Goal: Transaction & Acquisition: Purchase product/service

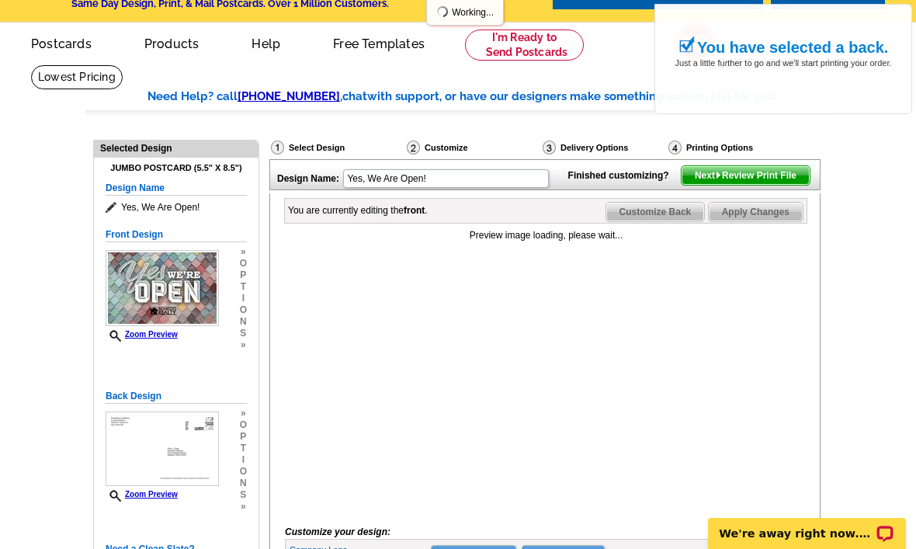
click at [744, 185] on span "Next Review Print File" at bounding box center [746, 175] width 128 height 19
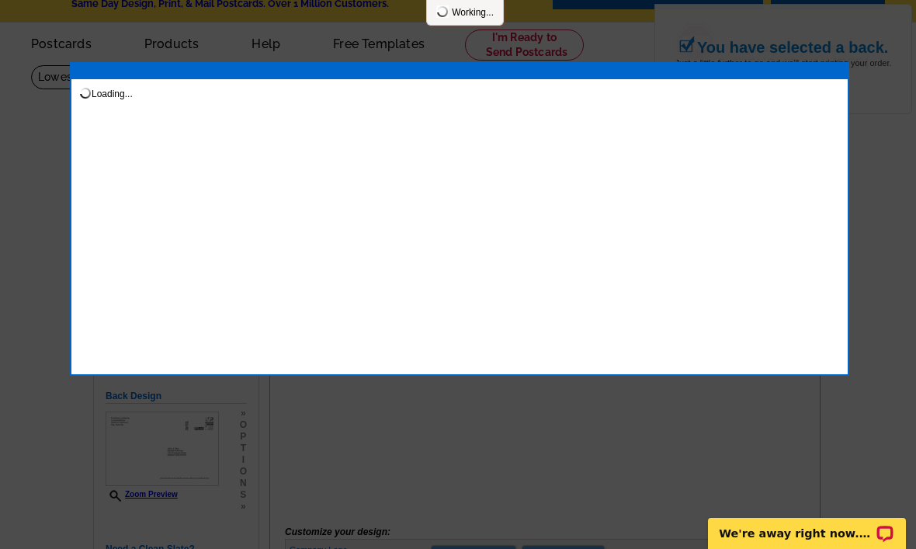
click at [858, 146] on div at bounding box center [458, 255] width 916 height 588
click at [847, 133] on div "Loading..." at bounding box center [459, 219] width 779 height 314
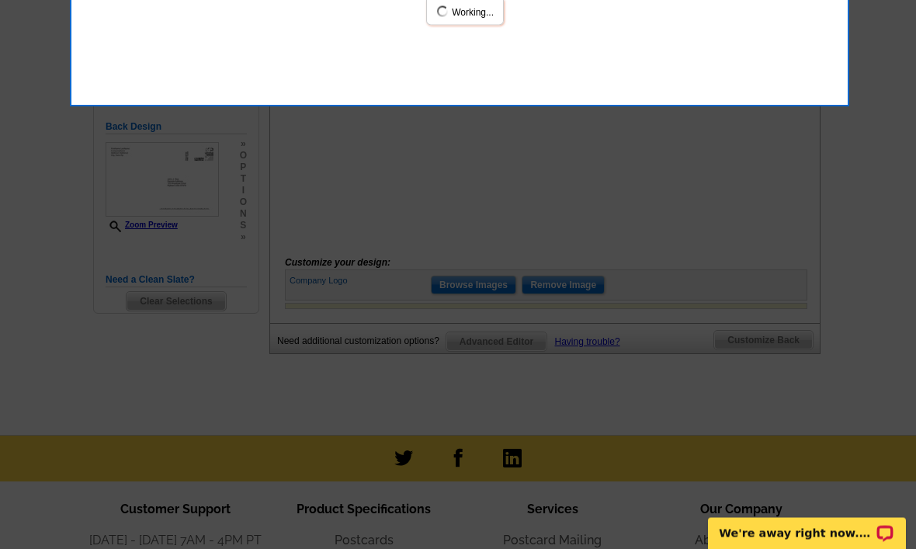
click at [757, 315] on div at bounding box center [458, 121] width 916 height 857
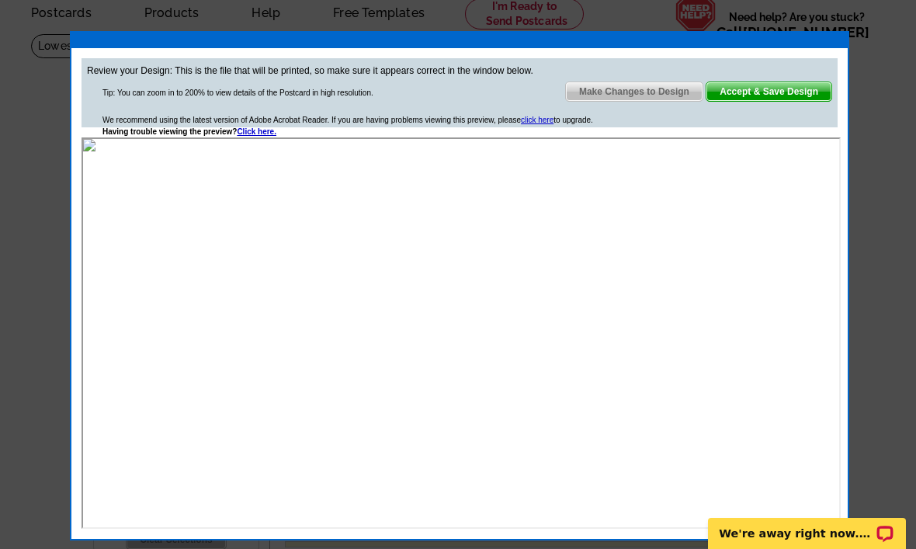
click at [657, 92] on span "Make Changes to Design" at bounding box center [634, 91] width 137 height 19
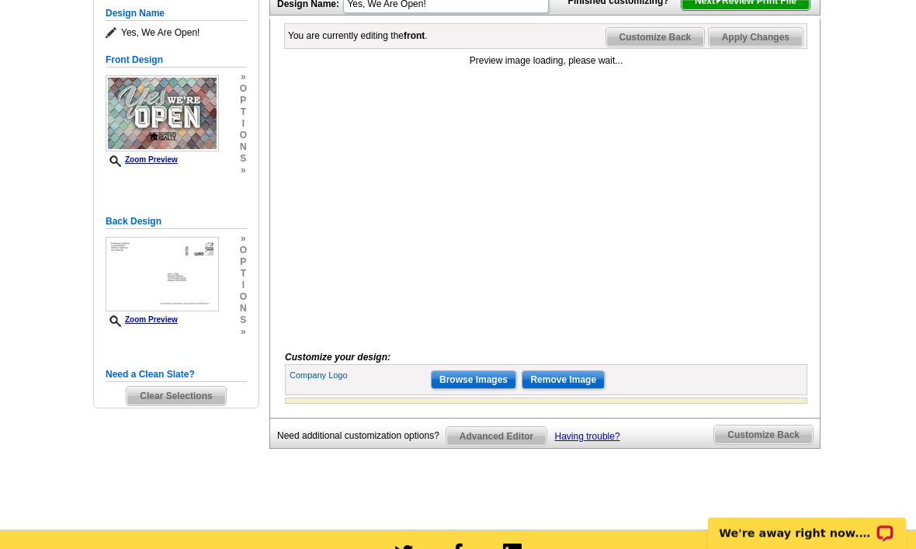
click at [484, 390] on input "Browse Images" at bounding box center [473, 380] width 85 height 19
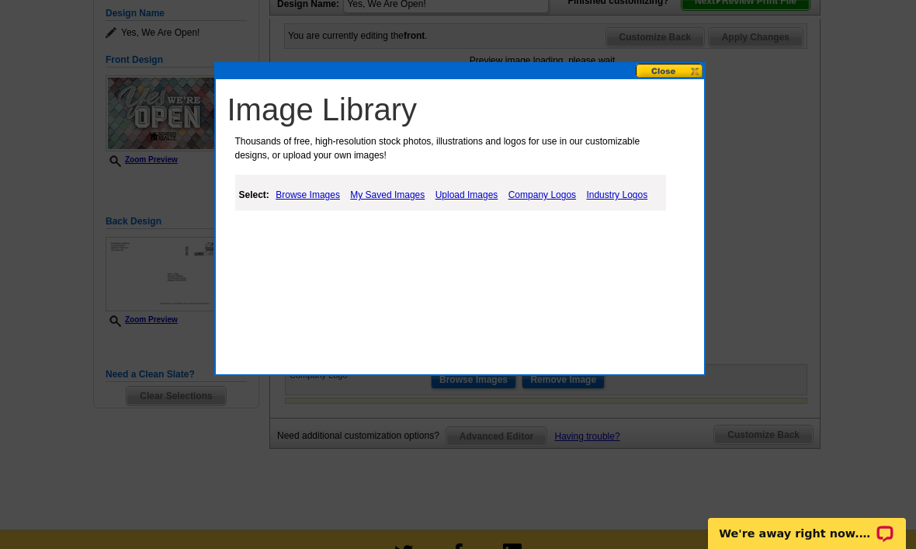
click at [866, 103] on div at bounding box center [458, 168] width 916 height 762
click at [416, 203] on link "My Saved Images" at bounding box center [387, 195] width 82 height 19
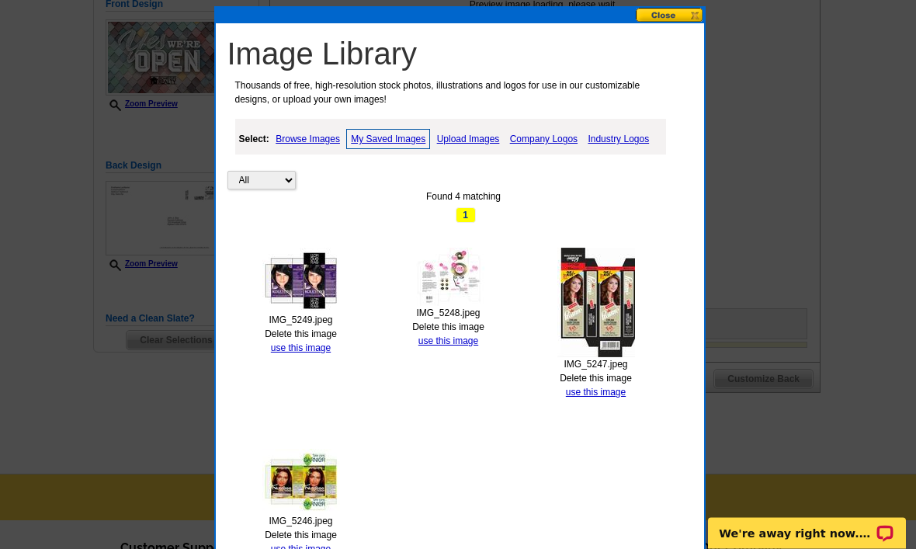
scroll to position [282, 0]
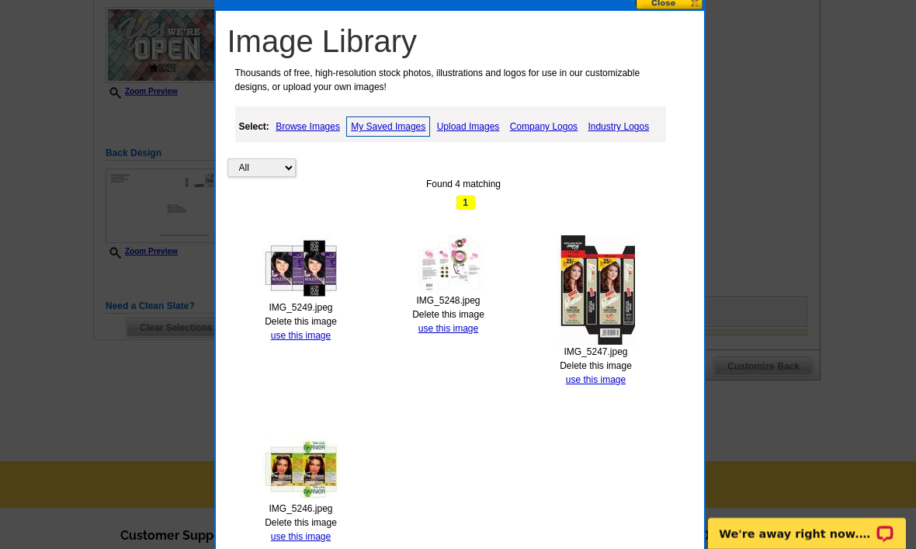
click at [310, 297] on img at bounding box center [301, 267] width 78 height 65
click at [322, 322] on link "Delete this image" at bounding box center [301, 321] width 72 height 11
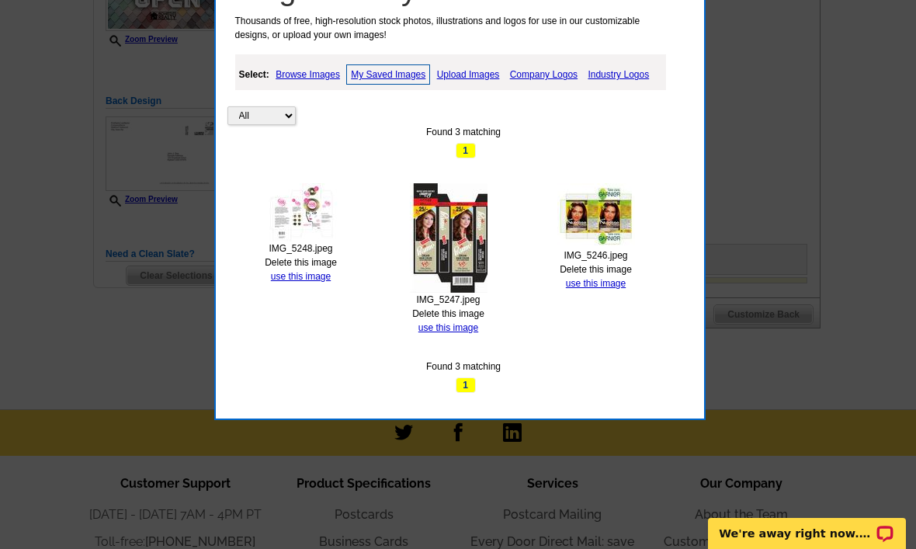
click at [315, 259] on link "Delete this image" at bounding box center [301, 262] width 72 height 11
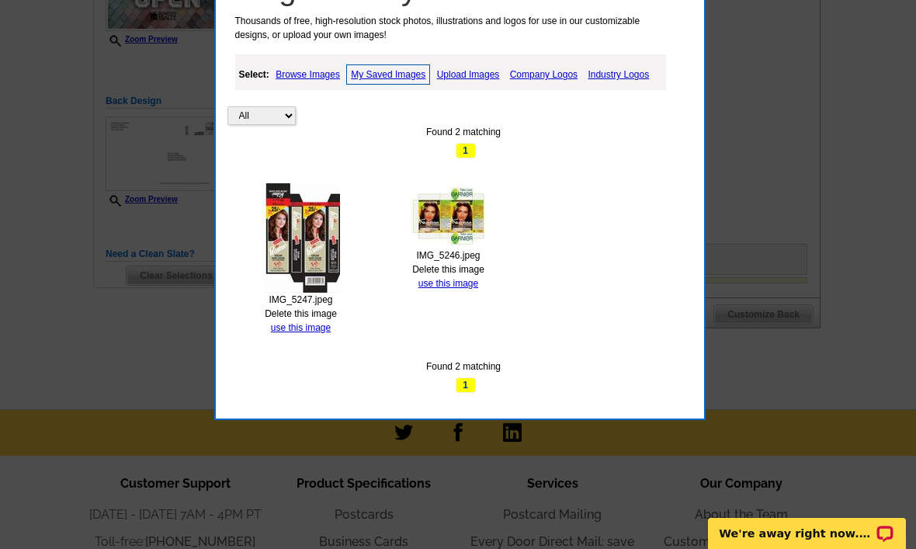
click at [317, 311] on link "Delete this image" at bounding box center [301, 313] width 72 height 11
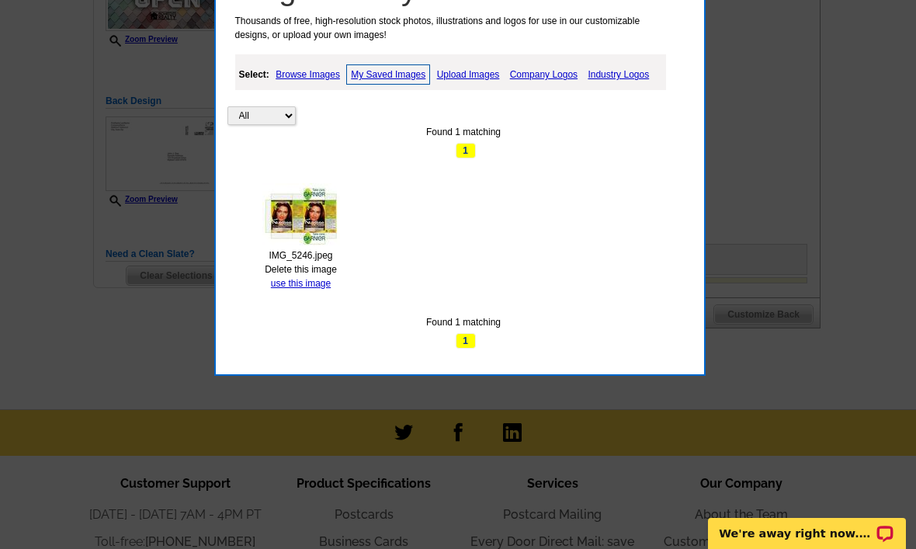
click at [328, 264] on link "Delete this image" at bounding box center [301, 269] width 72 height 11
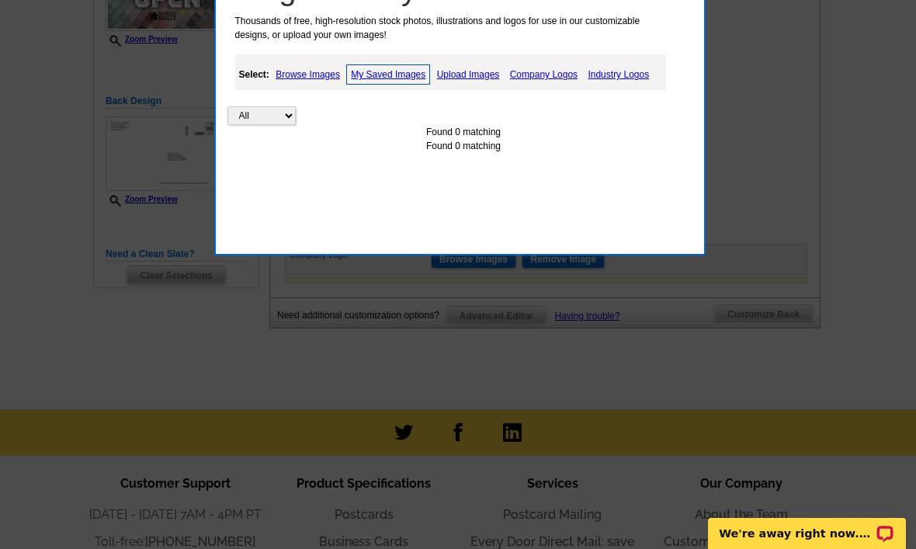
click at [493, 72] on link "Upload Images" at bounding box center [468, 74] width 71 height 19
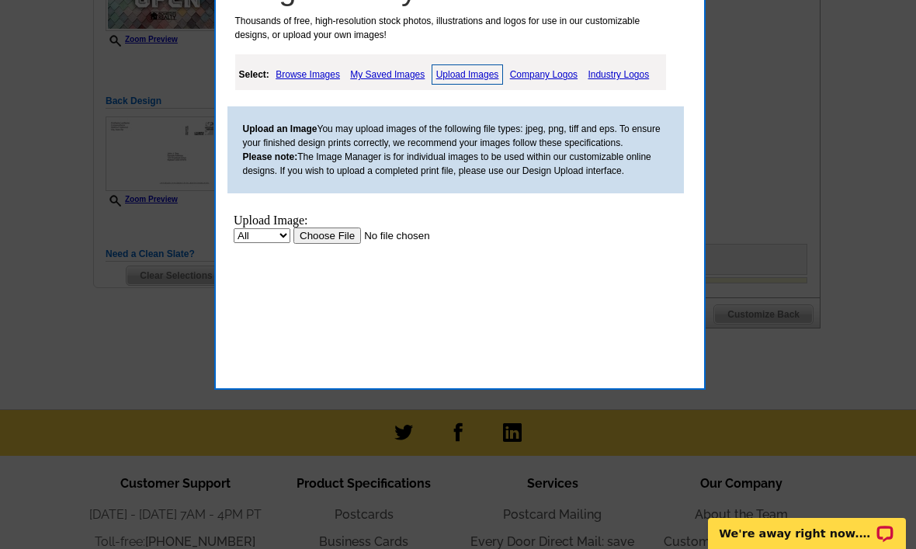
scroll to position [0, 0]
click at [282, 235] on select "All Property" at bounding box center [261, 235] width 57 height 15
click at [338, 234] on input "file" at bounding box center [391, 235] width 196 height 16
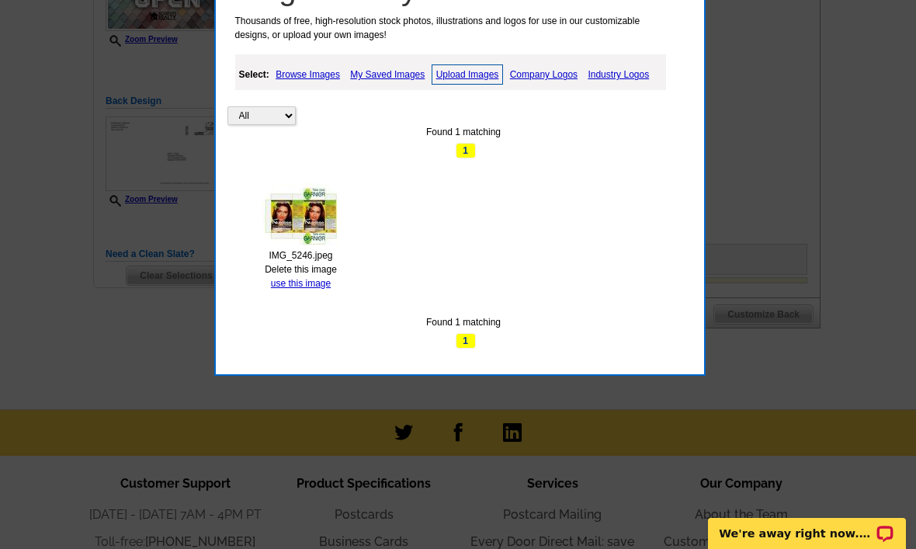
click at [20, 173] on div at bounding box center [458, 107] width 916 height 883
click at [297, 271] on link "Delete this image" at bounding box center [301, 269] width 72 height 11
click at [312, 283] on link "use this image" at bounding box center [301, 283] width 60 height 11
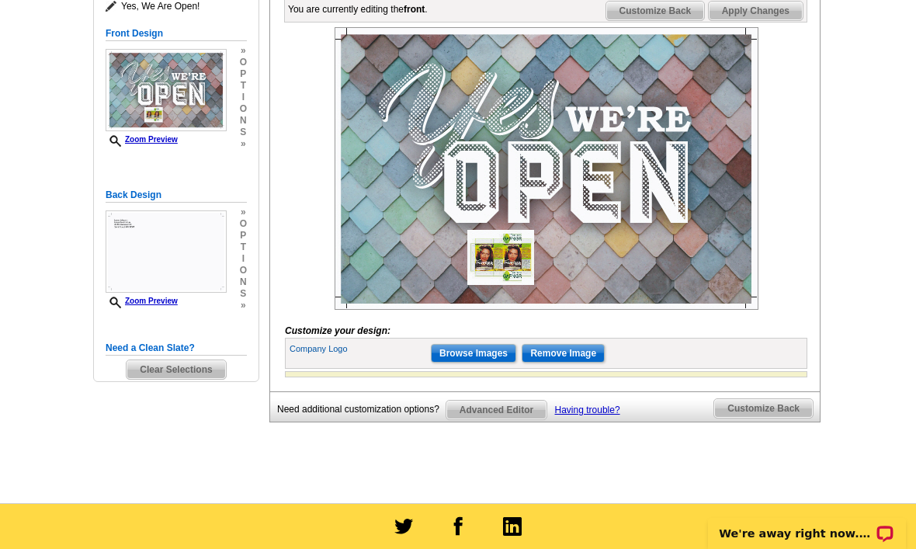
scroll to position [223, 0]
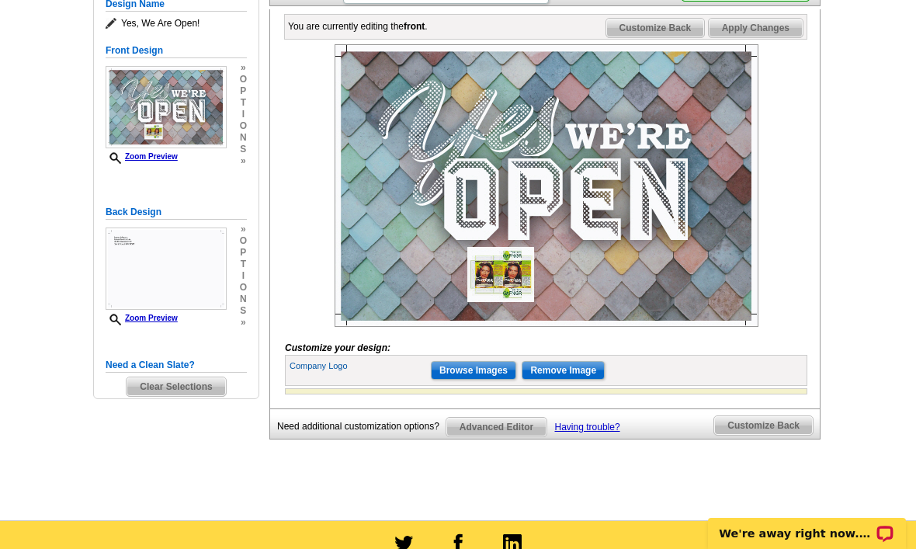
click at [672, 37] on span "Customize Back" at bounding box center [655, 28] width 99 height 19
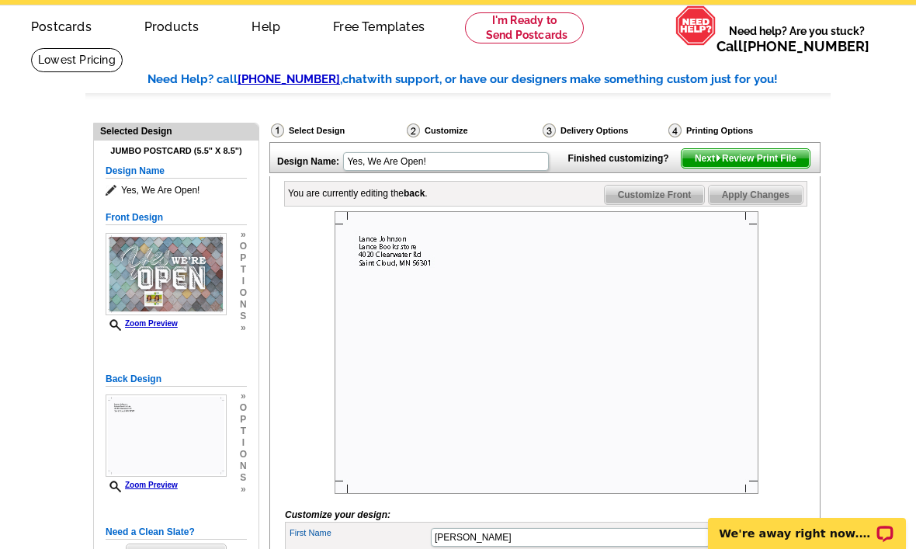
scroll to position [0, 0]
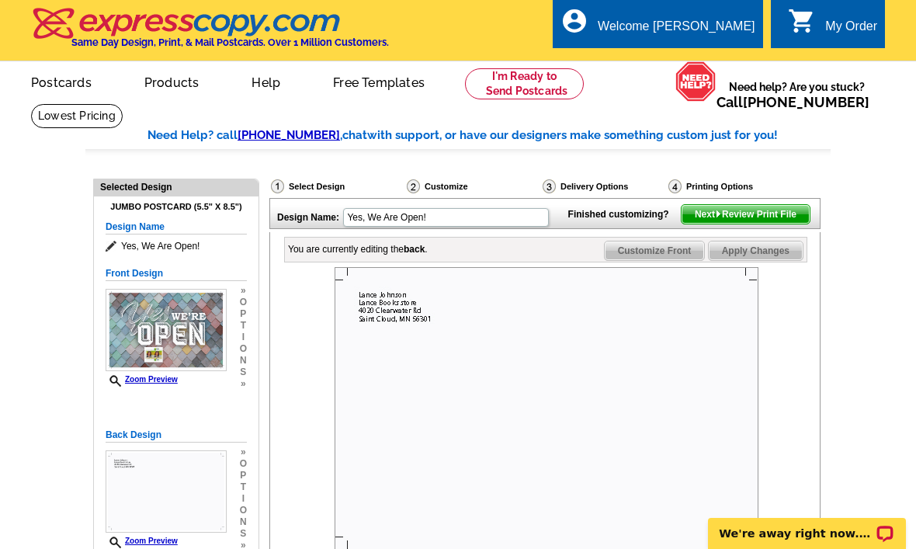
click at [729, 224] on span "Next Review Print File" at bounding box center [746, 214] width 128 height 19
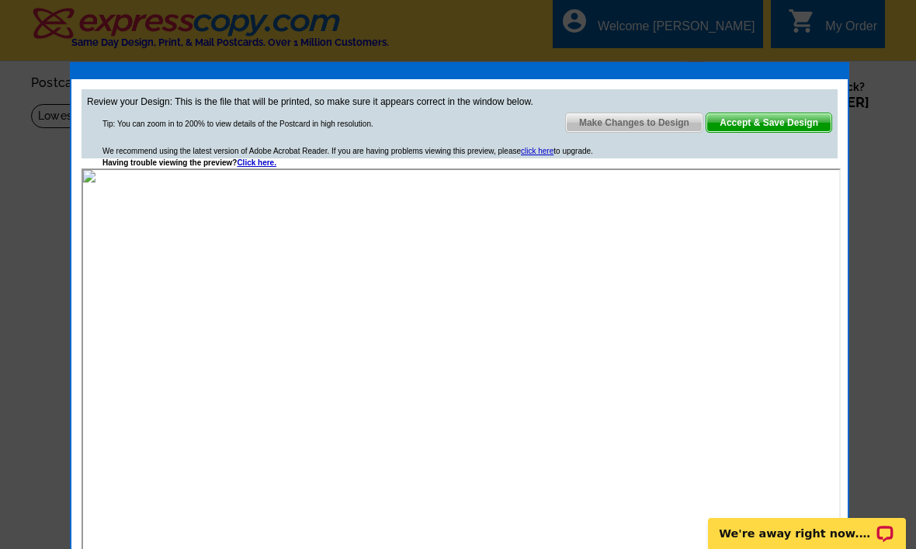
click at [770, 127] on span "Accept & Save Design" at bounding box center [768, 122] width 125 height 19
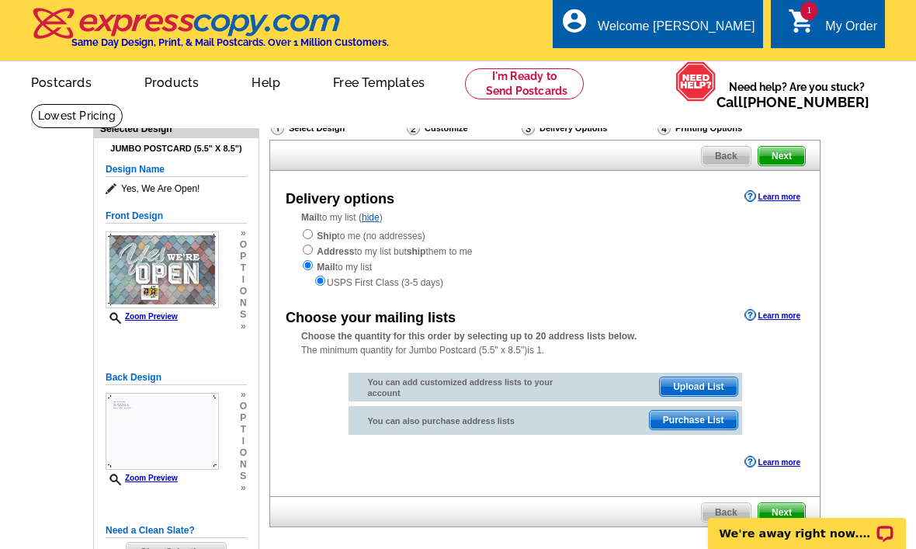
click at [776, 150] on span "Next" at bounding box center [781, 156] width 47 height 19
click at [313, 248] on input "radio" at bounding box center [308, 250] width 10 height 10
radio input "true"
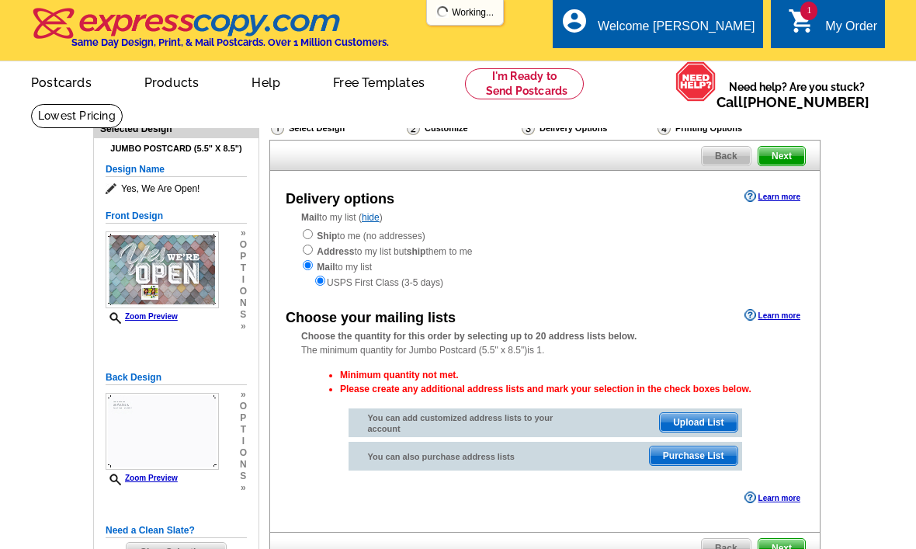
click at [317, 227] on div "Ship to me (no addresses) Address to my list but ship them to me Mail to my lis…" at bounding box center [544, 258] width 487 height 62
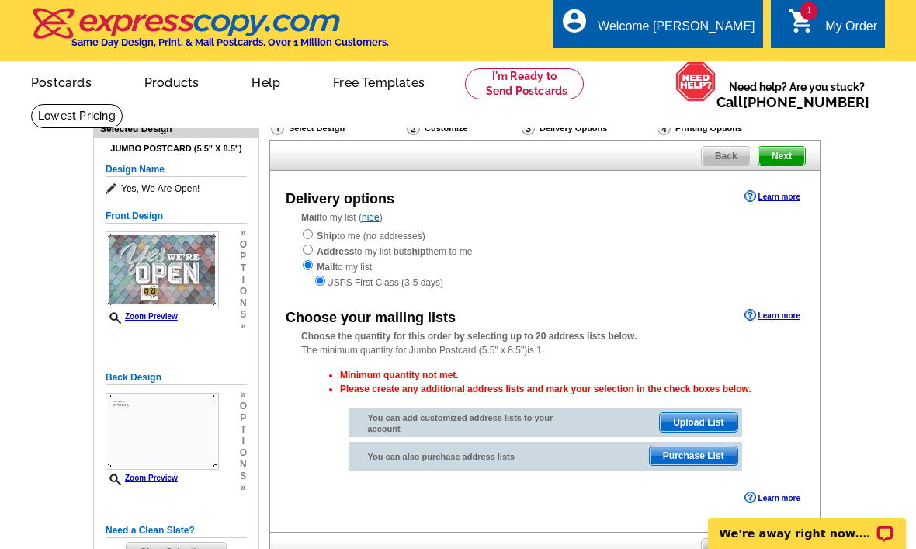
click at [310, 230] on input "radio" at bounding box center [308, 234] width 10 height 10
radio input "true"
click at [316, 224] on div "Mail to my list ( hide ) Ship to me (no addresses) Address to my list but ship …" at bounding box center [545, 249] width 550 height 79
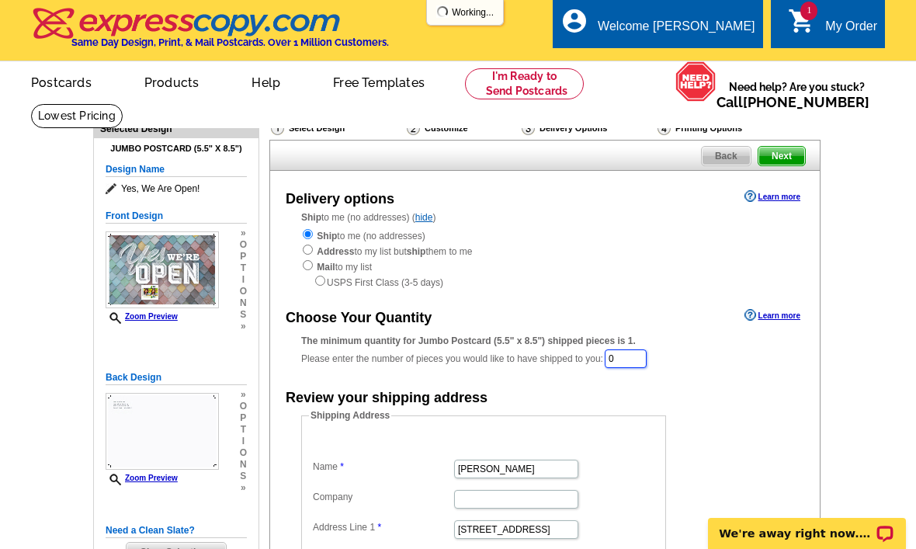
click at [638, 363] on input "0" at bounding box center [626, 358] width 42 height 19
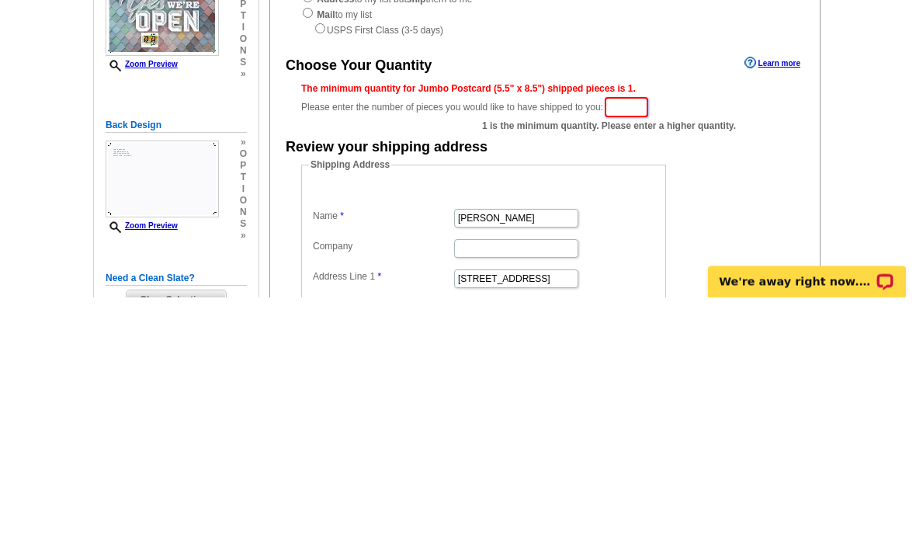
type input "0"
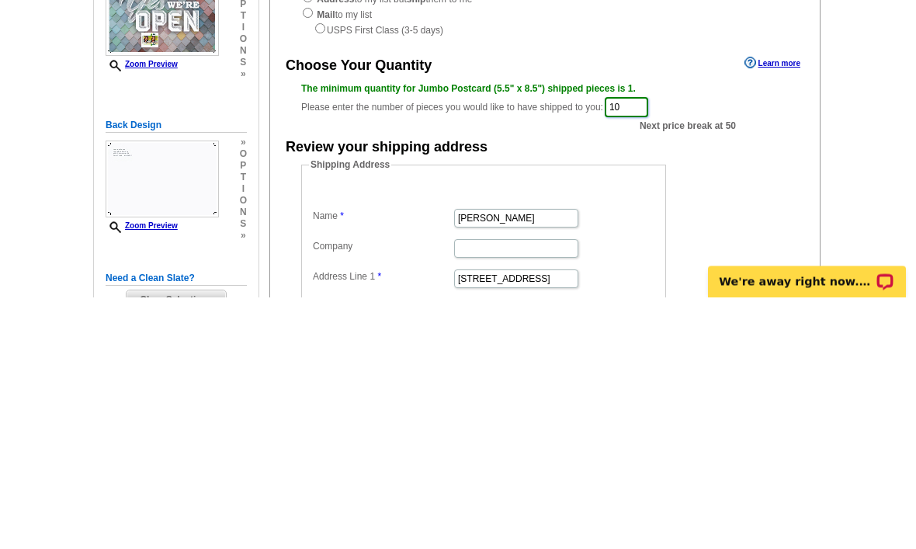
type input "1"
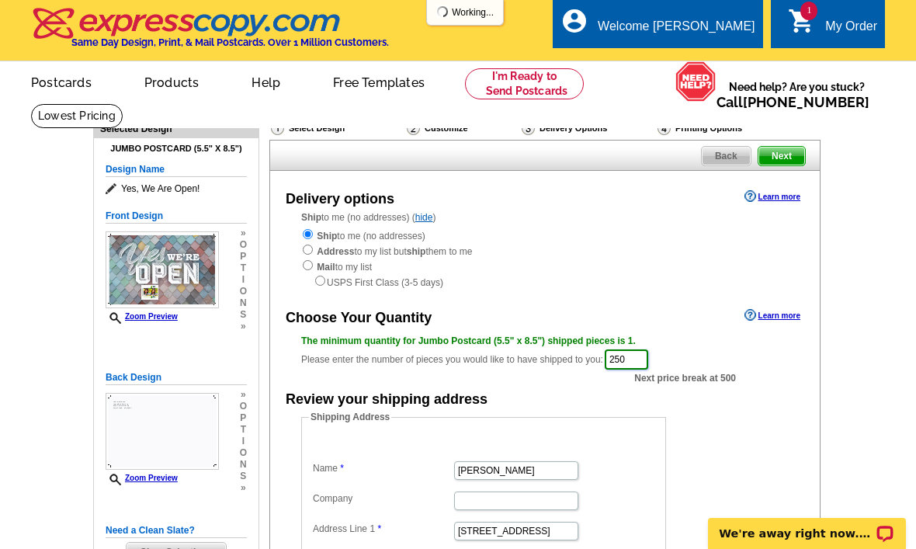
type input "250"
click at [787, 158] on span "Next" at bounding box center [781, 156] width 47 height 19
click at [784, 155] on span "Next" at bounding box center [781, 156] width 47 height 19
click at [776, 176] on div "Delivery options Learn more Ship to me (no addresses) ( hide ) Ship to me (no a…" at bounding box center [544, 456] width 551 height 571
click at [778, 148] on span "Next" at bounding box center [781, 156] width 47 height 19
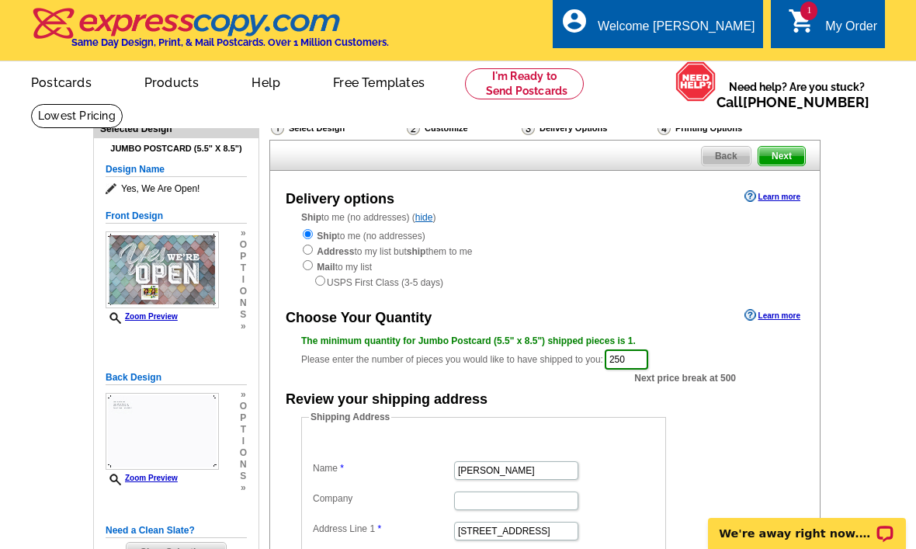
click at [793, 151] on span "Next" at bounding box center [781, 156] width 47 height 19
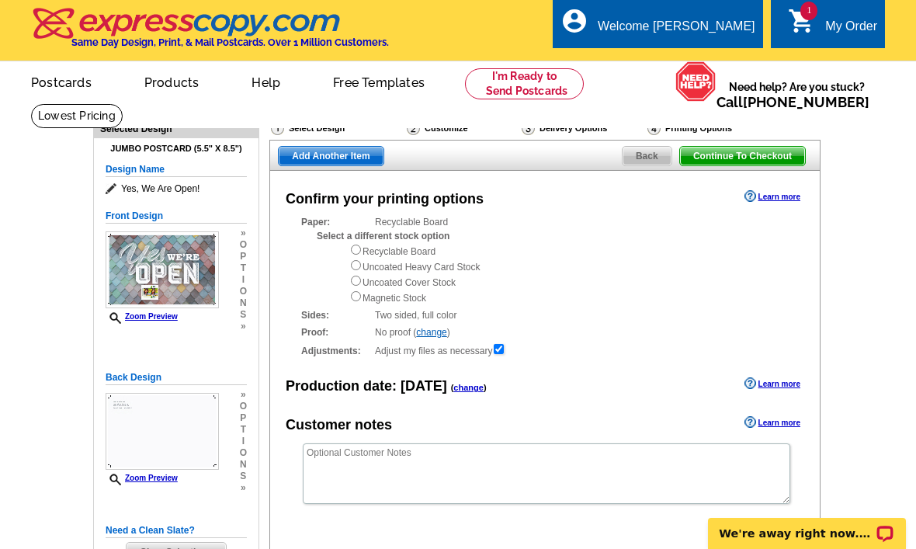
click at [355, 155] on span "Add Another Item" at bounding box center [331, 156] width 104 height 19
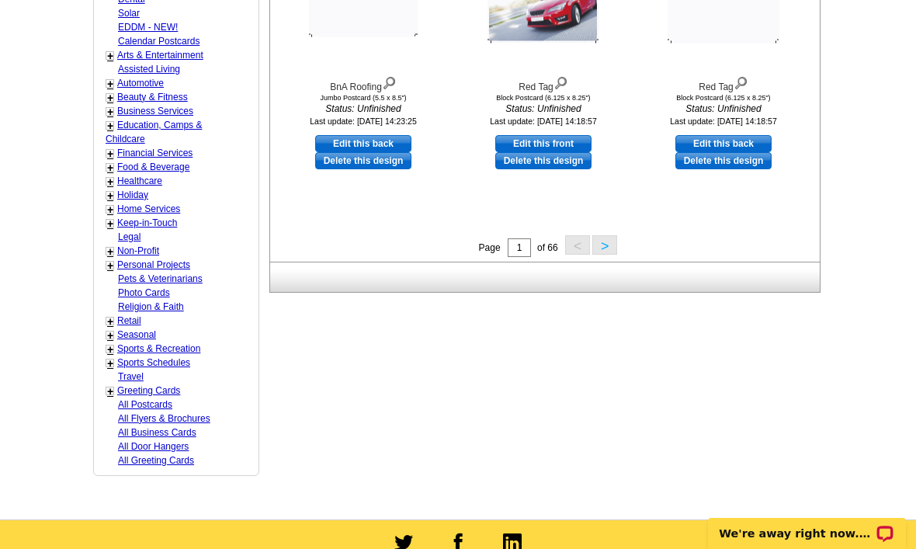
scroll to position [687, 0]
click at [131, 316] on link "Retail" at bounding box center [129, 321] width 24 height 11
select select "811"
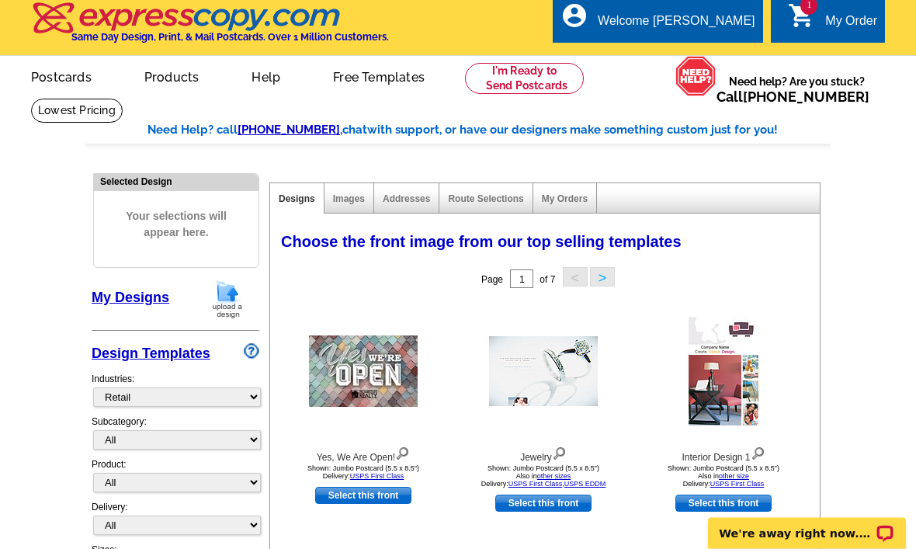
scroll to position [0, 0]
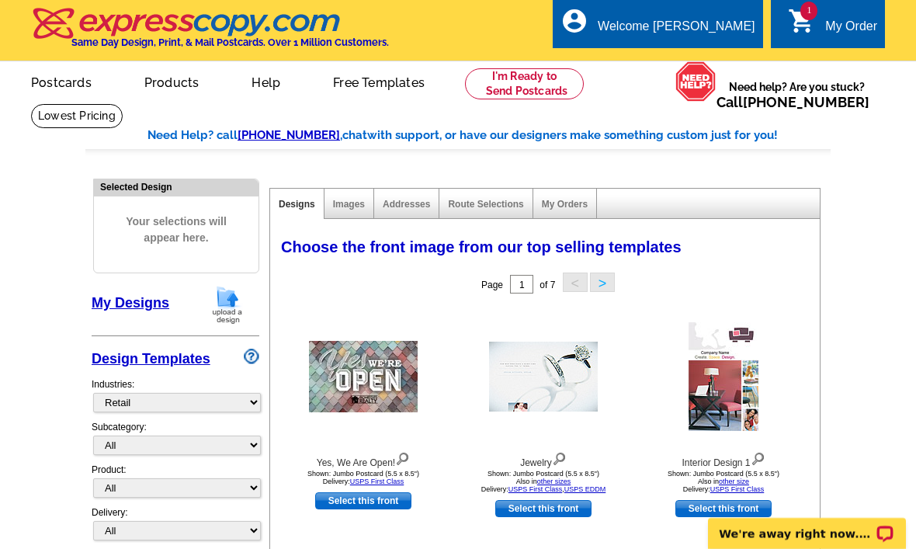
click at [844, 20] on div "My Order" at bounding box center [851, 30] width 52 height 22
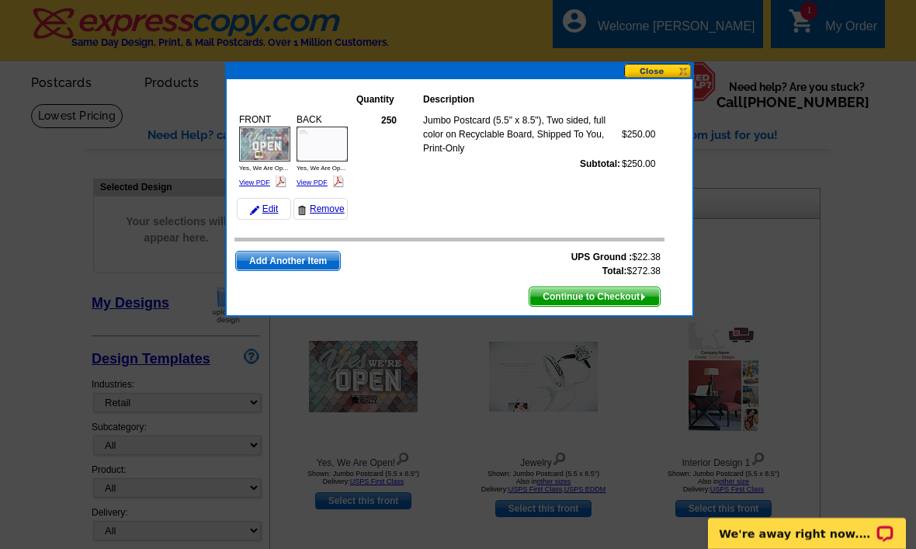
click at [674, 79] on div "Quantity Description FRONT Yes, We Are Op... View PDF $250.00" at bounding box center [460, 197] width 466 height 236
click at [663, 78] on button at bounding box center [658, 71] width 68 height 15
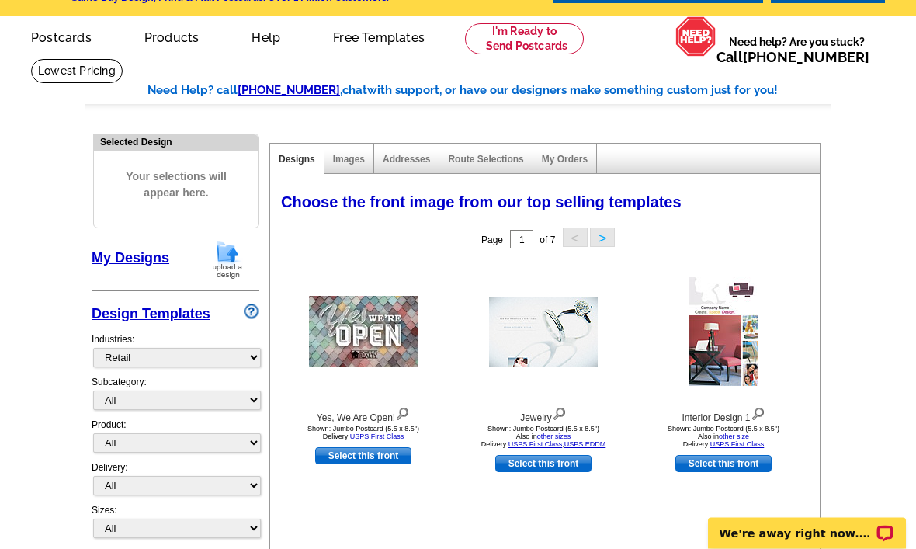
scroll to position [45, 0]
click at [571, 456] on link "Select this front" at bounding box center [543, 463] width 96 height 17
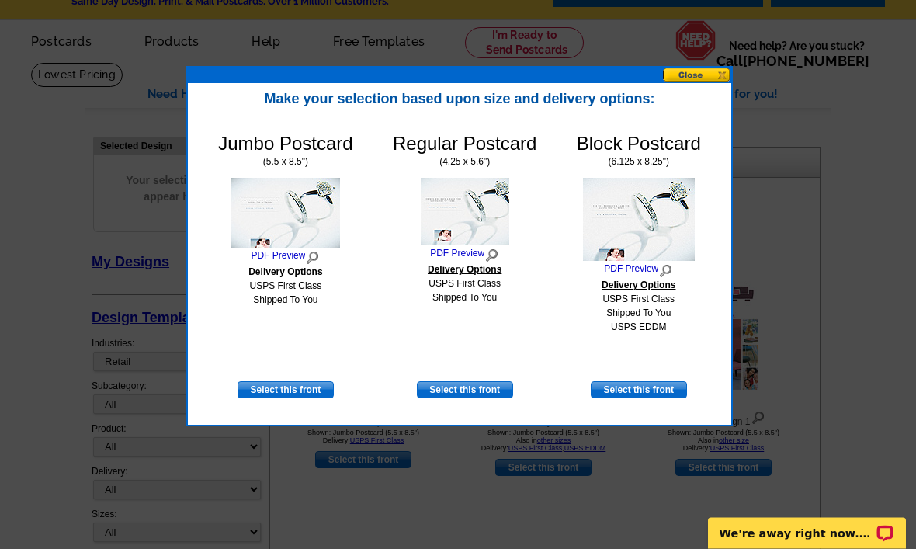
scroll to position [39, 0]
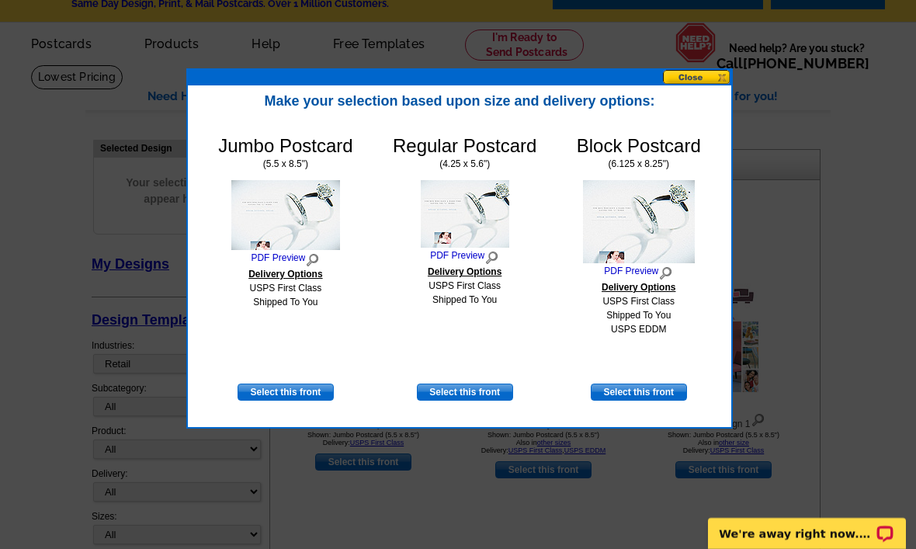
click at [648, 399] on link "Select this front" at bounding box center [639, 391] width 96 height 17
select select "14"
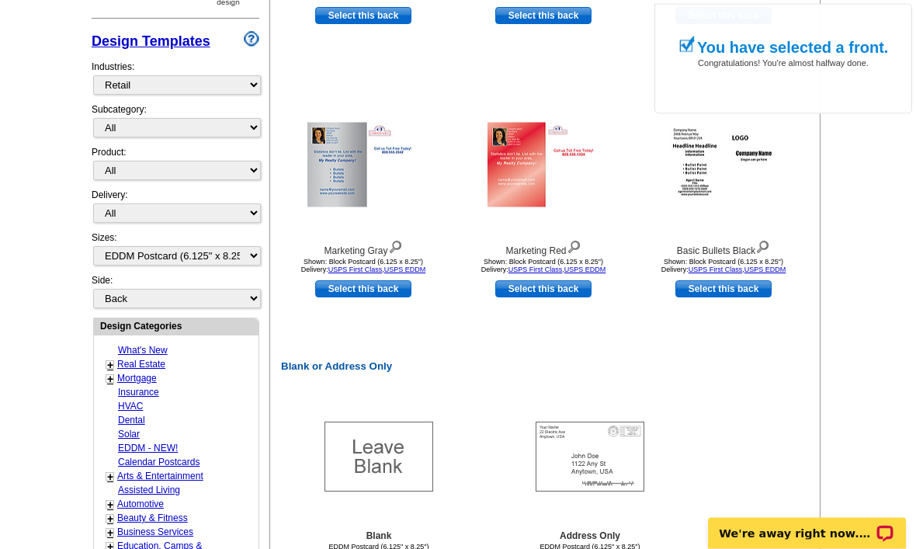
scroll to position [488, 0]
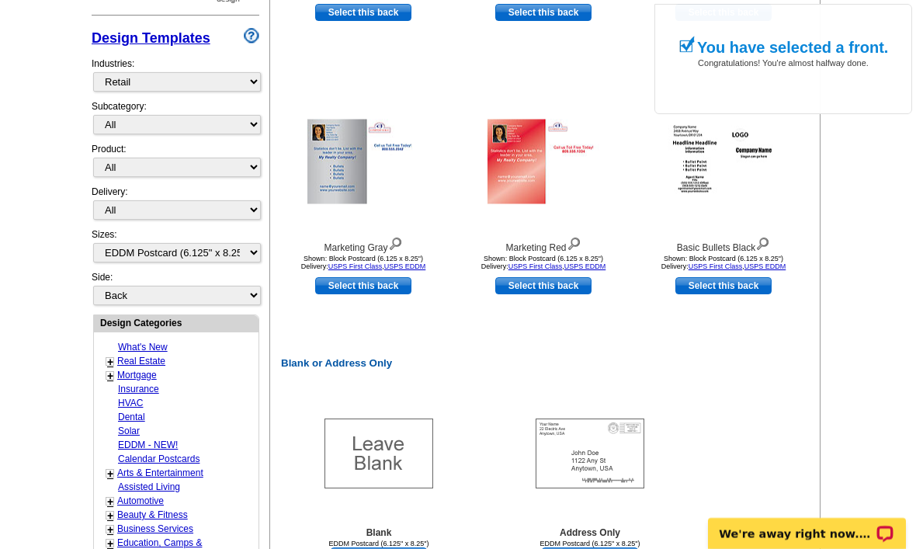
click at [599, 548] on link "Select this back" at bounding box center [590, 555] width 96 height 17
select select "front"
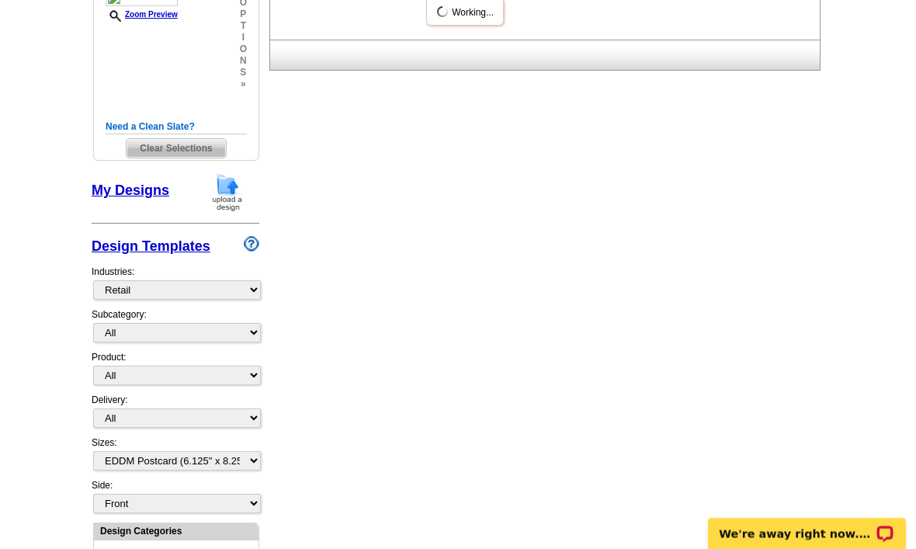
scroll to position [403, 0]
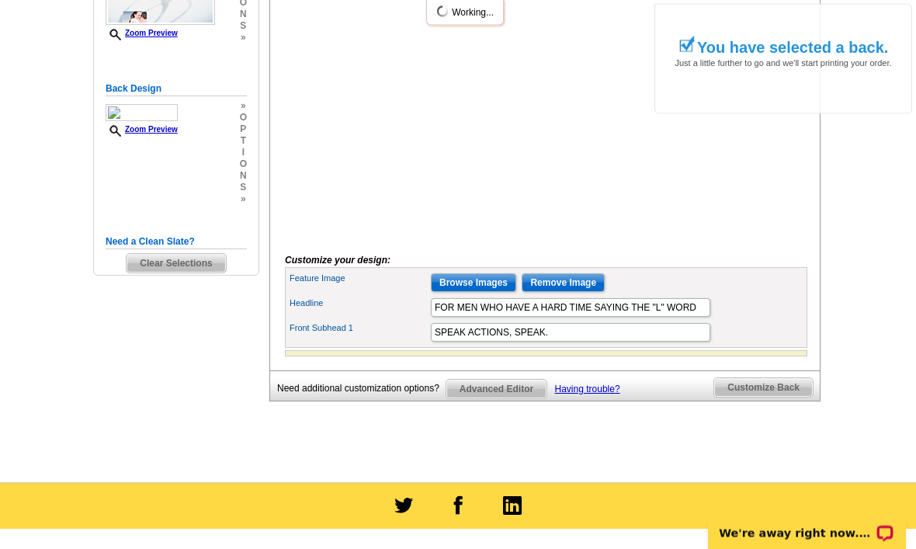
click at [485, 293] on input "Browse Images" at bounding box center [473, 283] width 85 height 19
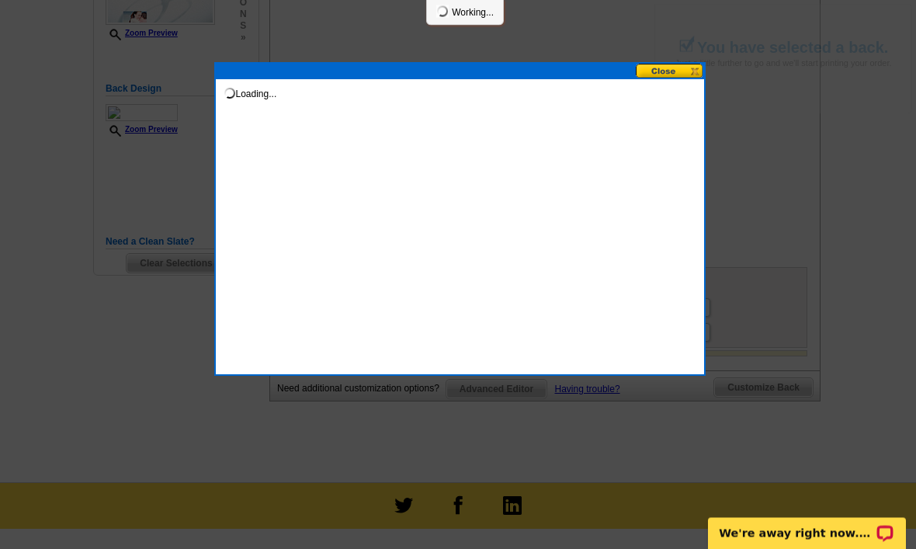
scroll to position [346, 0]
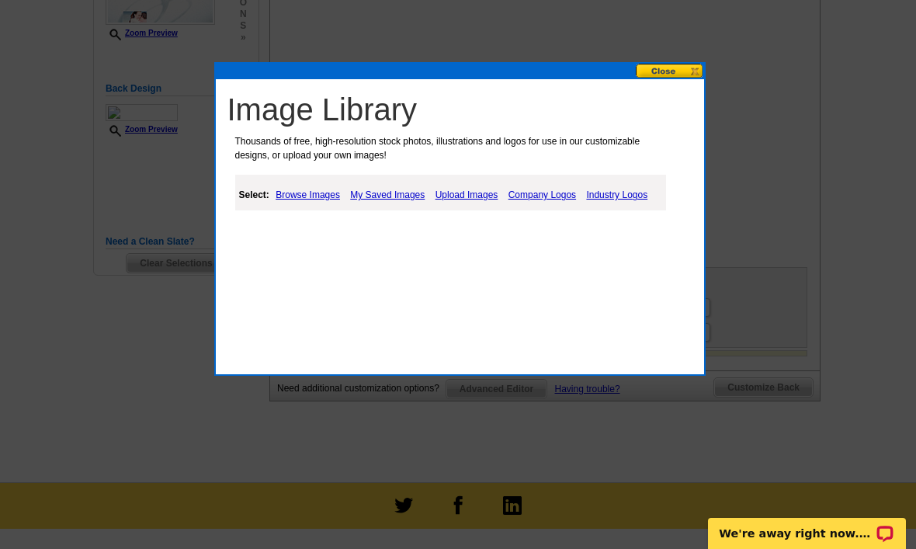
click at [415, 199] on link "My Saved Images" at bounding box center [387, 195] width 82 height 19
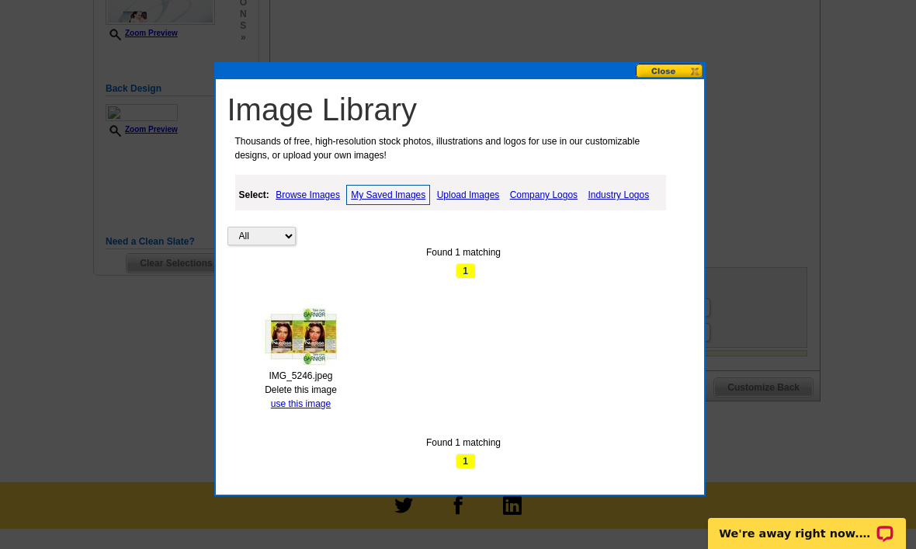
click at [327, 408] on link "use this image" at bounding box center [301, 403] width 60 height 11
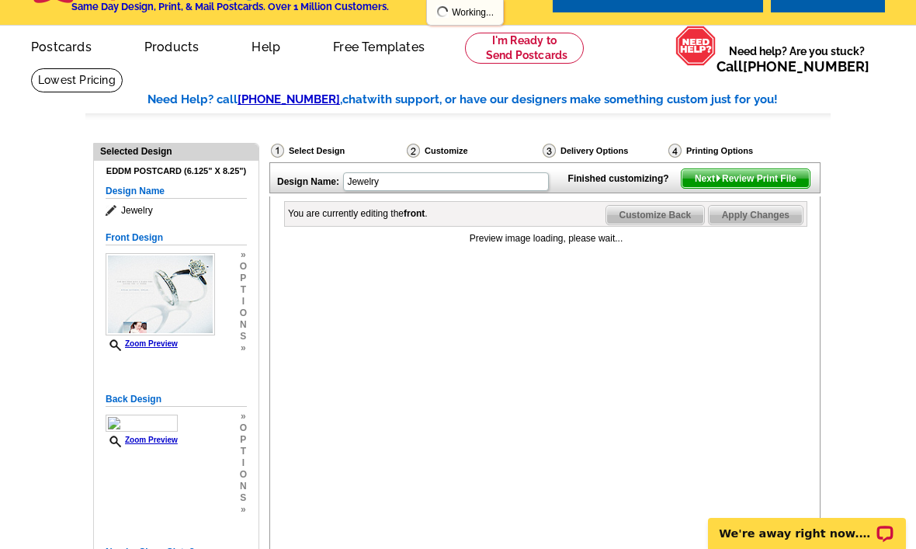
scroll to position [39, 0]
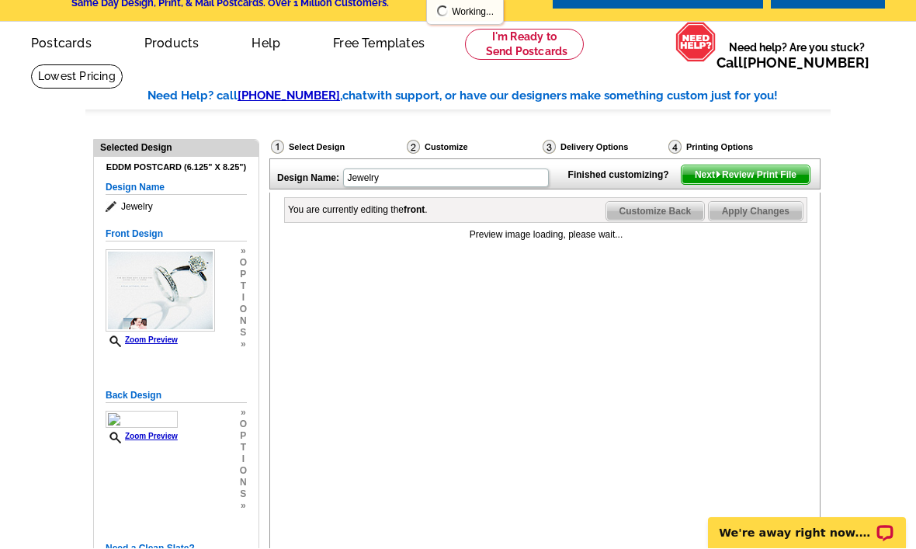
click at [644, 221] on span "Customize Back" at bounding box center [655, 212] width 99 height 19
click at [659, 220] on span "Customize Front" at bounding box center [655, 211] width 100 height 19
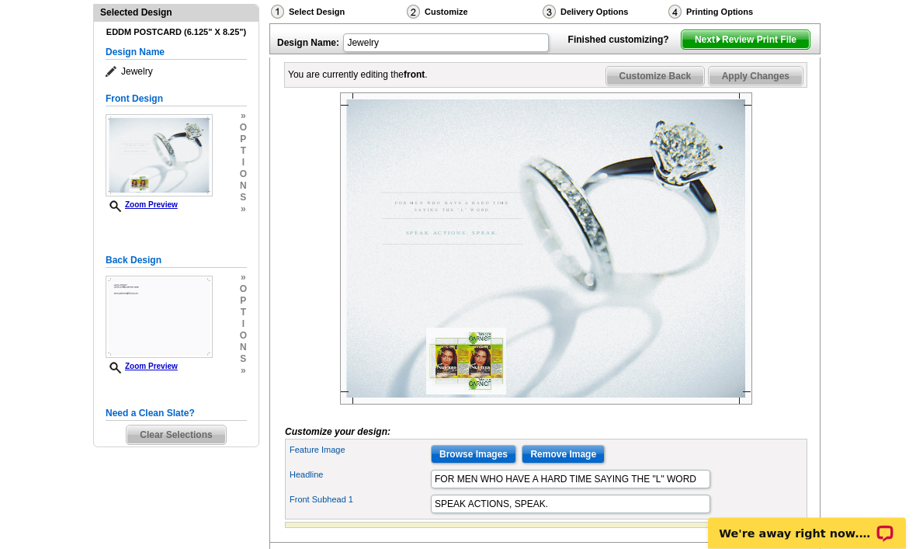
click at [562, 464] on input "Remove Image" at bounding box center [563, 455] width 83 height 19
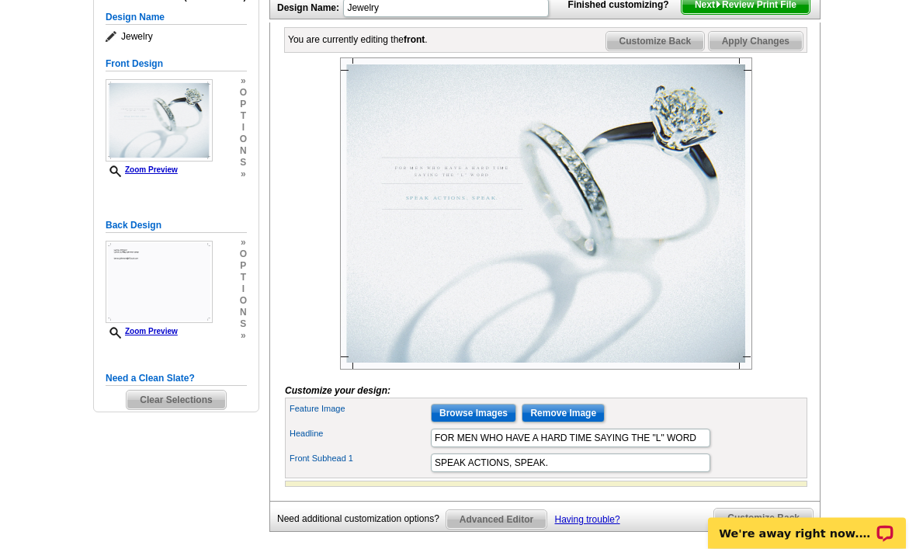
scroll to position [210, 0]
click at [493, 422] on input "Browse Images" at bounding box center [473, 413] width 85 height 19
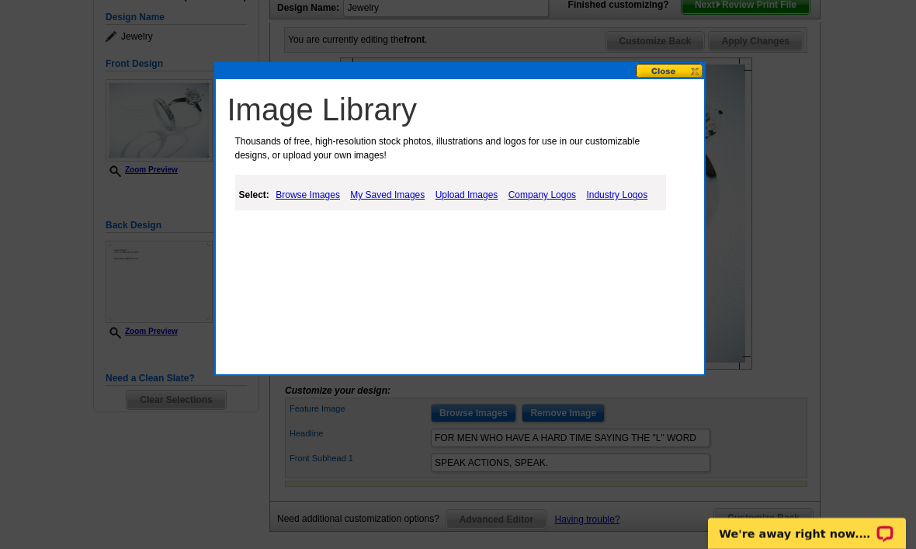
click at [467, 194] on link "Upload Images" at bounding box center [467, 195] width 71 height 19
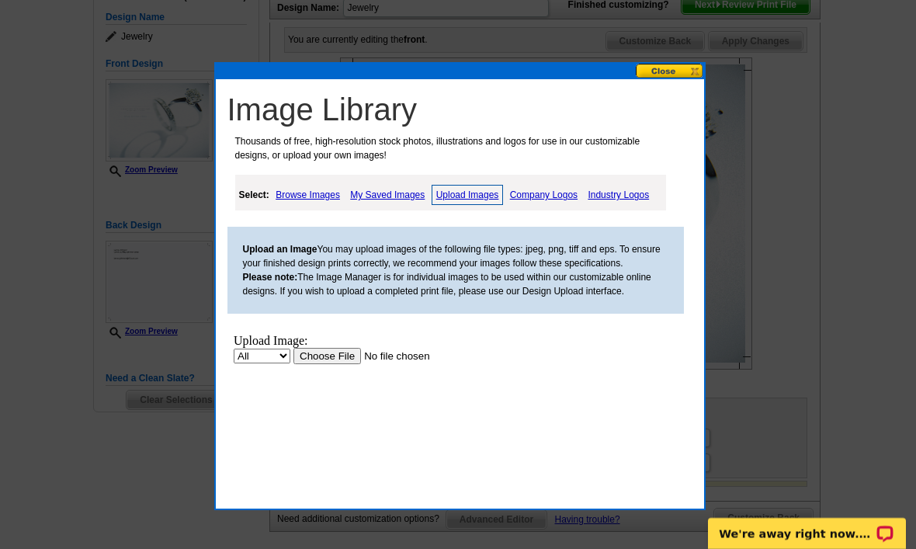
scroll to position [0, 0]
click at [402, 203] on link "My Saved Images" at bounding box center [387, 195] width 82 height 19
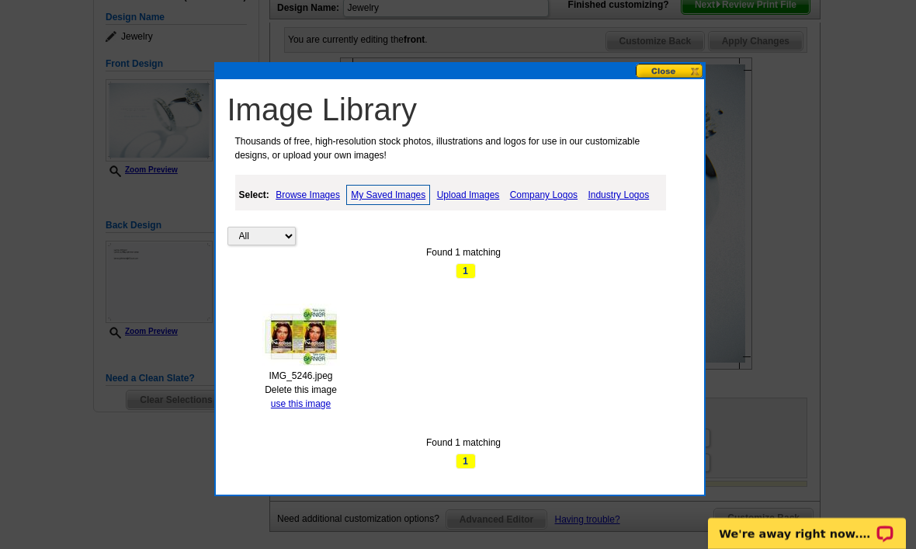
click at [463, 200] on link "Upload Images" at bounding box center [468, 195] width 71 height 19
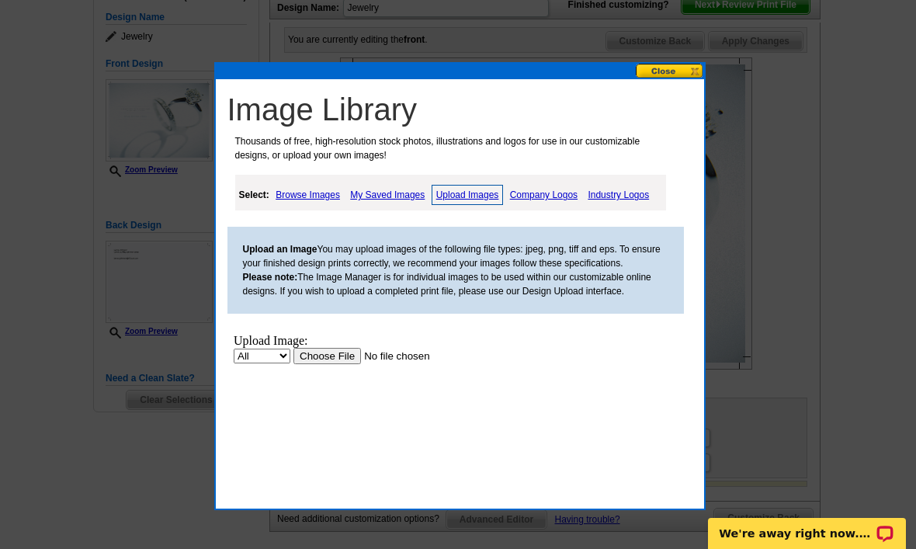
click at [349, 356] on input "file" at bounding box center [391, 356] width 196 height 16
click at [330, 364] on input "file" at bounding box center [391, 356] width 196 height 16
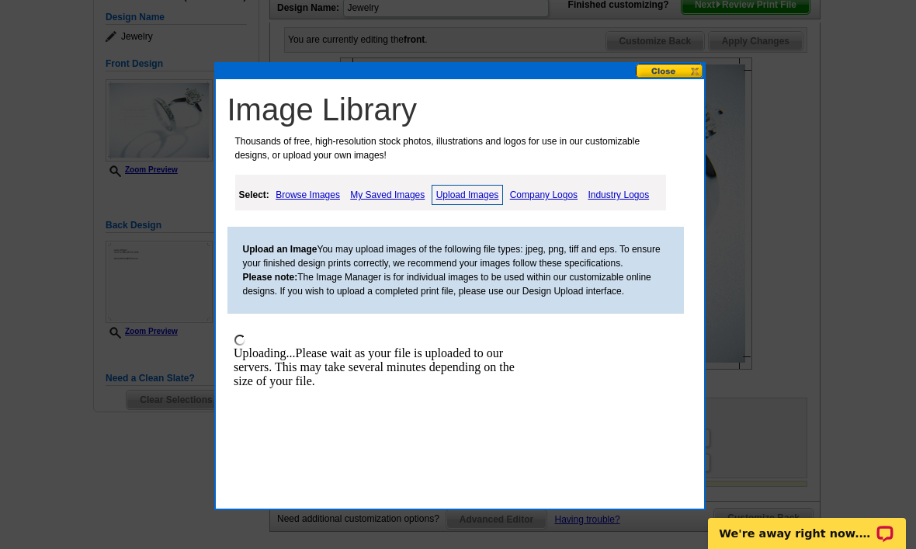
click at [805, 231] on div at bounding box center [458, 169] width 916 height 758
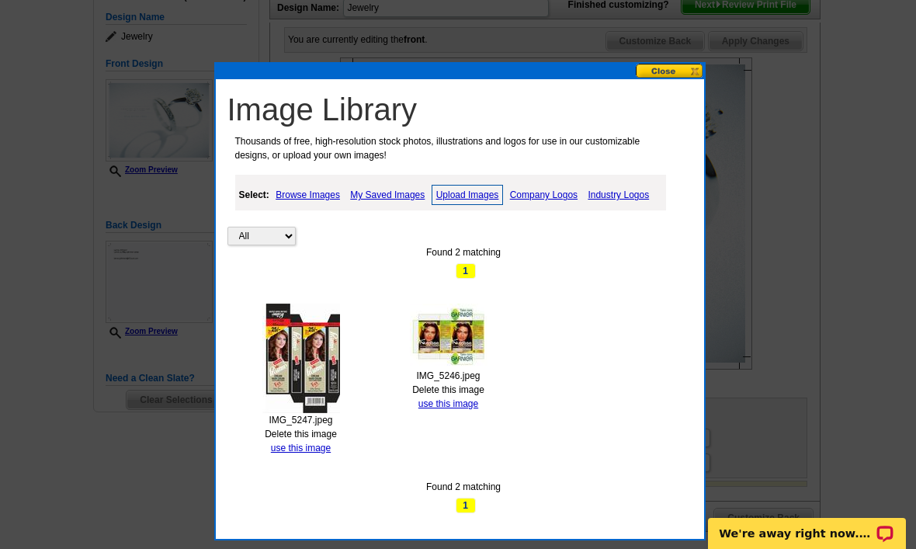
click at [324, 446] on link "use this image" at bounding box center [301, 447] width 60 height 11
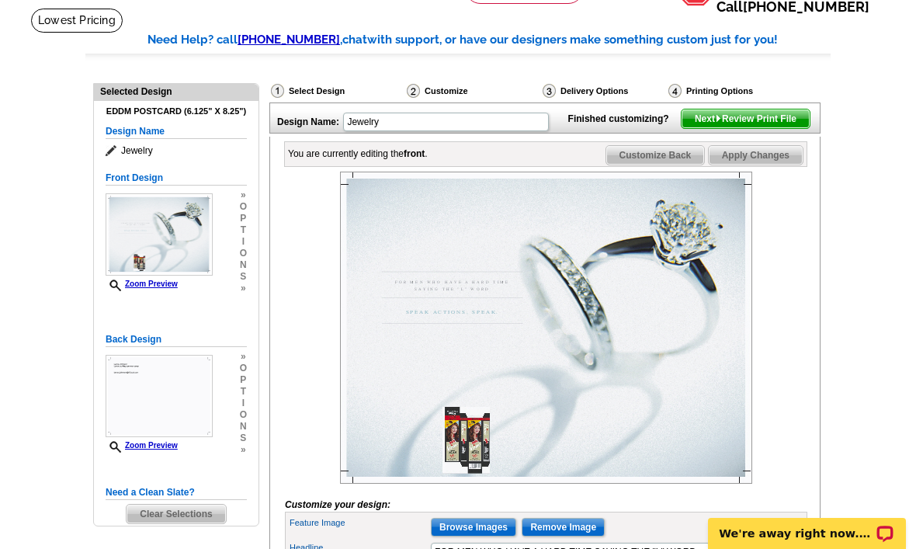
scroll to position [102, 0]
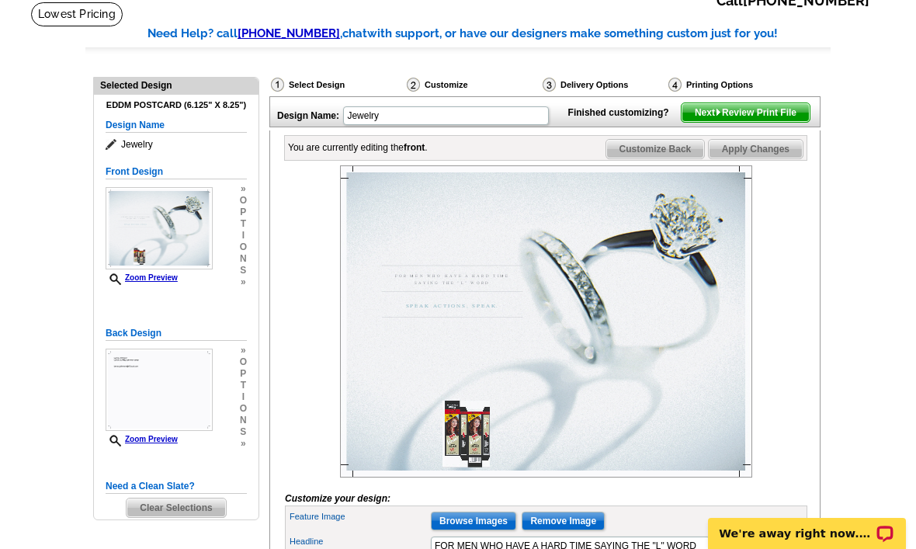
click at [663, 158] on span "Customize Back" at bounding box center [655, 149] width 99 height 19
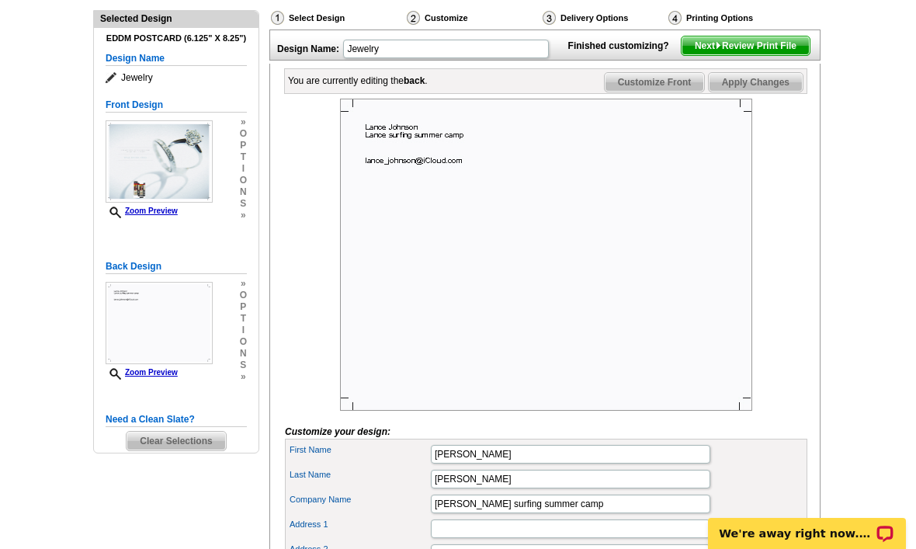
scroll to position [342, 0]
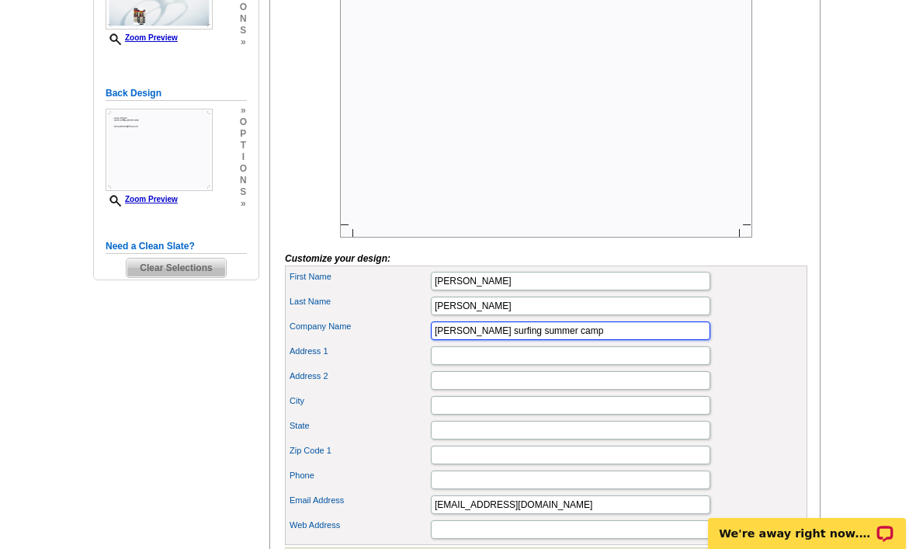
click at [643, 340] on input "Lance surfing summer camp" at bounding box center [570, 330] width 279 height 19
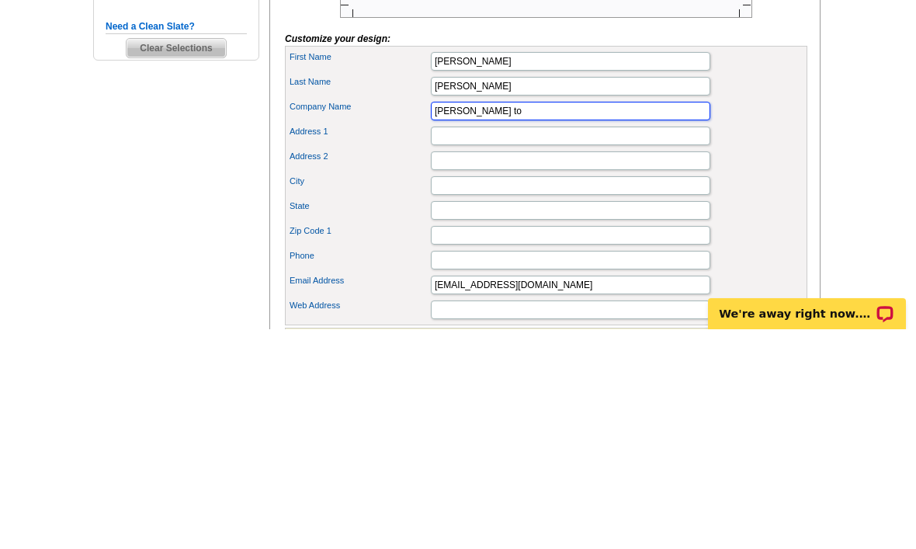
click at [2, 208] on main "Need Help? call 800-260-5887 , chat with support, or have our designers make so…" at bounding box center [458, 221] width 916 height 918
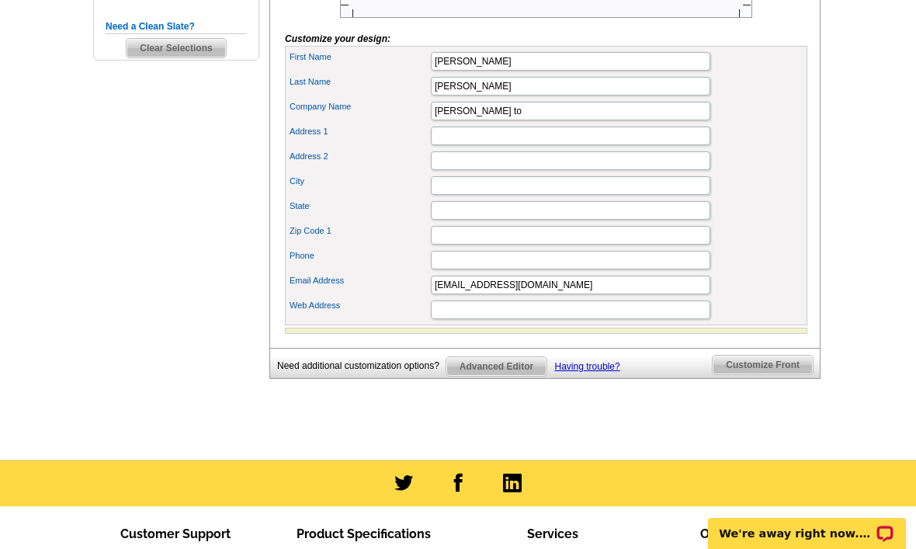
scroll to position [0, 0]
click at [857, 336] on main "Need Help? call 800-260-5887 , chat with support, or have our designers make so…" at bounding box center [458, 1] width 916 height 918
click at [617, 120] on input "Lance to" at bounding box center [570, 111] width 279 height 19
click at [659, 120] on input "Lance Jewelry" at bounding box center [570, 111] width 279 height 19
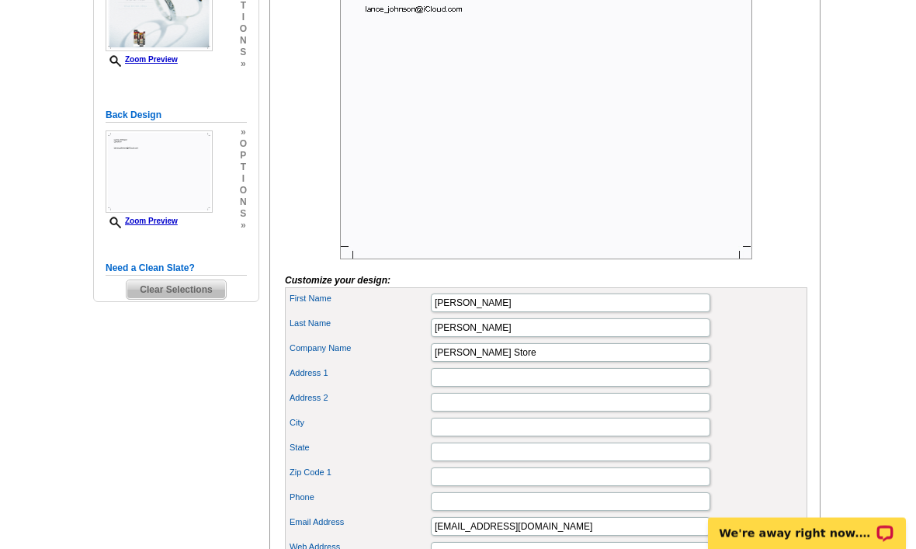
scroll to position [335, 0]
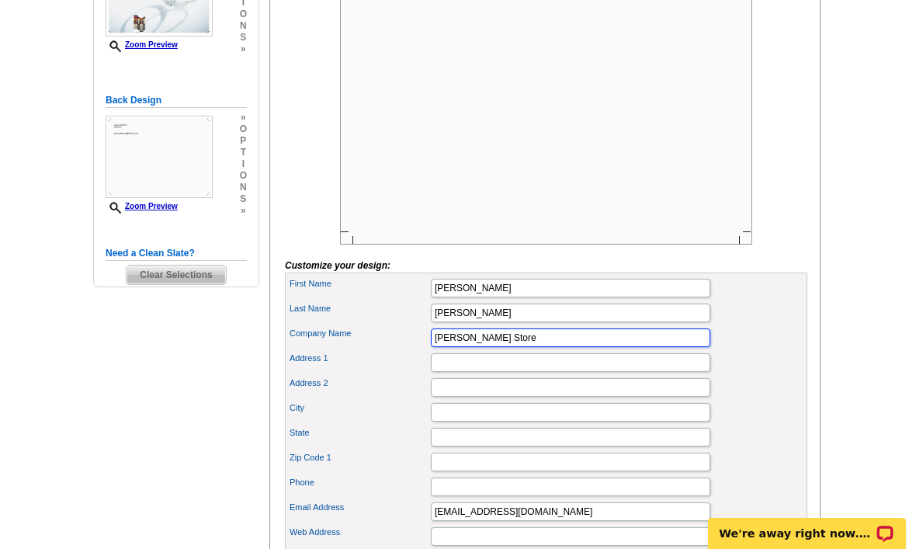
type input "Lance Jewelry Store"
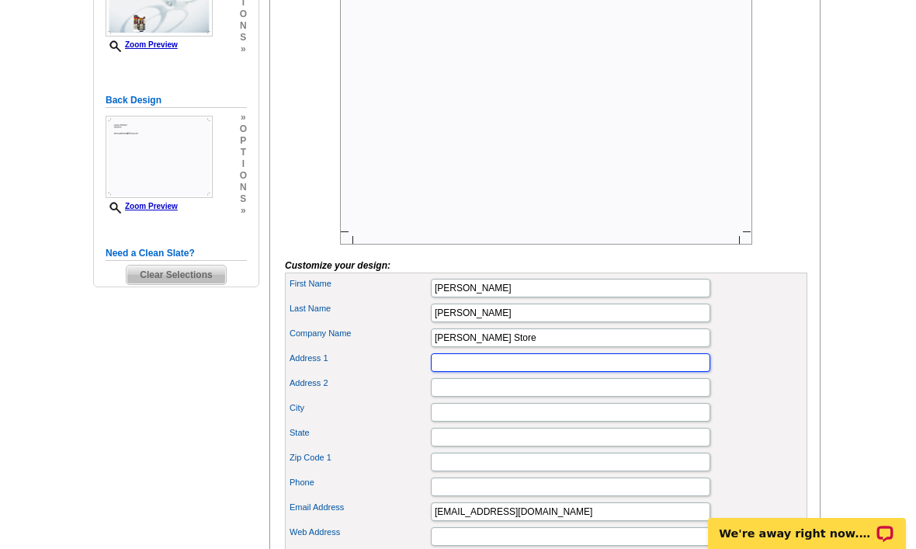
click at [609, 372] on input "Address 1" at bounding box center [570, 362] width 279 height 19
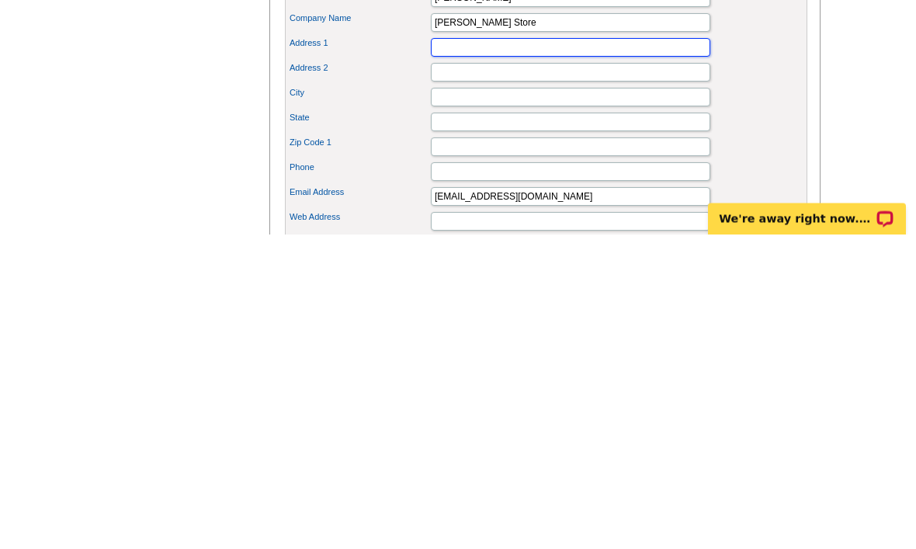
scroll to position [351, 0]
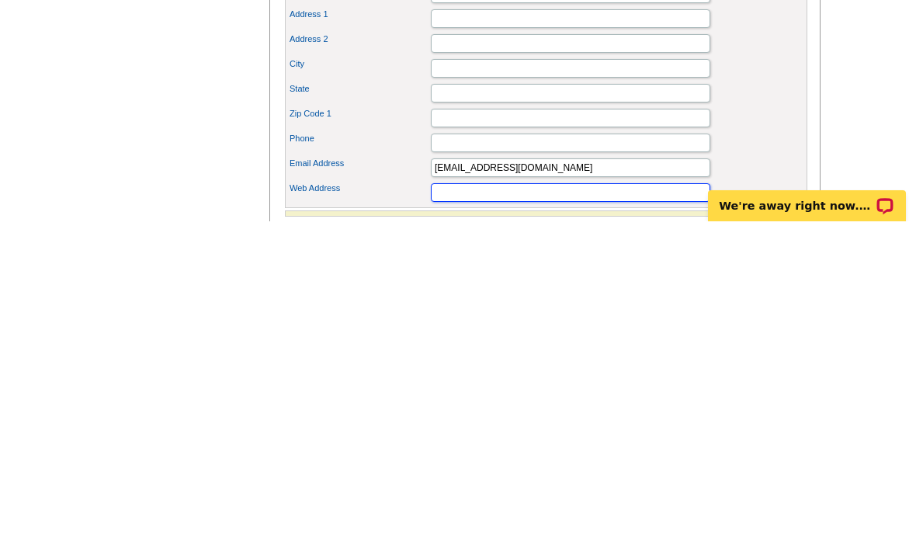
click at [615, 511] on input "Web Address" at bounding box center [570, 520] width 279 height 19
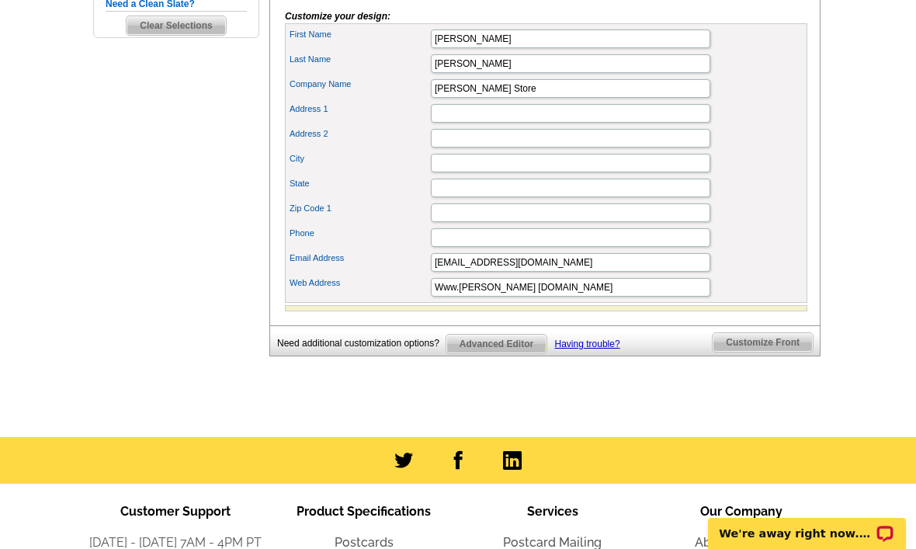
scroll to position [560, 0]
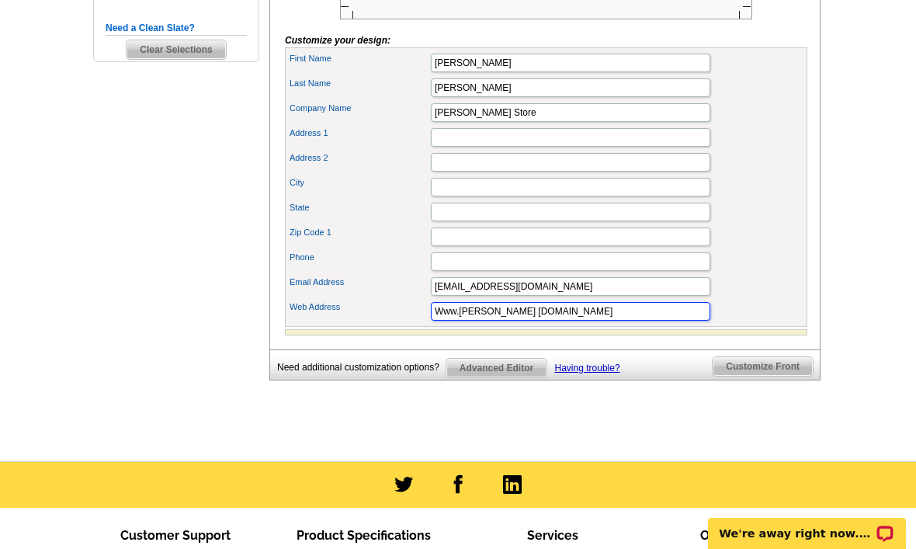
type input "Www.lance jewelrystore.com"
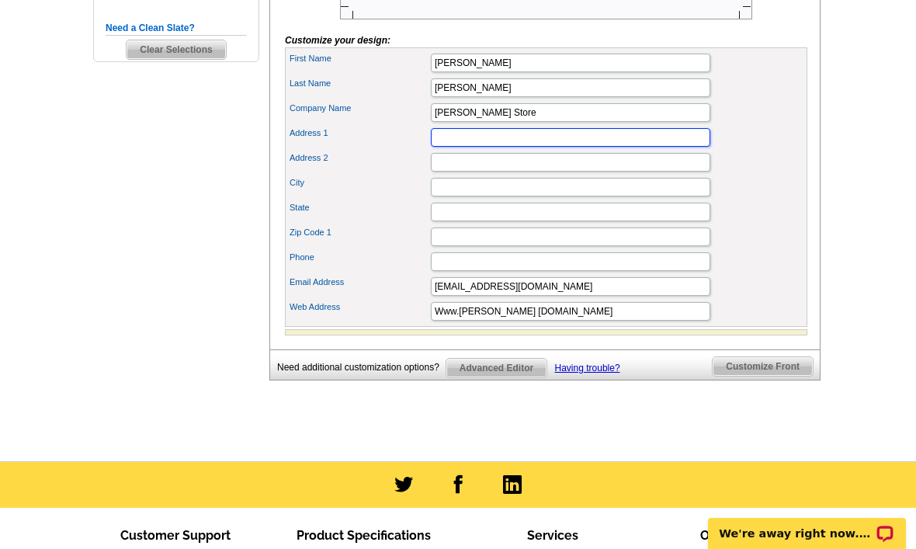
click at [632, 147] on input "Address 1" at bounding box center [570, 137] width 279 height 19
type input "[STREET_ADDRESS]"
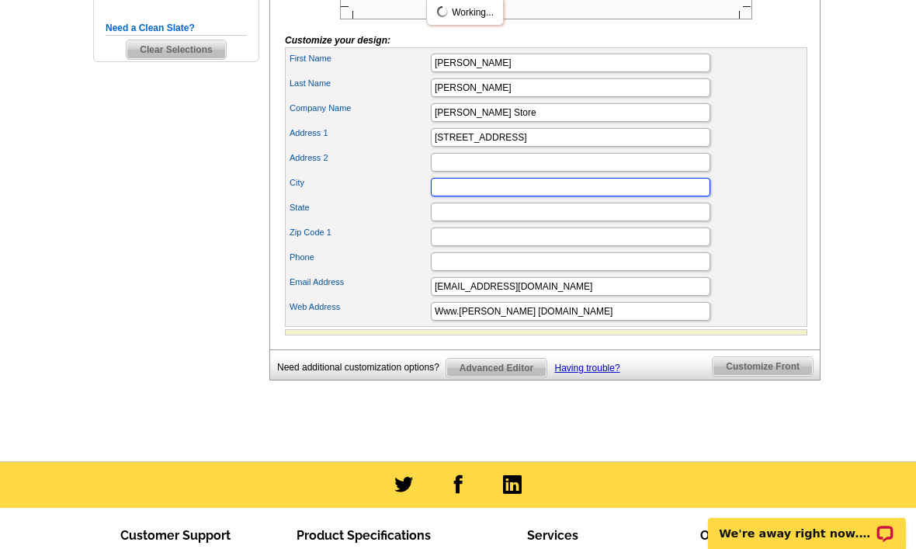
type input "Saint Cloud"
type input "MN"
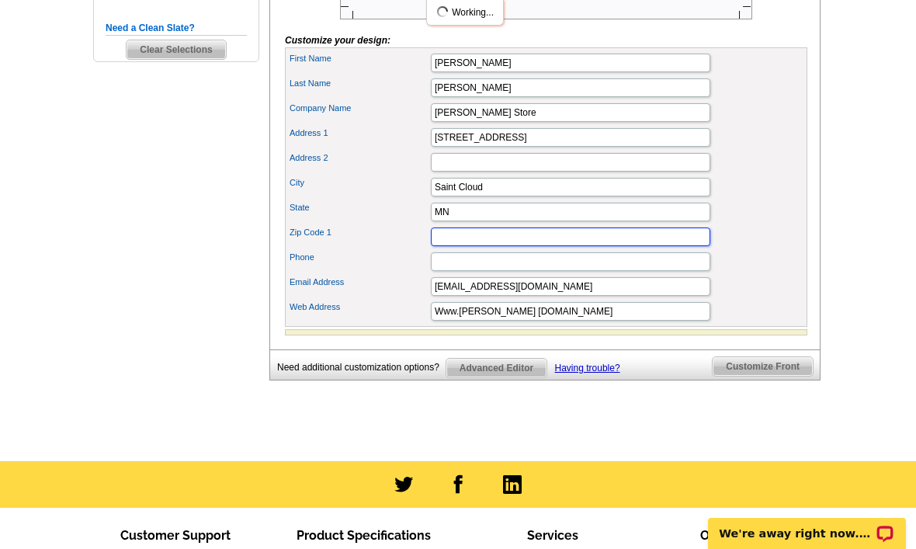
type input "56301"
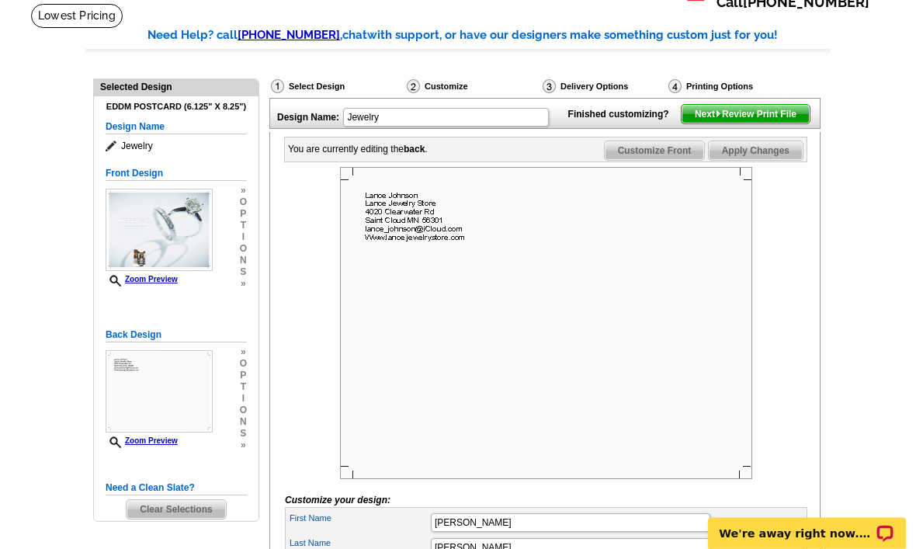
scroll to position [99, 0]
type input "3203809577"
click at [821, 231] on div "Select Design Customize Delivery Options Printing Options You have selected a b…" at bounding box center [543, 464] width 557 height 789
click at [668, 161] on span "Customize Front" at bounding box center [655, 151] width 100 height 19
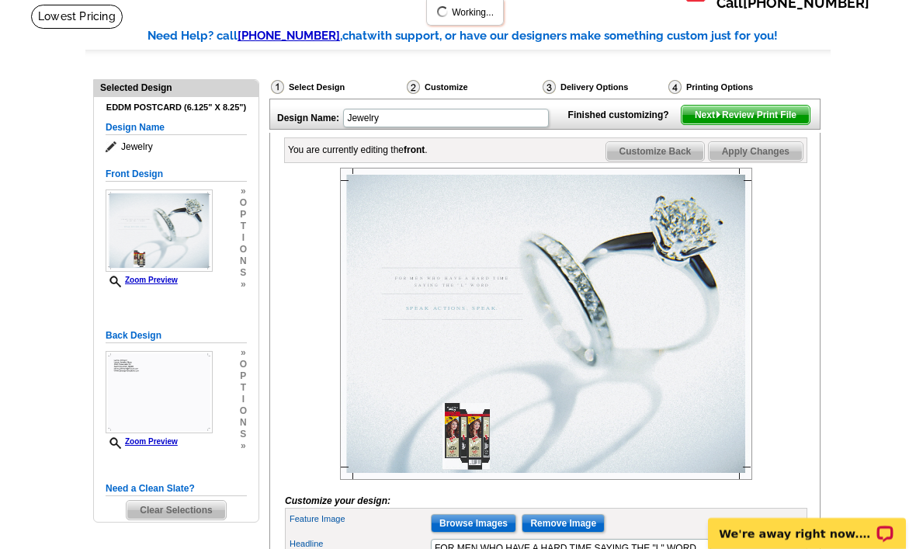
click at [668, 161] on span "Customize Back" at bounding box center [655, 151] width 99 height 19
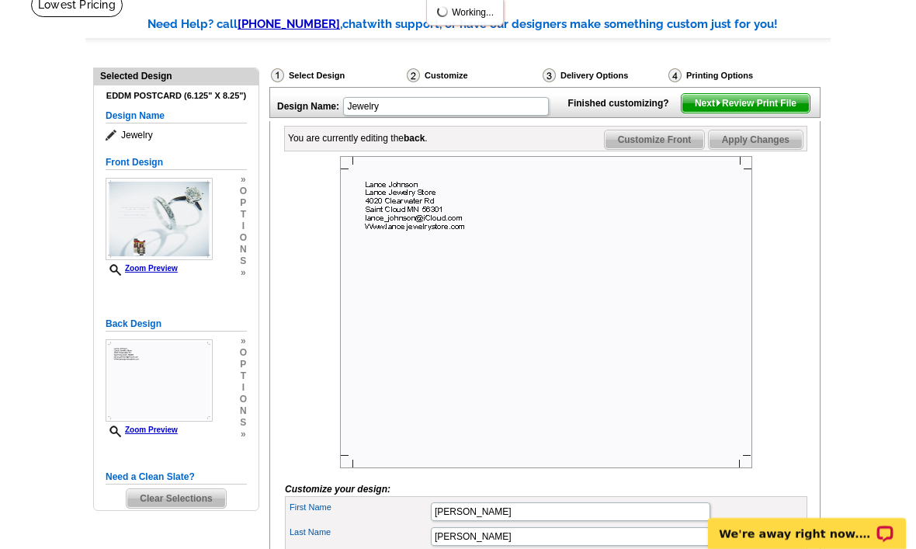
scroll to position [95, 0]
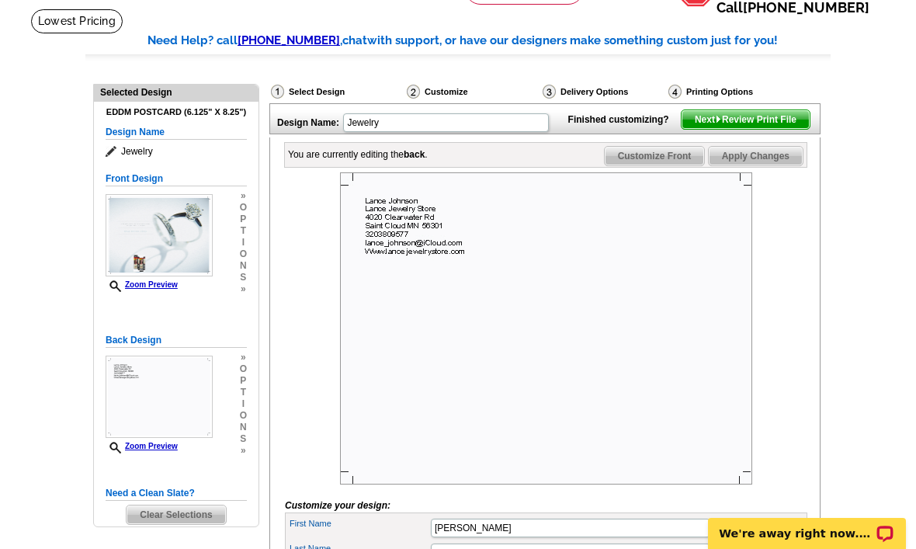
click at [760, 129] on span "Next Review Print File" at bounding box center [746, 119] width 128 height 19
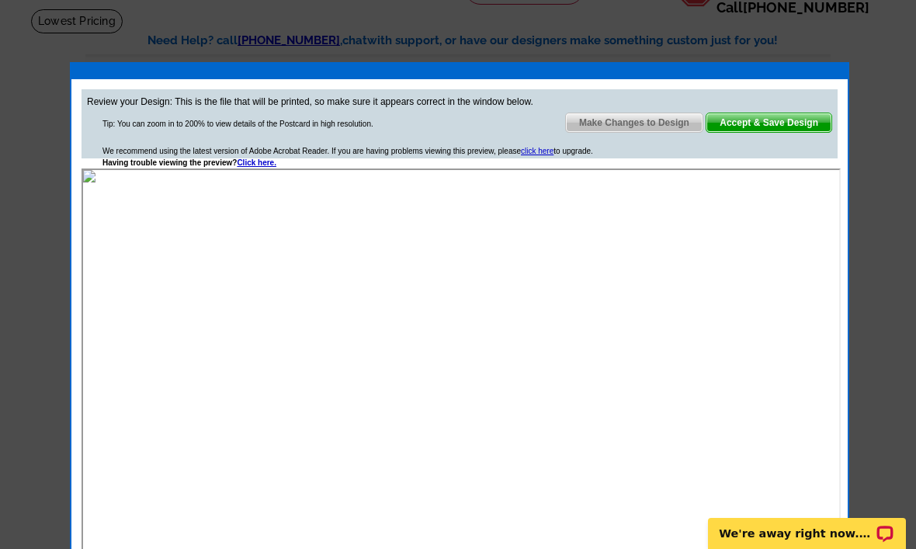
scroll to position [0, 0]
click at [737, 130] on span "Accept & Save Design" at bounding box center [768, 122] width 125 height 19
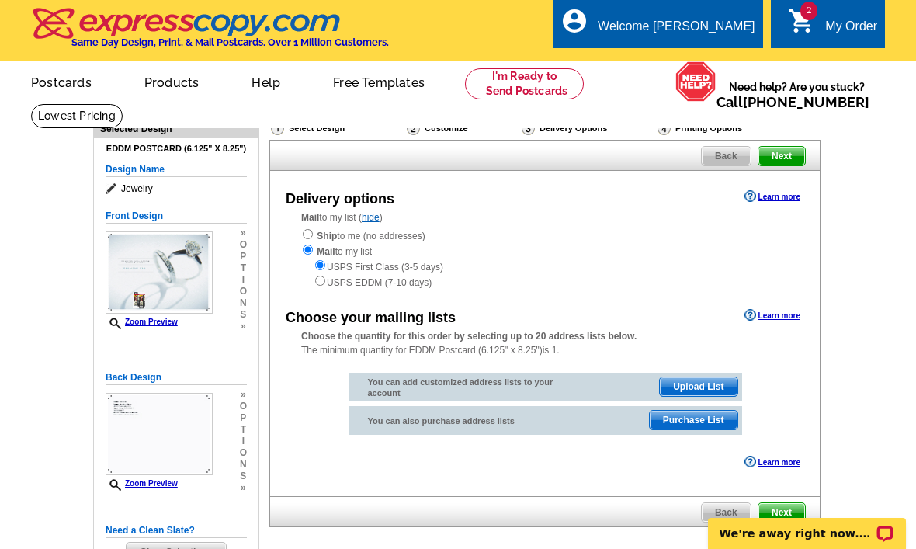
click at [300, 225] on div "Mail to my list ( hide ) Ship to me (no addresses) Mail to my list USPS First C…" at bounding box center [545, 249] width 550 height 79
click at [313, 234] on input "radio" at bounding box center [308, 234] width 10 height 10
radio input "true"
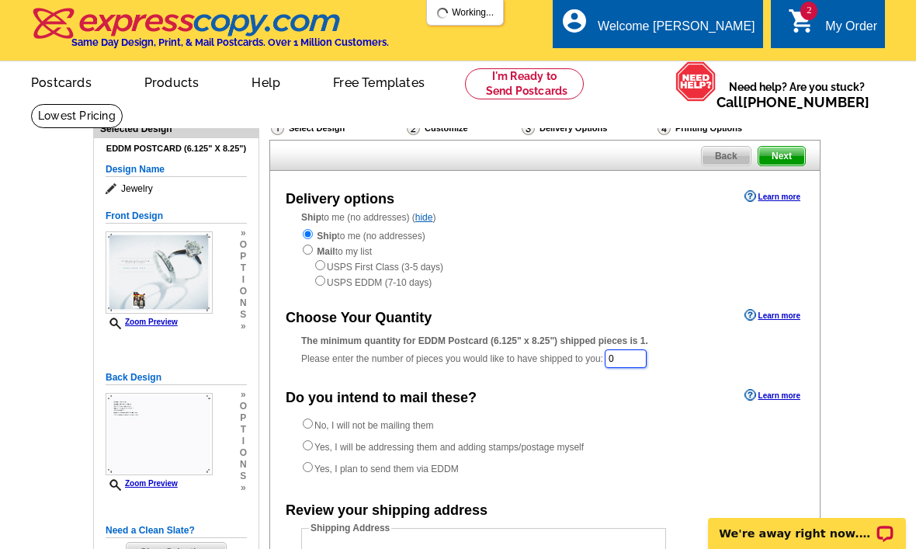
click at [633, 366] on input "0" at bounding box center [626, 358] width 42 height 19
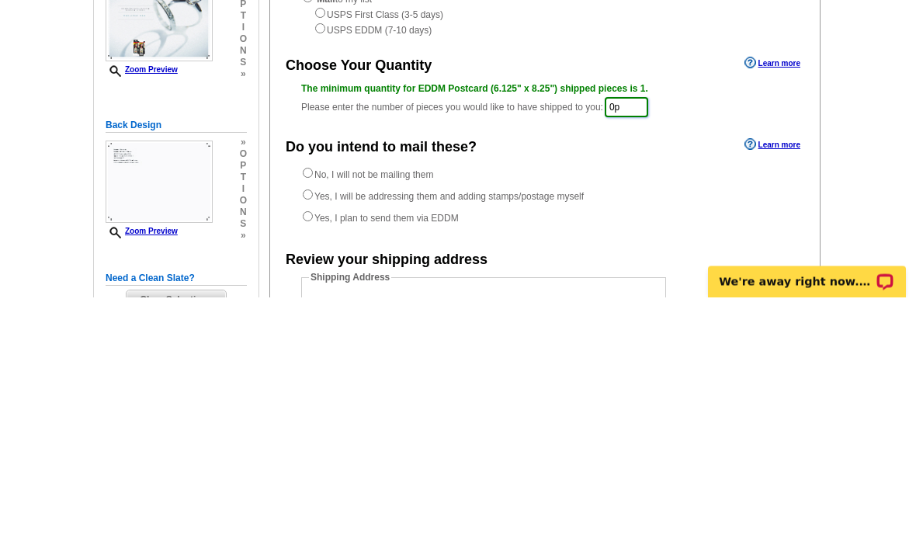
type input "0"
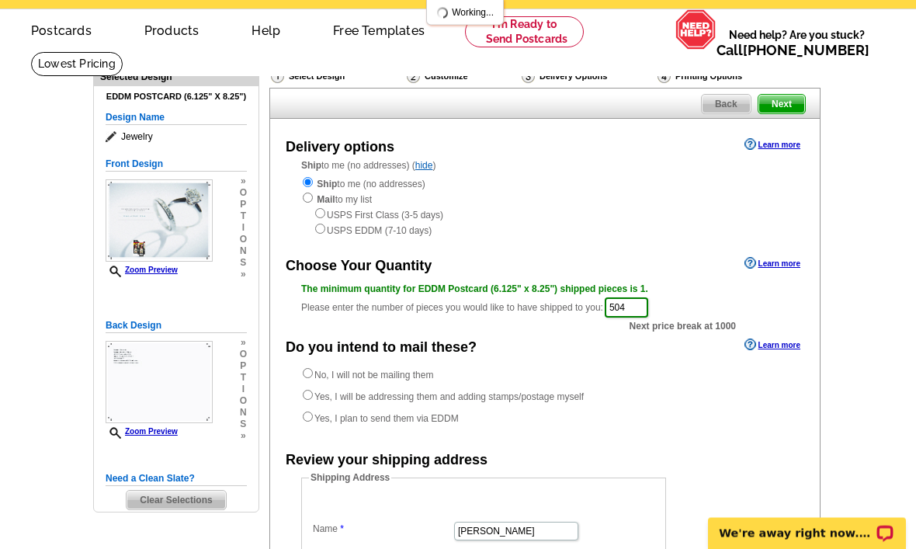
scroll to position [51, 0]
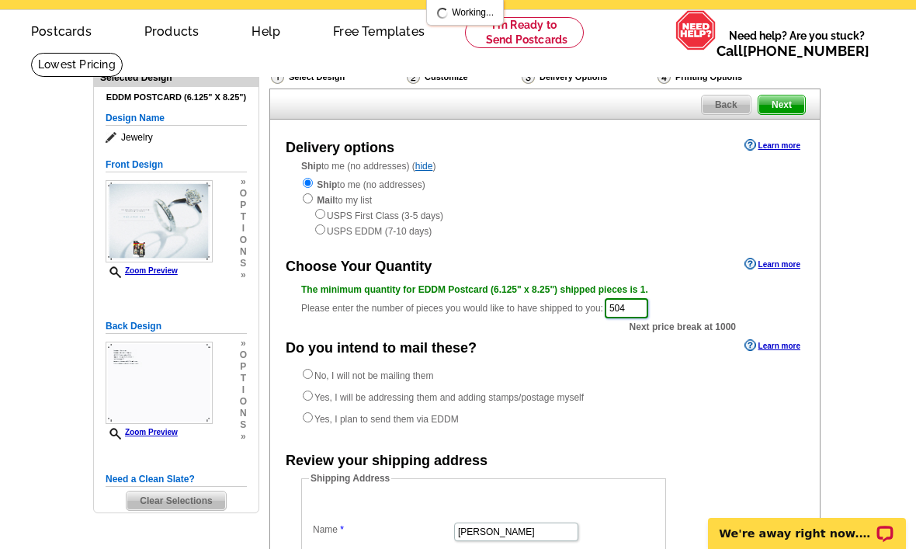
click at [642, 307] on input "504" at bounding box center [626, 308] width 43 height 20
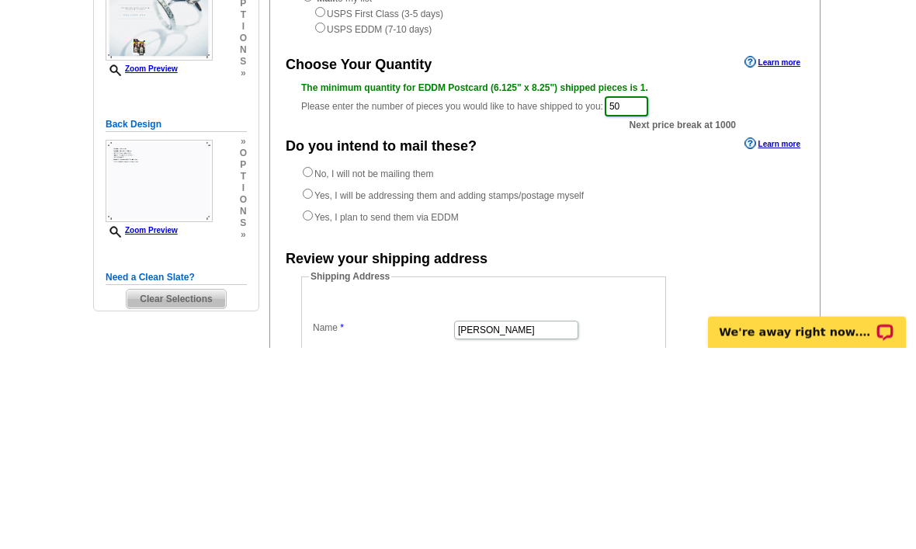
type input "5"
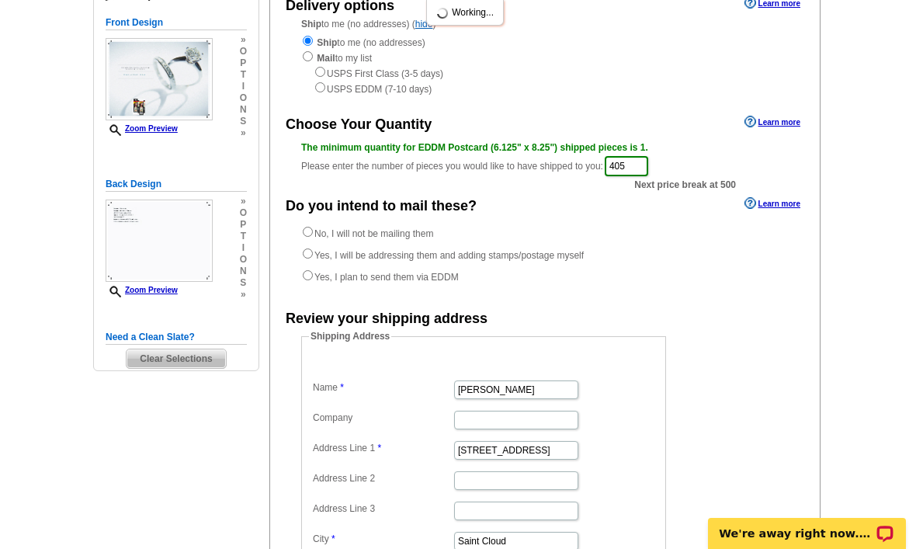
scroll to position [0, 0]
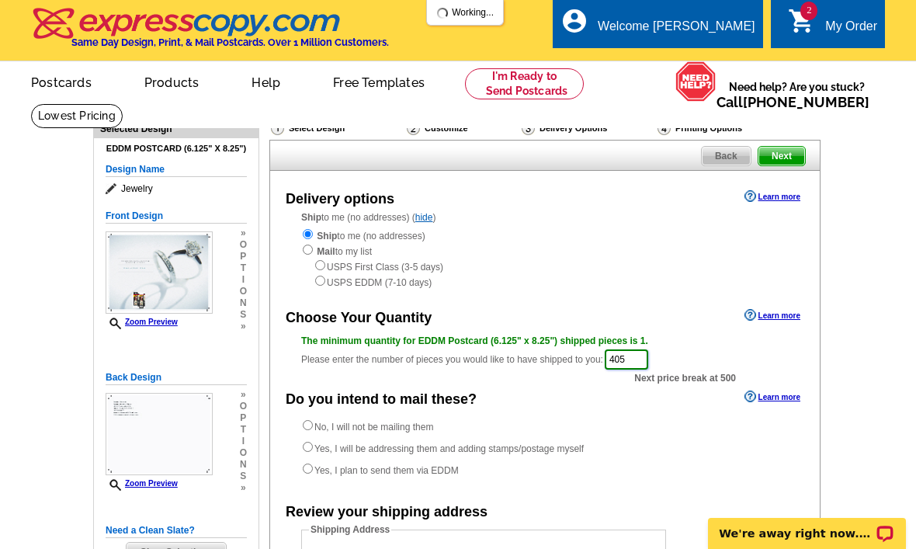
type input "405"
click at [783, 158] on span "Next" at bounding box center [781, 156] width 47 height 19
click at [787, 158] on span "Next" at bounding box center [781, 156] width 47 height 19
click at [787, 165] on span "Next" at bounding box center [781, 156] width 47 height 19
click at [778, 164] on span "Next" at bounding box center [781, 156] width 47 height 19
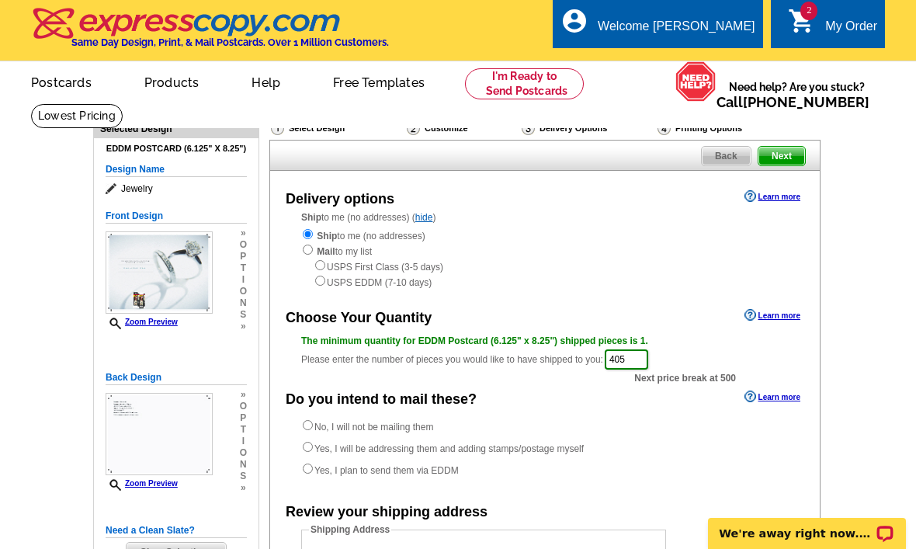
click at [793, 158] on span "Next" at bounding box center [781, 156] width 47 height 19
click at [794, 161] on span "Next" at bounding box center [781, 156] width 47 height 19
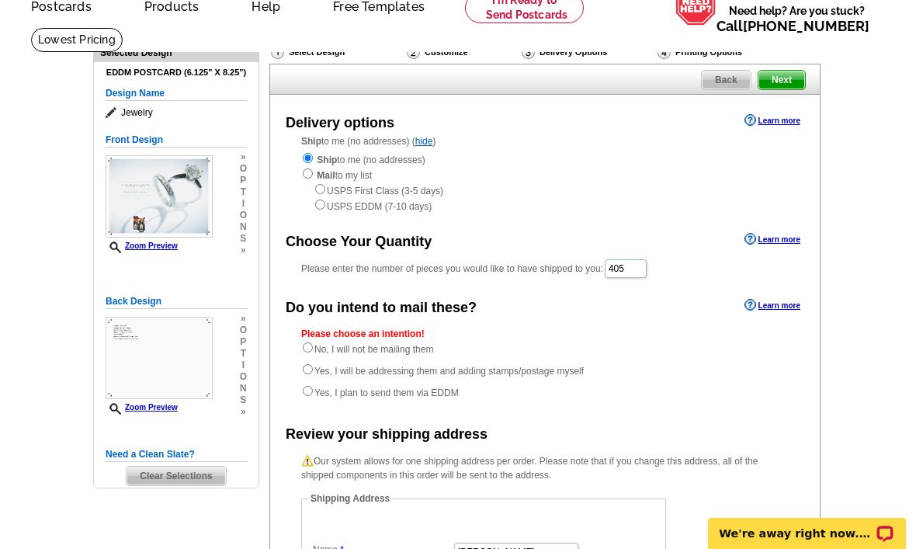
click at [414, 346] on label "No, I will not be mailing them" at bounding box center [367, 349] width 132 height 16
click at [313, 346] on input "No, I will not be mailing them" at bounding box center [308, 347] width 10 height 10
radio input "true"
click at [553, 368] on label "Yes, I will be addressing them and adding stamps/postage myself" at bounding box center [442, 371] width 283 height 16
click at [313, 368] on input "Yes, I will be addressing them and adding stamps/postage myself" at bounding box center [308, 369] width 10 height 10
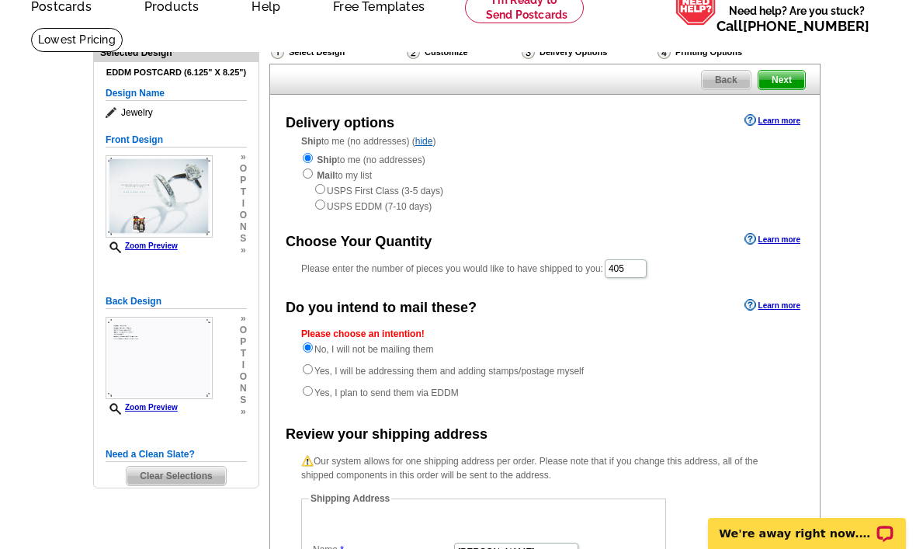
radio input "true"
click at [578, 378] on label "Yes, I will be addressing them and adding stamps/postage myself" at bounding box center [442, 371] width 283 height 16
click at [313, 374] on input "Yes, I will be addressing them and adding stamps/postage myself" at bounding box center [308, 369] width 10 height 10
click at [779, 75] on span "Next" at bounding box center [781, 80] width 47 height 19
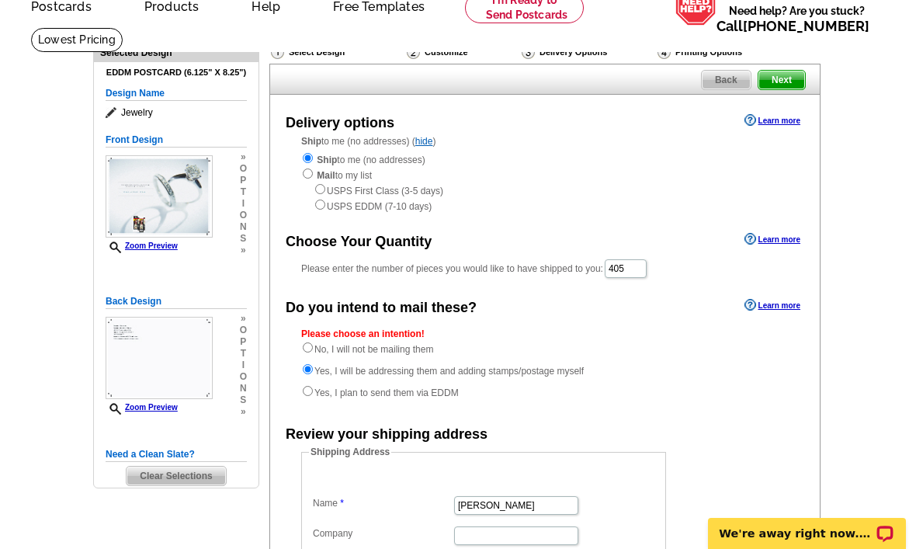
click at [762, 71] on span "Next" at bounding box center [781, 80] width 47 height 19
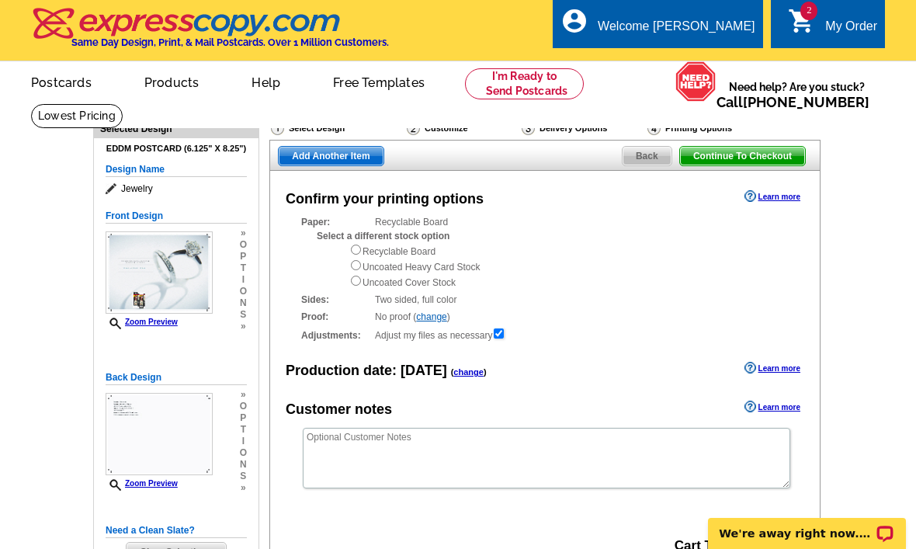
click at [340, 147] on span "Add Another Item" at bounding box center [331, 156] width 104 height 19
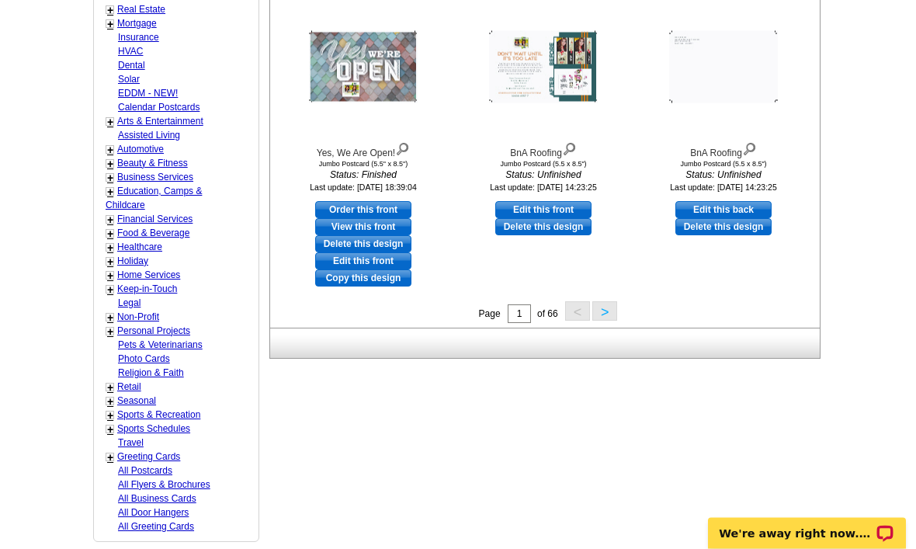
scroll to position [622, 0]
click at [138, 381] on link "Retail" at bounding box center [129, 386] width 24 height 11
select select "811"
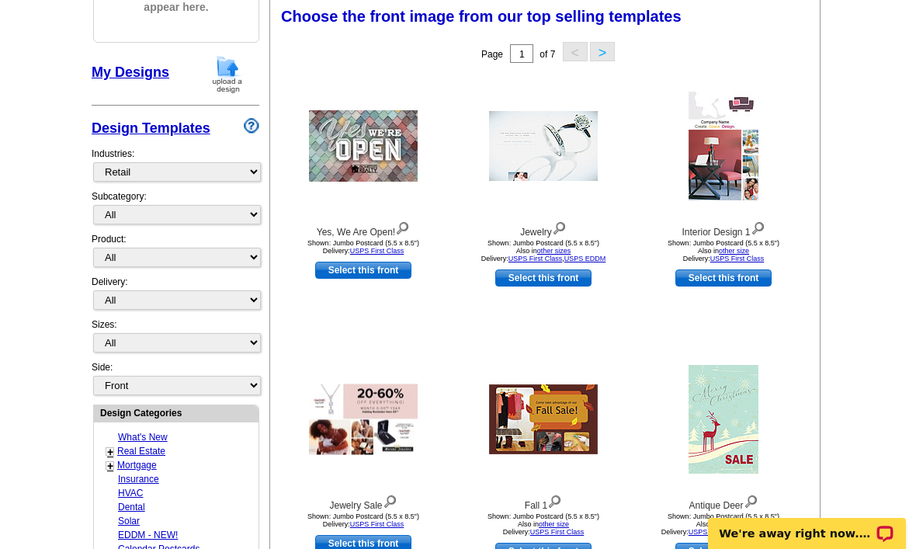
scroll to position [227, 0]
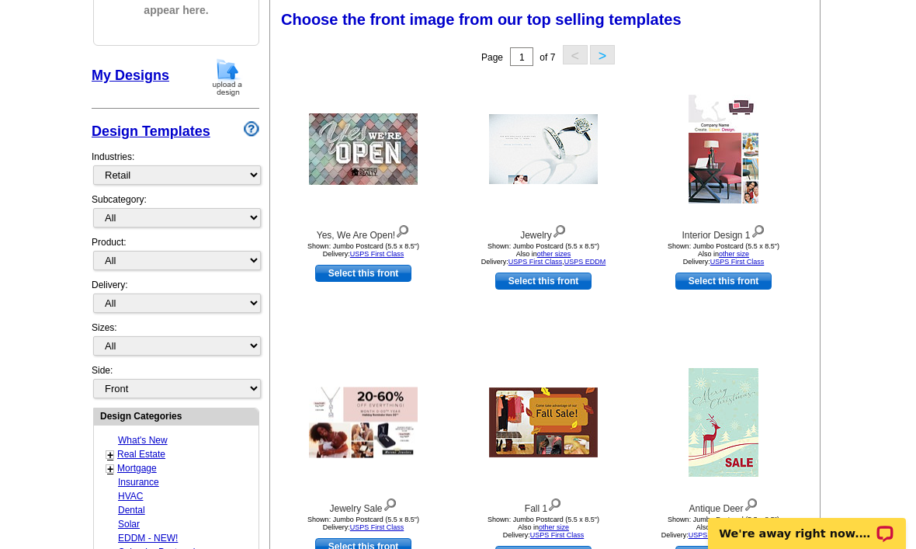
click at [727, 280] on link "Select this front" at bounding box center [723, 280] width 96 height 17
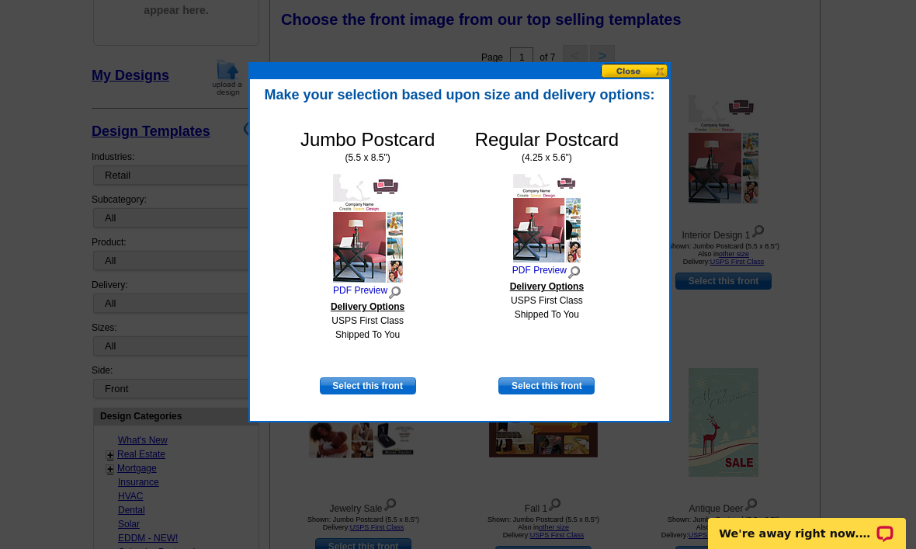
click at [379, 390] on link "Select this front" at bounding box center [368, 385] width 96 height 17
select select "2"
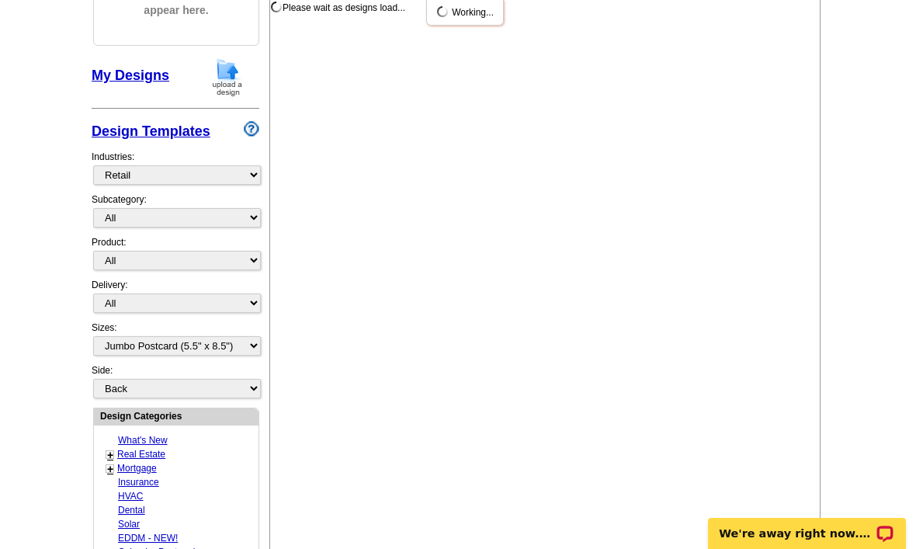
scroll to position [0, 0]
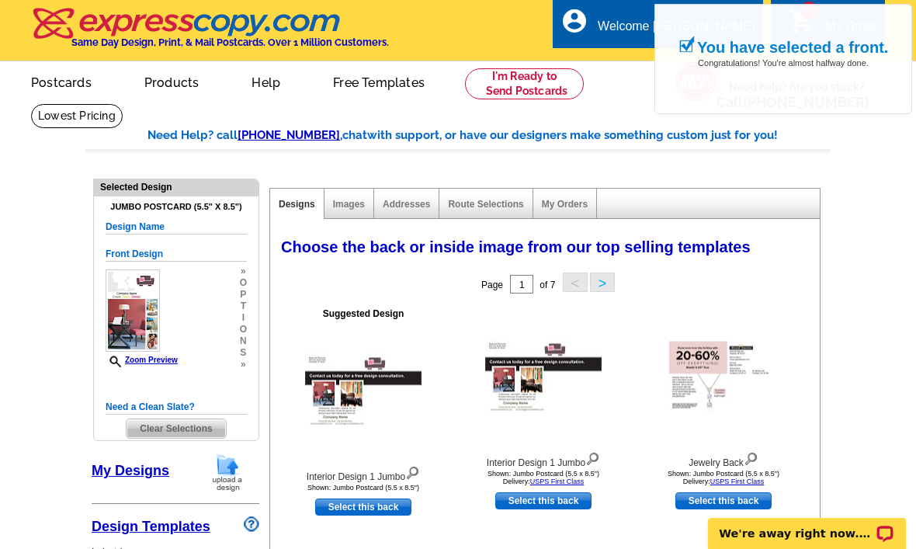
click at [403, 501] on link "Select this back" at bounding box center [363, 506] width 96 height 17
select select "front"
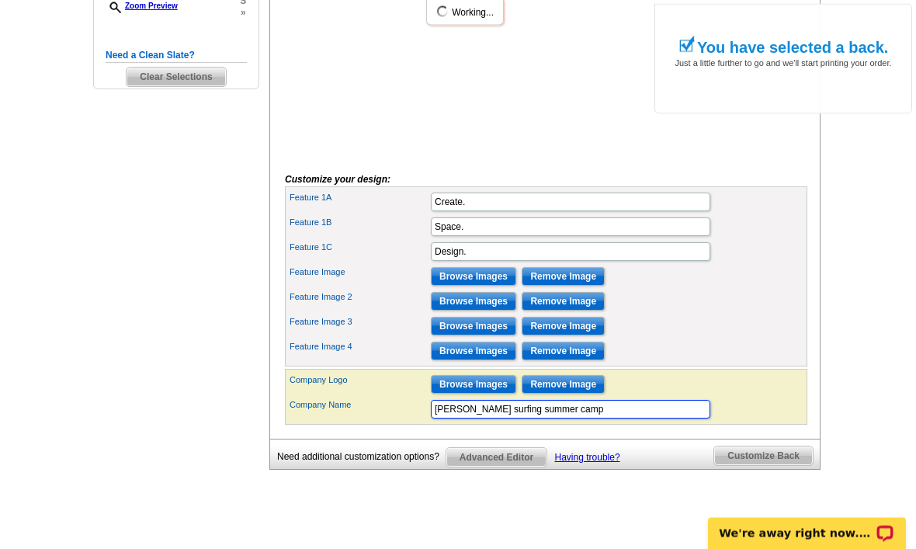
click at [622, 419] on input "[PERSON_NAME] surfing summer camp" at bounding box center [570, 410] width 279 height 19
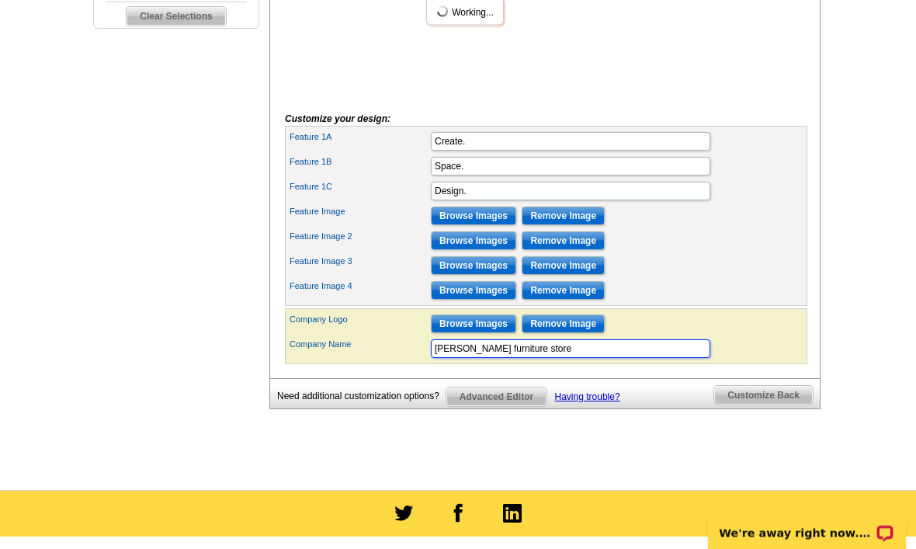
type input "[PERSON_NAME] furniture store"
click at [501, 226] on input "Browse Images" at bounding box center [473, 216] width 85 height 19
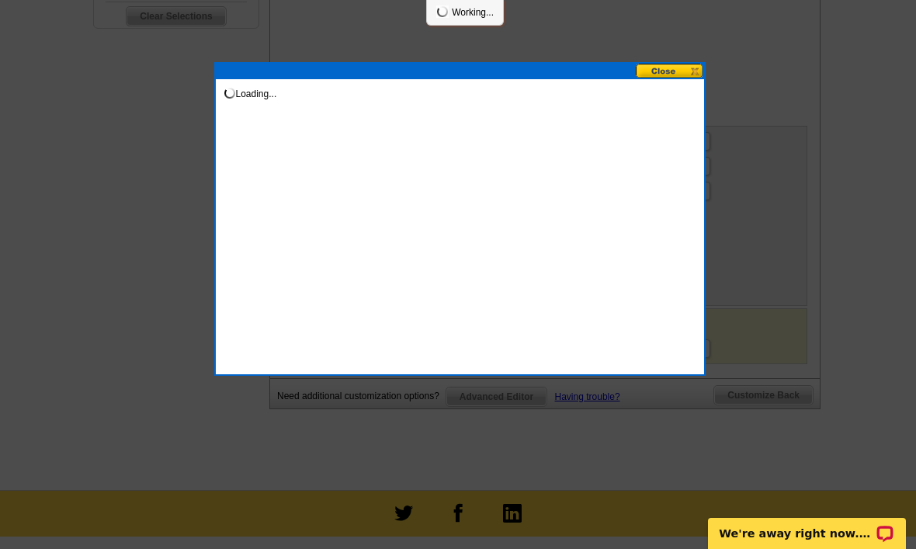
scroll to position [0, 0]
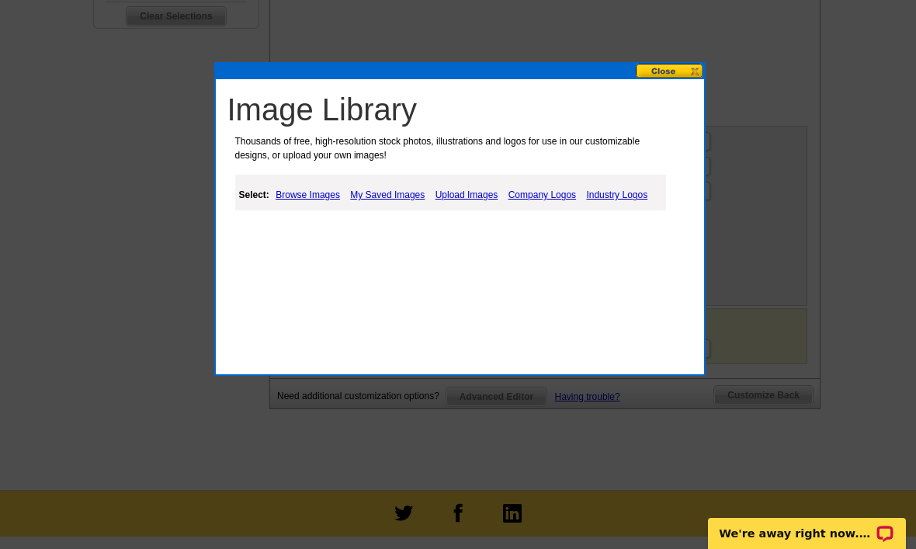
click at [411, 196] on link "My Saved Images" at bounding box center [387, 195] width 82 height 19
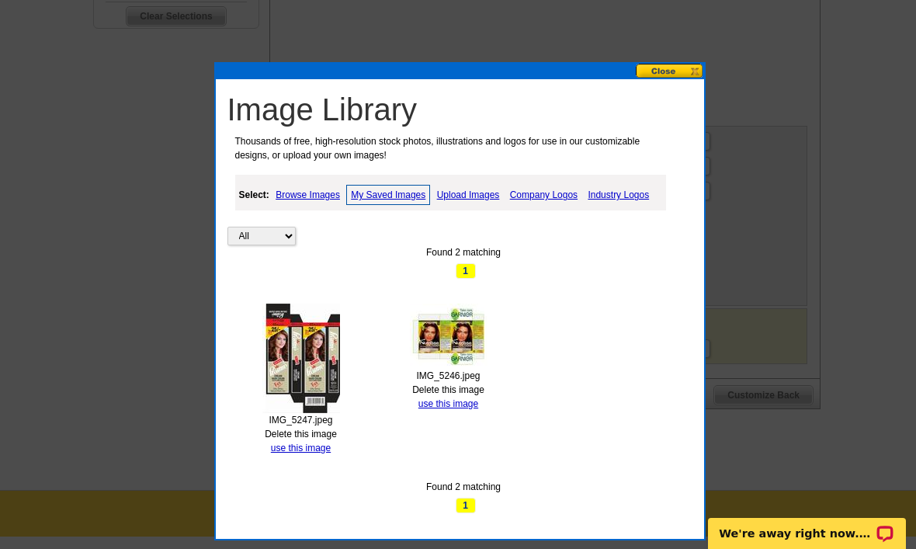
click at [456, 402] on link "use this image" at bounding box center [448, 403] width 60 height 11
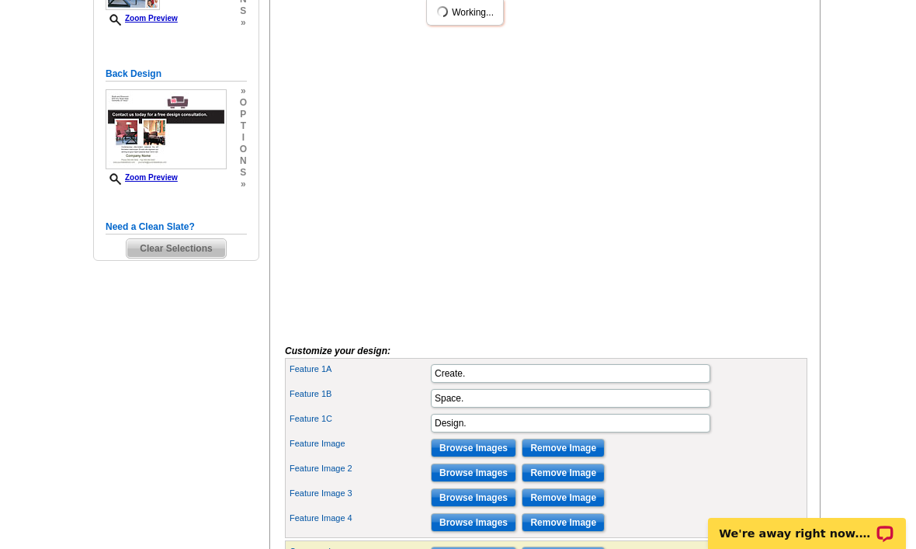
scroll to position [368, 0]
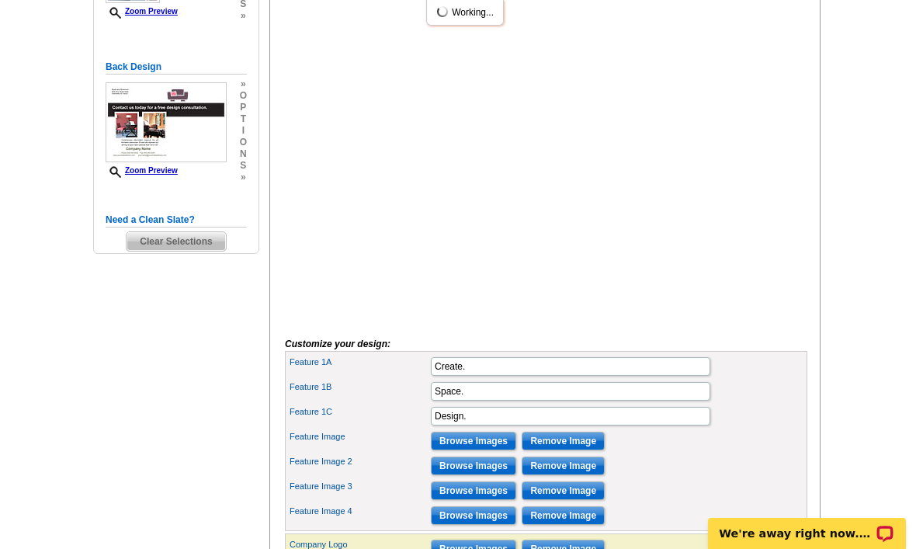
click at [464, 475] on input "Browse Images" at bounding box center [473, 465] width 85 height 19
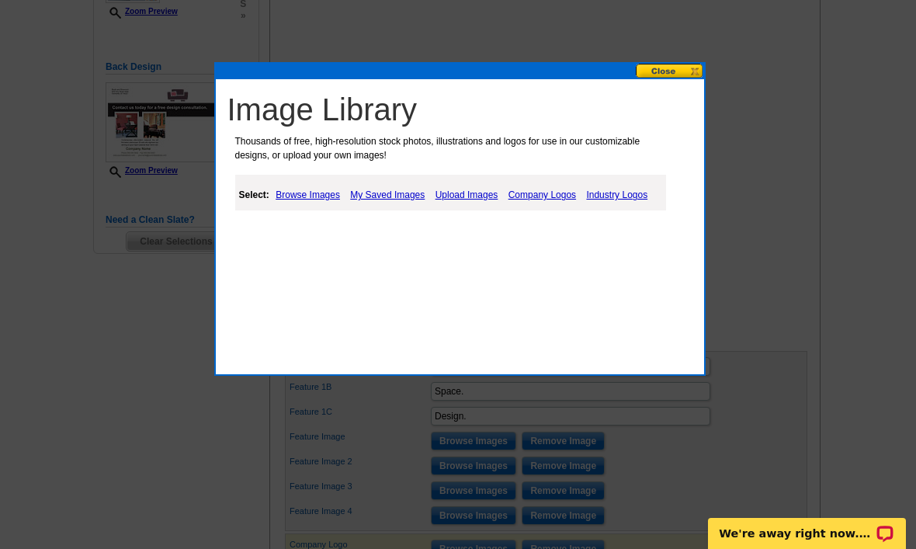
click at [415, 196] on link "My Saved Images" at bounding box center [387, 195] width 82 height 19
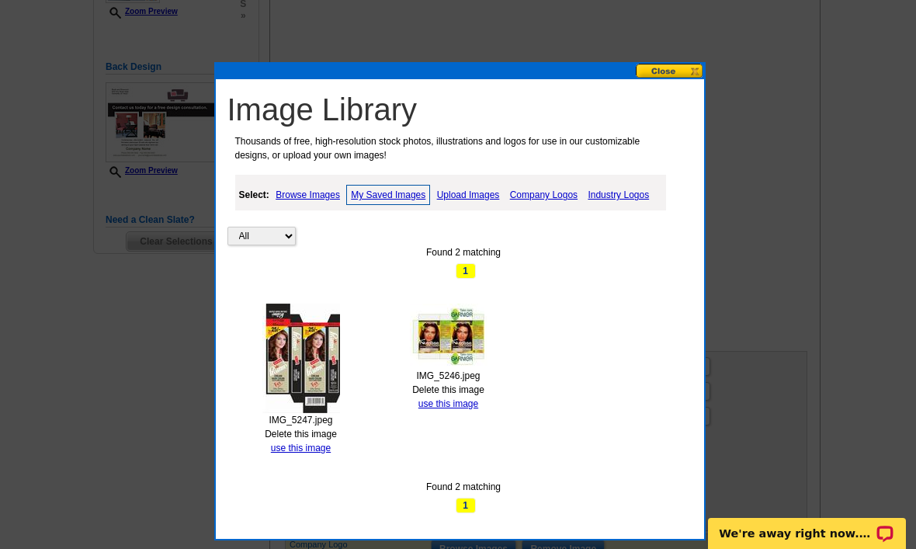
click at [311, 438] on link "Delete this image" at bounding box center [301, 433] width 72 height 11
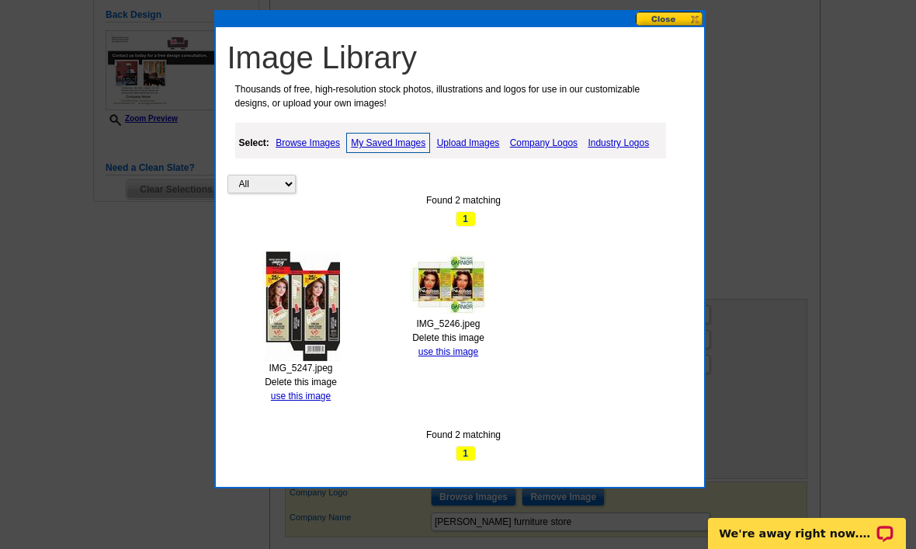
click at [306, 399] on link "use this image" at bounding box center [301, 395] width 60 height 11
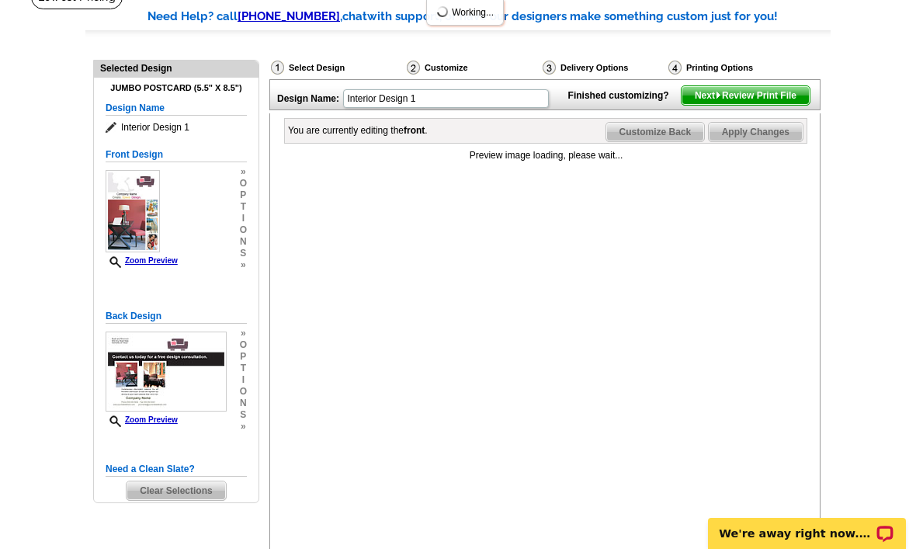
scroll to position [241, 0]
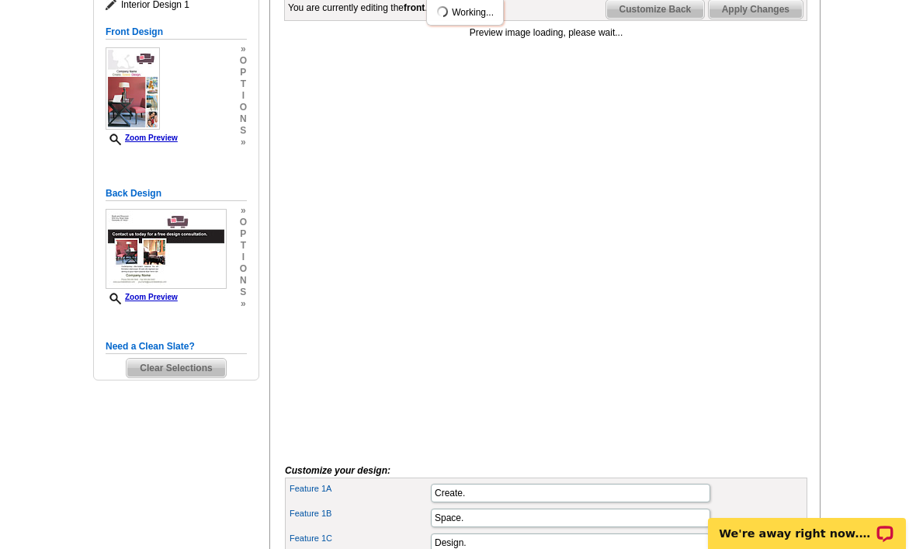
click at [658, 19] on span "Customize Back" at bounding box center [655, 9] width 99 height 19
click at [657, 19] on span "Customize Front" at bounding box center [655, 9] width 100 height 19
click at [665, 19] on span "Customize Back" at bounding box center [655, 9] width 99 height 19
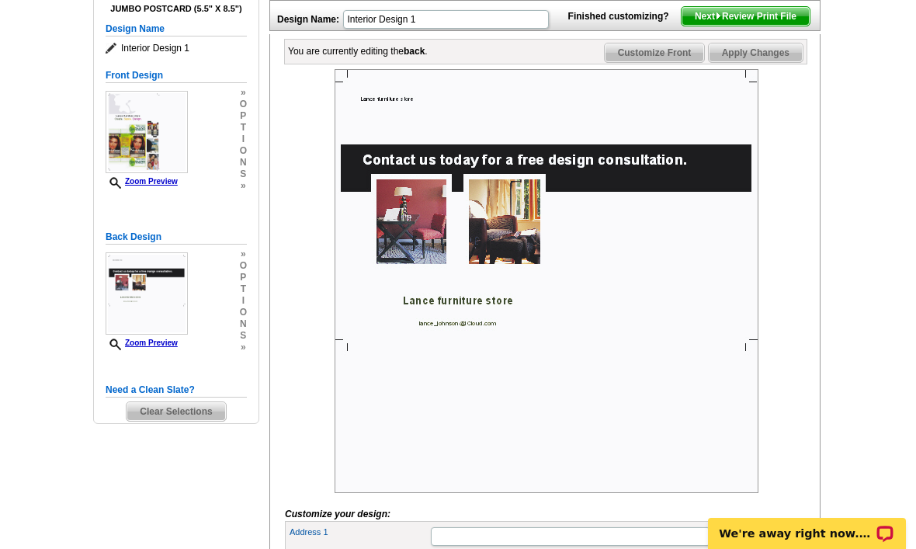
scroll to position [193, 0]
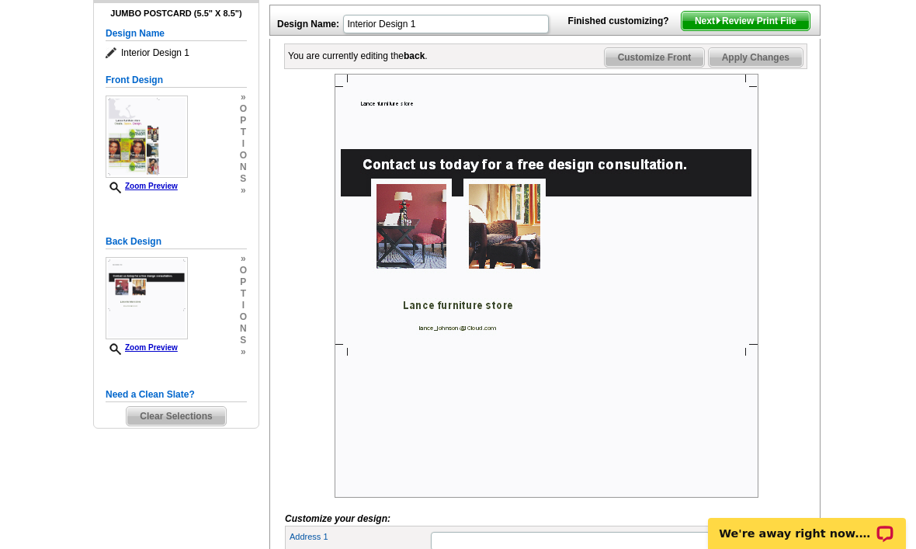
click at [652, 67] on span "Customize Front" at bounding box center [655, 57] width 100 height 19
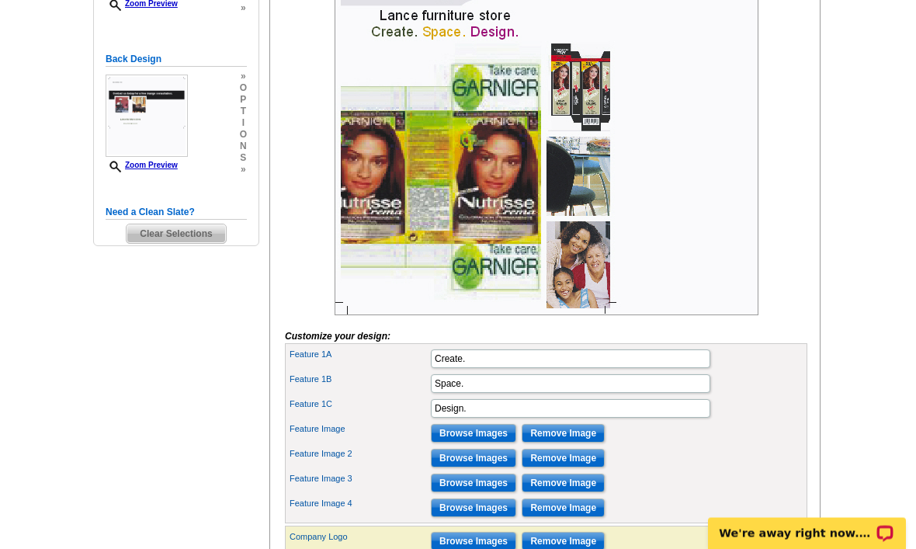
scroll to position [376, 0]
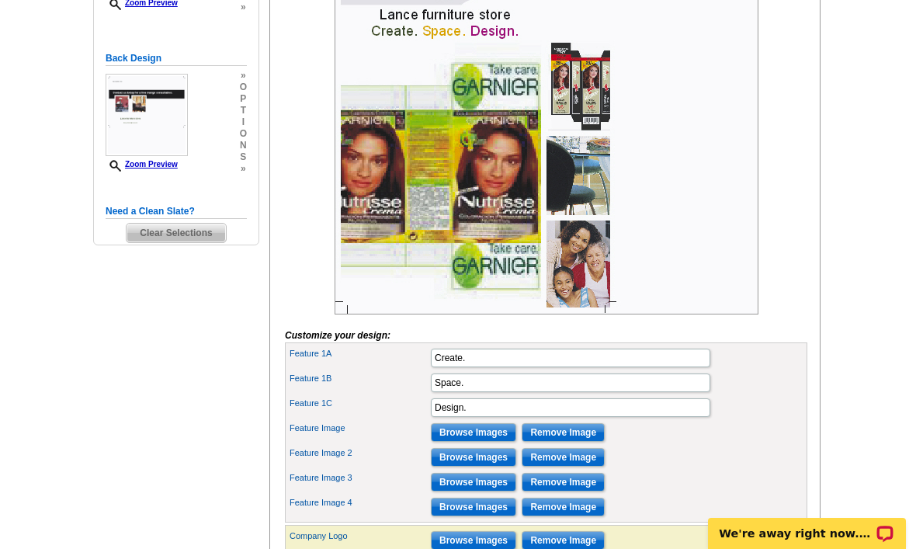
click at [470, 491] on input "Browse Images" at bounding box center [473, 482] width 85 height 19
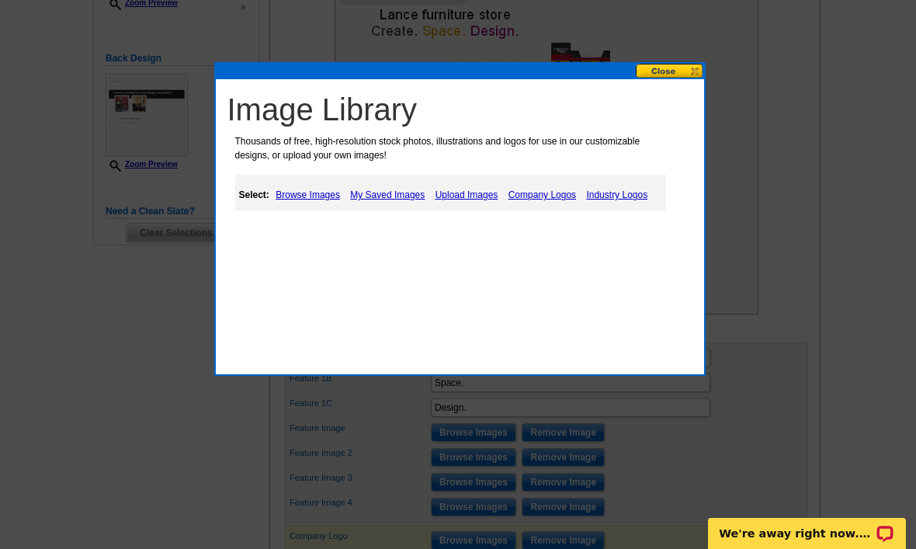
click at [700, 75] on button at bounding box center [670, 71] width 68 height 15
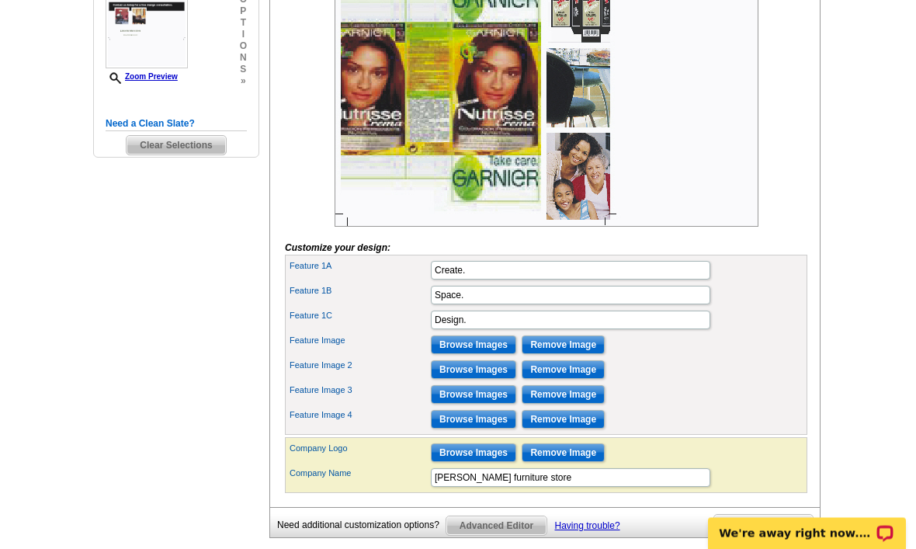
click at [481, 380] on input "Browse Images" at bounding box center [473, 370] width 85 height 19
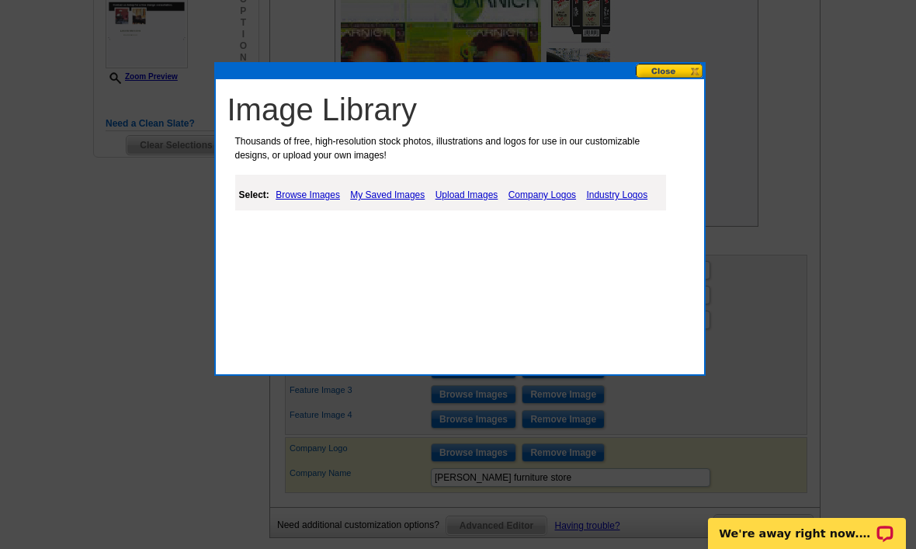
click at [494, 213] on div "Image Library Thousands of free, high-resolution stock photos, illustrations an…" at bounding box center [464, 159] width 481 height 144
click at [415, 192] on link "My Saved Images" at bounding box center [387, 195] width 82 height 19
click at [471, 197] on link "Upload Images" at bounding box center [468, 195] width 71 height 19
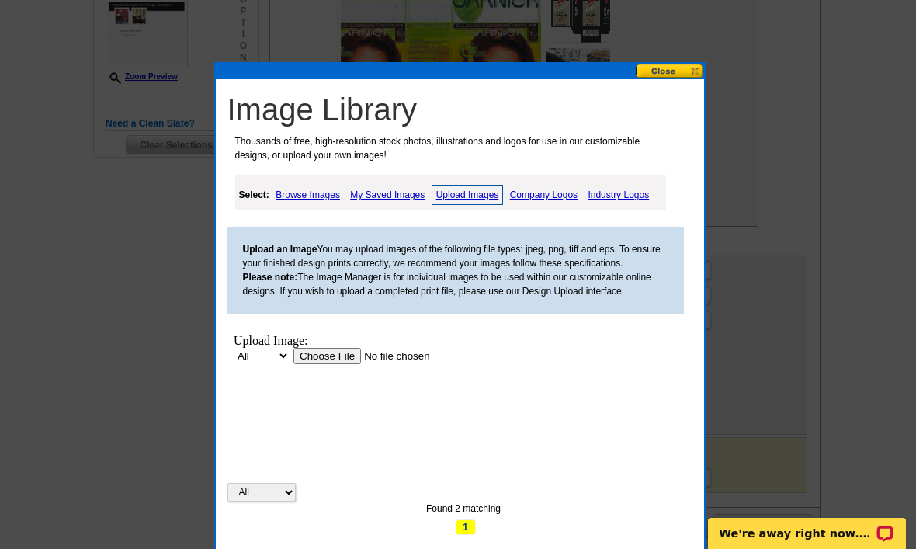
scroll to position [0, 0]
click at [465, 190] on link "Upload Images" at bounding box center [468, 195] width 72 height 20
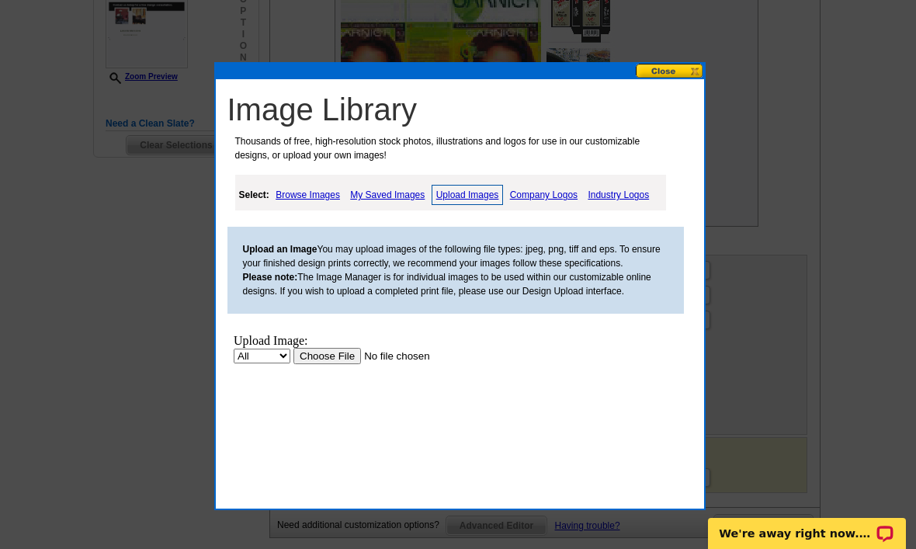
click at [328, 357] on input "file" at bounding box center [391, 356] width 196 height 16
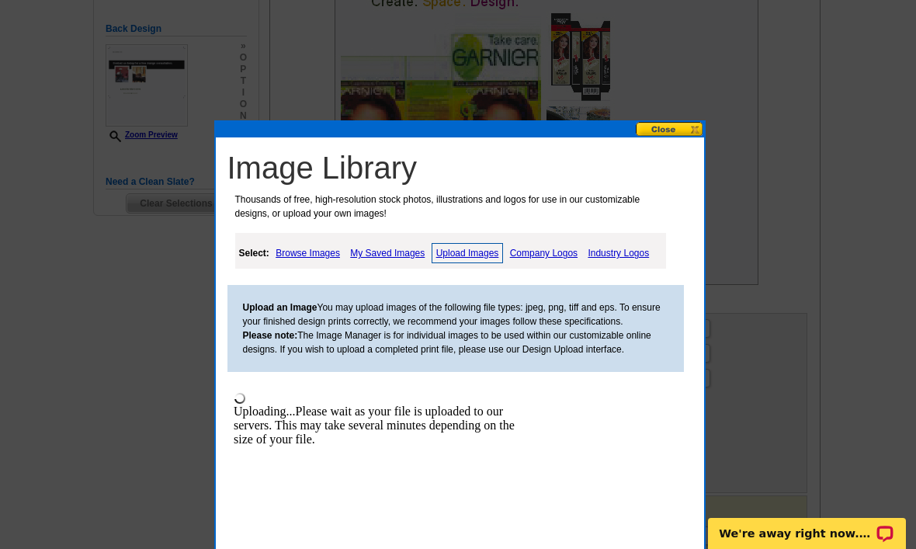
scroll to position [405, 0]
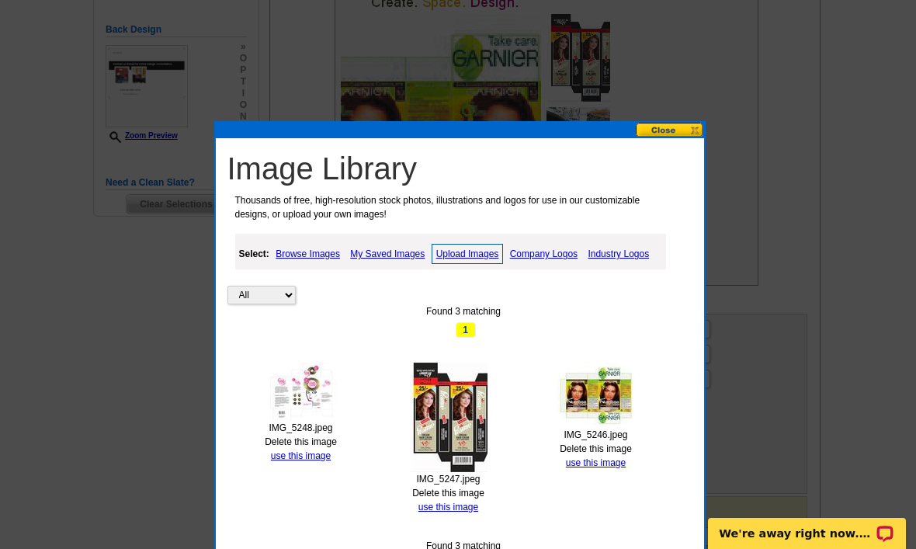
click at [321, 453] on link "use this image" at bounding box center [301, 455] width 60 height 11
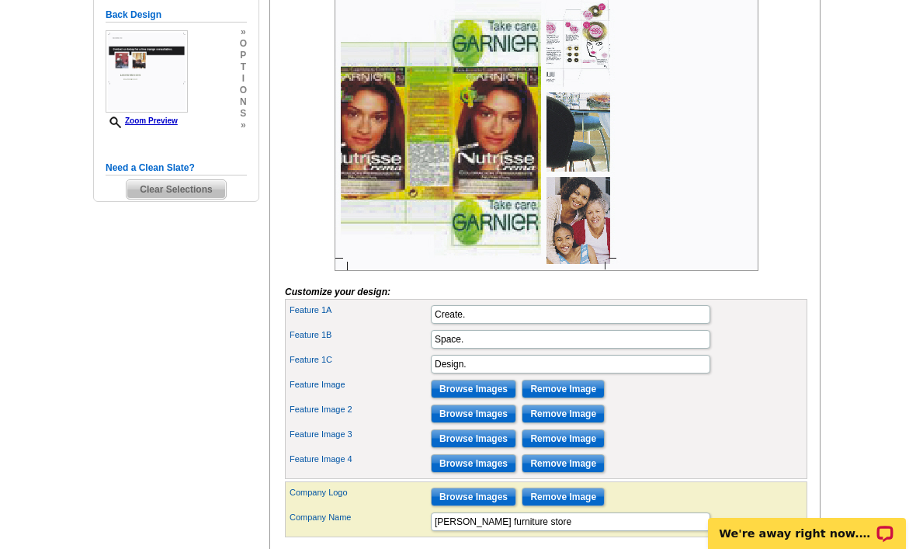
scroll to position [440, 0]
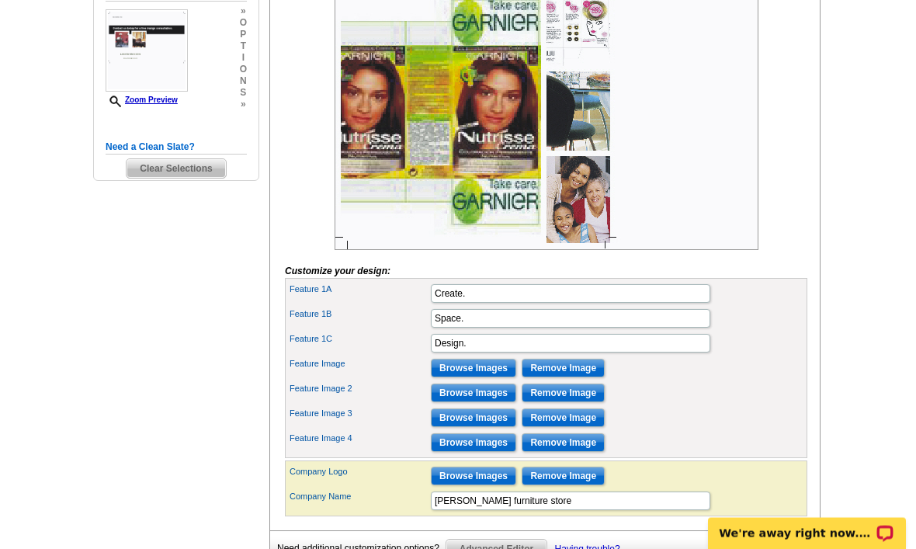
click at [464, 403] on input "Browse Images" at bounding box center [473, 393] width 85 height 19
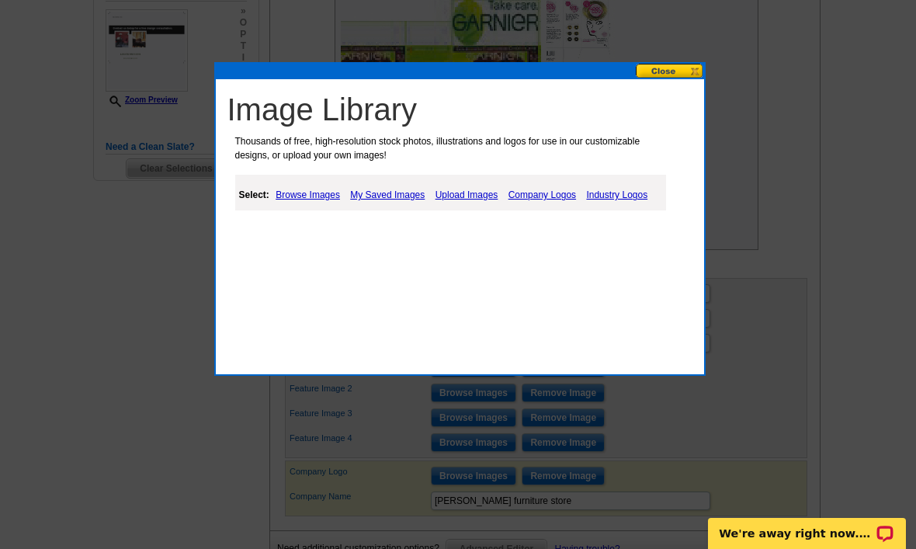
click at [470, 203] on link "Upload Images" at bounding box center [467, 195] width 71 height 19
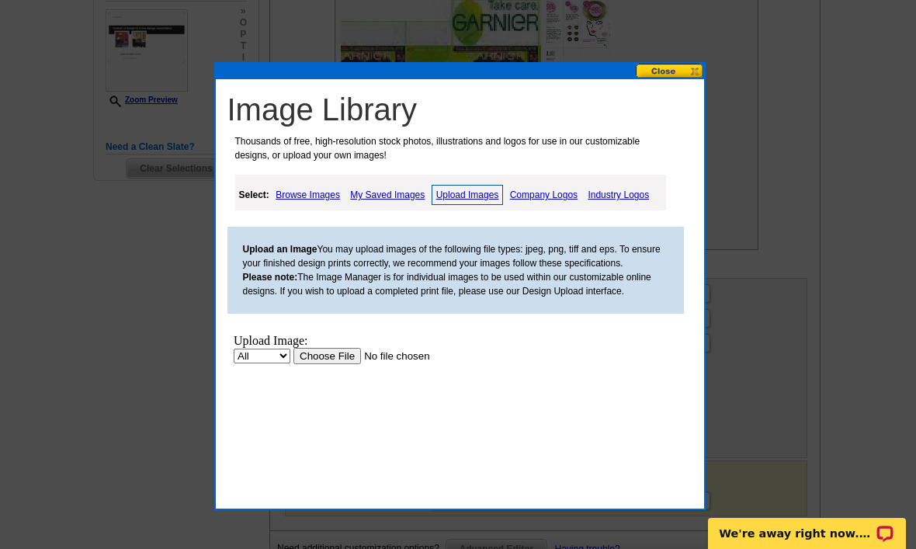
scroll to position [0, 0]
click at [415, 202] on link "My Saved Images" at bounding box center [387, 195] width 82 height 19
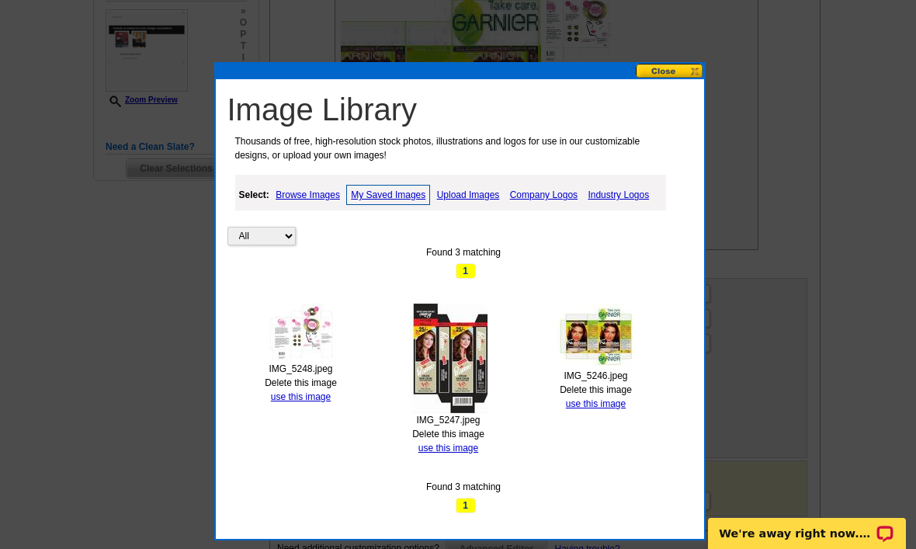
click at [463, 446] on link "use this image" at bounding box center [448, 447] width 60 height 11
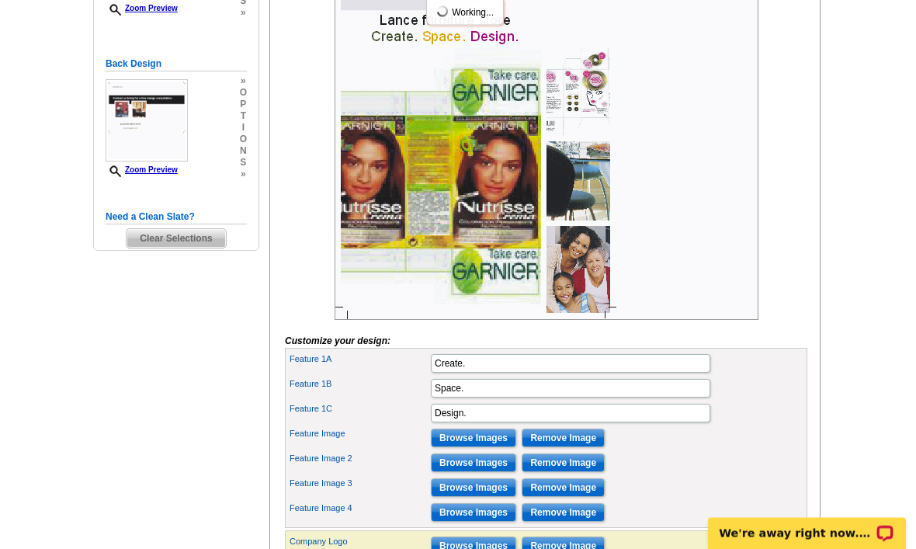
scroll to position [376, 0]
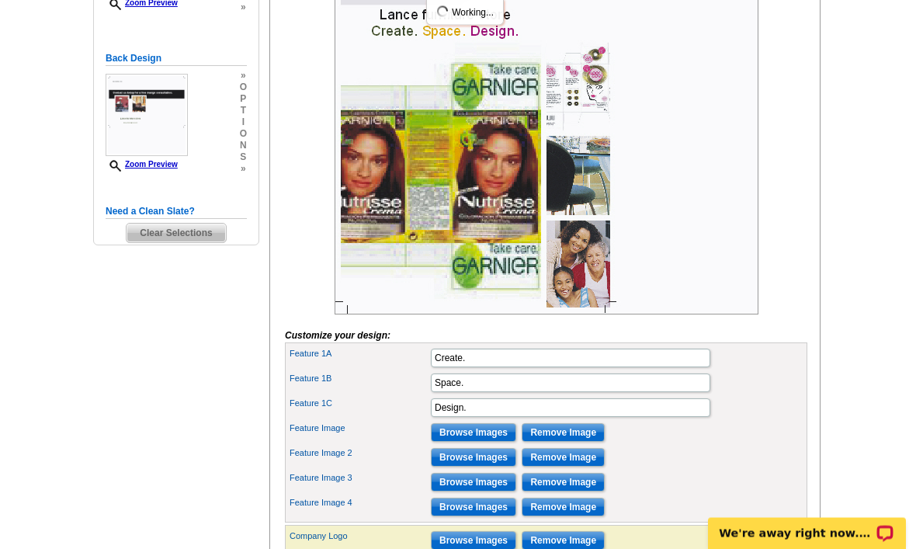
click at [465, 492] on input "Browse Images" at bounding box center [473, 483] width 85 height 19
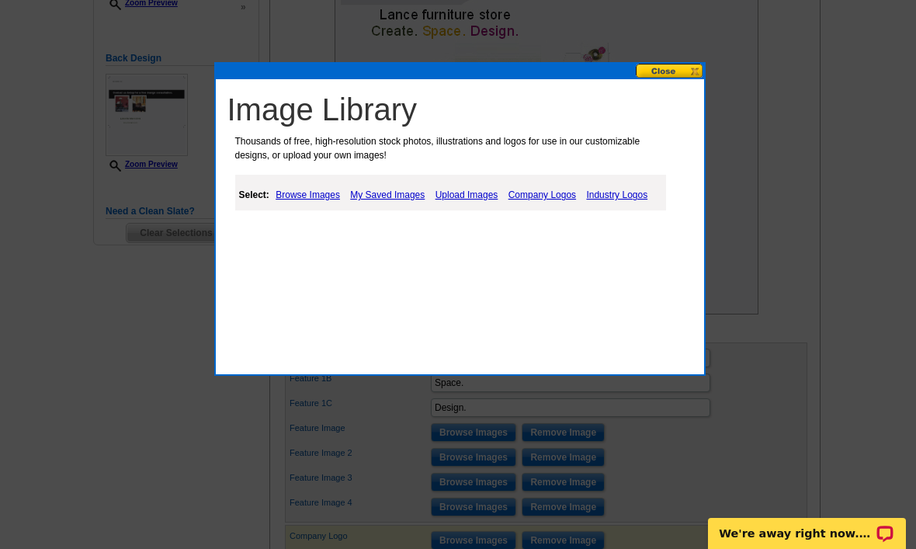
click at [451, 214] on div "Image Library Thousands of free, high-resolution stock photos, illustrations an…" at bounding box center [464, 159] width 481 height 144
click at [473, 202] on link "Upload Images" at bounding box center [467, 195] width 71 height 19
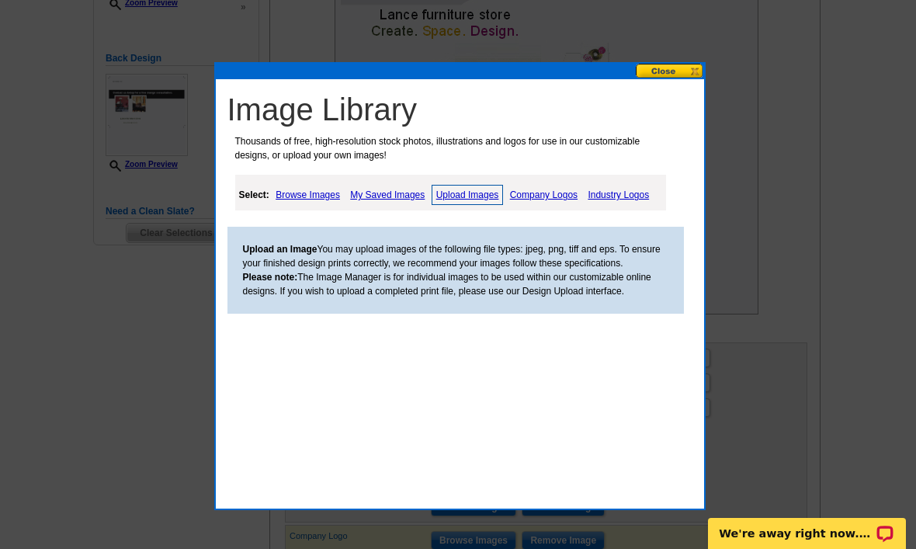
click at [414, 198] on link "My Saved Images" at bounding box center [387, 195] width 82 height 19
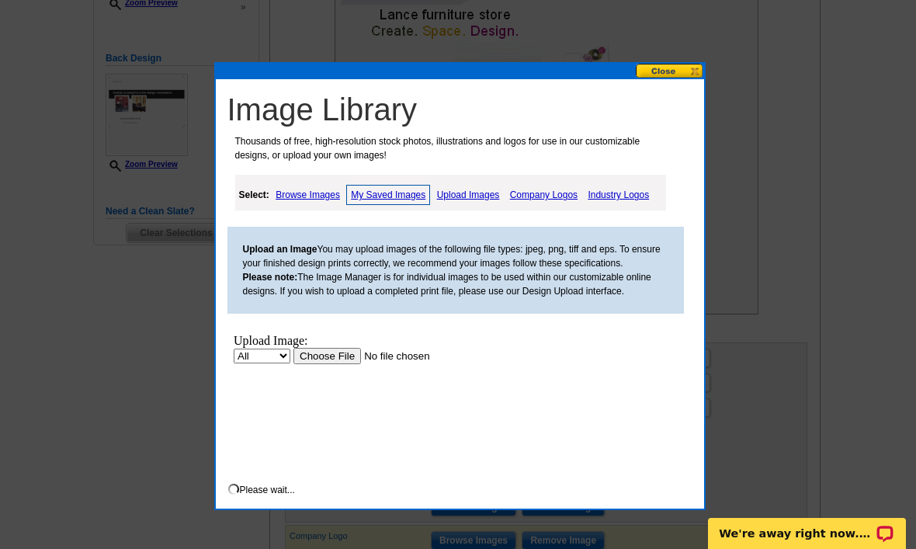
scroll to position [0, 0]
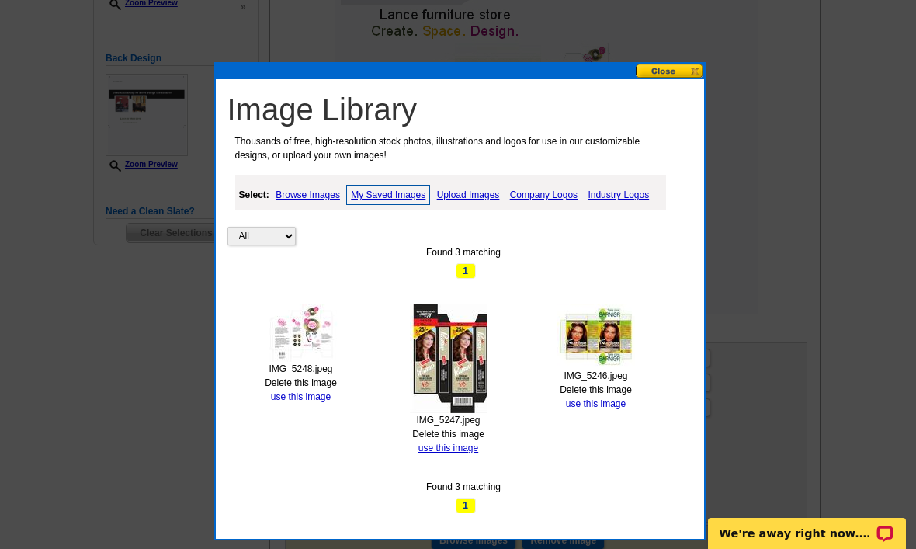
click at [304, 386] on link "Delete this image" at bounding box center [301, 382] width 72 height 11
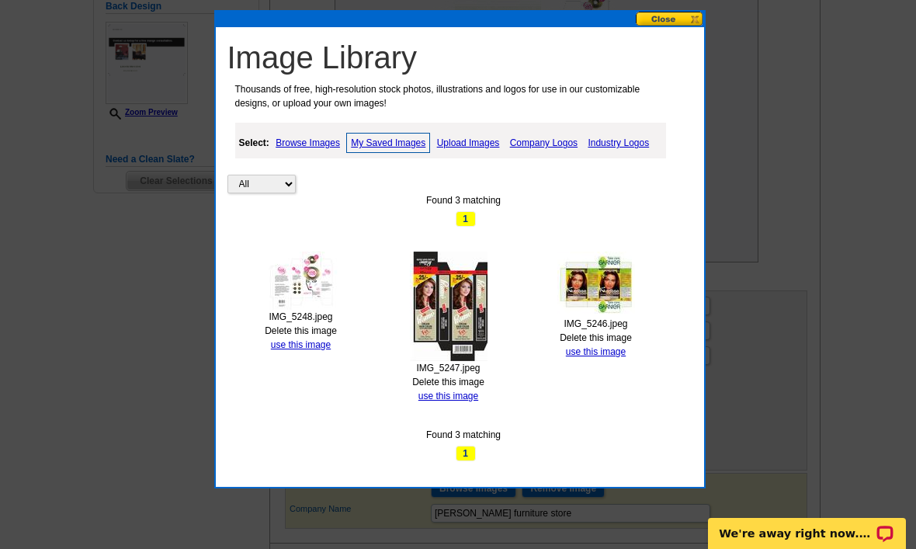
click at [599, 314] on img at bounding box center [596, 284] width 78 height 65
click at [324, 345] on link "use this image" at bounding box center [301, 344] width 60 height 11
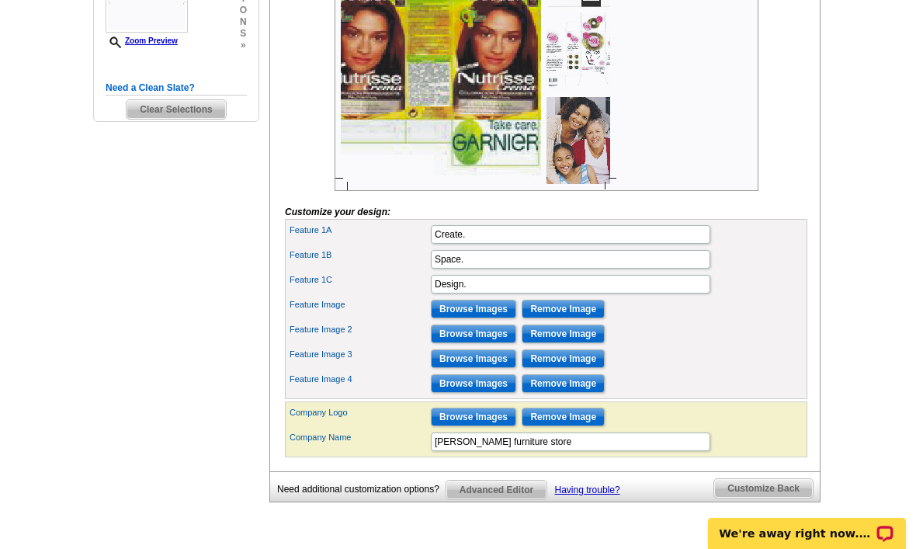
scroll to position [505, 0]
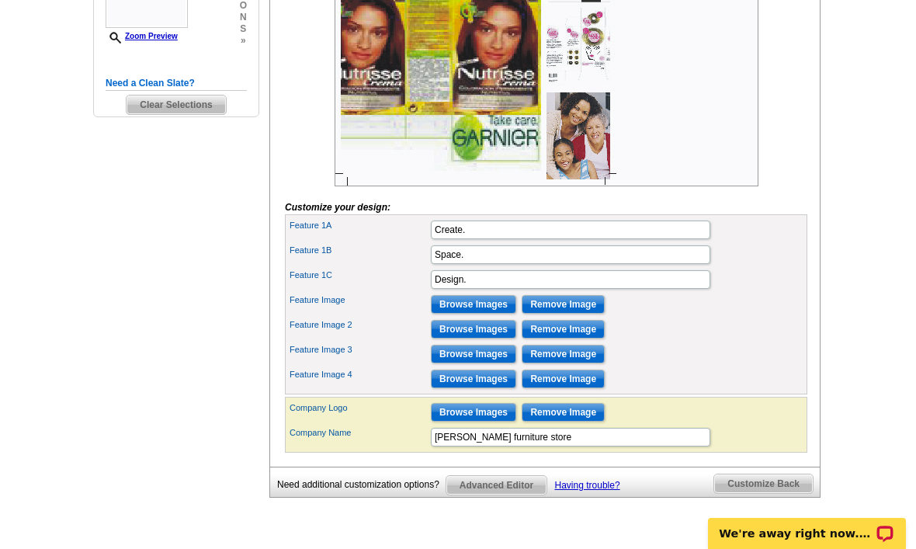
click at [463, 388] on input "Browse Images" at bounding box center [473, 379] width 85 height 19
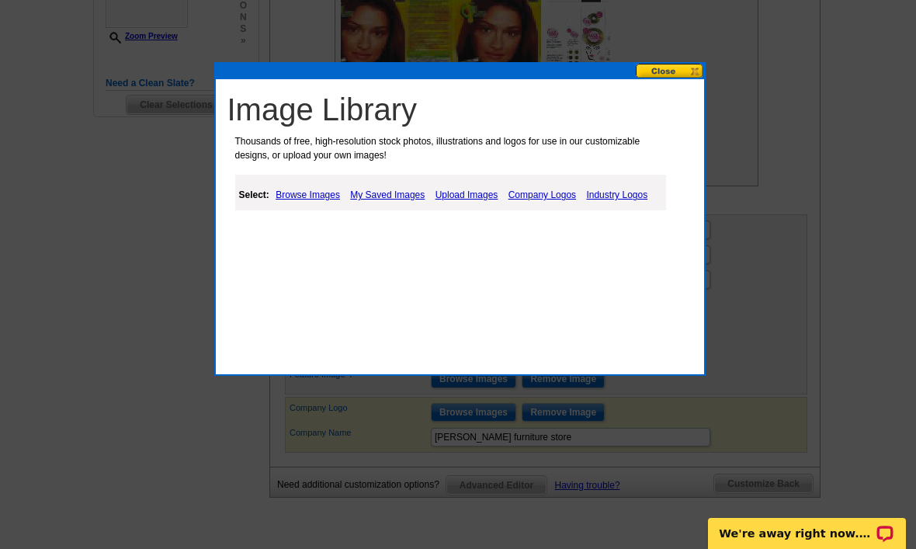
click at [473, 200] on link "Upload Images" at bounding box center [467, 195] width 71 height 19
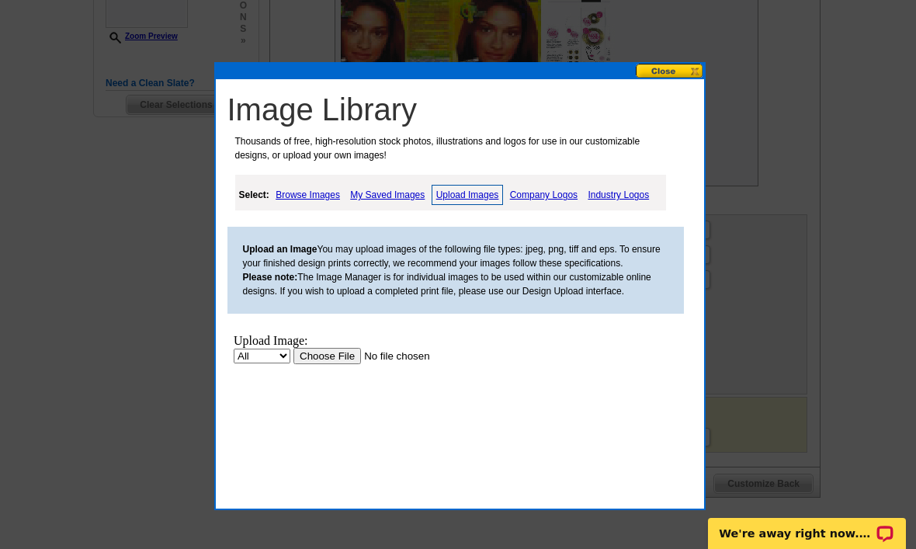
scroll to position [0, 0]
click at [400, 202] on link "My Saved Images" at bounding box center [387, 195] width 82 height 19
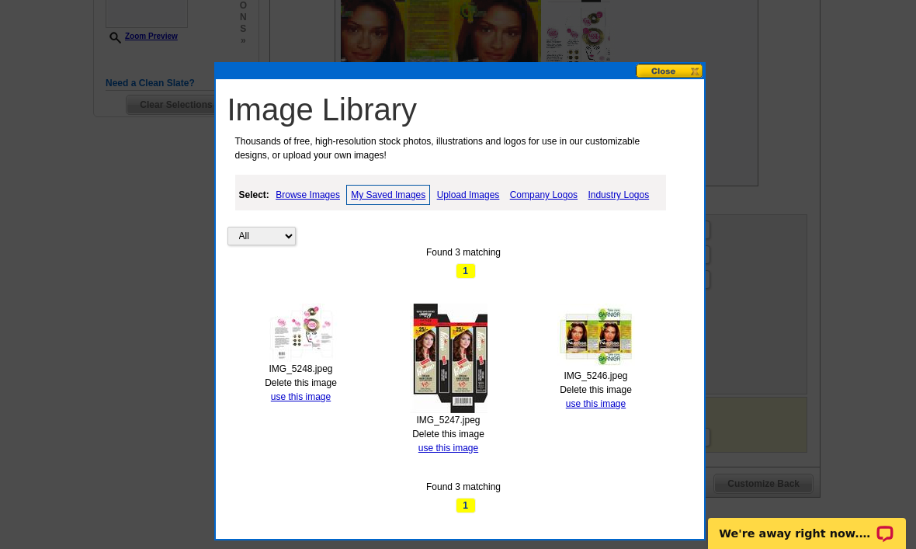
click at [477, 200] on link "Upload Images" at bounding box center [468, 195] width 71 height 19
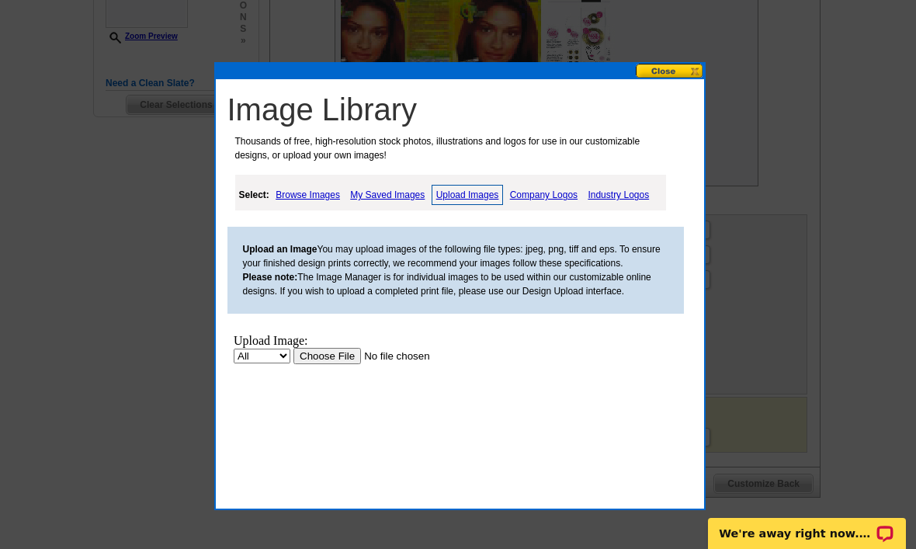
click at [348, 364] on input "file" at bounding box center [391, 356] width 196 height 16
click at [353, 350] on input "file" at bounding box center [391, 356] width 196 height 16
click at [346, 352] on input "file" at bounding box center [391, 356] width 196 height 16
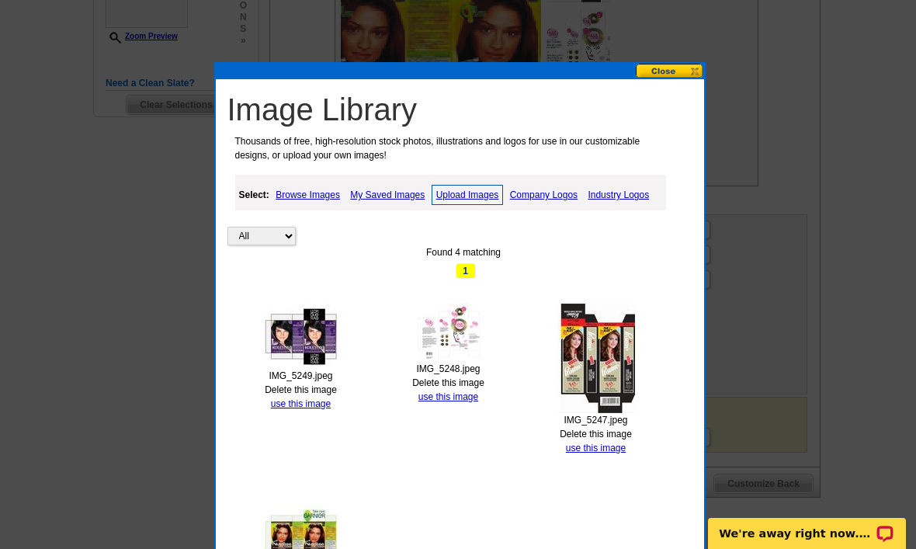
click at [310, 404] on link "use this image" at bounding box center [301, 403] width 60 height 11
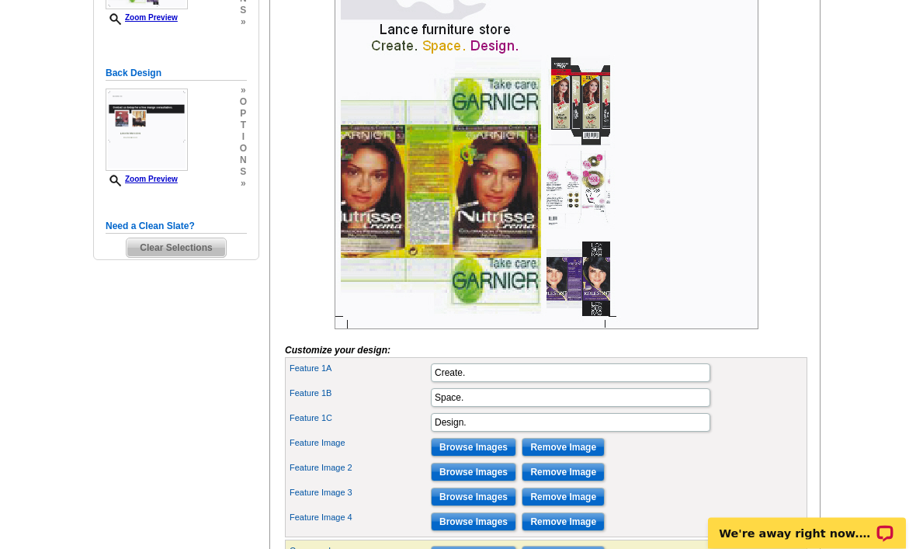
scroll to position [362, 0]
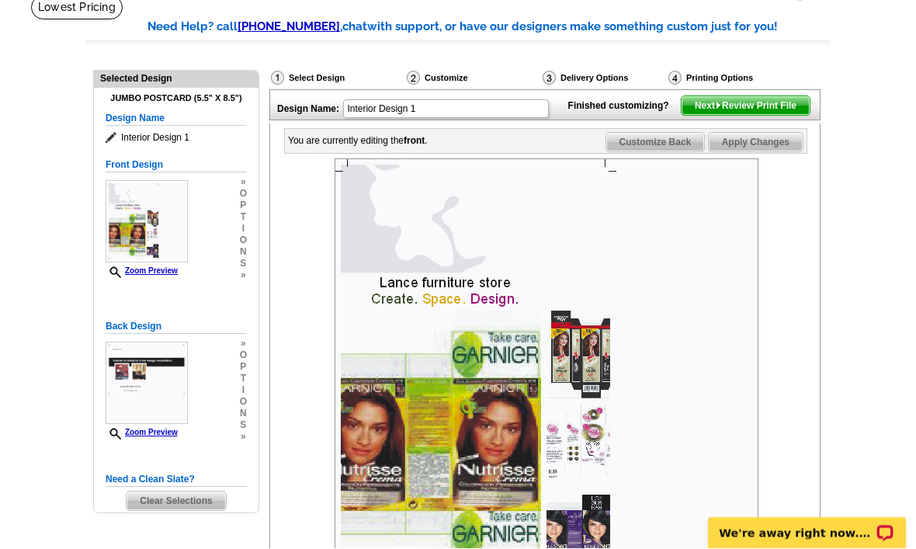
click at [666, 152] on span "Customize Back" at bounding box center [655, 143] width 99 height 19
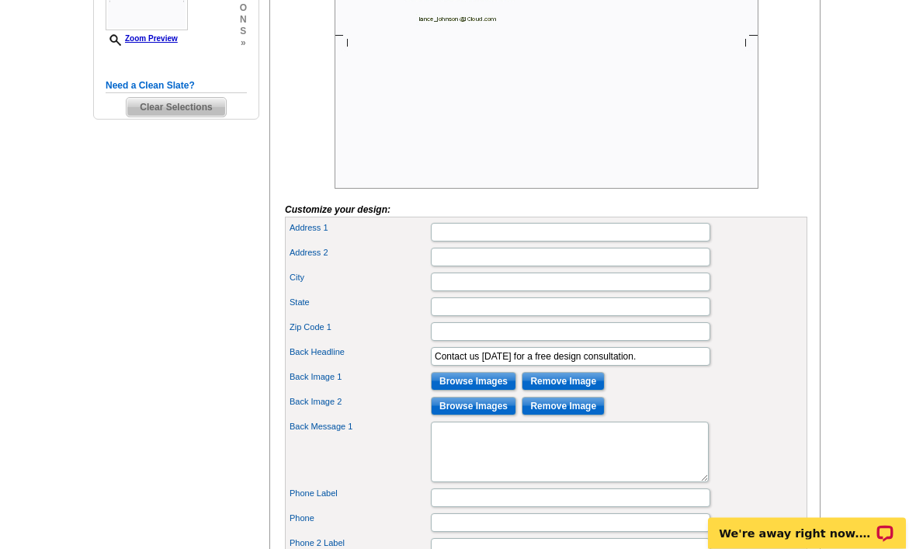
scroll to position [543, 0]
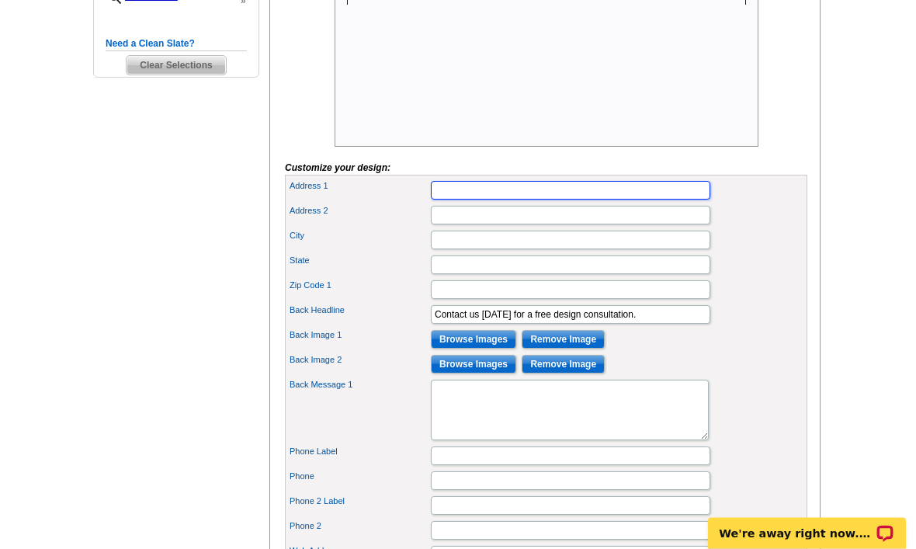
click at [598, 200] on input "Address 1" at bounding box center [570, 191] width 279 height 19
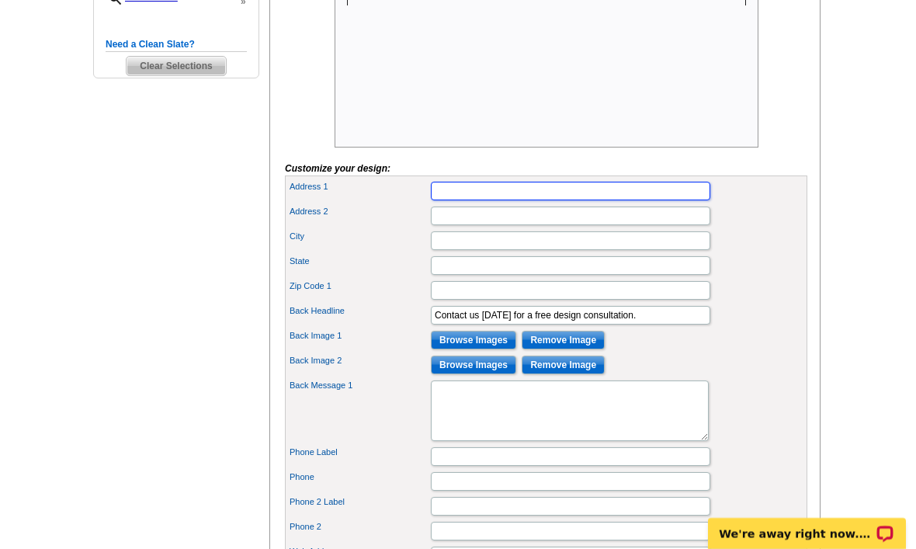
type input "[STREET_ADDRESS]"
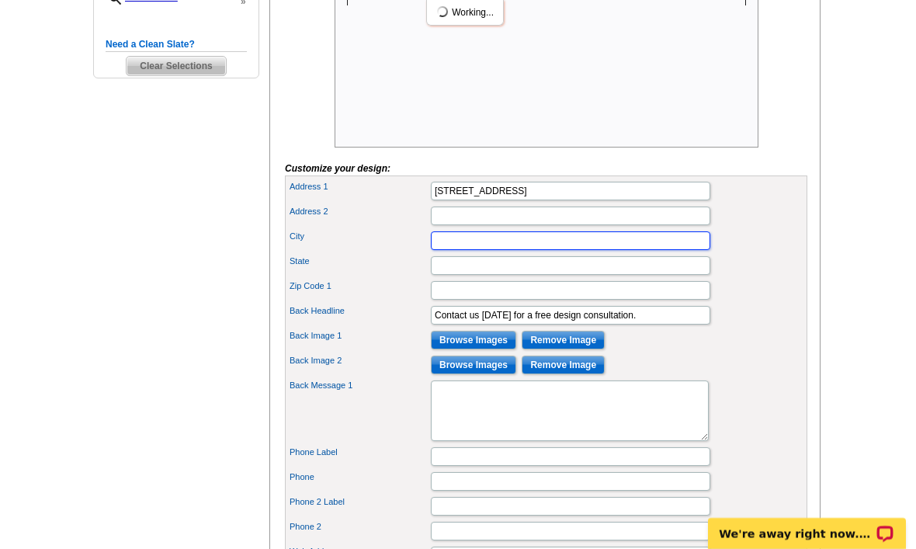
type input "Saint Cloud"
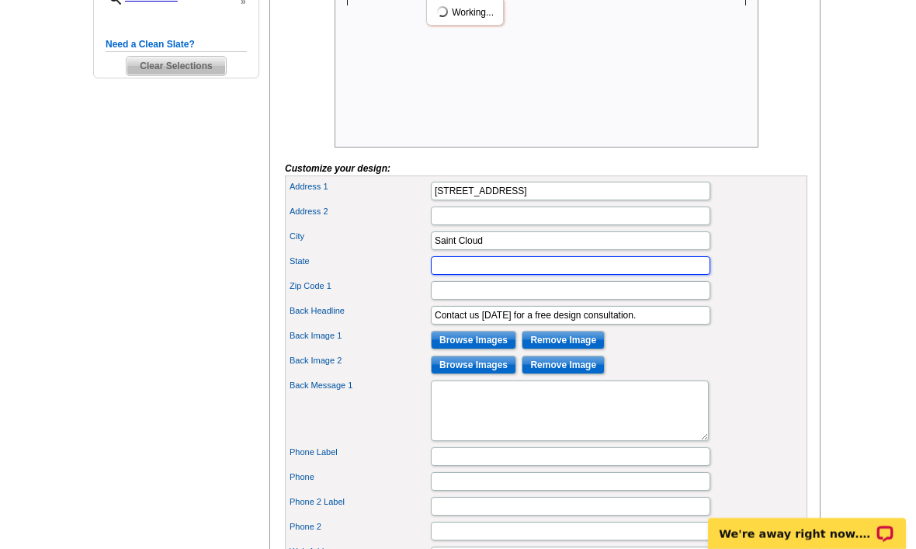
type input "MN"
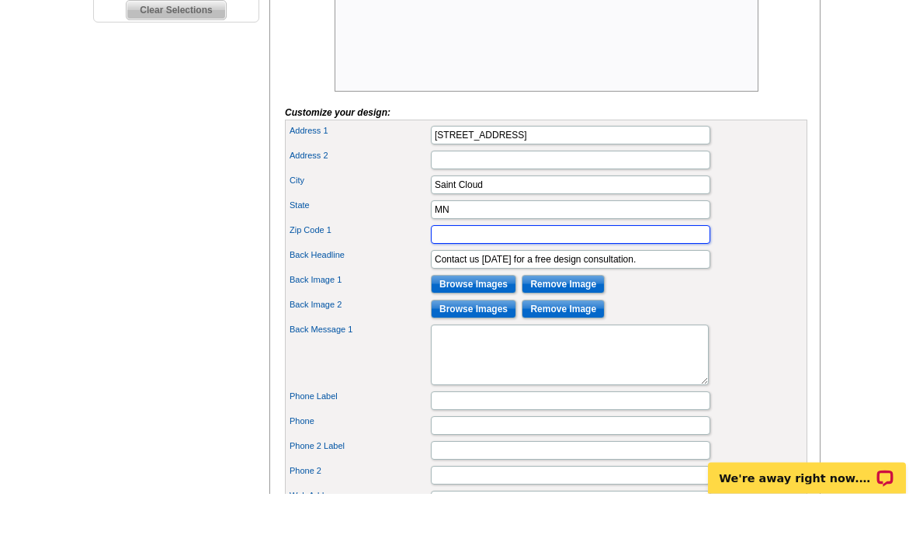
type input "56301"
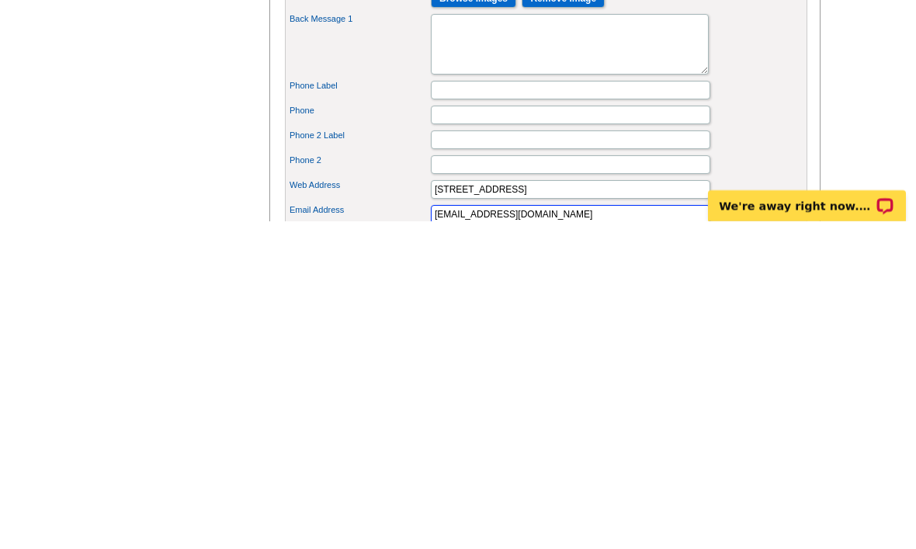
scroll to position [585, 0]
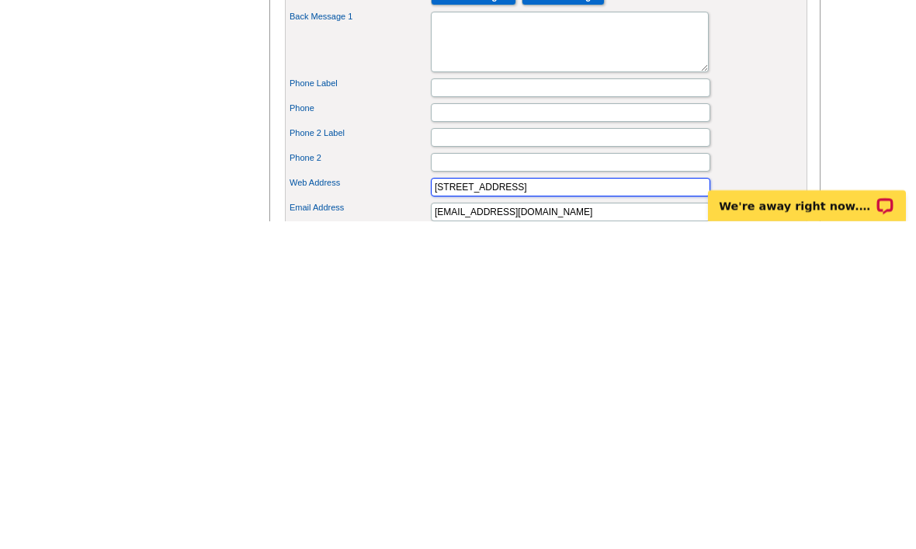
click at [612, 505] on input "[STREET_ADDRESS]" at bounding box center [570, 514] width 279 height 19
type input "4"
click at [567, 505] on input "Www. Lance do we store.com jewelrystore.com" at bounding box center [570, 514] width 279 height 19
click at [750, 453] on div "Phone 2 Label" at bounding box center [546, 465] width 516 height 25
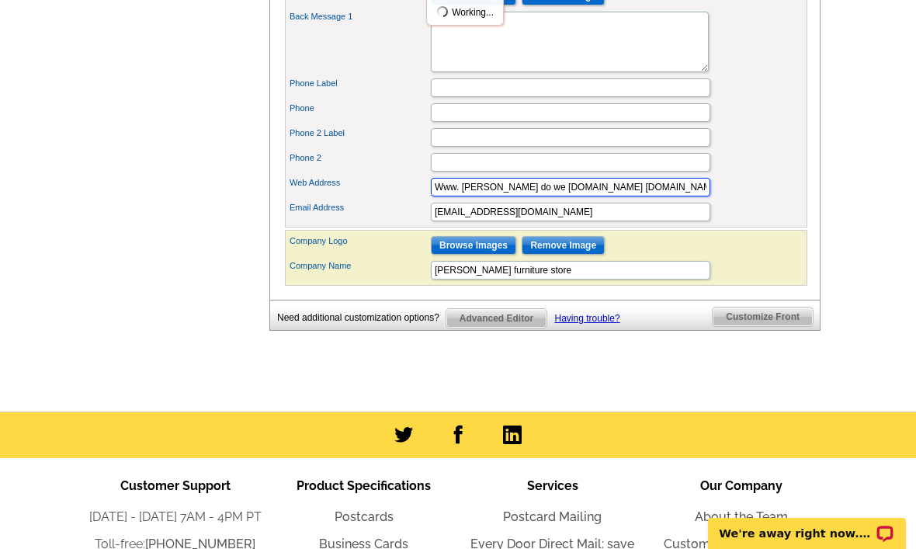
click at [560, 196] on input "Www. Lance do we store.com jewelrystore.com" at bounding box center [570, 187] width 279 height 19
type input "Www. Lancejewelrystore.com"
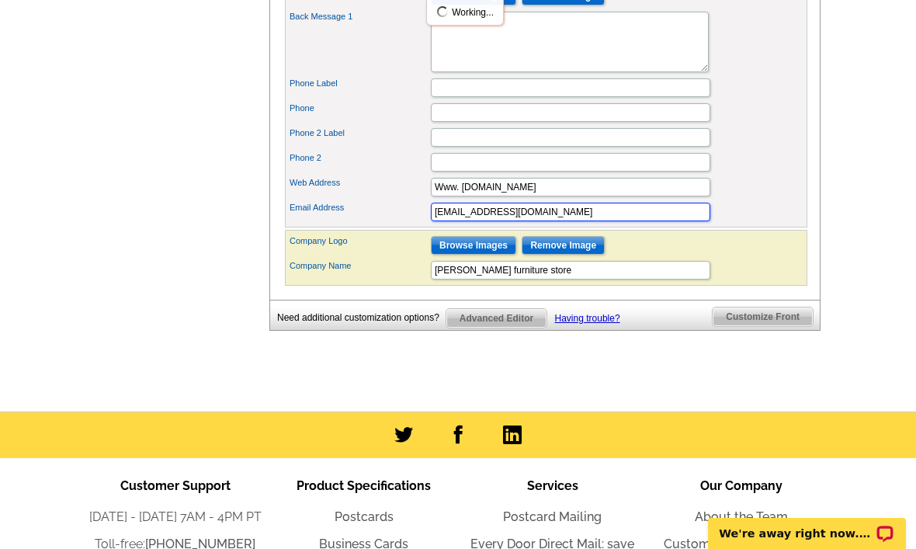
click at [596, 221] on input "lance_johnson@iCloud.com" at bounding box center [570, 212] width 279 height 19
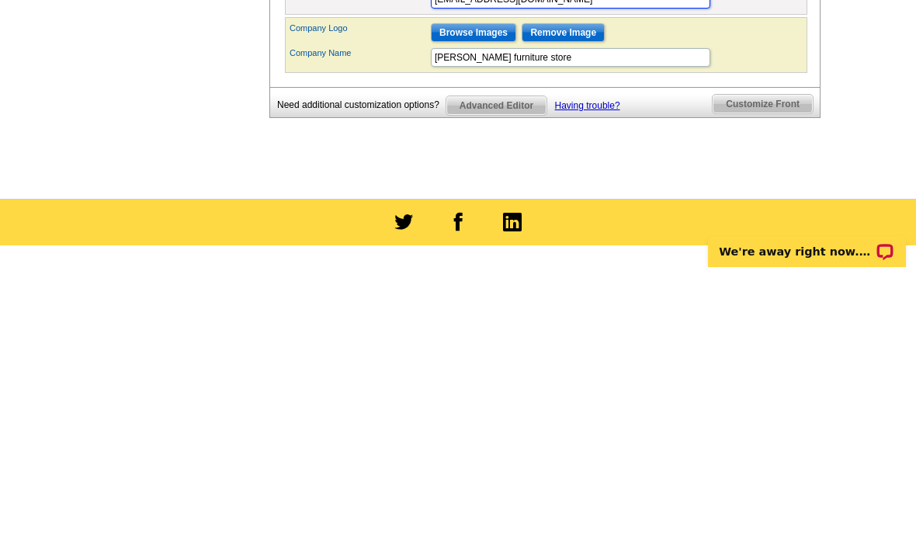
scroll to position [847, 0]
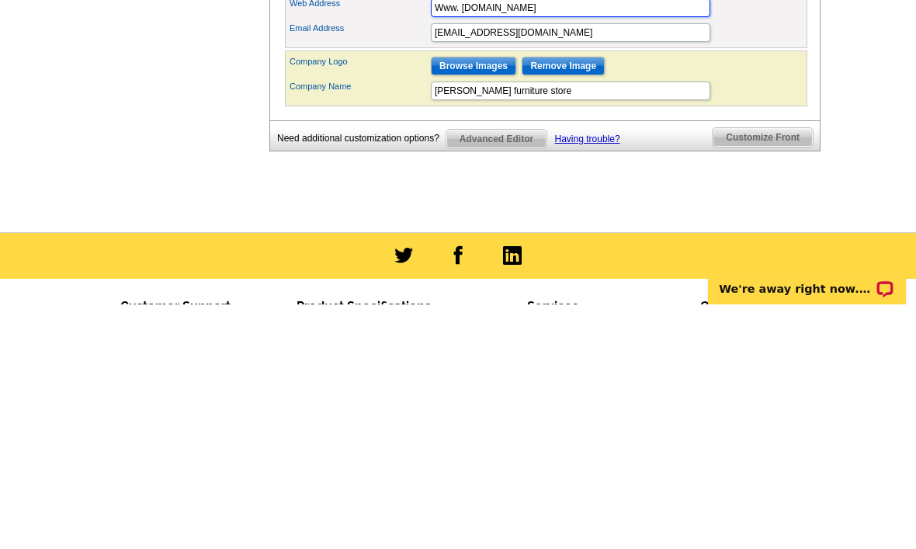
click at [661, 243] on input "Www. Lancejewelrystore.com" at bounding box center [570, 252] width 279 height 19
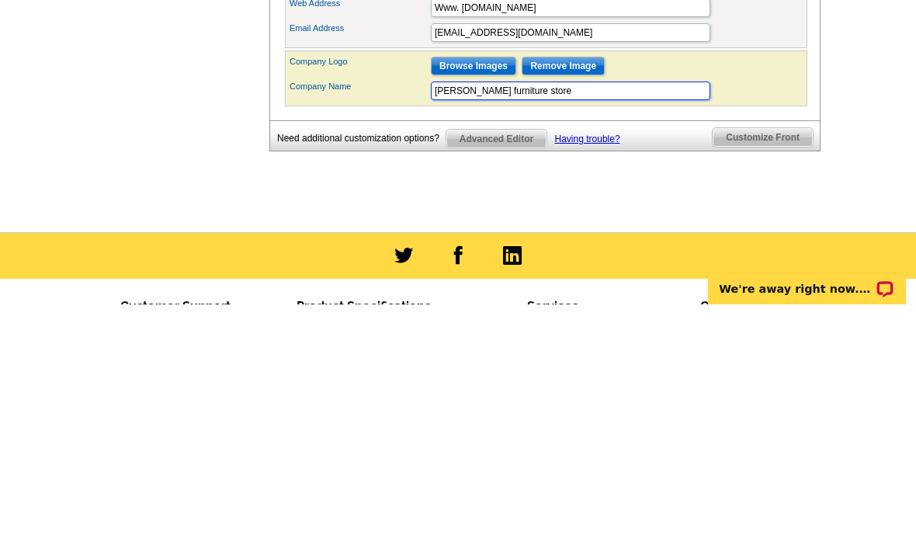
click at [586, 326] on input "Lance furniture store" at bounding box center [570, 335] width 279 height 19
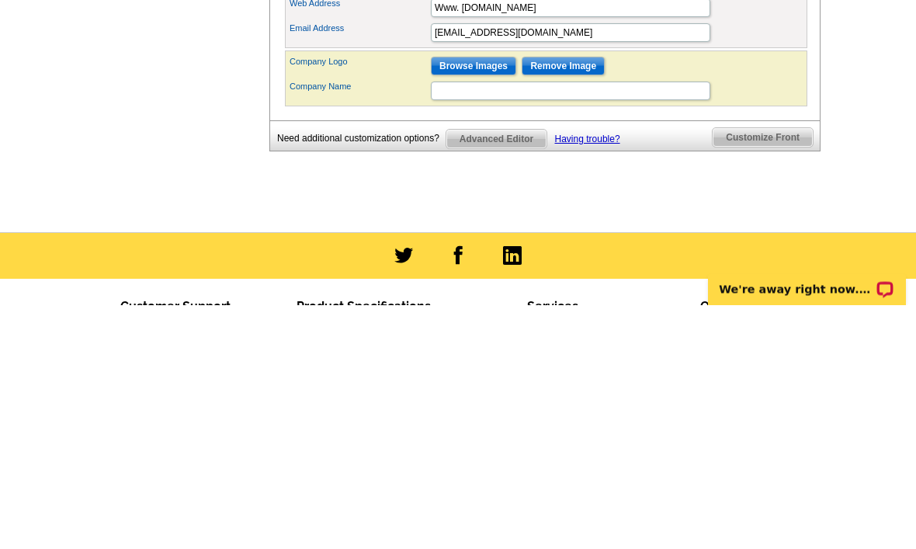
click at [513, 301] on input "Browse Images" at bounding box center [473, 310] width 85 height 19
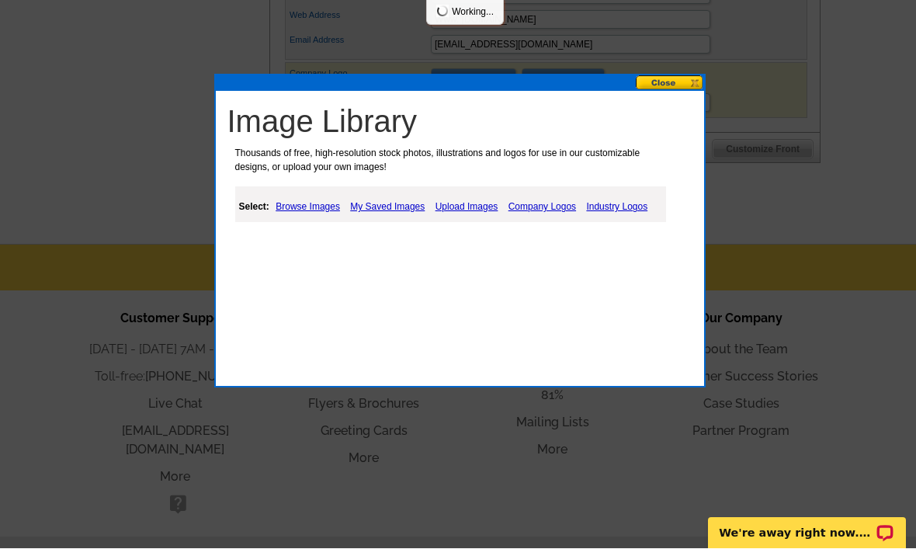
click at [650, 88] on button at bounding box center [670, 83] width 68 height 15
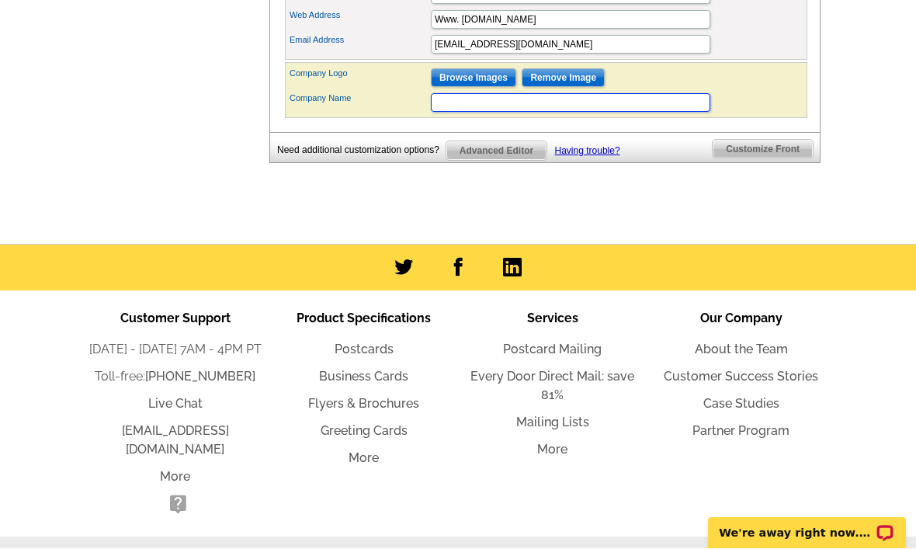
click at [496, 113] on input "Company Name" at bounding box center [570, 103] width 279 height 19
paste input "Lance furniture store"
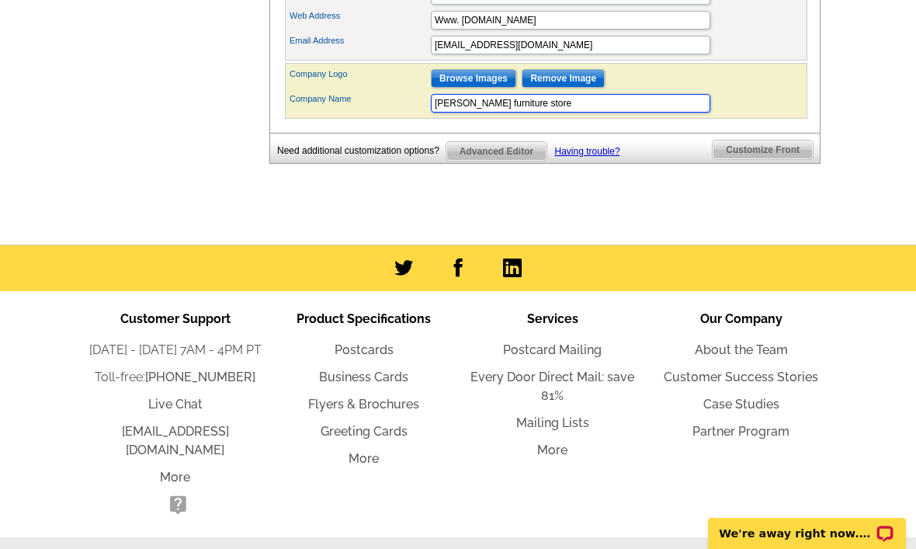
type input "Lance furniture store"
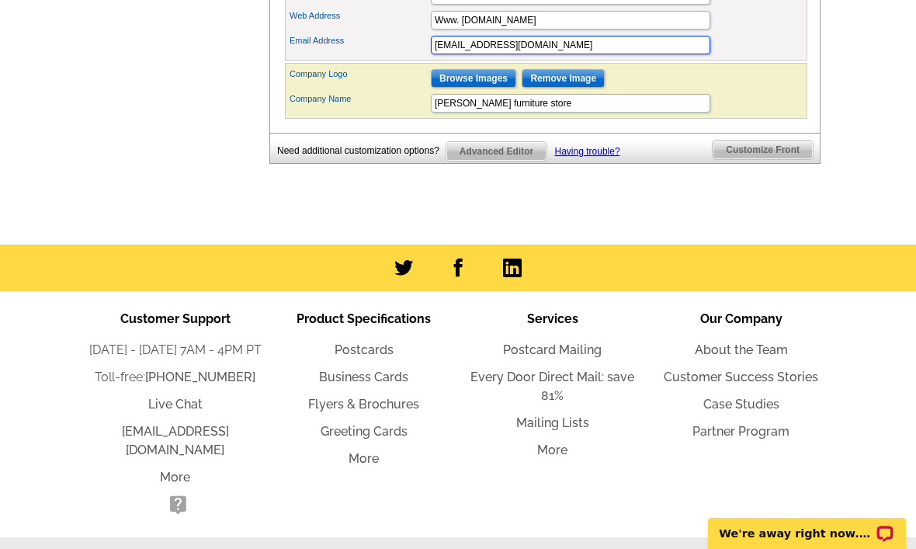
click at [540, 54] on input "lance_johnson@iCloud.com" at bounding box center [570, 45] width 279 height 19
click at [637, 29] on input "Www. Lancejewelrystore.com" at bounding box center [570, 20] width 279 height 19
click at [501, 29] on input "Www." at bounding box center [570, 20] width 279 height 19
paste input "Lance furniture store"
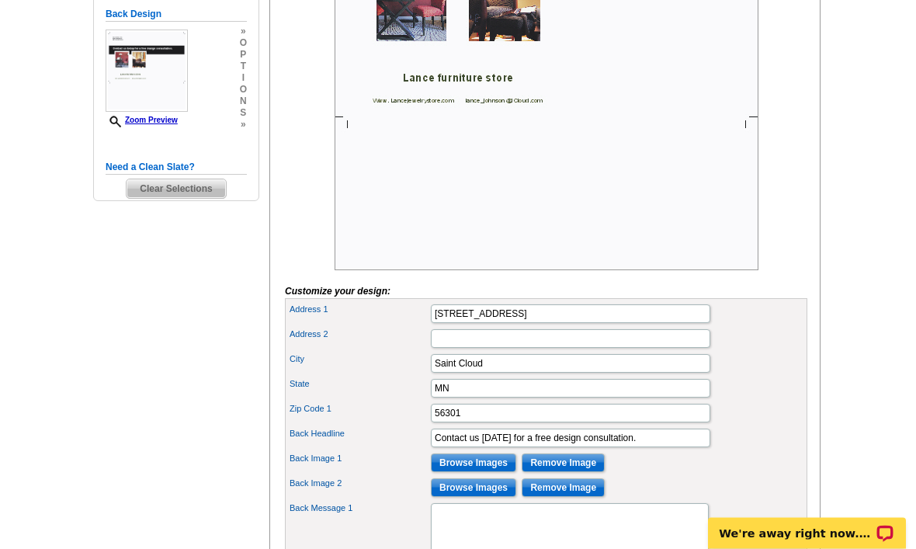
scroll to position [462, 0]
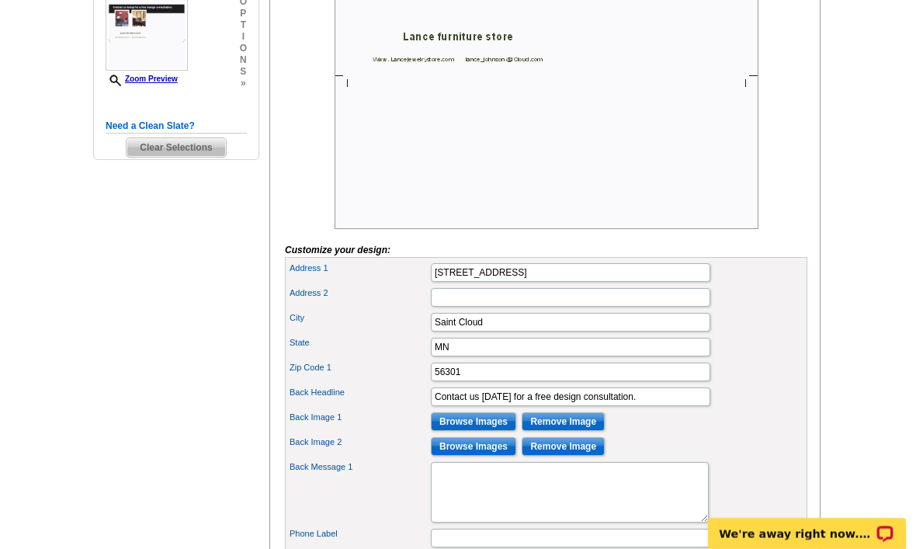
type input "Www. Lance furniture store. Com"
click at [477, 431] on input "Browse Images" at bounding box center [473, 421] width 85 height 19
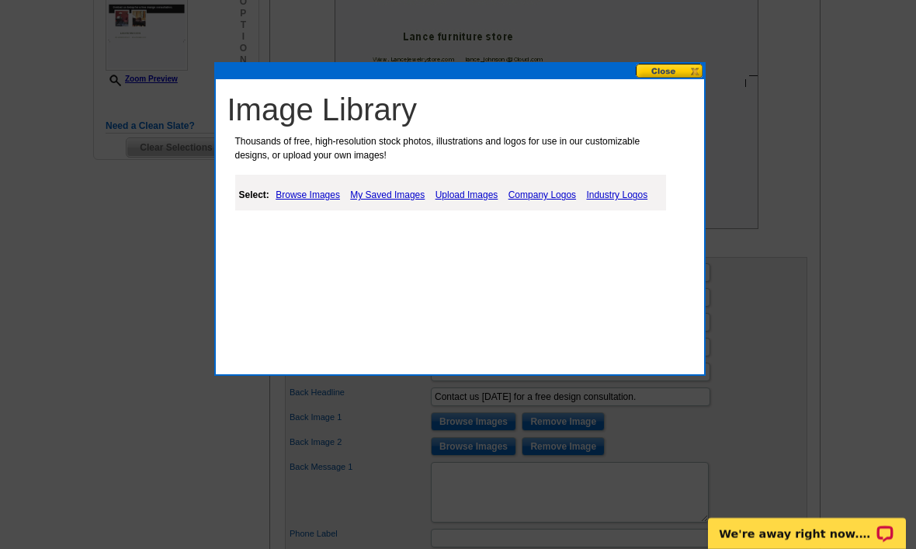
click at [413, 202] on link "My Saved Images" at bounding box center [387, 195] width 82 height 19
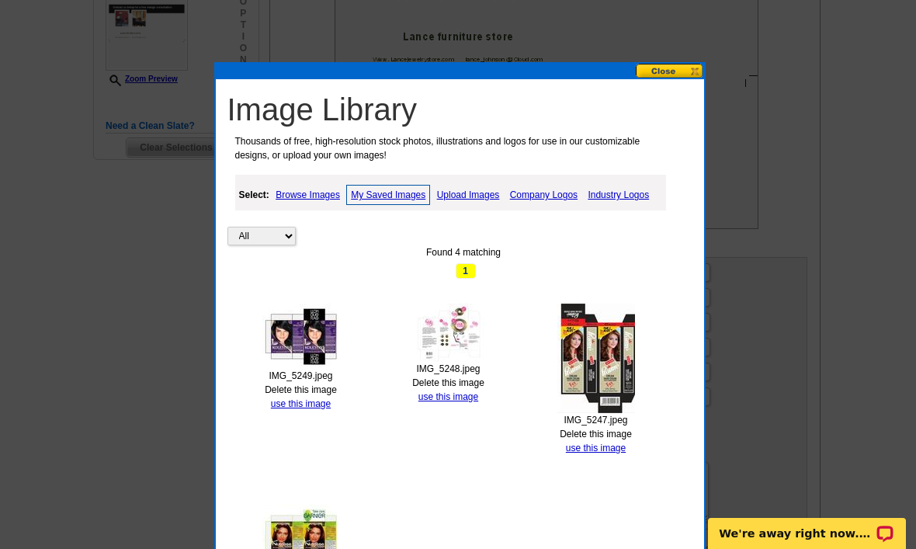
click at [442, 399] on link "use this image" at bounding box center [448, 396] width 60 height 11
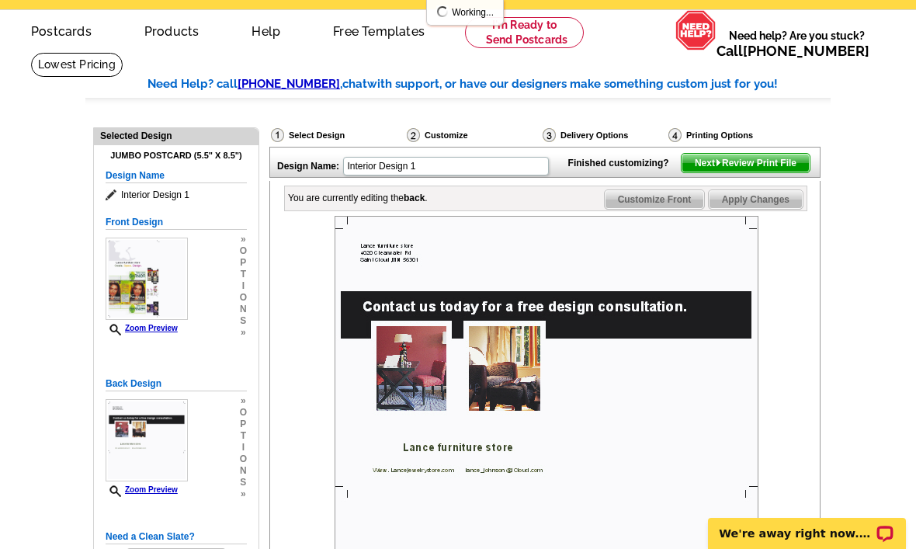
scroll to position [52, 0]
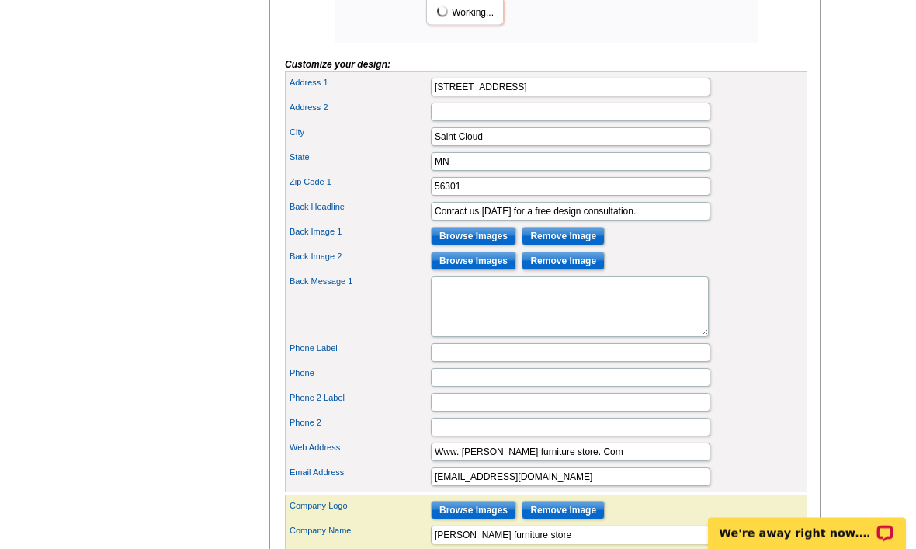
click at [501, 271] on input "Browse Images" at bounding box center [473, 261] width 85 height 19
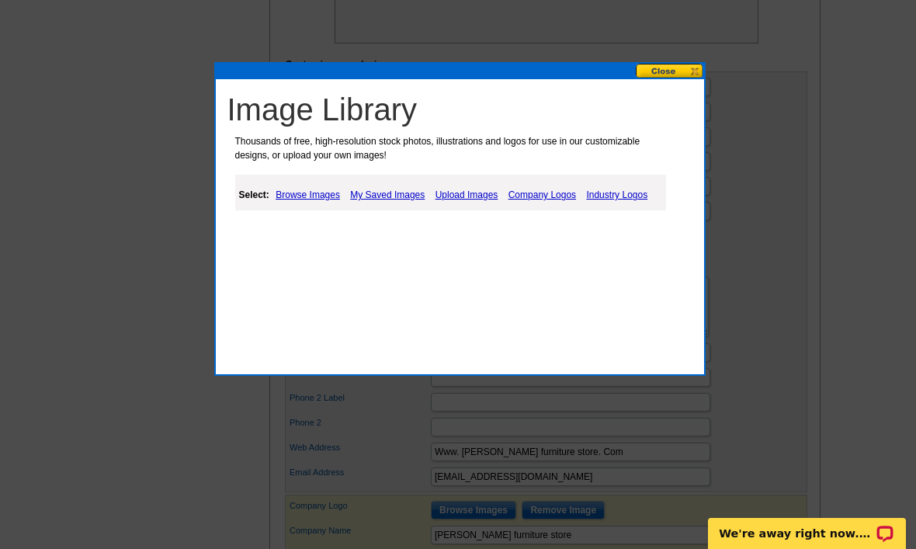
click at [494, 198] on link "Upload Images" at bounding box center [467, 195] width 71 height 19
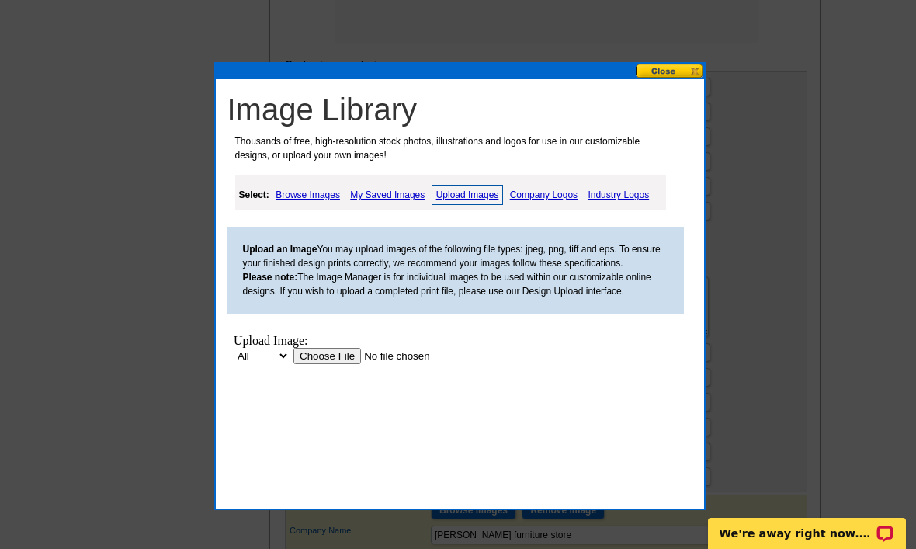
scroll to position [0, 0]
click at [380, 200] on link "My Saved Images" at bounding box center [387, 195] width 82 height 19
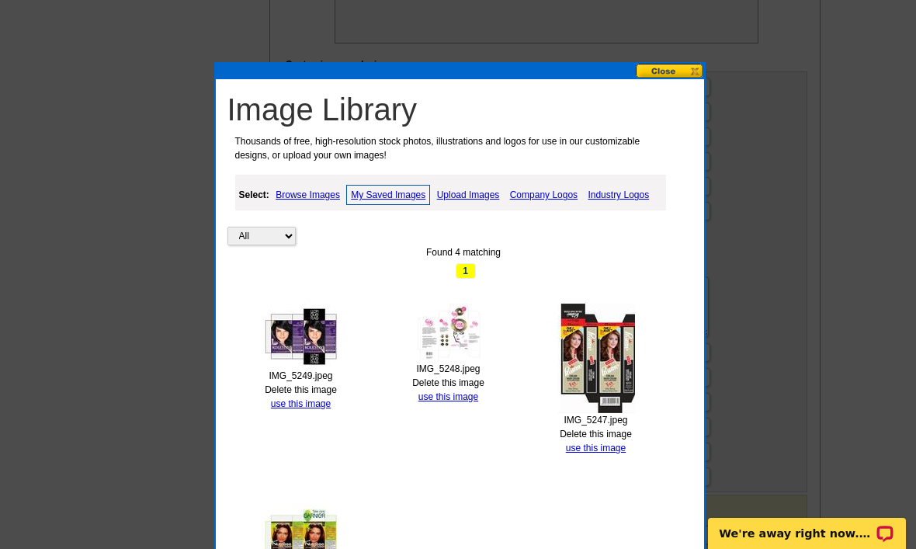
click at [446, 394] on link "use this image" at bounding box center [448, 396] width 60 height 11
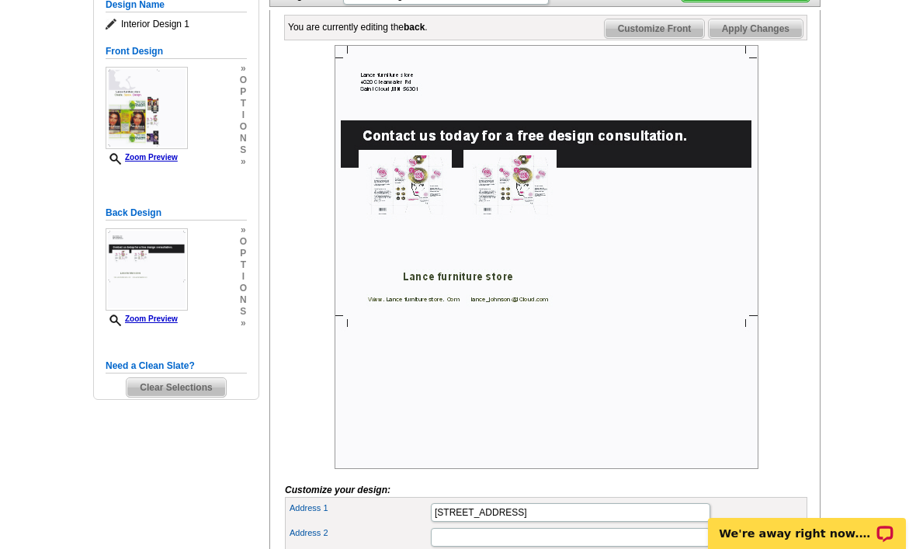
scroll to position [220, 0]
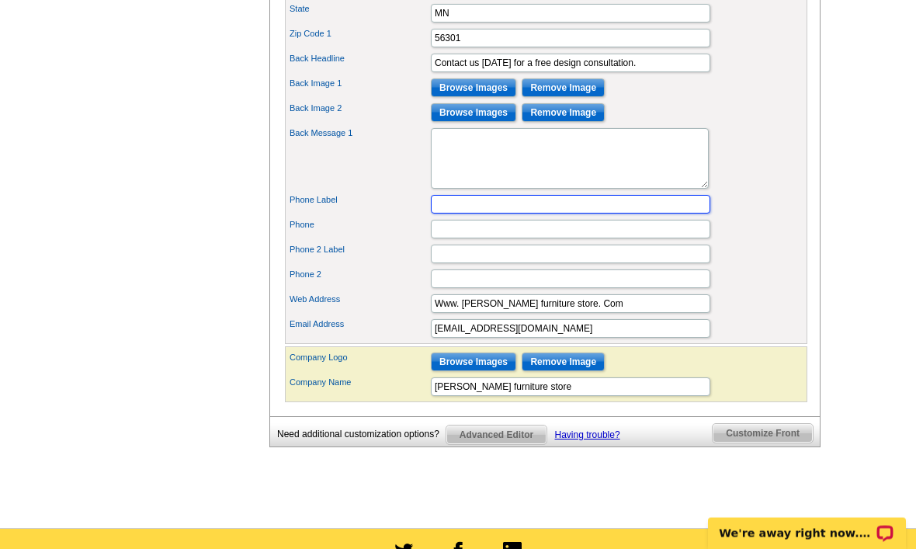
click at [691, 214] on input "Phone Label" at bounding box center [570, 205] width 279 height 19
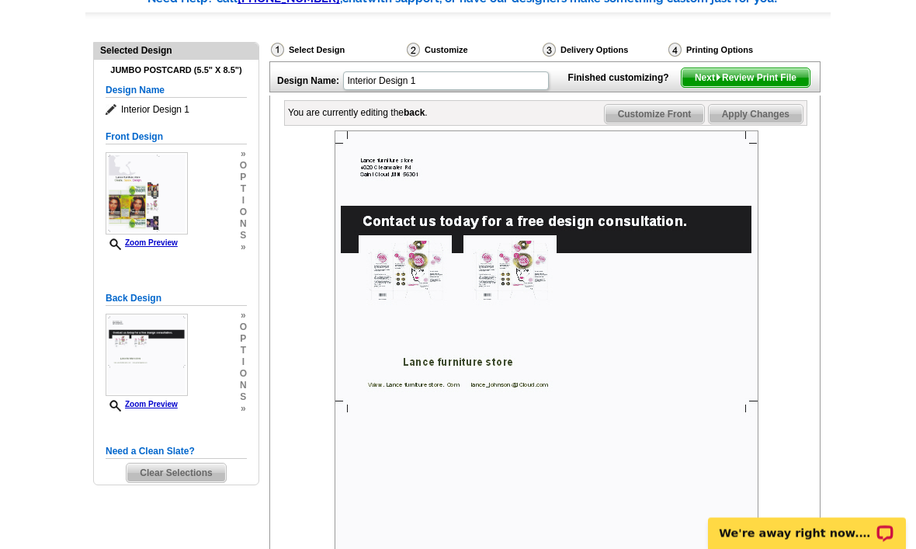
scroll to position [137, 0]
click at [762, 87] on span "Next Review Print File" at bounding box center [746, 77] width 128 height 19
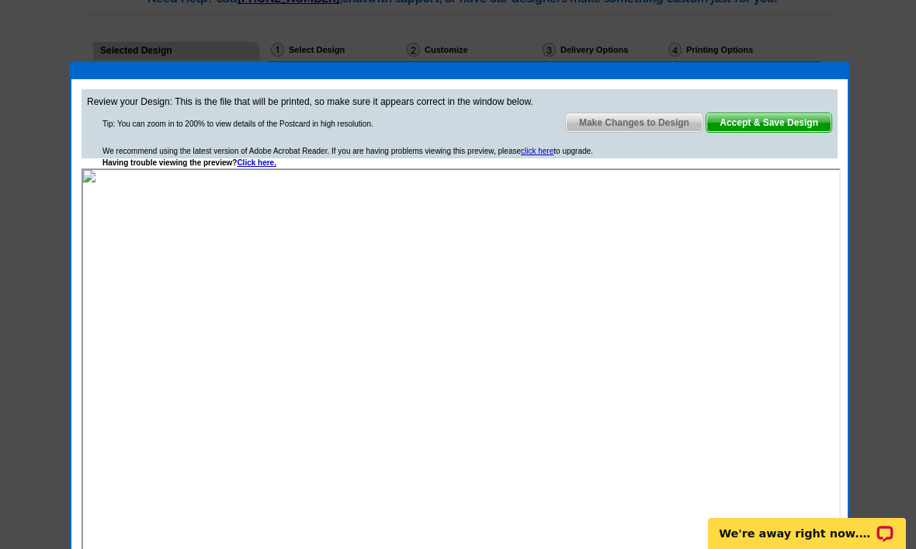
scroll to position [0, 0]
click at [745, 123] on span "Accept & Save Design" at bounding box center [768, 122] width 125 height 19
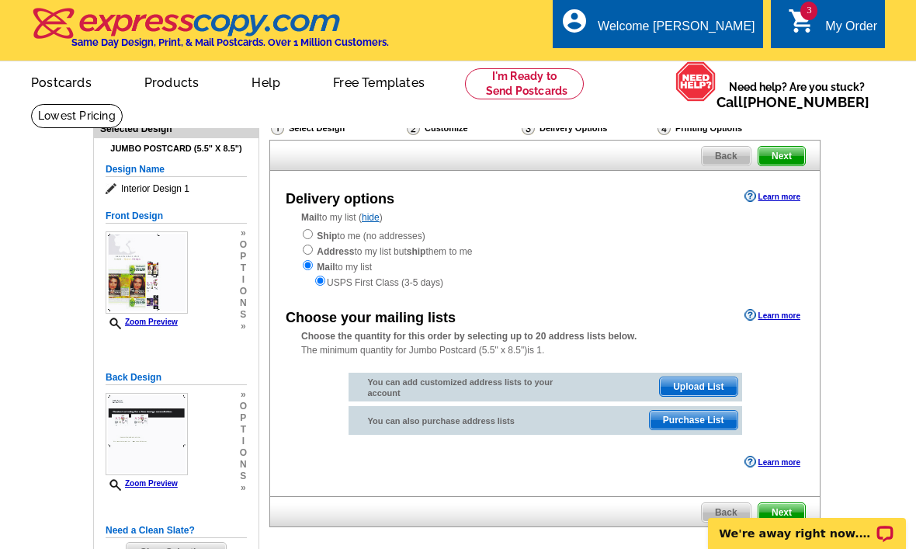
click at [290, 245] on div "Mail to my list ( hide ) Ship to me (no addresses) Address to my list but ship …" at bounding box center [545, 249] width 550 height 79
click at [310, 239] on input "radio" at bounding box center [308, 234] width 10 height 10
radio input "true"
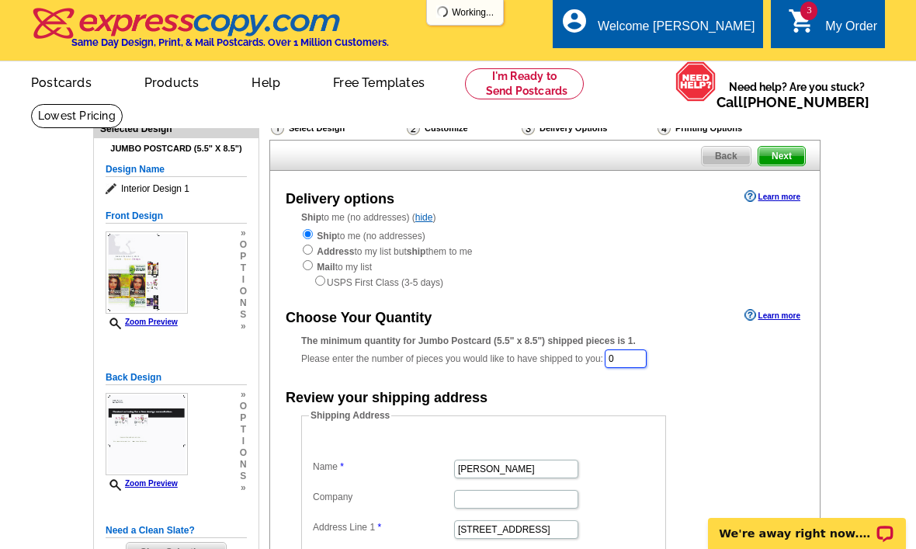
click at [627, 362] on input "0" at bounding box center [626, 358] width 42 height 19
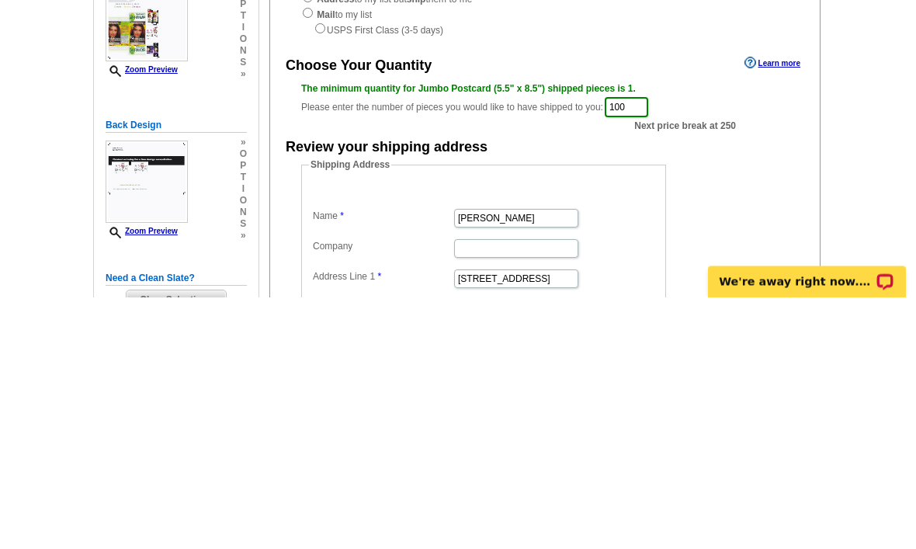
scroll to position [252, 0]
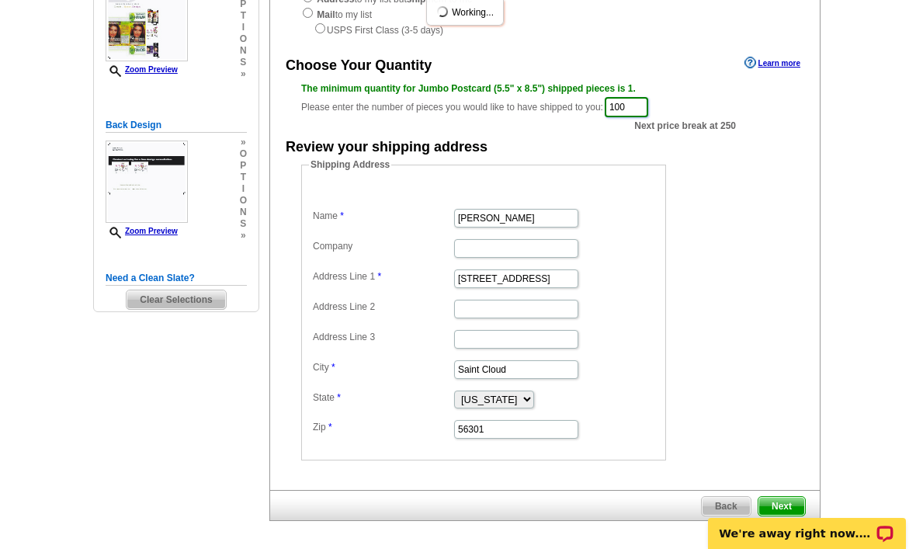
click at [631, 115] on input "100" at bounding box center [626, 107] width 43 height 20
type input "1"
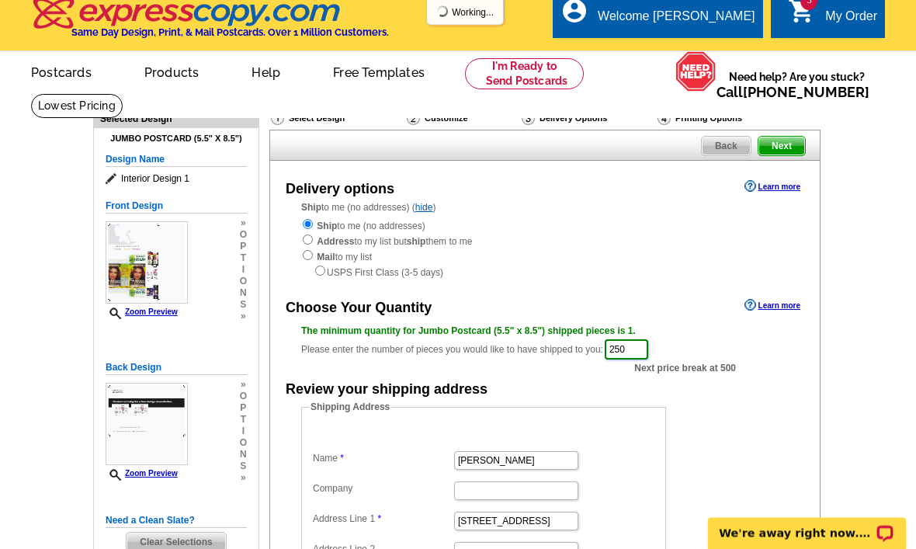
scroll to position [10, 0]
type input "250"
click at [785, 143] on span "Next" at bounding box center [781, 146] width 47 height 19
click at [789, 144] on span "Next" at bounding box center [781, 146] width 47 height 19
click at [787, 155] on span "Next" at bounding box center [781, 146] width 47 height 19
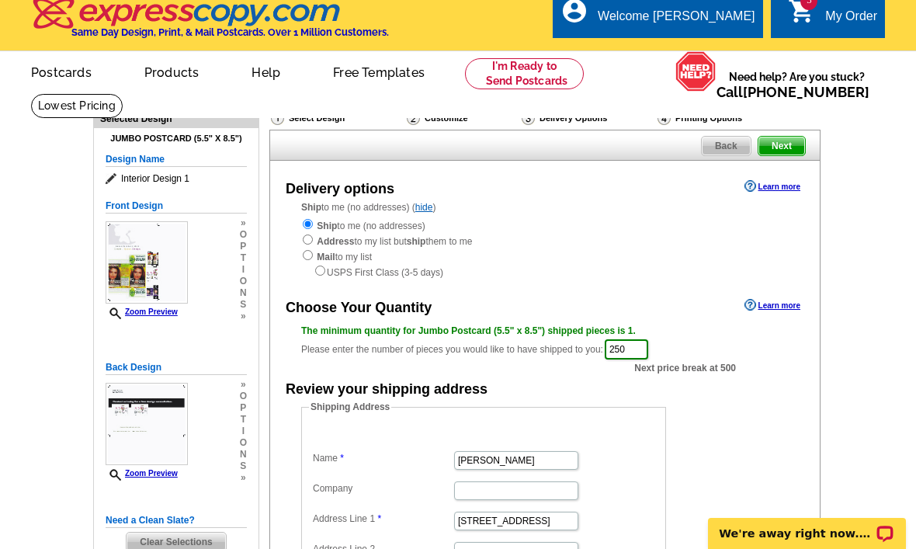
click at [790, 148] on span "Next" at bounding box center [781, 146] width 47 height 19
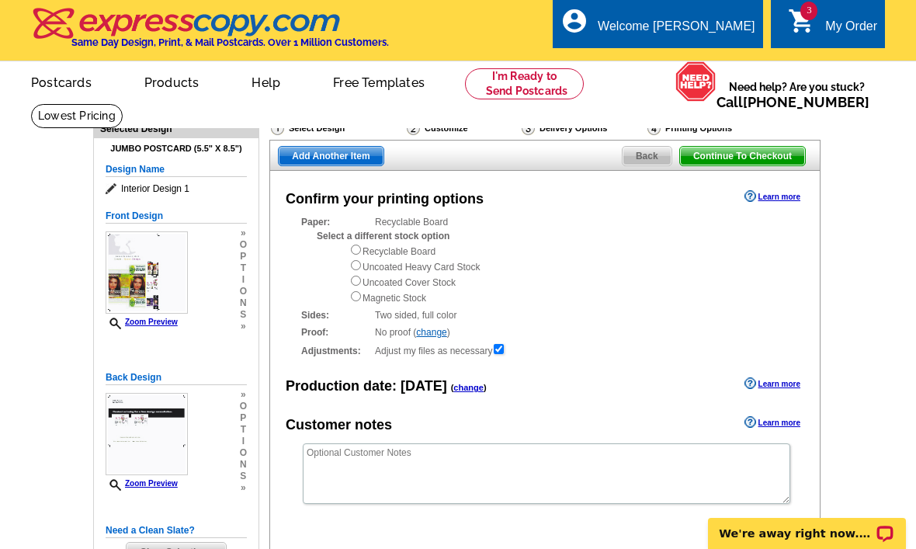
click at [345, 161] on span "Add Another Item" at bounding box center [331, 156] width 104 height 19
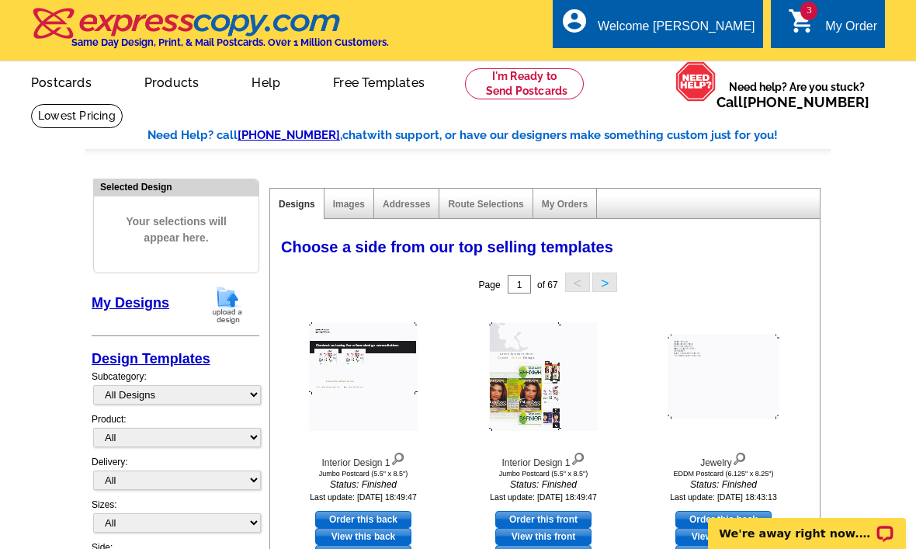
click at [831, 36] on div "My Order" at bounding box center [851, 30] width 52 height 22
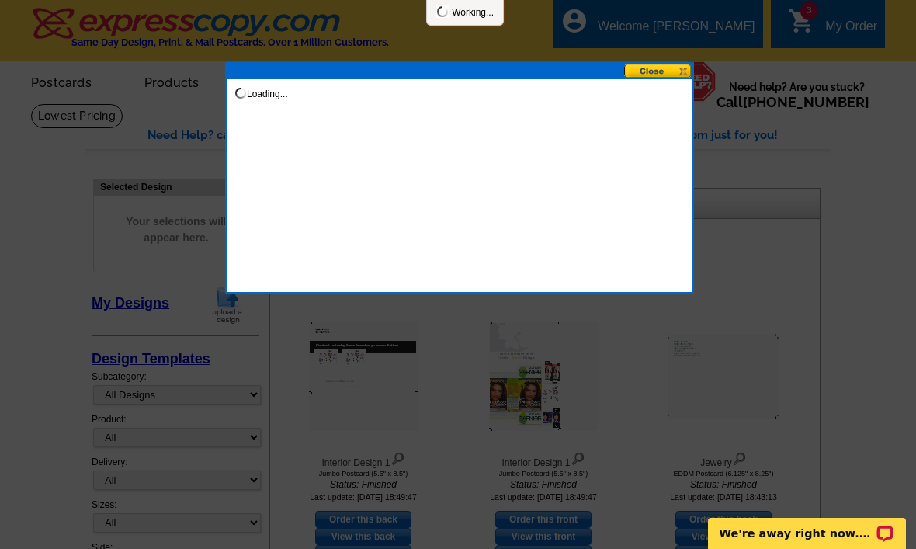
click at [831, 34] on div at bounding box center [458, 274] width 916 height 549
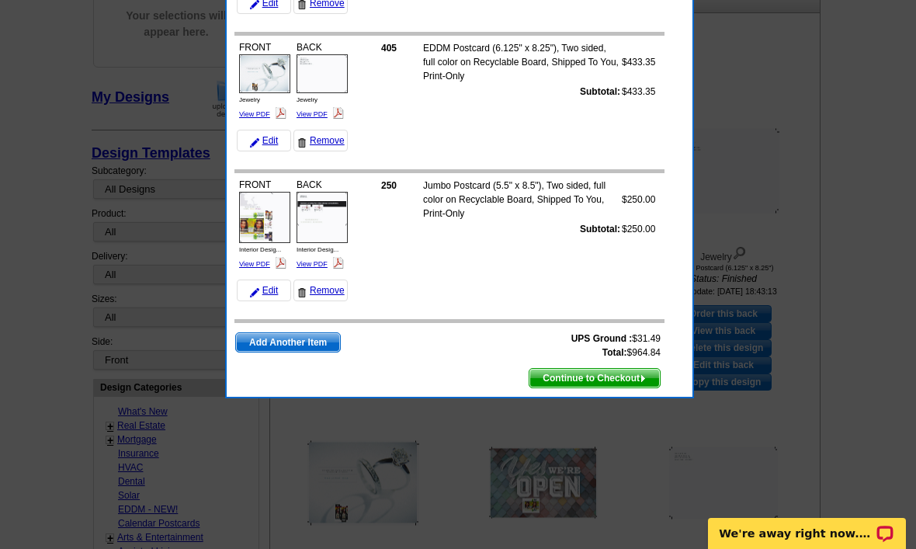
scroll to position [205, 0]
click at [308, 352] on link "Add Another Item" at bounding box center [288, 343] width 106 height 20
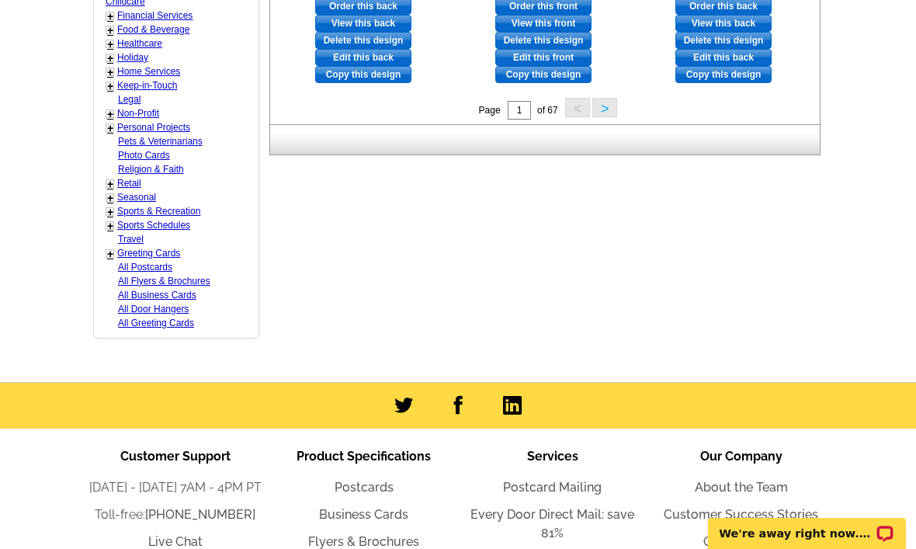
scroll to position [827, 0]
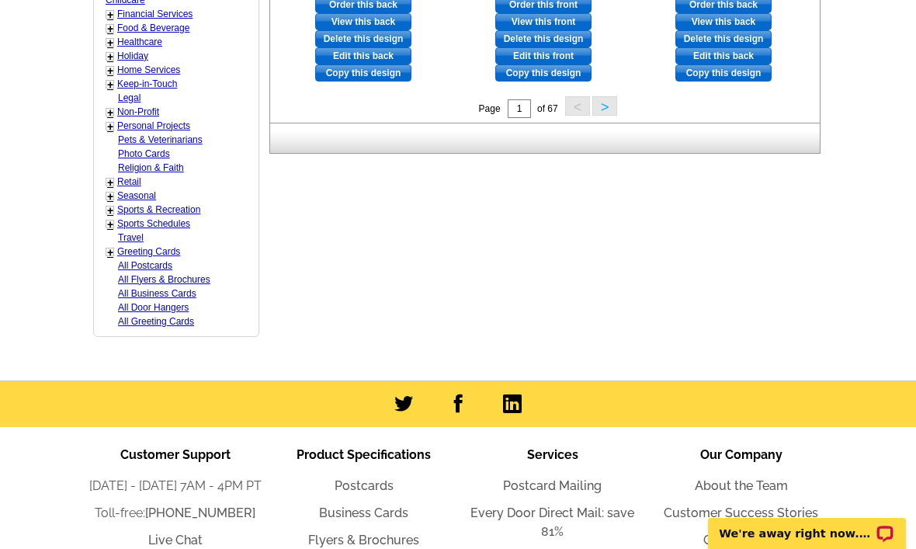
click at [132, 165] on link "Religion & Faith" at bounding box center [151, 167] width 66 height 11
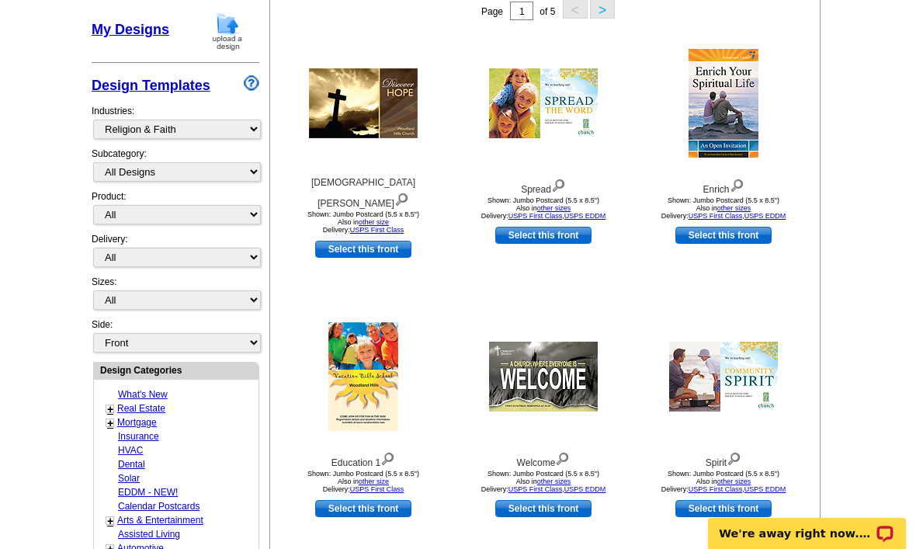
scroll to position [227, 0]
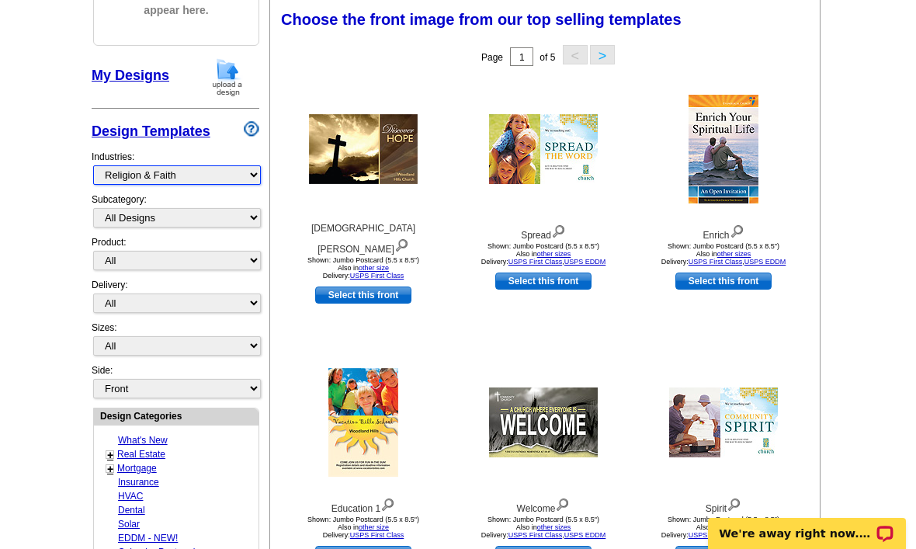
click at [214, 177] on select "What's New Real Estate Mortgage Insurance HVAC Dental Solar EDDM - NEW! Calenda…" at bounding box center [177, 174] width 168 height 19
select select "811"
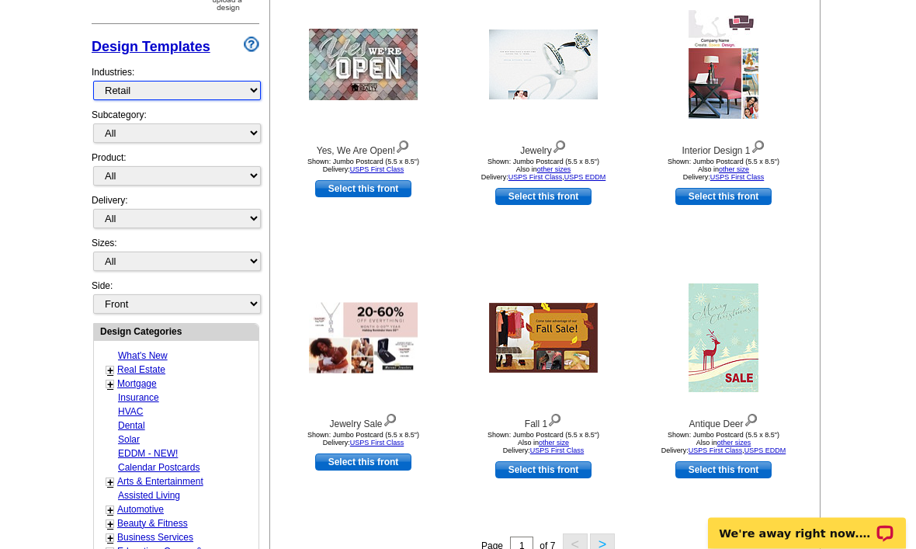
scroll to position [312, 0]
click at [392, 457] on link "Select this front" at bounding box center [363, 461] width 96 height 17
select select "2"
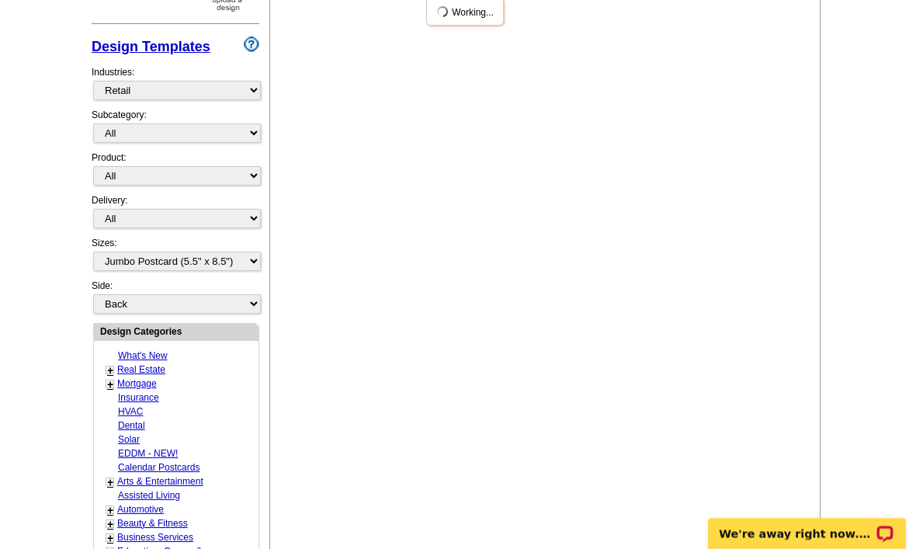
scroll to position [0, 0]
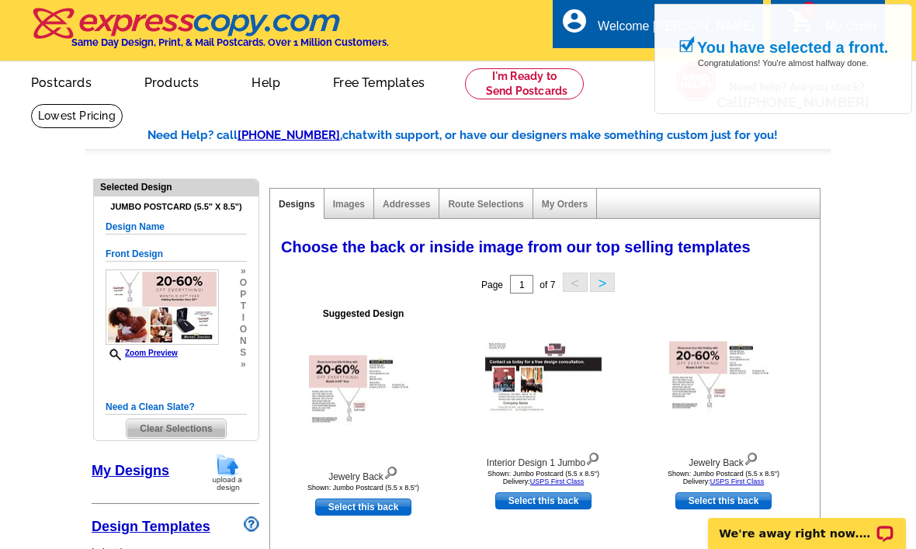
click at [379, 509] on link "Select this back" at bounding box center [363, 506] width 96 height 17
select select "front"
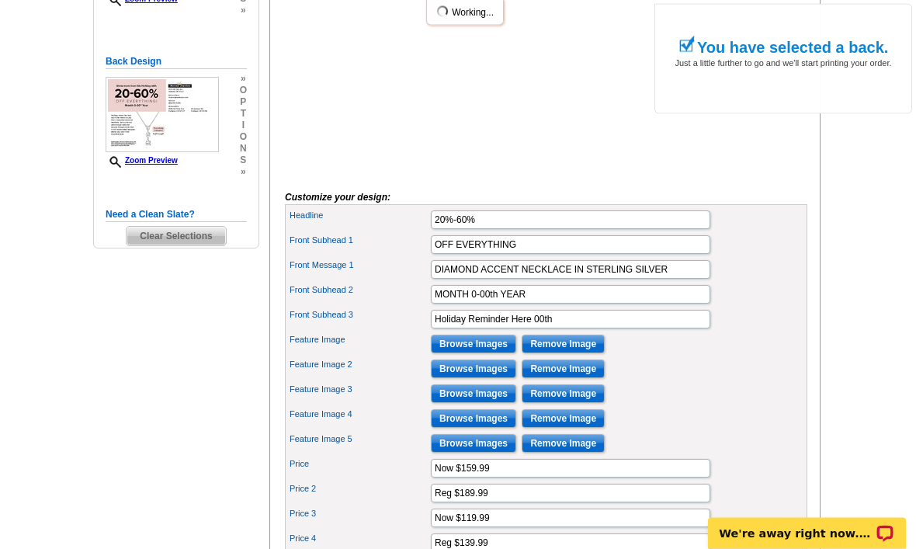
scroll to position [373, 0]
click at [493, 353] on input "Browse Images" at bounding box center [473, 344] width 85 height 19
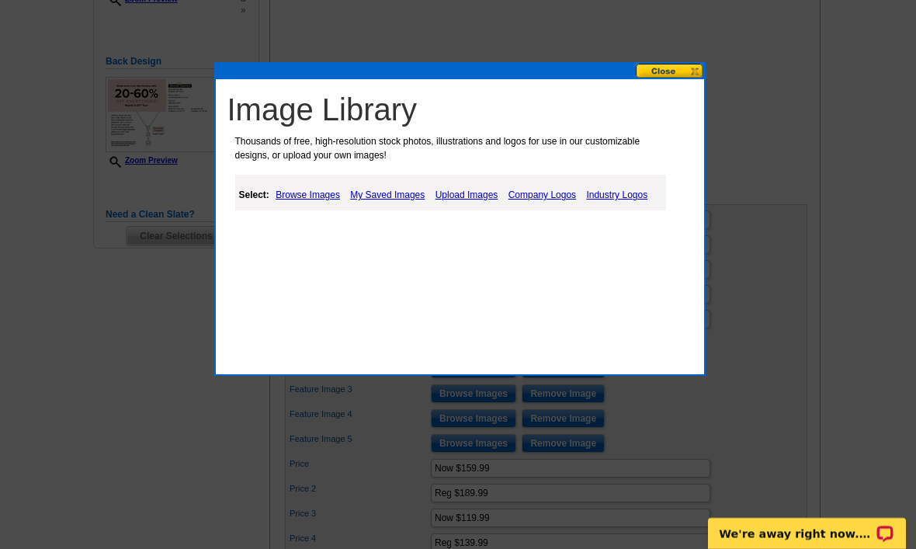
click at [415, 195] on link "My Saved Images" at bounding box center [387, 195] width 82 height 19
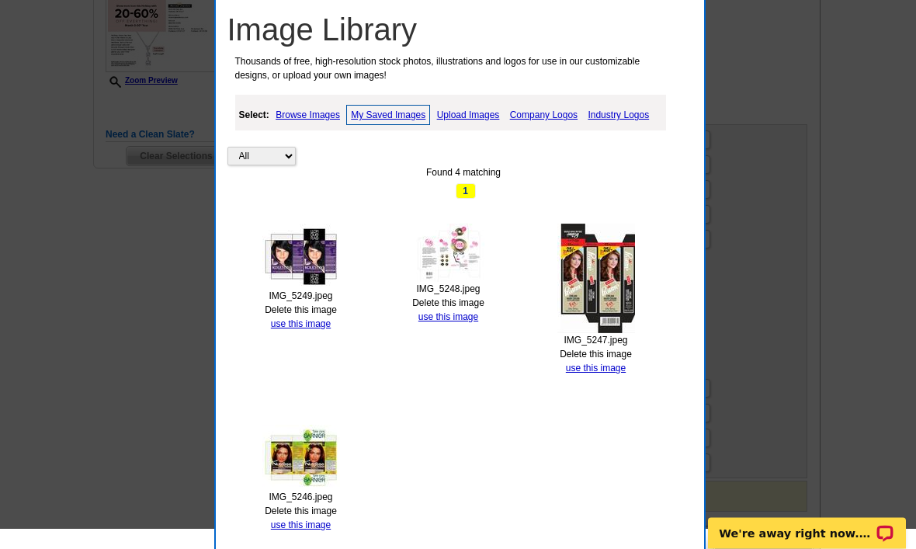
scroll to position [487, 0]
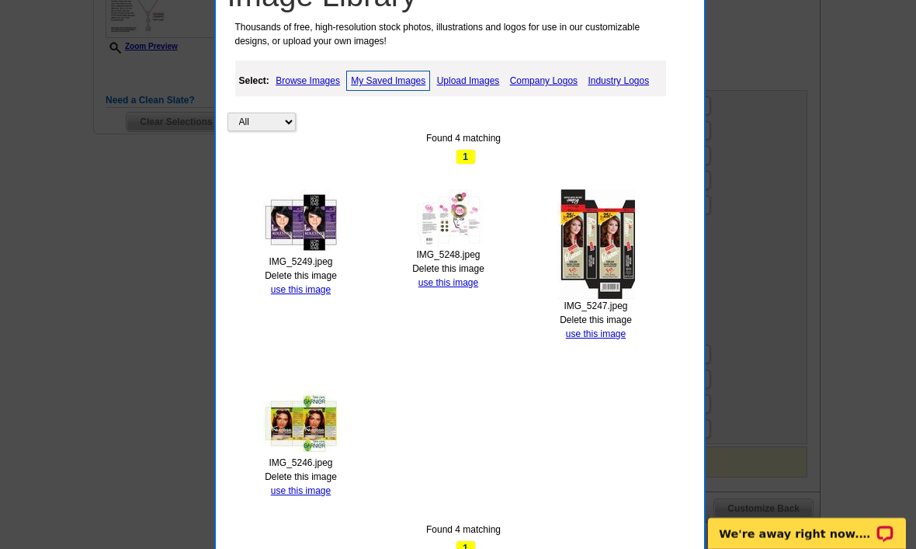
click at [326, 486] on link "use this image" at bounding box center [301, 490] width 60 height 11
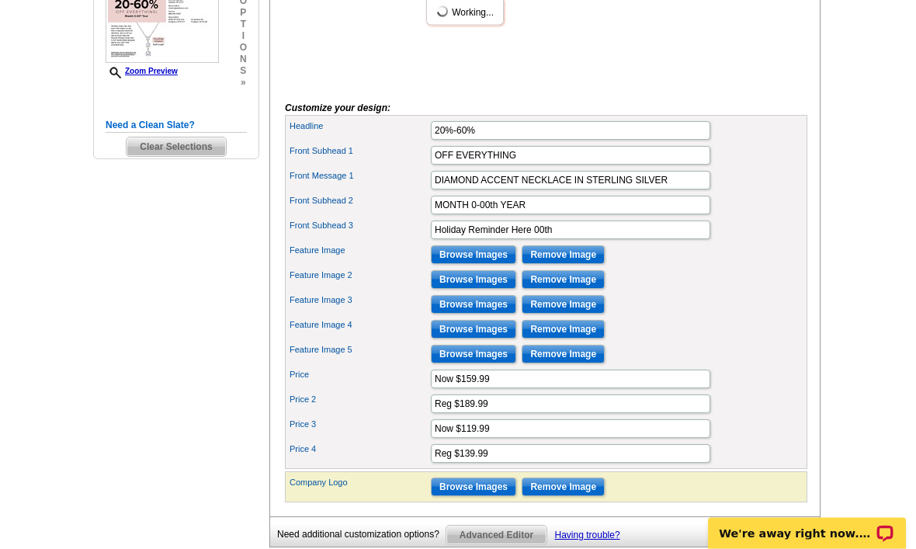
click at [499, 314] on input "Browse Images" at bounding box center [473, 305] width 85 height 19
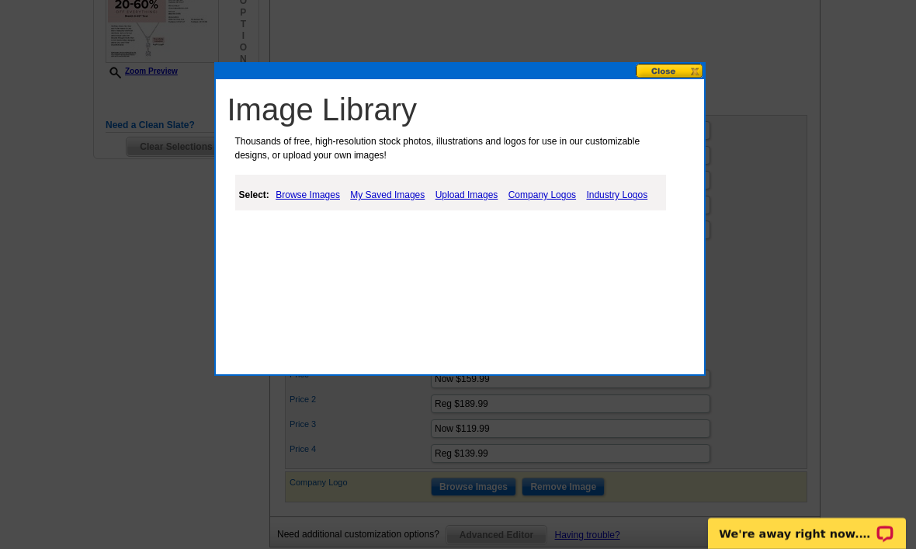
click at [481, 202] on link "Upload Images" at bounding box center [467, 195] width 71 height 19
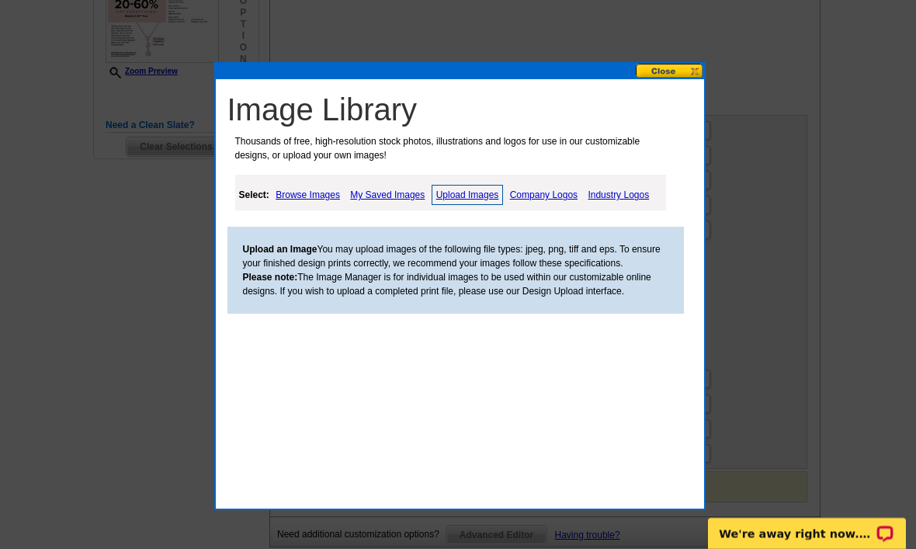
click at [544, 203] on link "Company Logos" at bounding box center [543, 195] width 75 height 19
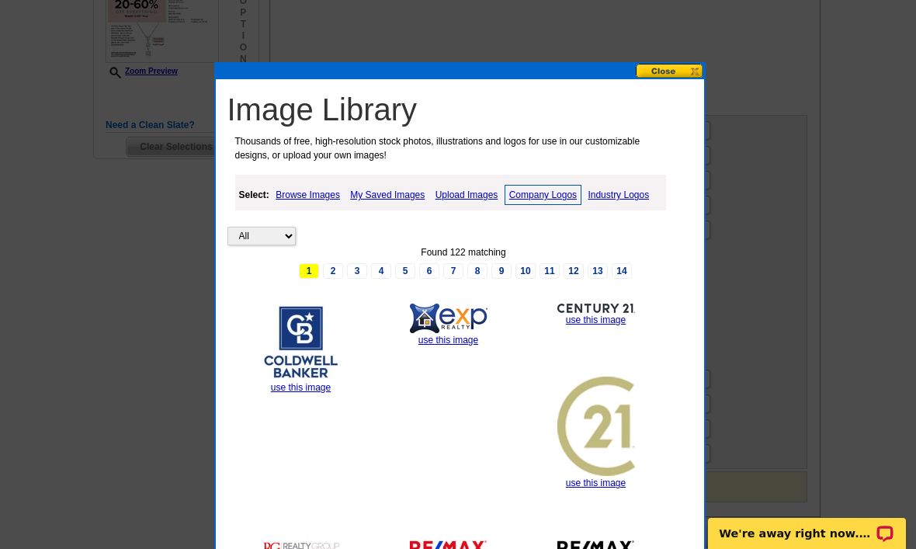
click at [477, 198] on link "Upload Images" at bounding box center [467, 195] width 71 height 19
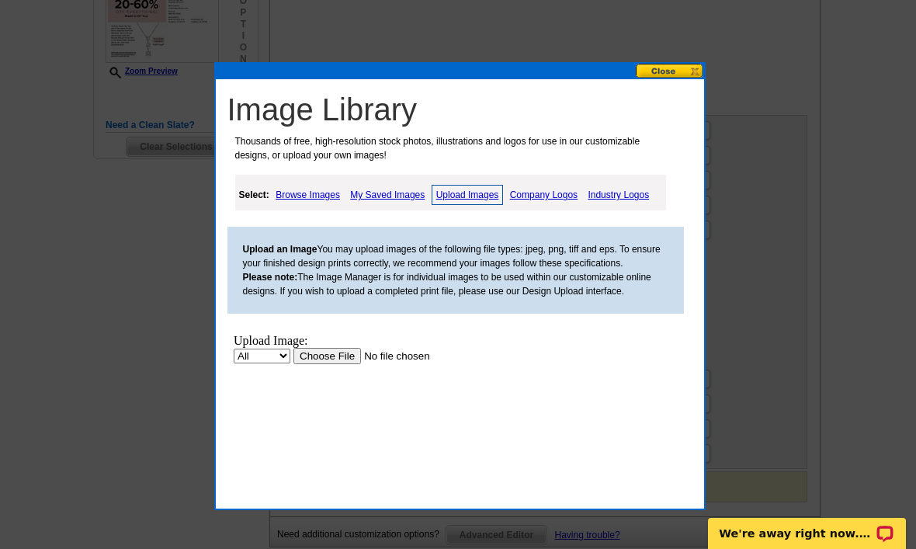
scroll to position [0, 0]
click at [375, 197] on link "My Saved Images" at bounding box center [387, 195] width 82 height 19
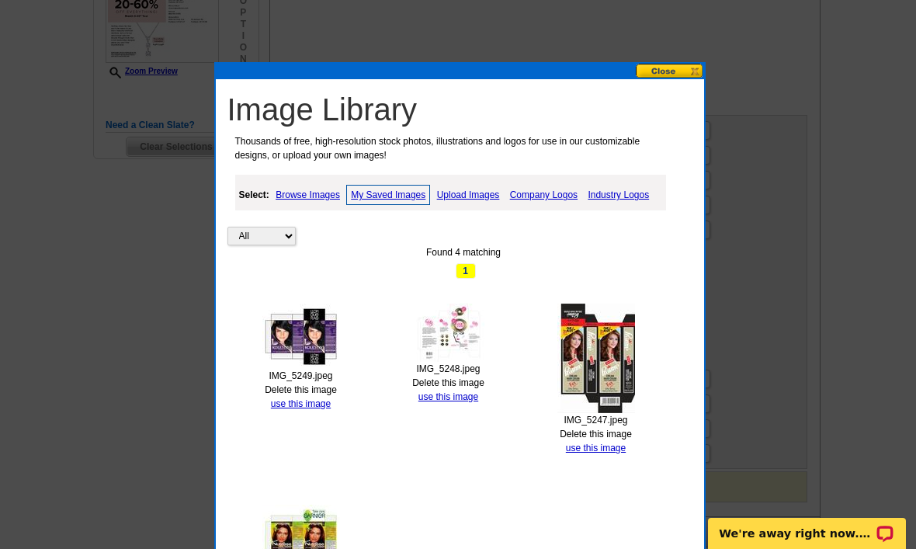
click at [607, 442] on link "use this image" at bounding box center [596, 447] width 60 height 11
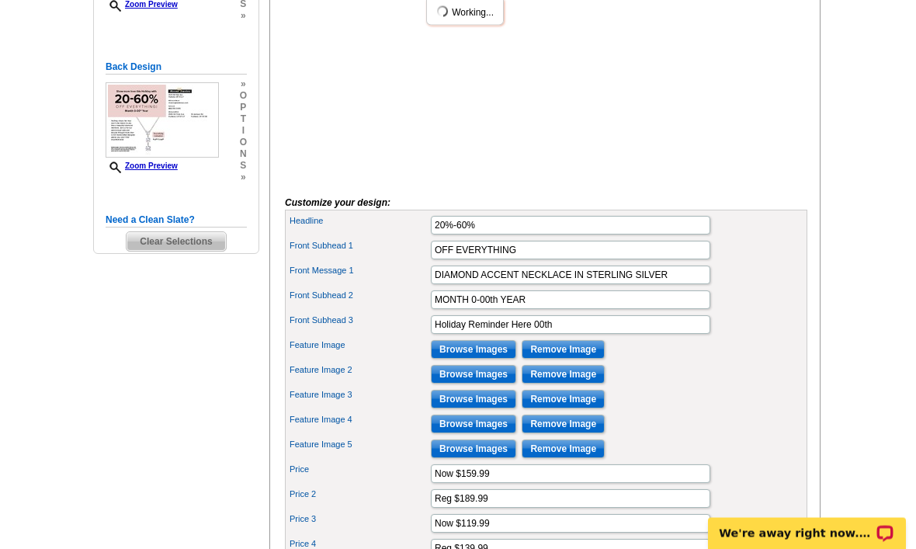
scroll to position [371, 0]
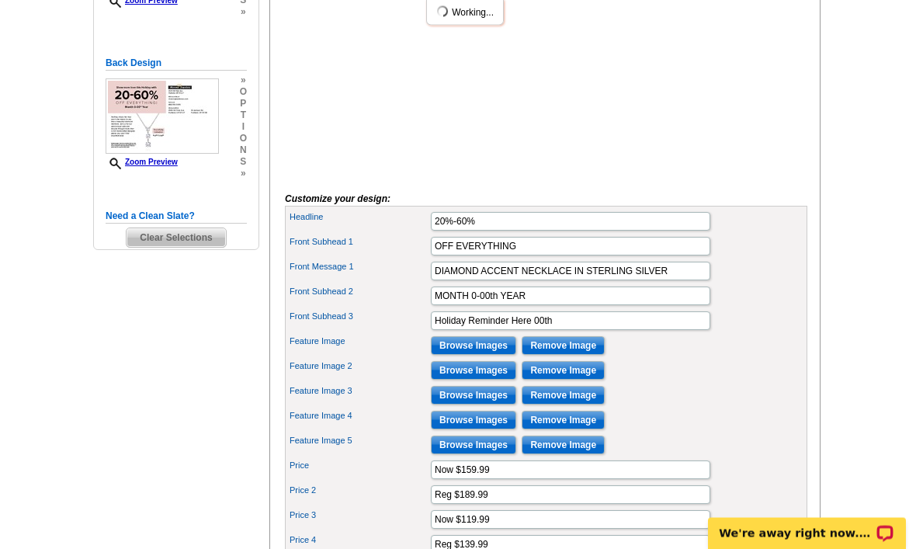
click at [499, 405] on input "Browse Images" at bounding box center [473, 396] width 85 height 19
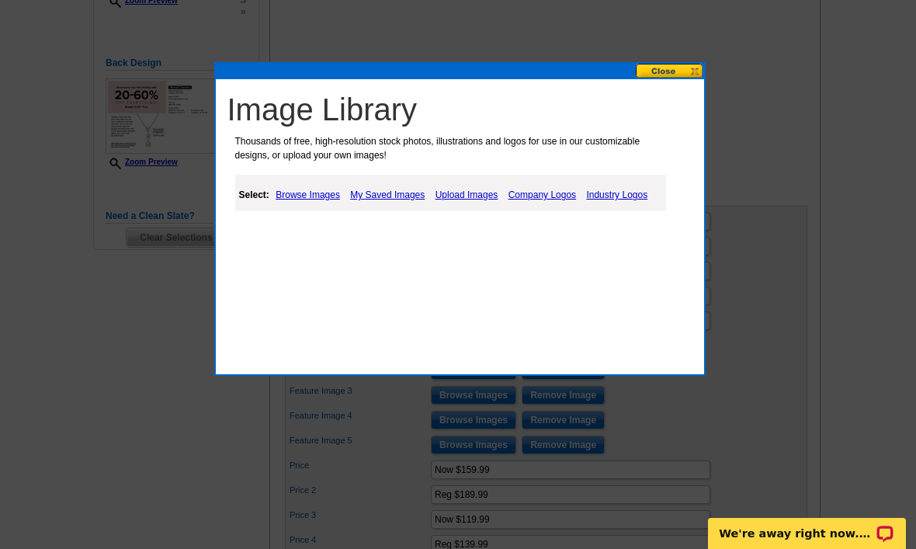
click at [486, 196] on link "Upload Images" at bounding box center [467, 195] width 71 height 19
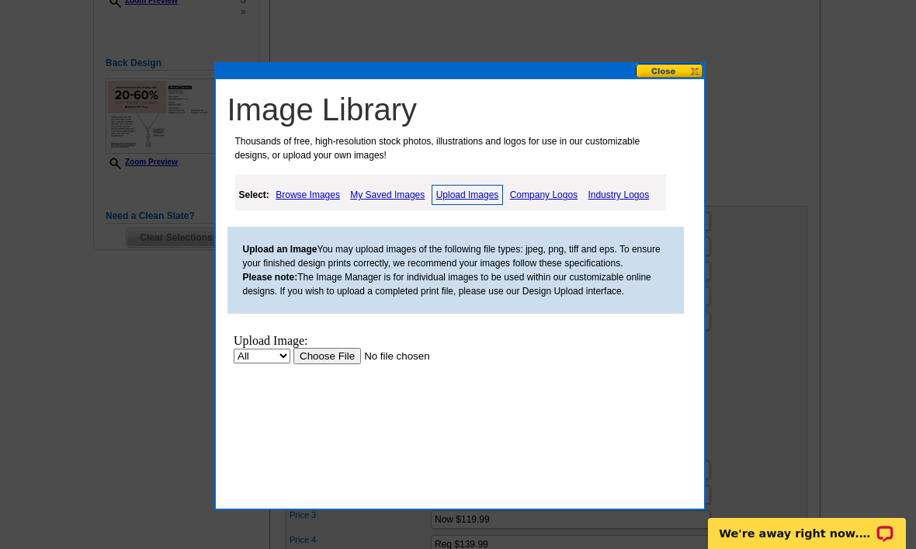
scroll to position [0, 0]
click at [407, 193] on link "My Saved Images" at bounding box center [387, 195] width 82 height 19
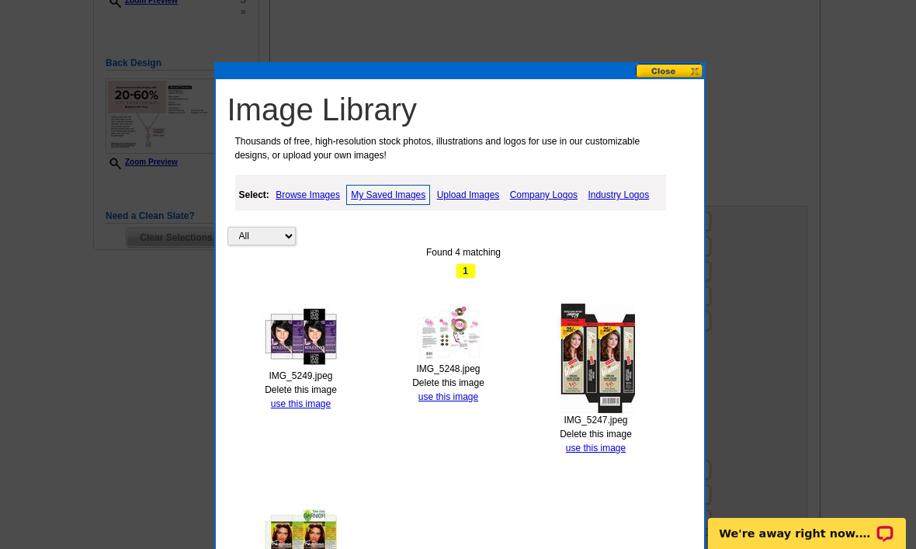
click at [458, 398] on link "use this image" at bounding box center [448, 396] width 60 height 11
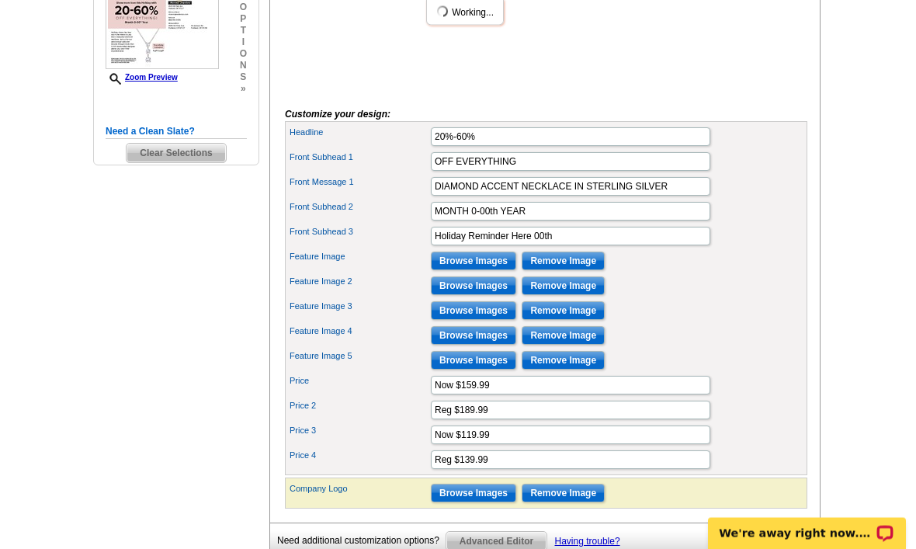
scroll to position [474, 0]
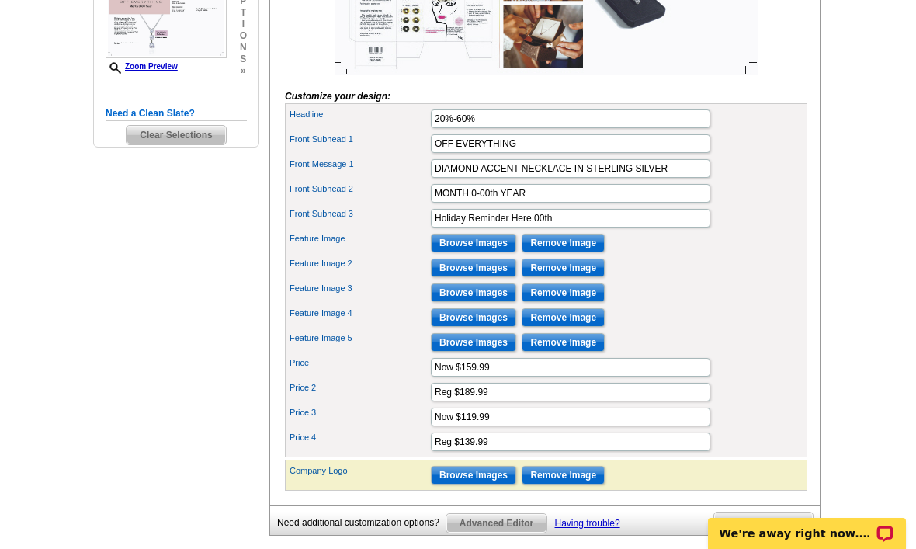
click at [508, 352] on input "Browse Images" at bounding box center [473, 342] width 85 height 19
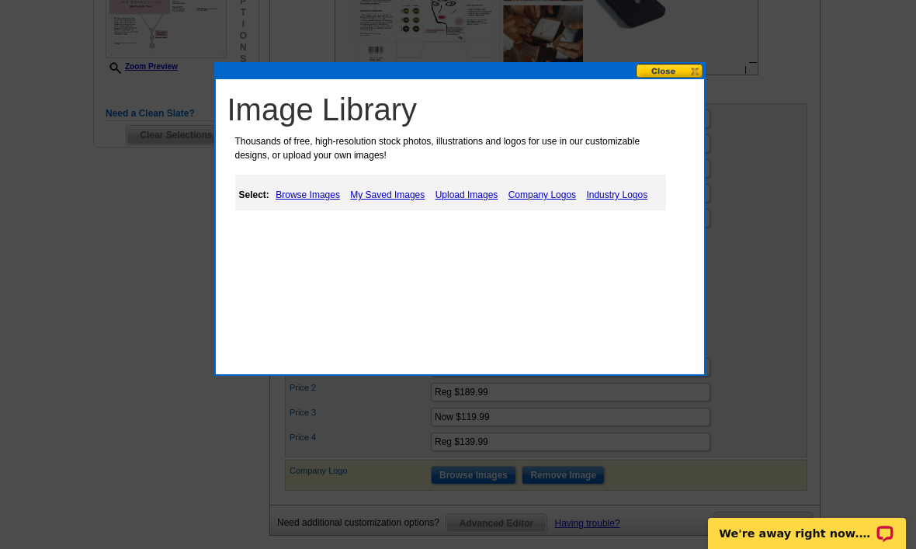
click at [676, 79] on div "Image Library Thousands of free, high-resolution stock photos, illustrations an…" at bounding box center [460, 158] width 488 height 159
click at [674, 85] on div "Image Library Thousands of free, high-resolution stock photos, illustrations an…" at bounding box center [460, 158] width 488 height 159
click at [399, 186] on link "My Saved Images" at bounding box center [387, 195] width 82 height 19
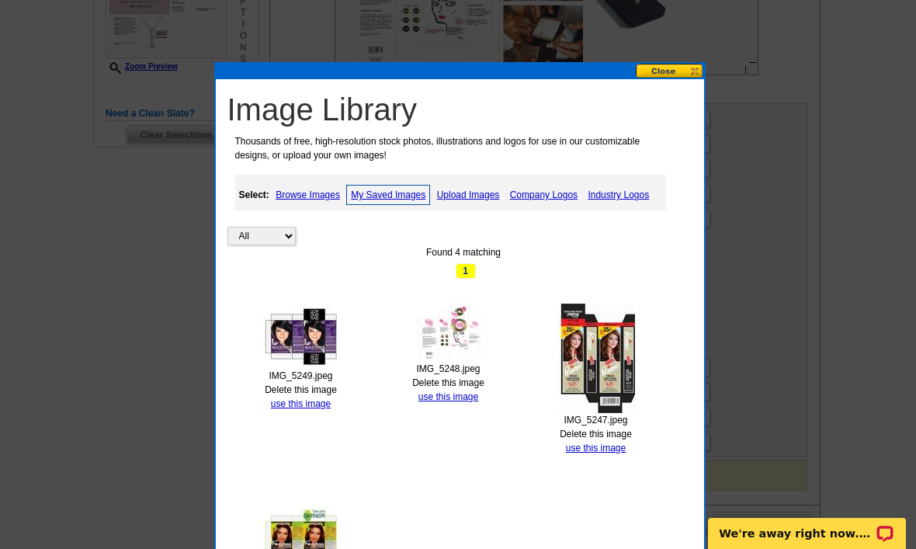
click at [300, 407] on link "use this image" at bounding box center [301, 403] width 60 height 11
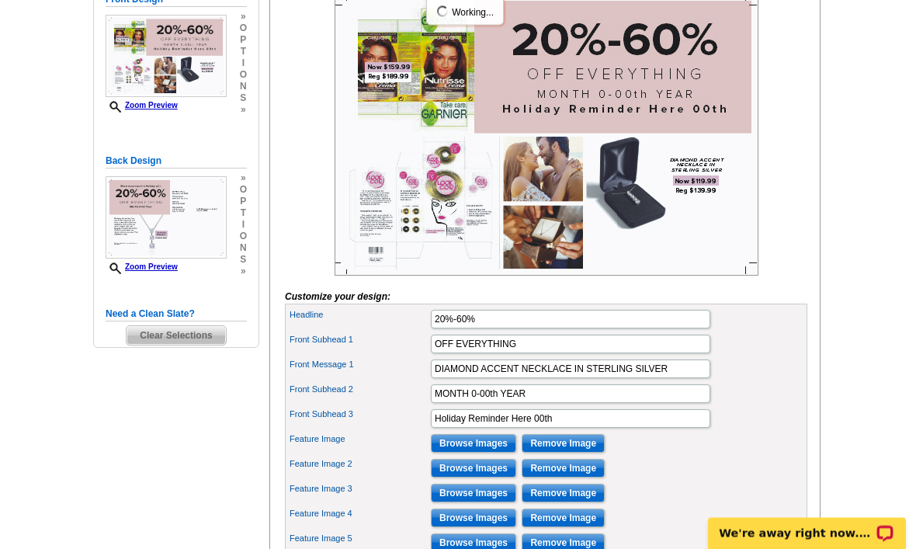
scroll to position [275, 0]
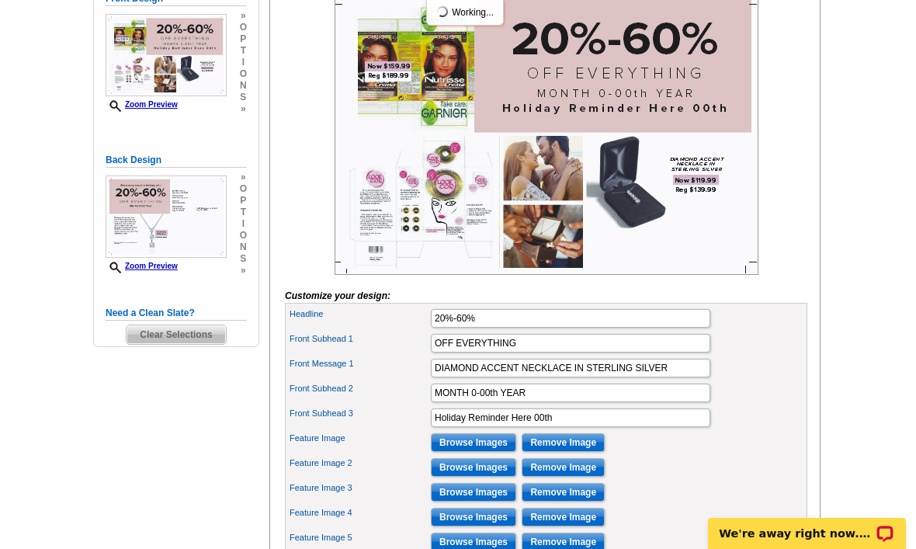
click at [471, 548] on input "Browse Images" at bounding box center [473, 542] width 85 height 19
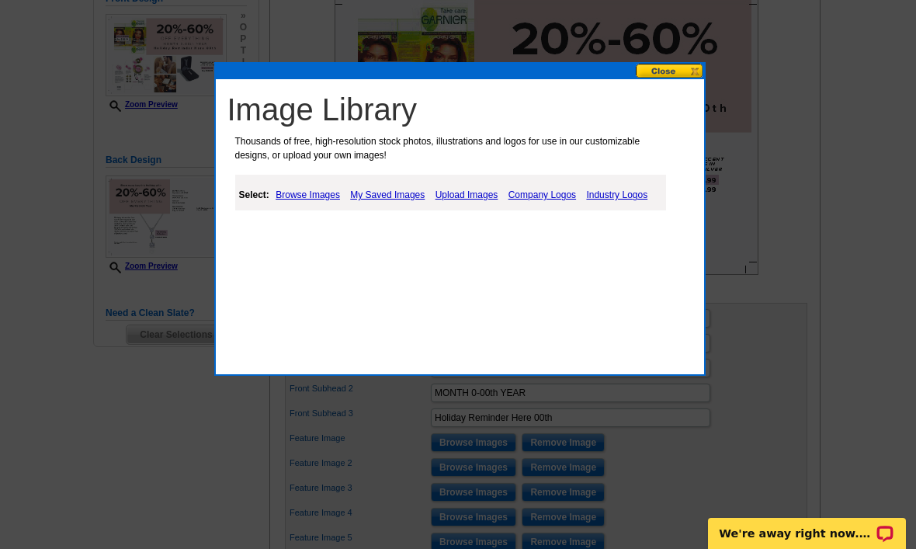
click at [465, 186] on link "Upload Images" at bounding box center [467, 195] width 71 height 19
click at [477, 195] on link "Upload Images" at bounding box center [468, 195] width 72 height 20
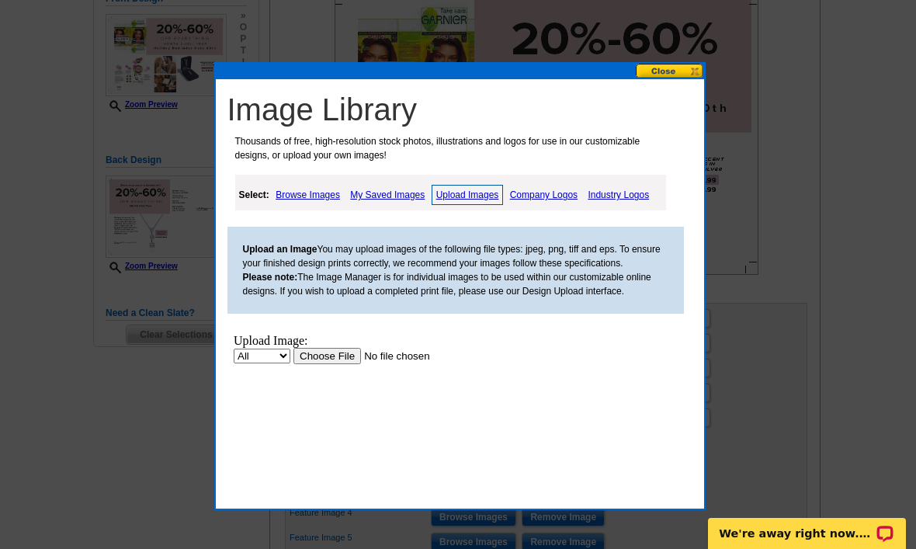
scroll to position [0, 0]
click at [390, 195] on link "My Saved Images" at bounding box center [387, 195] width 82 height 19
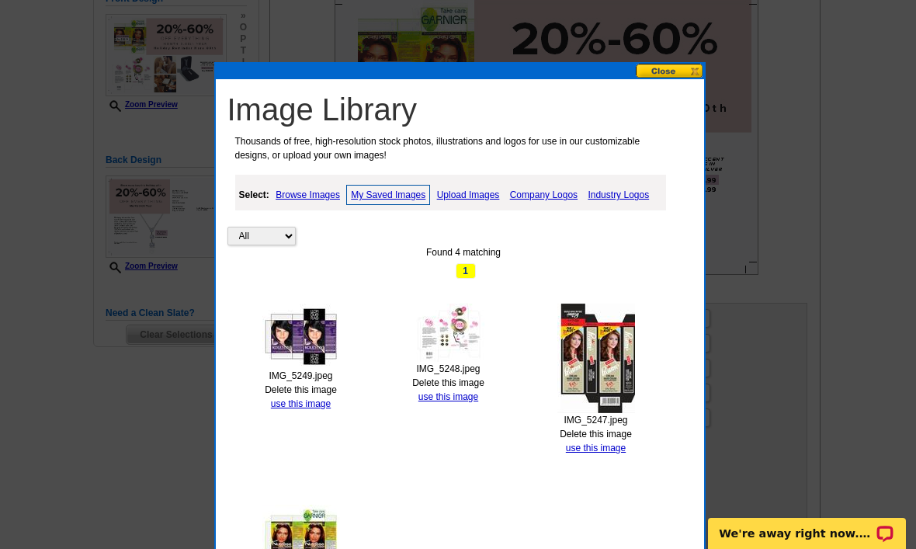
click at [319, 390] on link "Delete this image" at bounding box center [301, 389] width 72 height 11
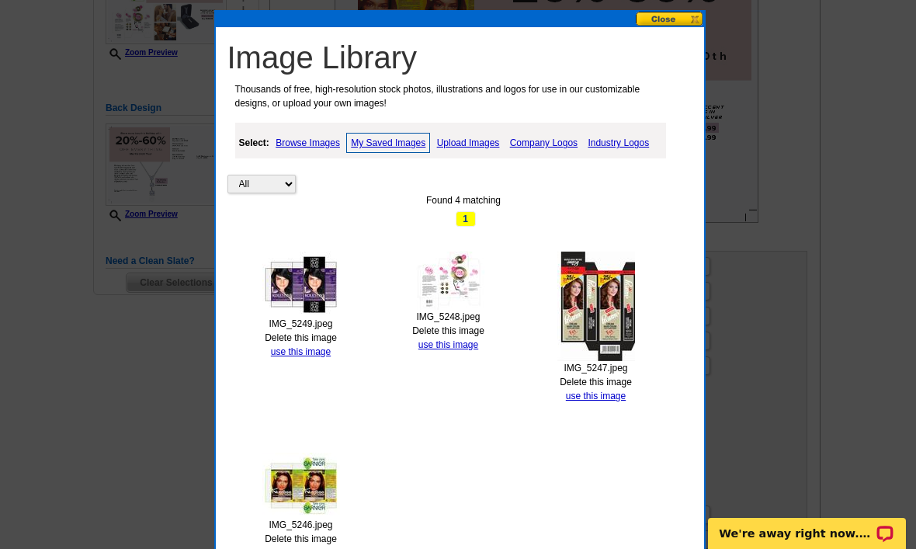
click at [318, 352] on link "use this image" at bounding box center [301, 351] width 60 height 11
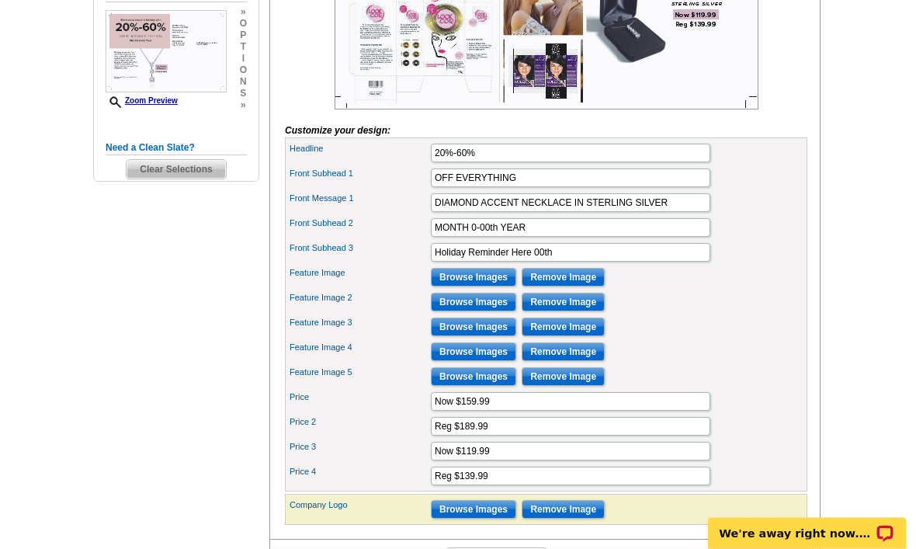
scroll to position [439, 0]
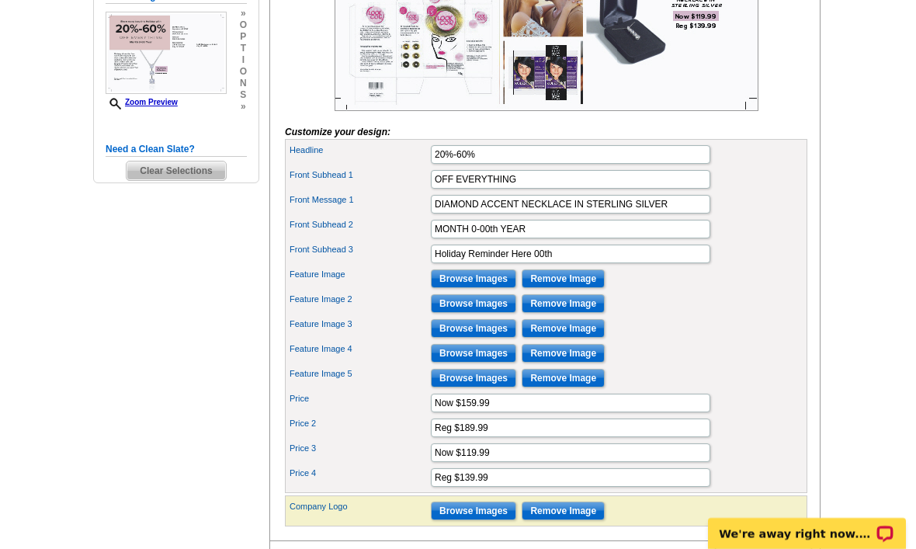
click at [496, 387] on input "Browse Images" at bounding box center [473, 378] width 85 height 19
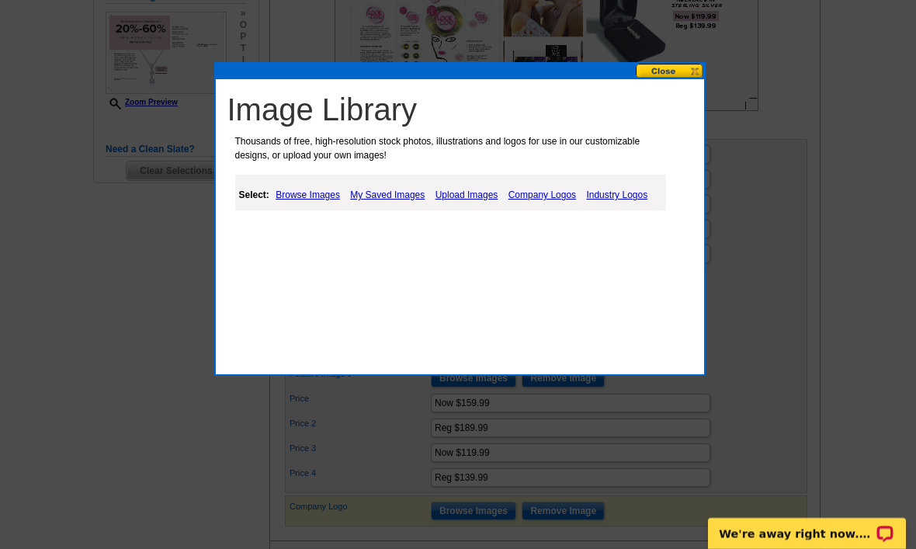
click at [509, 198] on link "Company Logos" at bounding box center [542, 195] width 75 height 19
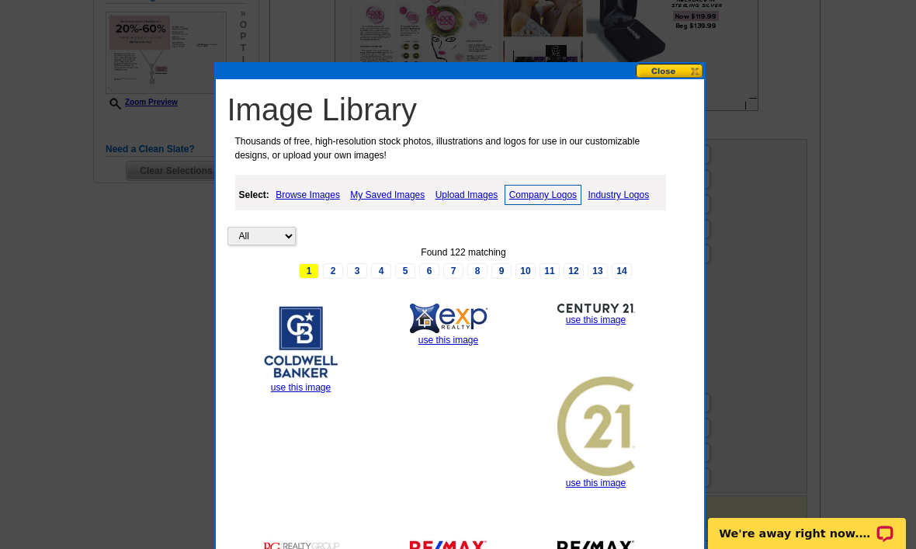
click at [462, 197] on link "Upload Images" at bounding box center [467, 195] width 71 height 19
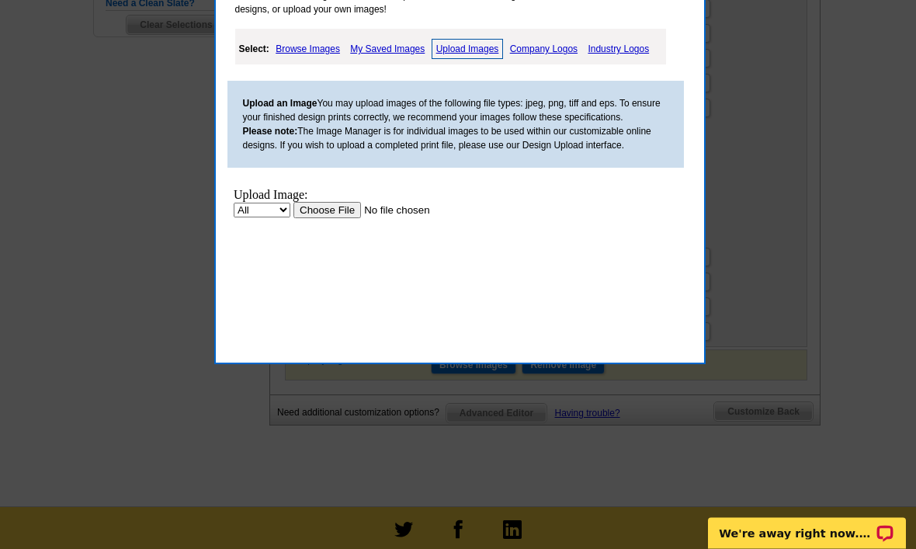
scroll to position [585, 0]
click at [394, 49] on link "My Saved Images" at bounding box center [387, 49] width 82 height 19
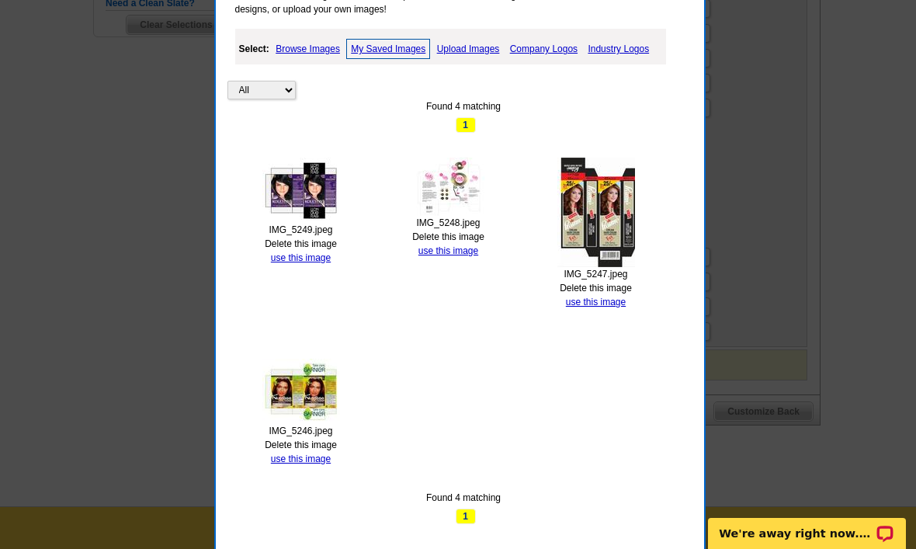
click at [311, 259] on link "use this image" at bounding box center [301, 257] width 60 height 11
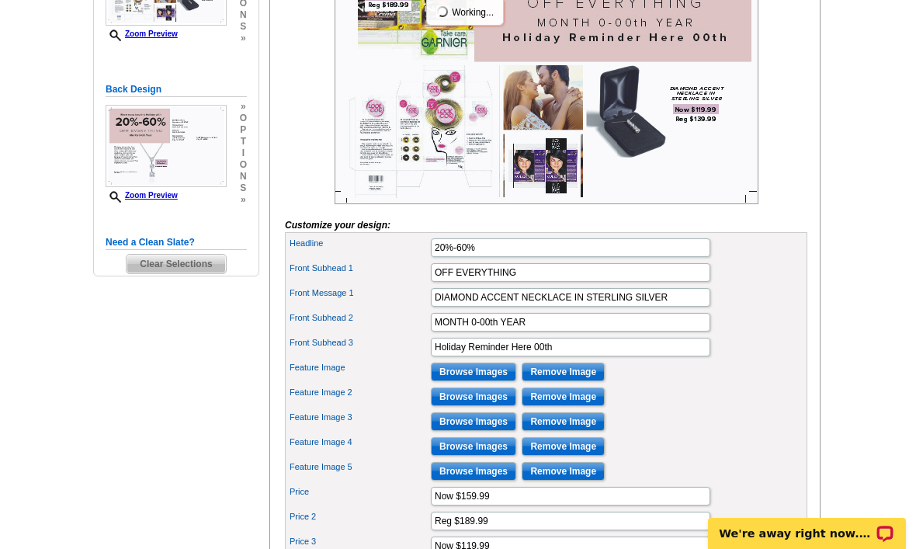
scroll to position [346, 0]
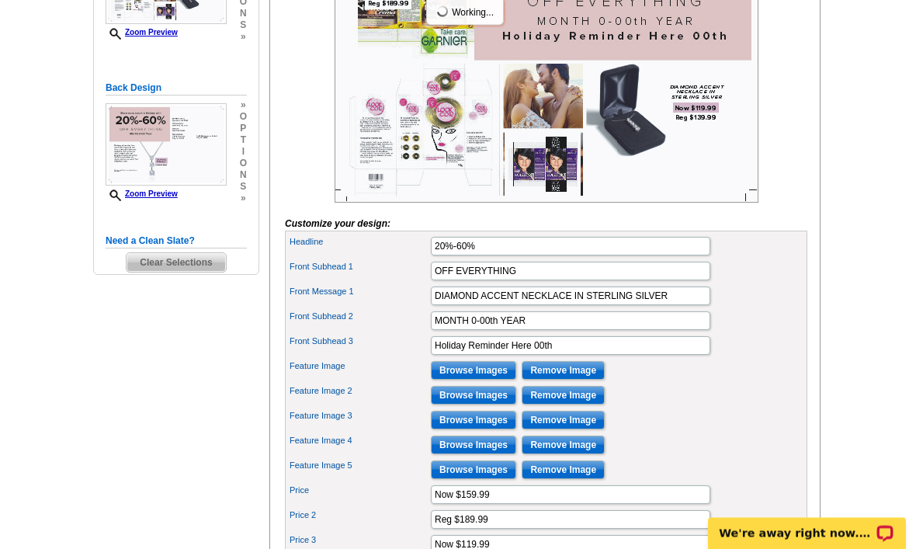
click at [481, 455] on input "Browse Images" at bounding box center [473, 445] width 85 height 19
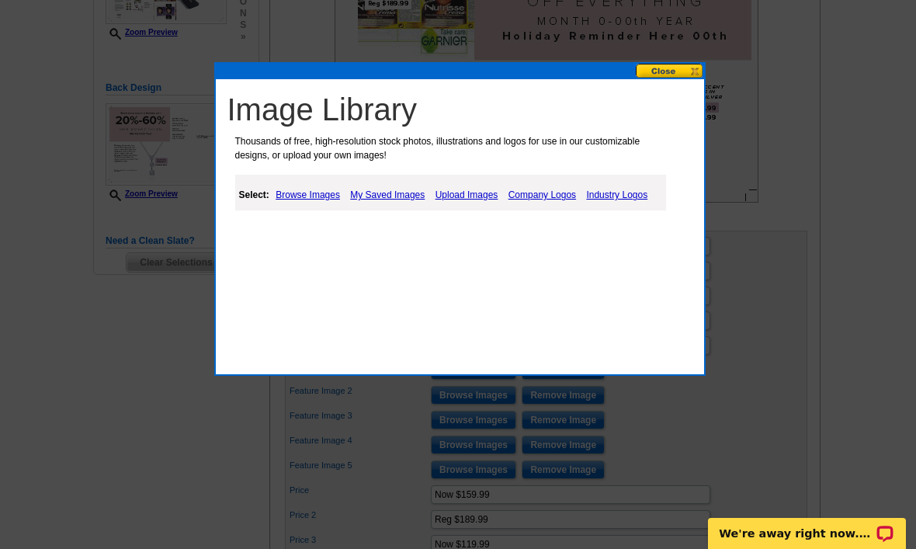
click at [411, 203] on link "My Saved Images" at bounding box center [387, 195] width 82 height 19
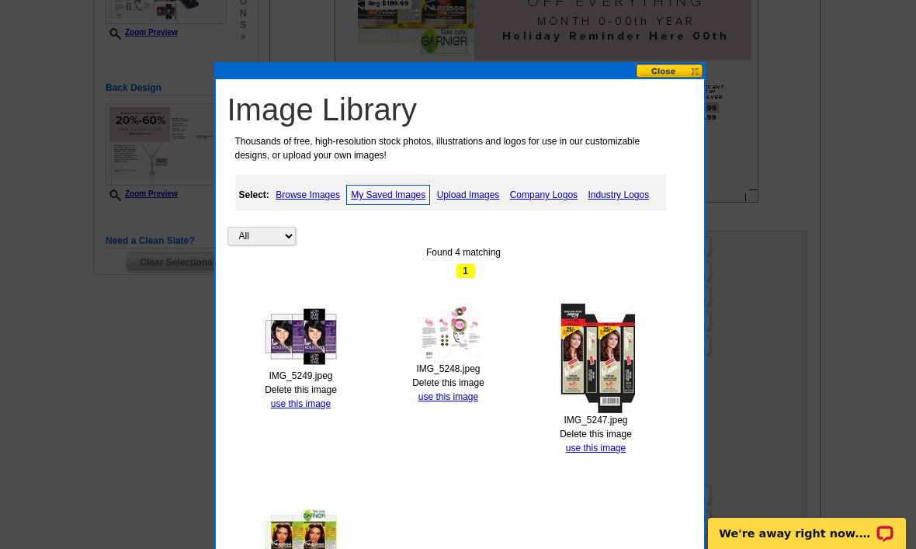
click at [452, 386] on link "Delete this image" at bounding box center [448, 382] width 72 height 11
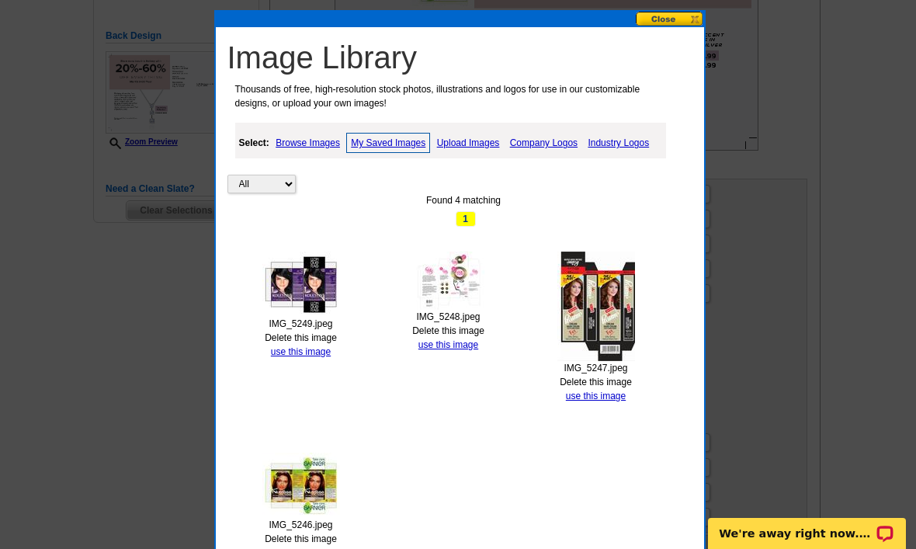
click at [467, 330] on link "Delete this image" at bounding box center [448, 330] width 72 height 11
click at [461, 326] on link "Delete this image" at bounding box center [448, 330] width 72 height 11
click at [472, 349] on link "use this image" at bounding box center [448, 344] width 60 height 11
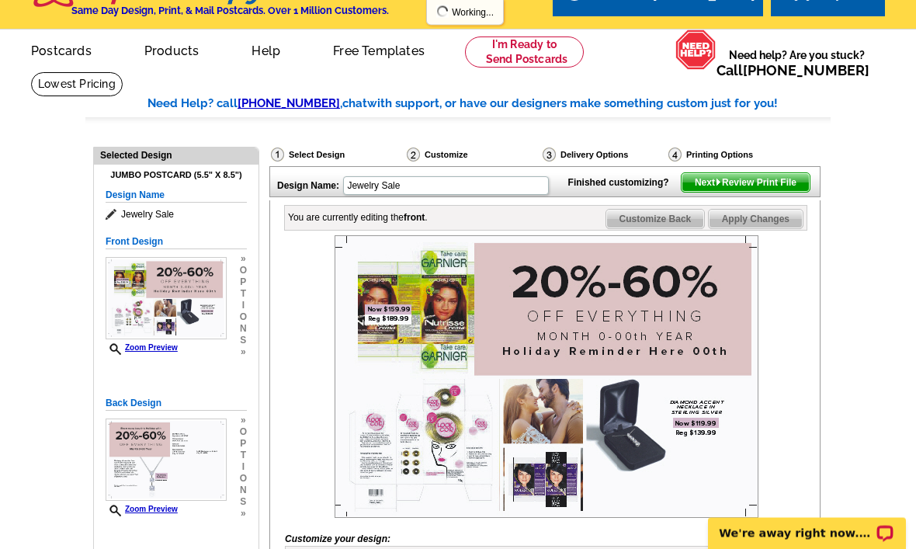
scroll to position [30, 0]
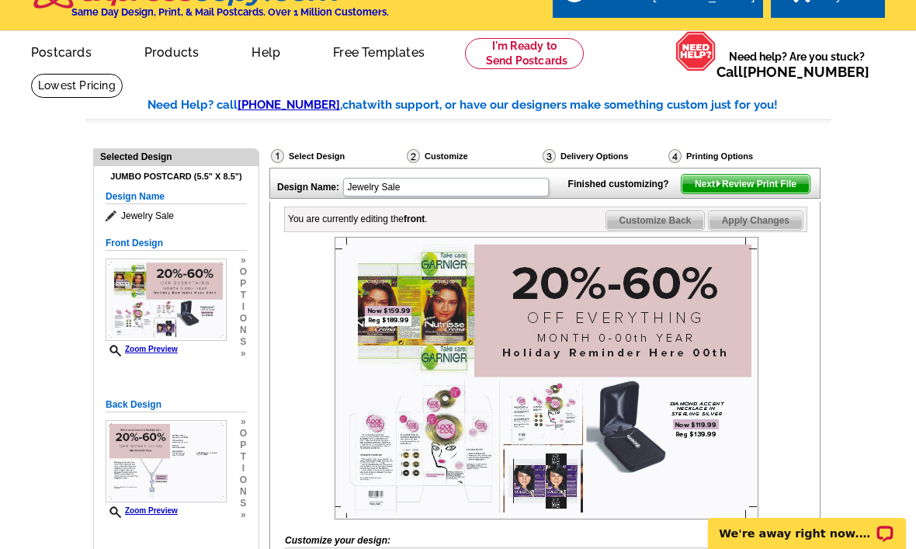
click at [662, 230] on span "Customize Back" at bounding box center [655, 220] width 99 height 19
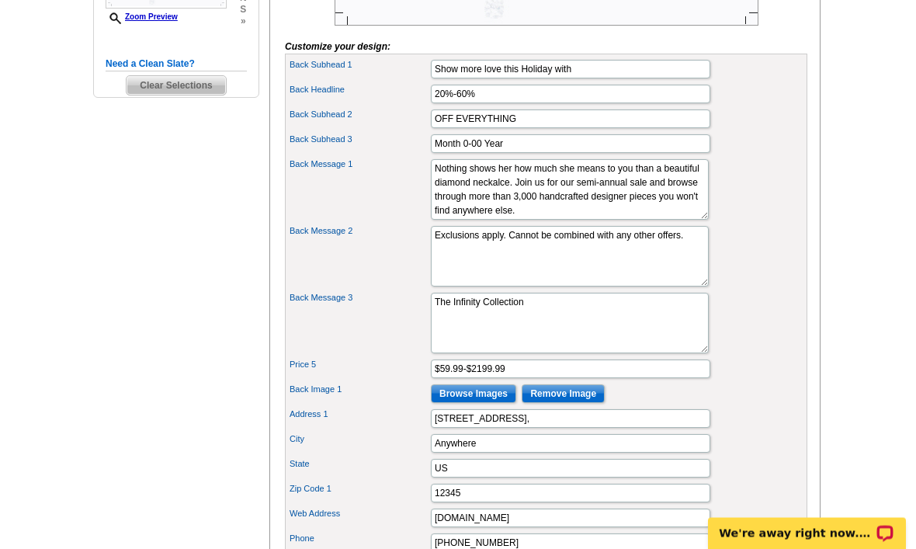
click at [492, 404] on input "Browse Images" at bounding box center [473, 394] width 85 height 19
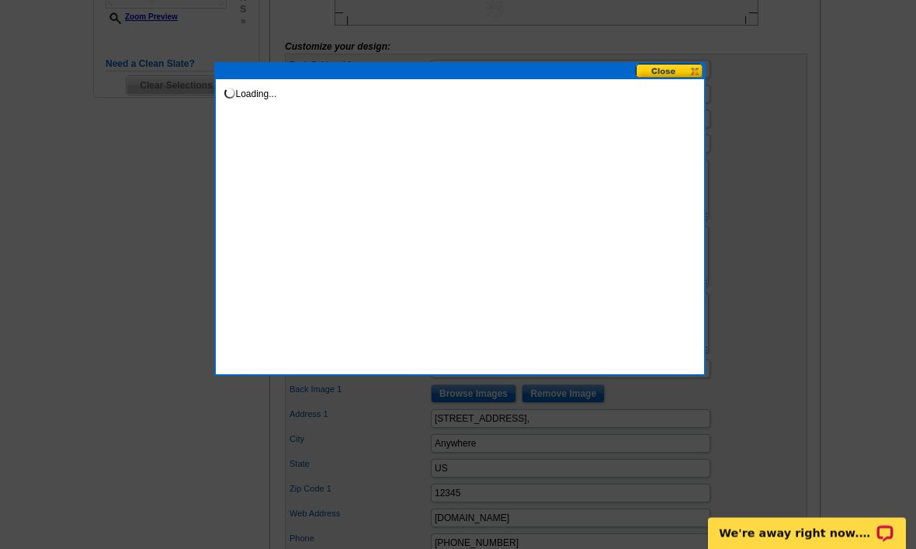
scroll to position [524, 0]
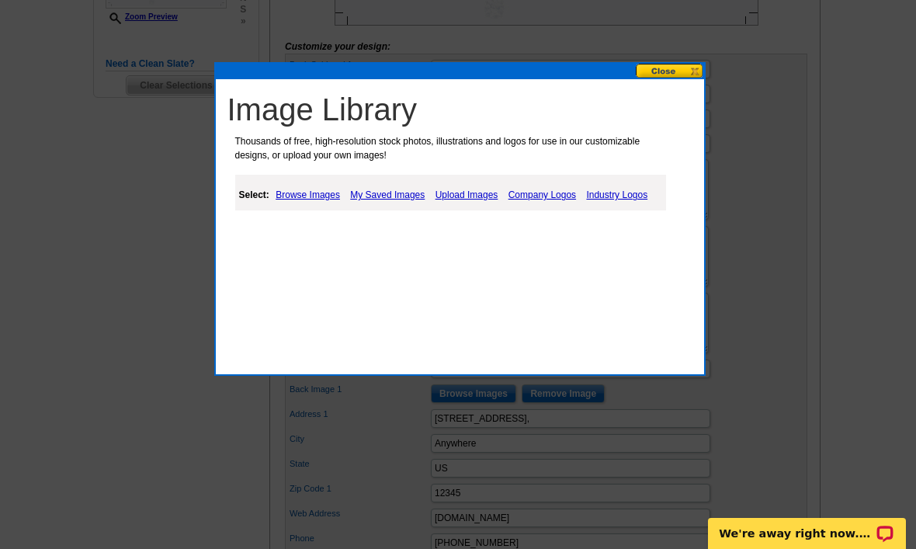
click at [474, 202] on link "Upload Images" at bounding box center [467, 195] width 71 height 19
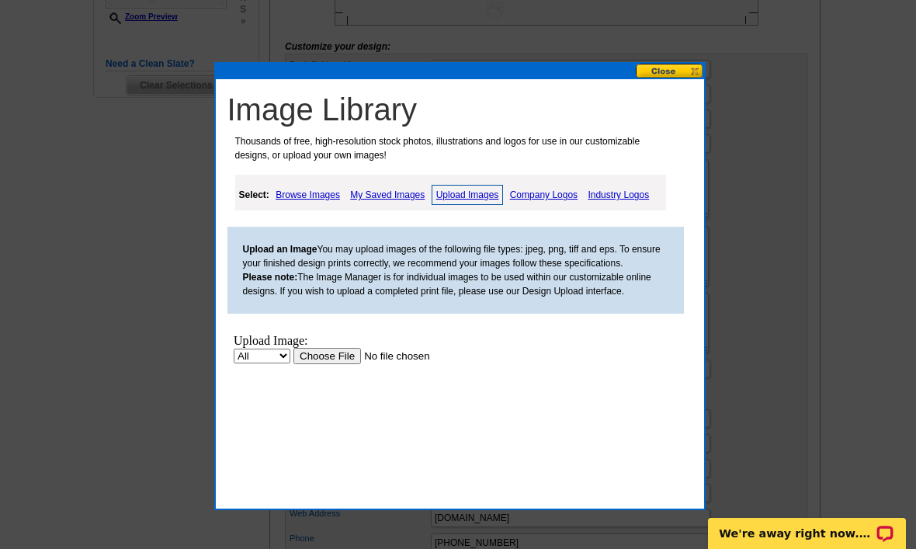
scroll to position [0, 0]
click at [407, 196] on link "My Saved Images" at bounding box center [387, 195] width 82 height 19
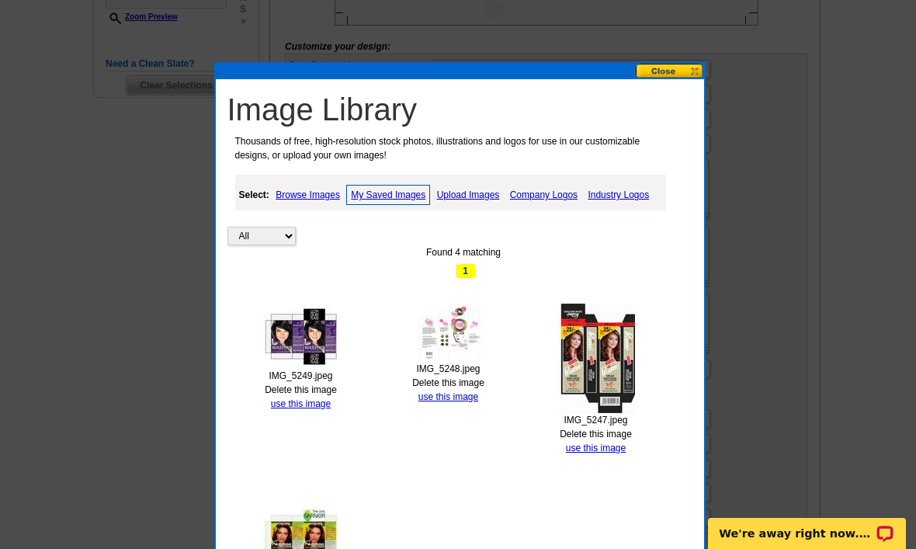
click at [330, 400] on link "use this image" at bounding box center [301, 403] width 60 height 11
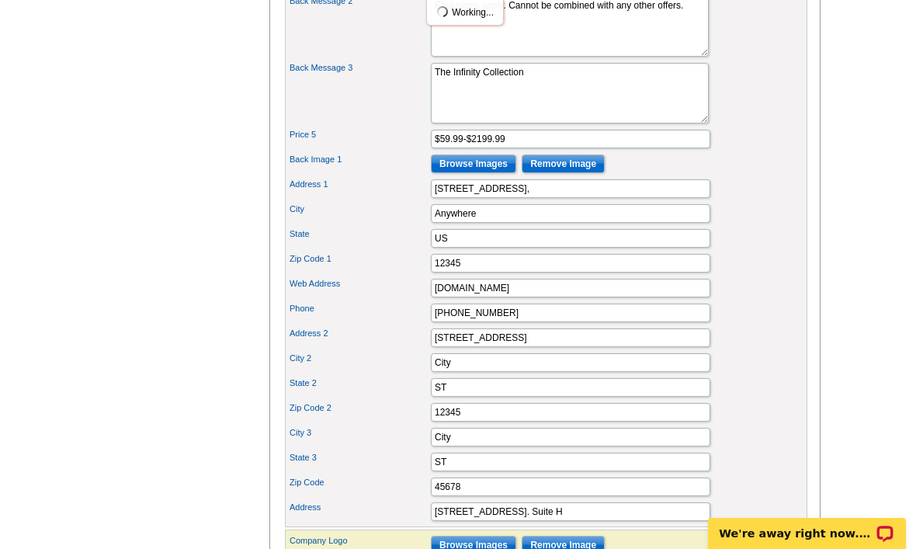
scroll to position [755, 0]
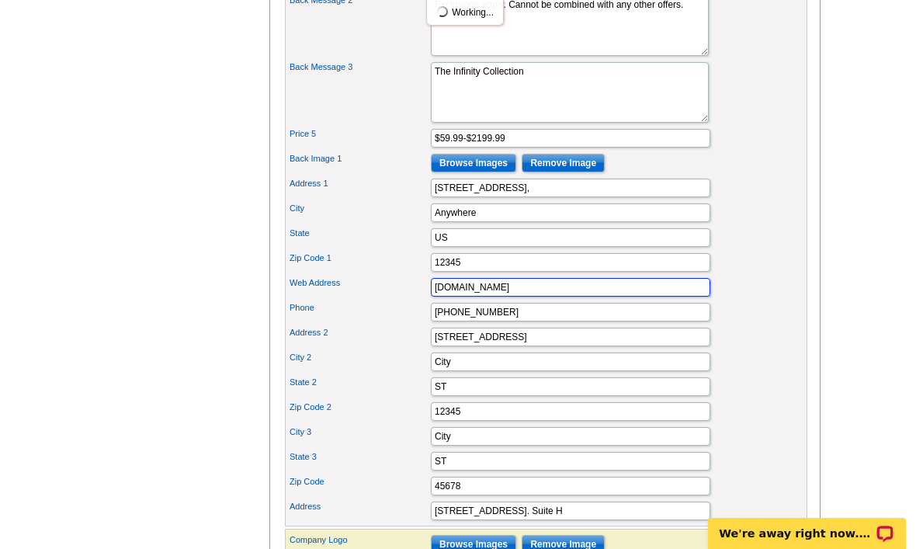
click at [619, 297] on input "www.website.com" at bounding box center [570, 287] width 279 height 19
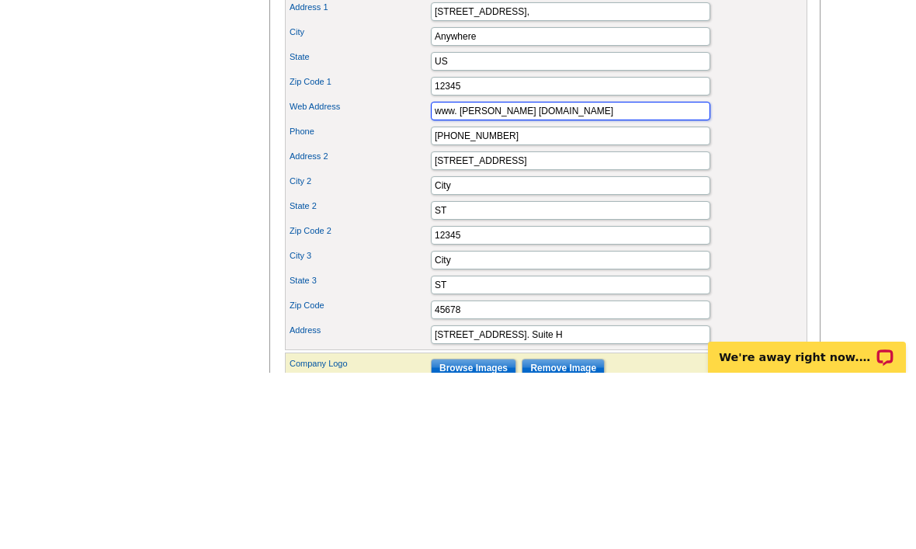
type input "www. Lance jewelrystore.com"
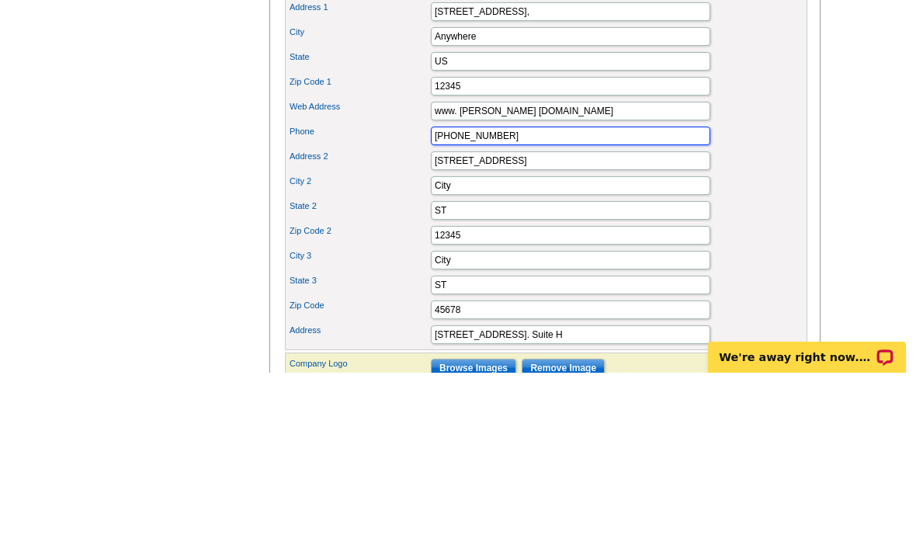
click at [644, 303] on input "555-555-5555" at bounding box center [570, 312] width 279 height 19
type input "5"
type input "3203809577"
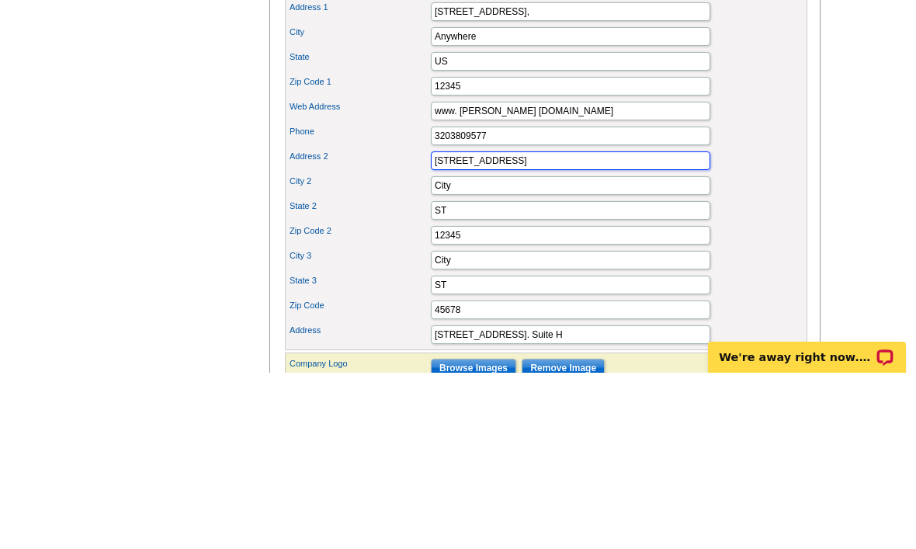
click at [533, 328] on input "234 1st Avenue" at bounding box center [570, 337] width 279 height 19
type input "2"
click at [574, 328] on input "Address 2" at bounding box center [570, 337] width 279 height 19
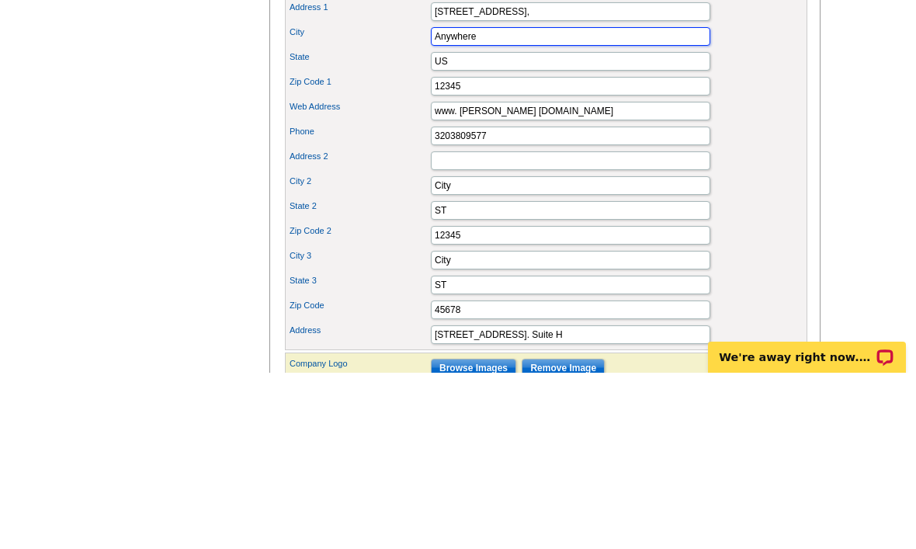
click at [599, 203] on input "Anywhere" at bounding box center [570, 212] width 279 height 19
click at [605, 179] on input "123 Main Street," at bounding box center [570, 188] width 279 height 19
click at [622, 179] on input "123 Main Street," at bounding box center [570, 188] width 279 height 19
type input "4020 Clearwater Rd"
type input "Saint Cloud"
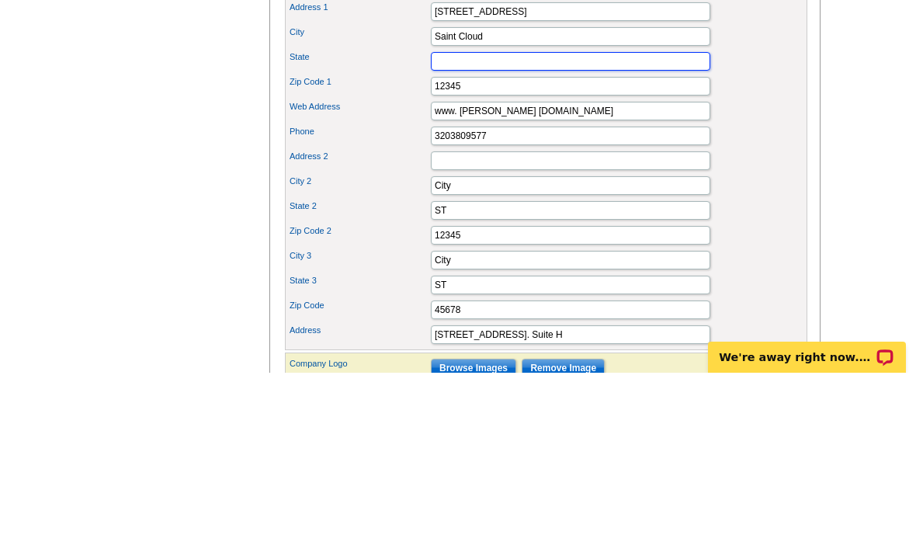
type input "MN"
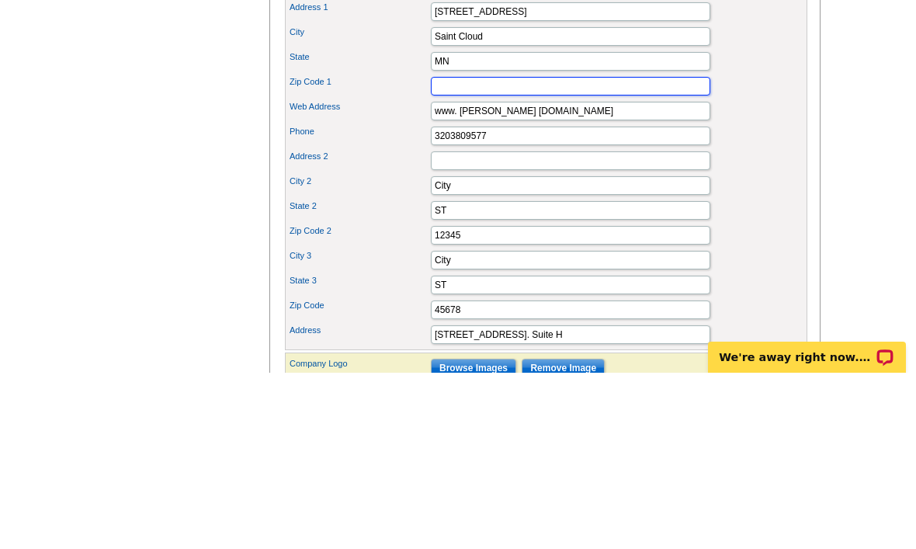
type input "56301"
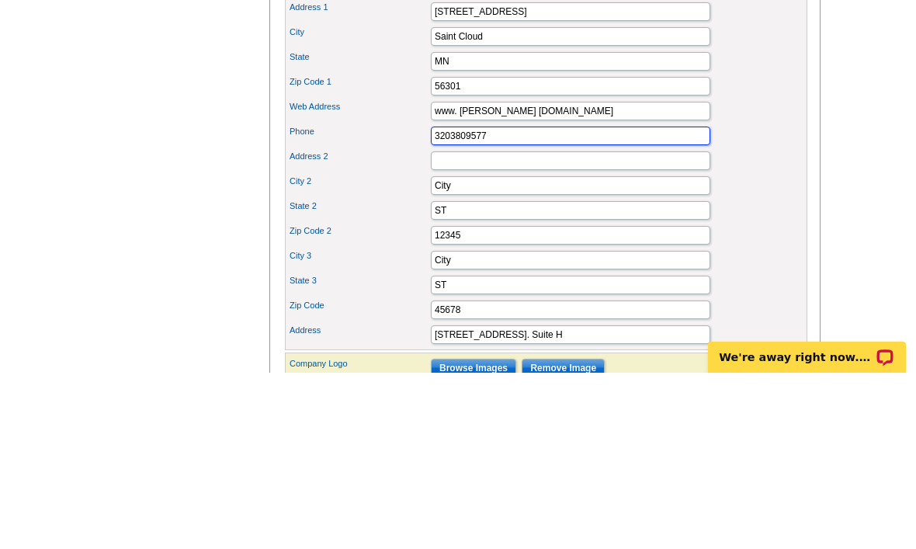
click at [581, 303] on input "3203809577" at bounding box center [570, 312] width 279 height 19
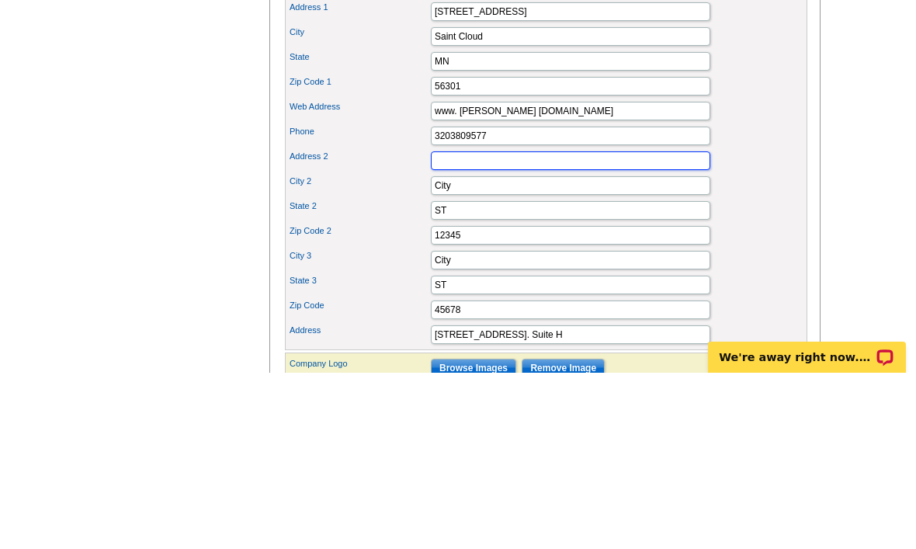
click at [597, 328] on input "Address 2" at bounding box center [570, 337] width 279 height 19
click at [576, 352] on input "City" at bounding box center [570, 361] width 279 height 19
type input "Saint Cloud"
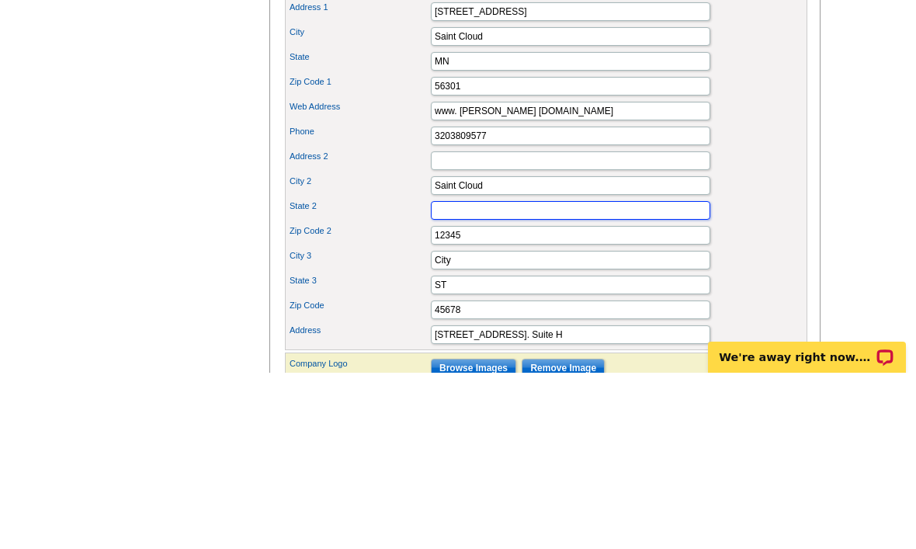
type input "MN"
type input "56301"
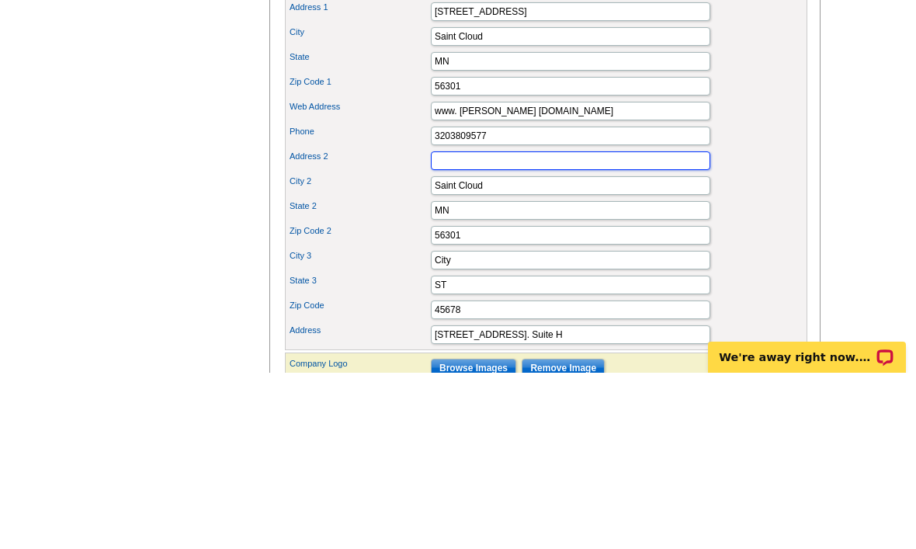
click at [559, 328] on input "Address 2" at bounding box center [570, 337] width 279 height 19
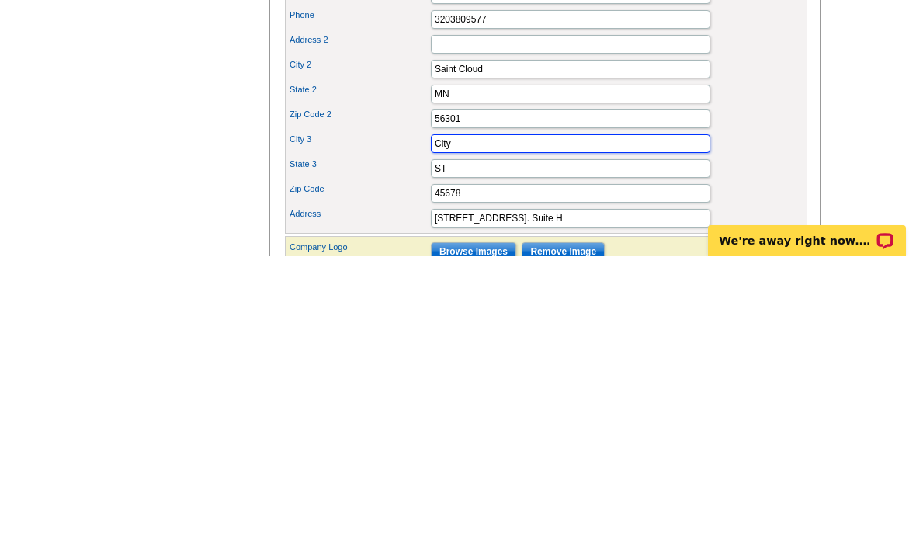
click at [582, 427] on input "City" at bounding box center [570, 436] width 279 height 19
type input "Saint Cloud"
type input "MN"
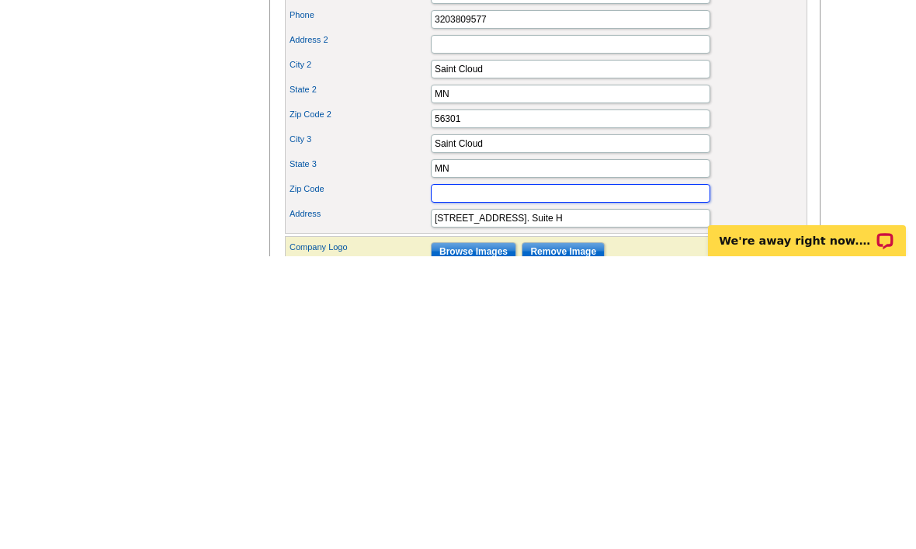
type input "56301"
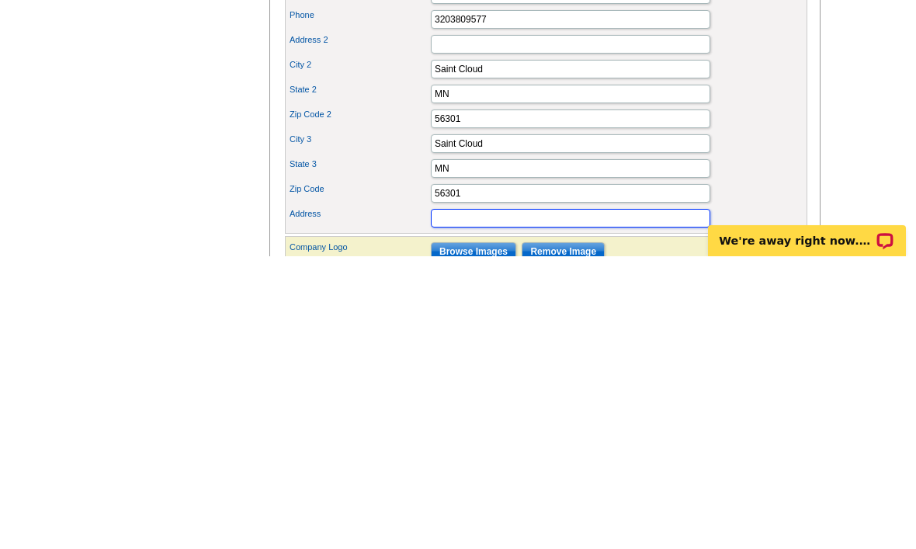
type input "[STREET_ADDRESS]"
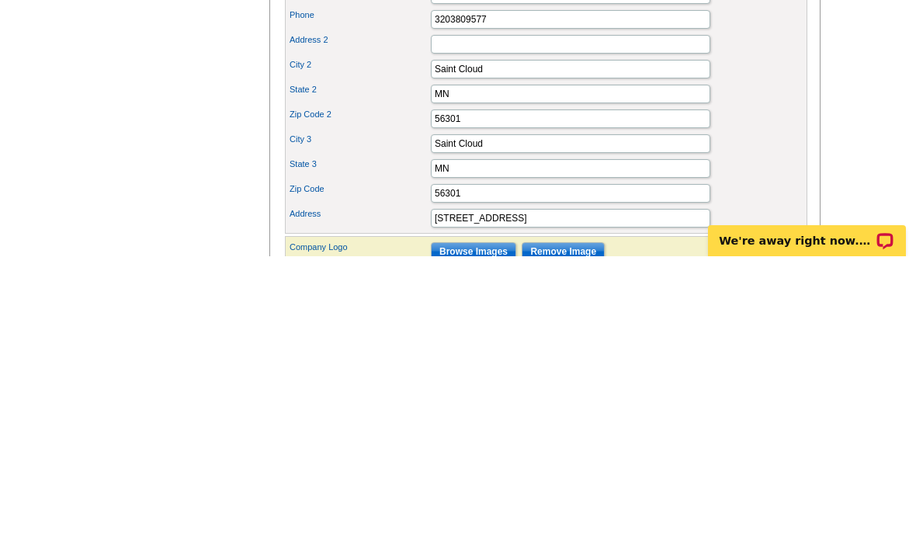
scroll to position [1047, 0]
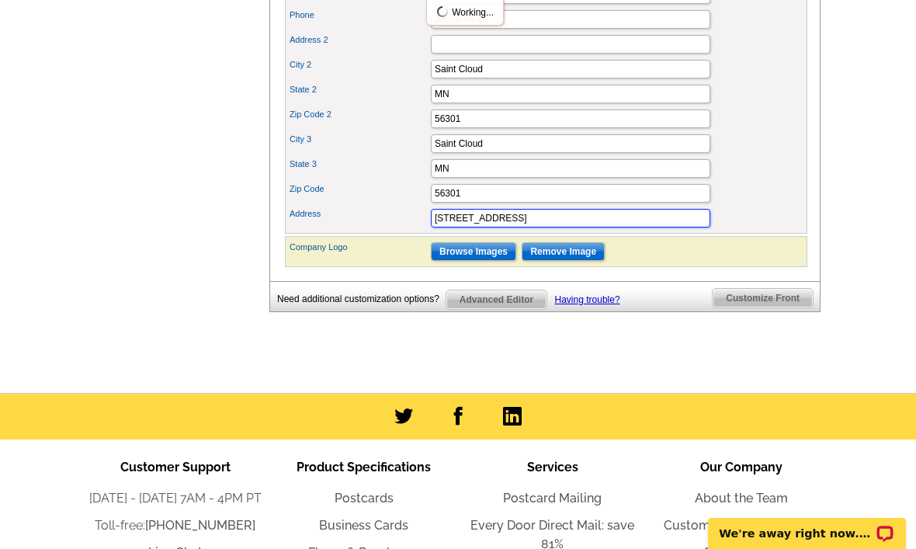
click at [550, 227] on input "4020 Clearwater Rd" at bounding box center [570, 218] width 279 height 19
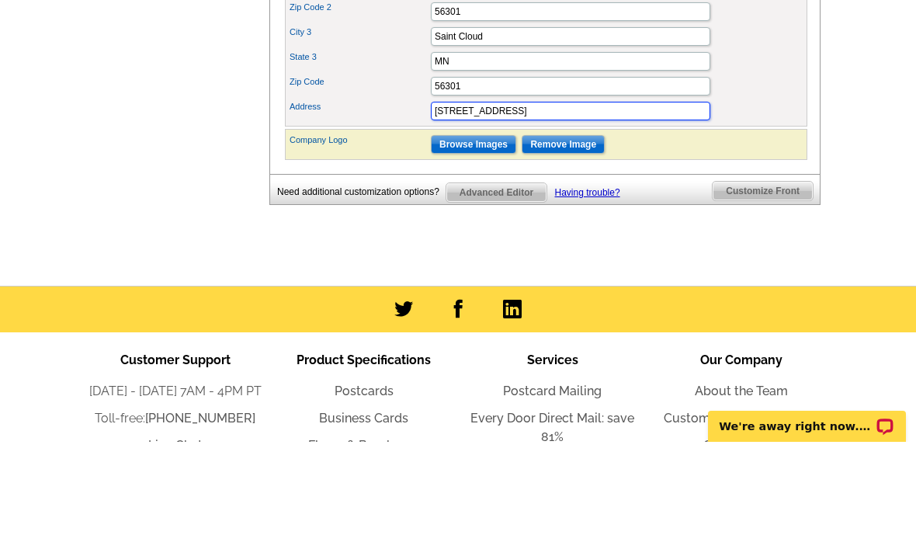
click at [490, 209] on input "4020 Clearwater Rd" at bounding box center [570, 218] width 279 height 19
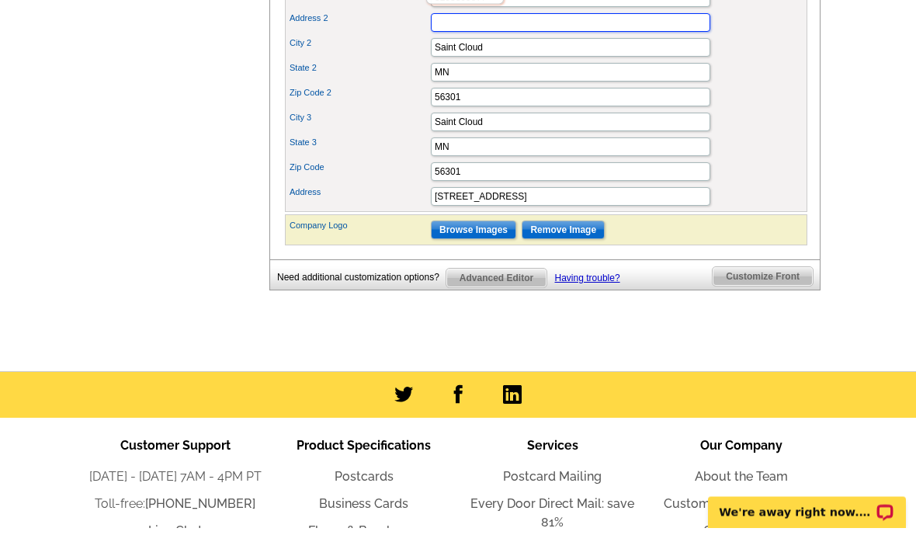
click at [592, 54] on input "Address 2" at bounding box center [570, 44] width 279 height 19
paste input "4020 Clearwater Rd"
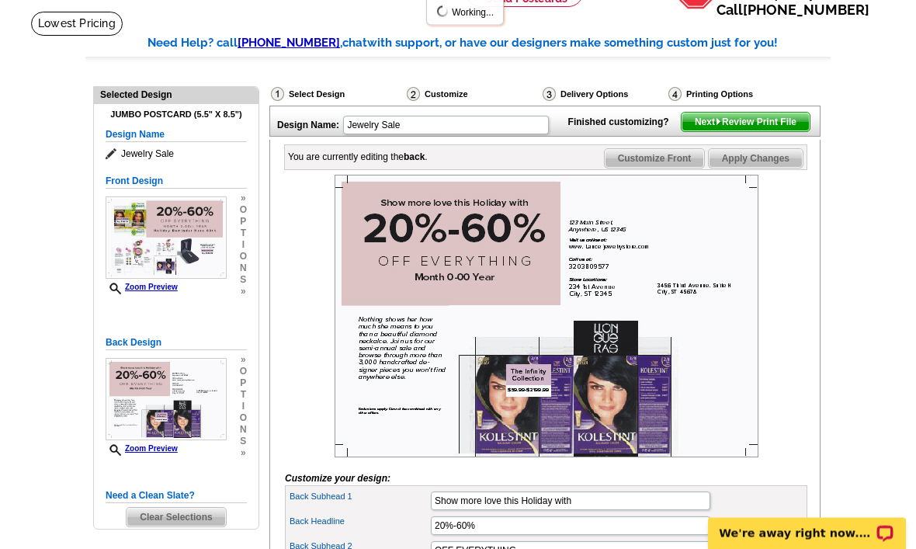
scroll to position [92, 0]
type input "4020 Clearwater Rd"
click at [658, 168] on link "Customize Front" at bounding box center [655, 158] width 102 height 20
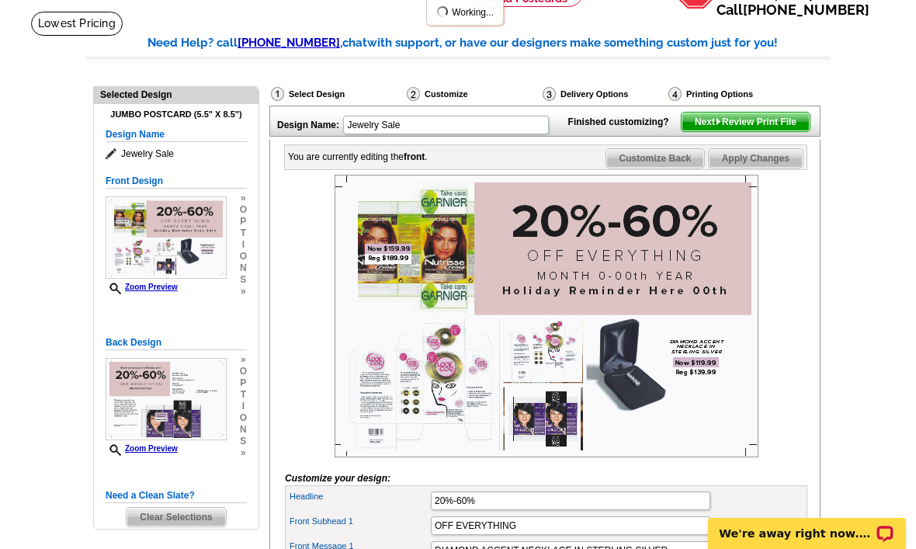
click at [657, 168] on span "Customize Back" at bounding box center [655, 158] width 99 height 19
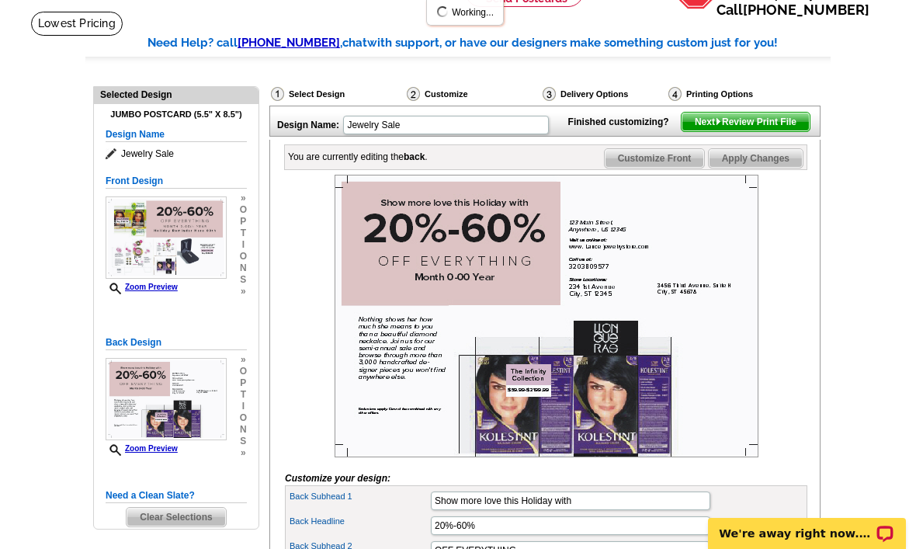
click at [659, 168] on span "Customize Front" at bounding box center [655, 158] width 100 height 19
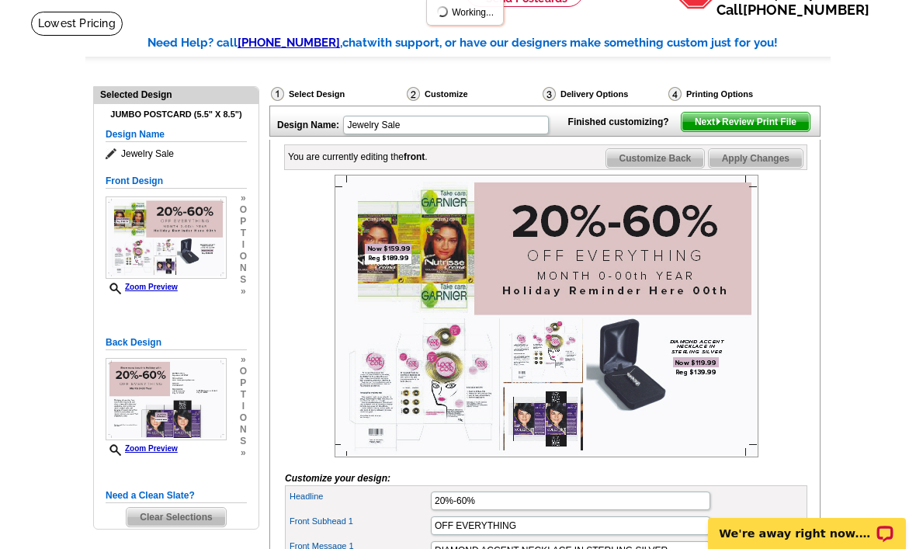
click at [657, 168] on span "Customize Back" at bounding box center [655, 158] width 99 height 19
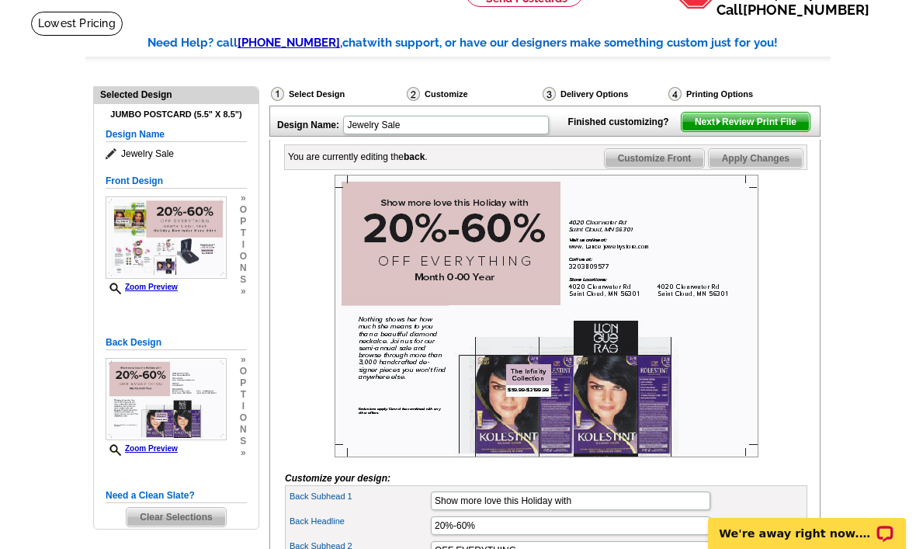
click at [766, 131] on span "Next Review Print File" at bounding box center [746, 122] width 128 height 19
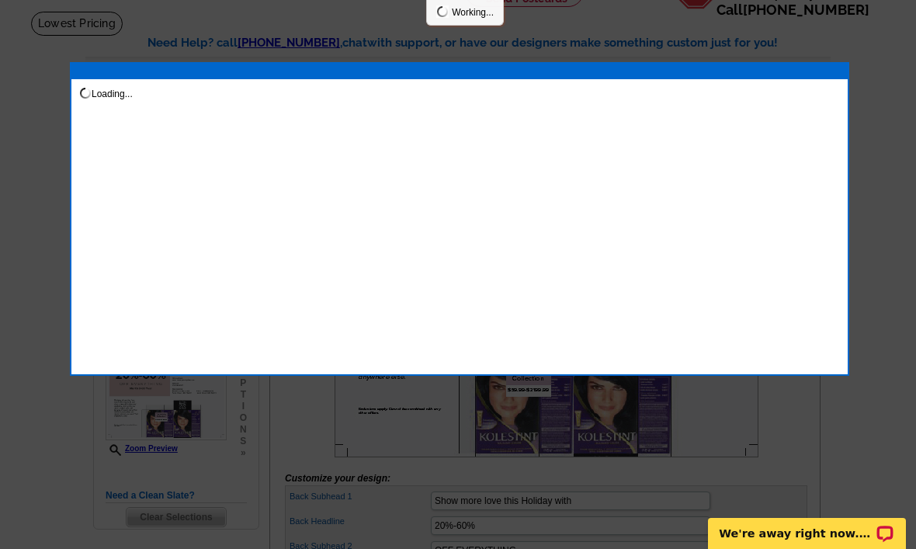
click at [571, 327] on div "Loading..." at bounding box center [459, 219] width 779 height 314
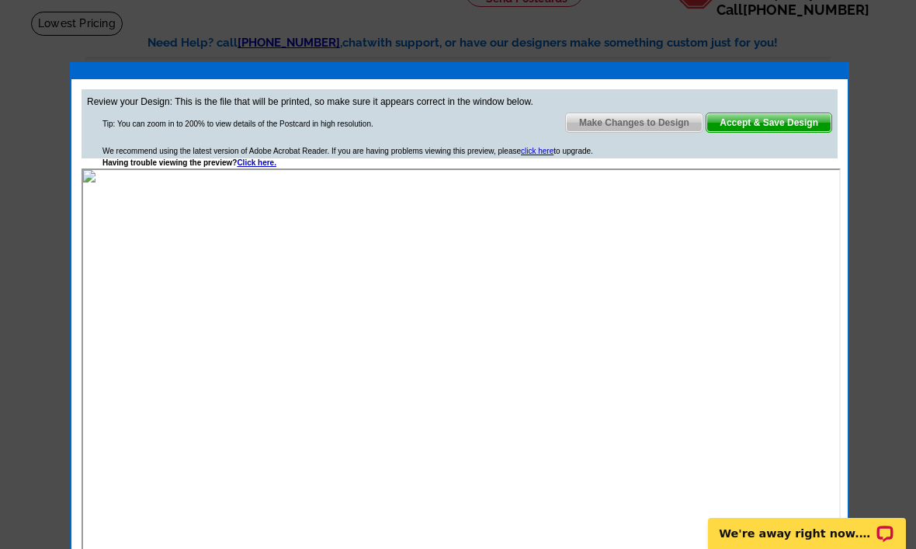
scroll to position [0, 0]
click at [762, 120] on span "Accept & Save Design" at bounding box center [768, 122] width 125 height 19
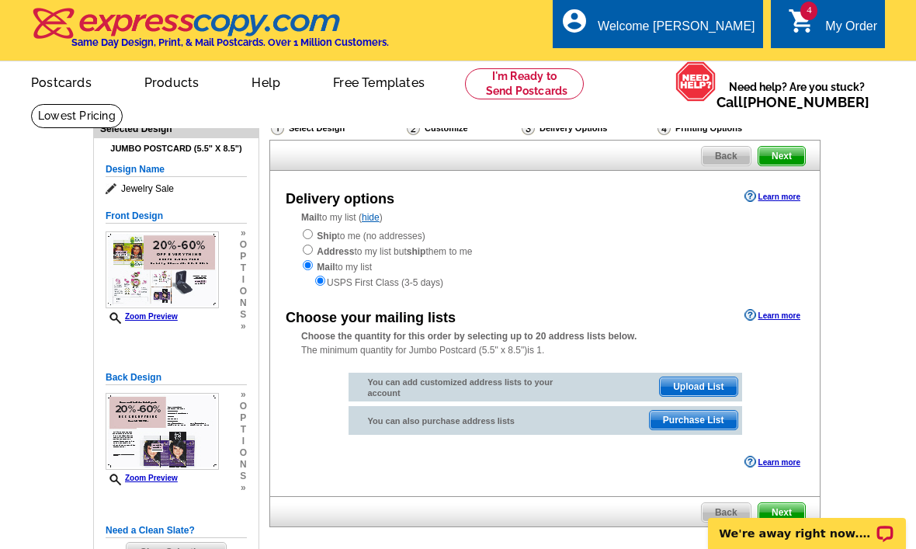
click at [380, 252] on div "Ship to me (no addresses) Address to my list but ship them to me Mail to my lis…" at bounding box center [544, 258] width 487 height 62
click at [378, 220] on link "hide" at bounding box center [371, 217] width 18 height 11
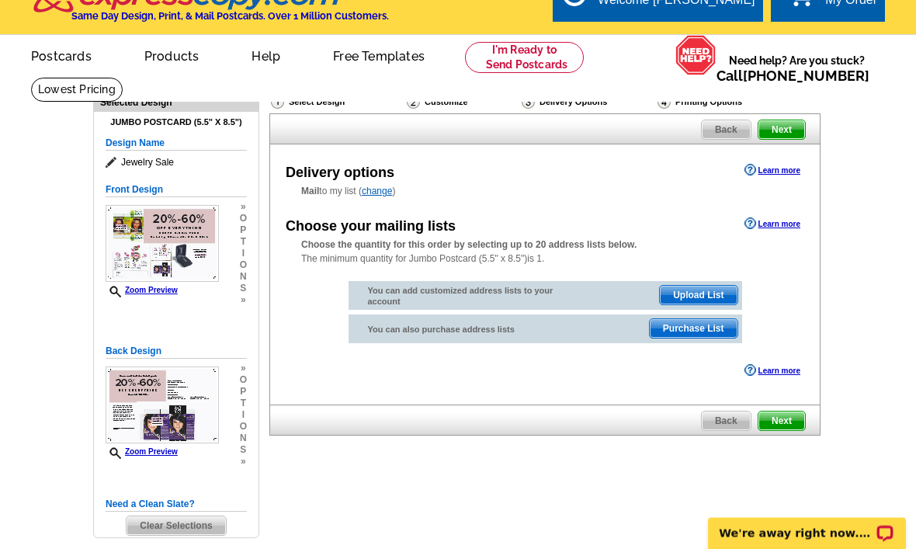
scroll to position [40, 0]
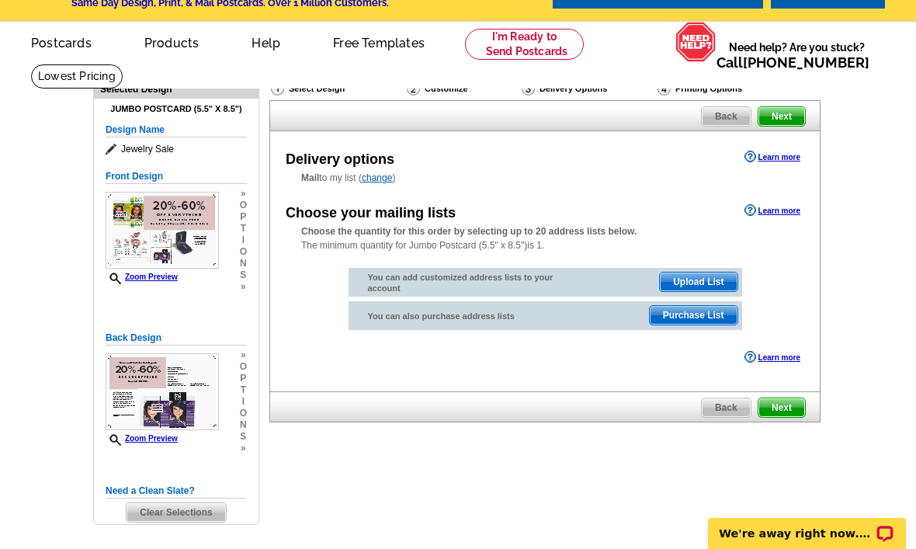
click at [384, 172] on link "change" at bounding box center [377, 177] width 30 height 11
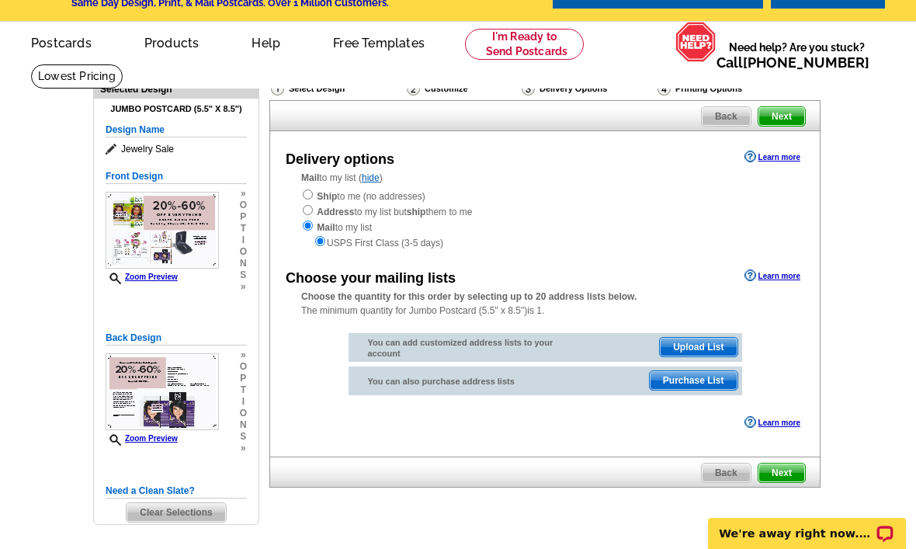
click at [380, 199] on div "Ship to me (no addresses) Address to my list but ship them to me Mail to my lis…" at bounding box center [544, 219] width 487 height 62
click at [303, 198] on input "radio" at bounding box center [308, 194] width 10 height 10
radio input "true"
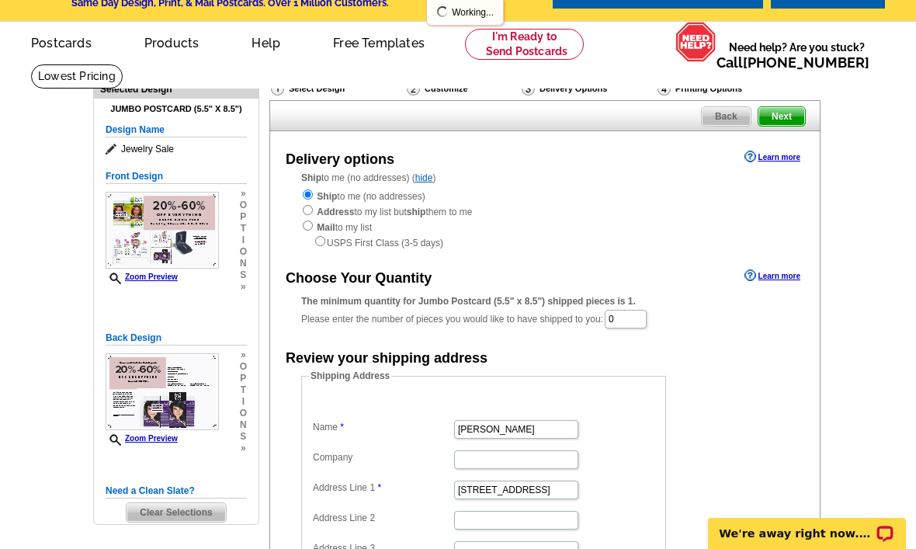
click at [426, 175] on link "hide" at bounding box center [424, 177] width 18 height 11
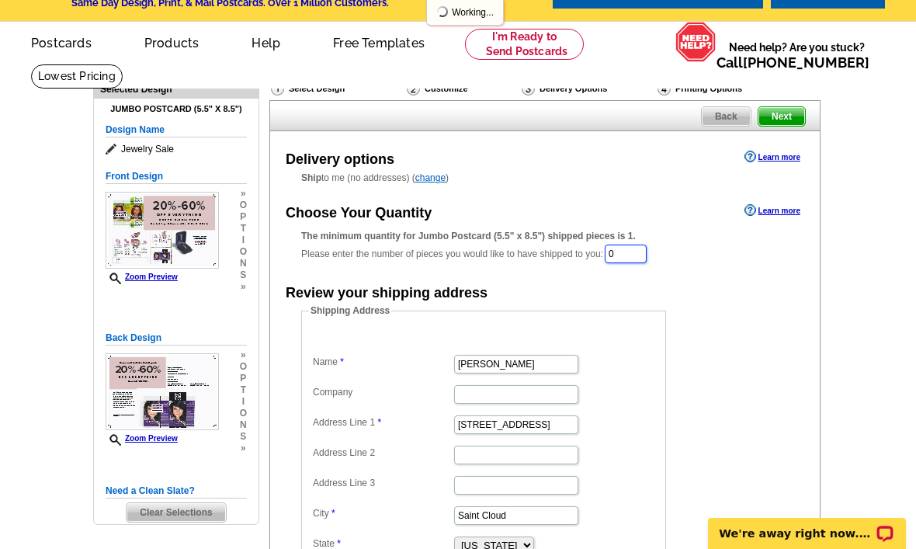
click at [623, 257] on input "0" at bounding box center [626, 254] width 42 height 19
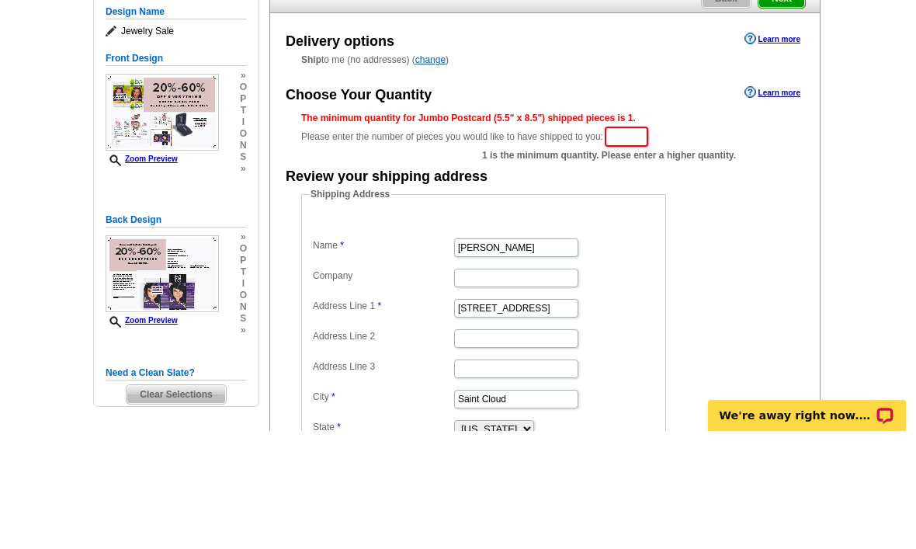
type input "2"
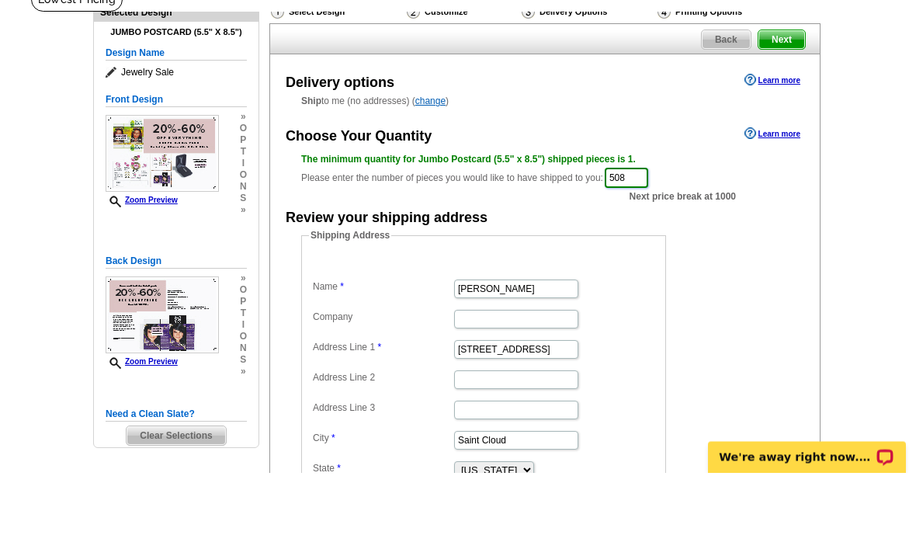
type input "508"
click at [788, 107] on span "Next" at bounding box center [781, 116] width 47 height 19
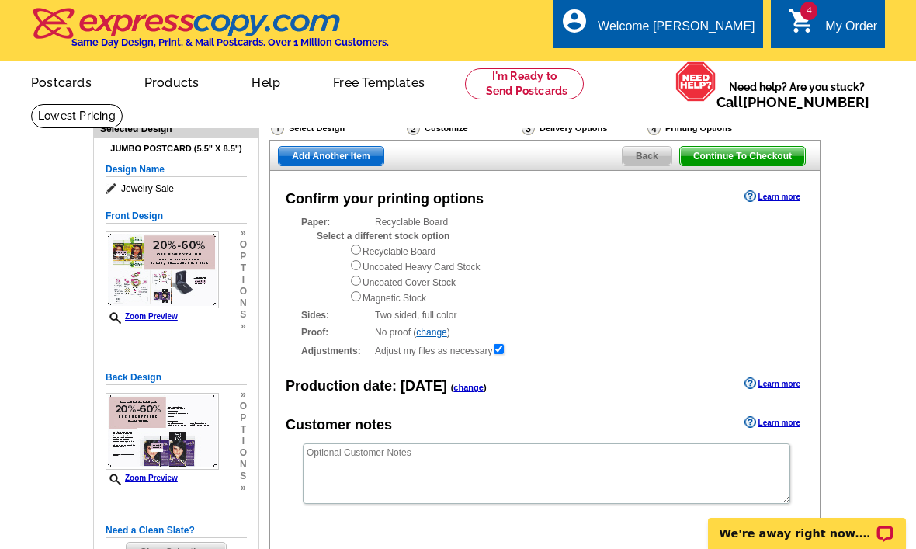
click at [338, 155] on span "Add Another Item" at bounding box center [331, 156] width 104 height 19
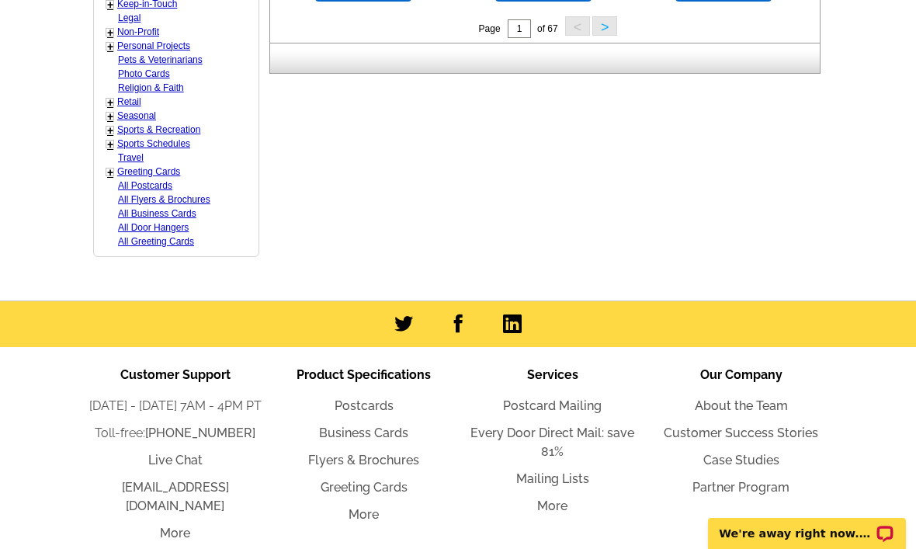
scroll to position [905, 0]
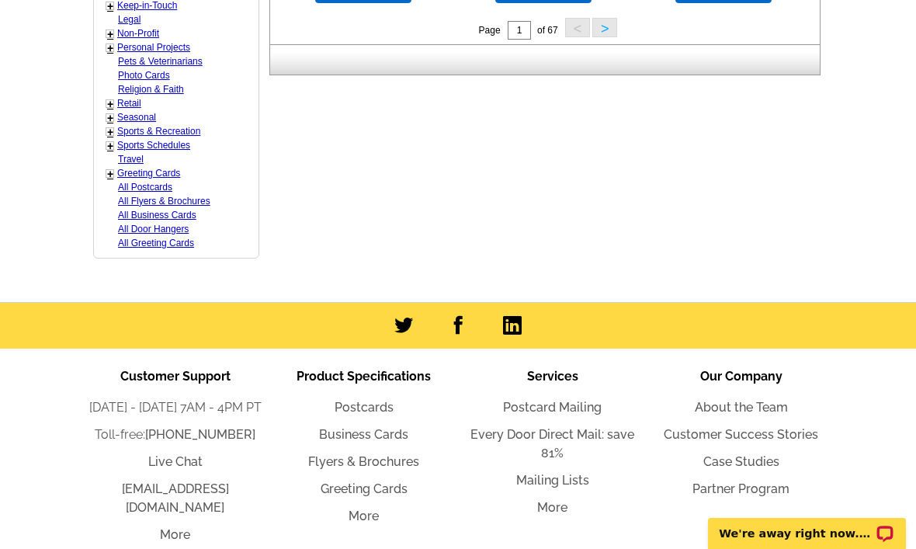
click at [138, 98] on link "Retail" at bounding box center [129, 103] width 24 height 11
select select "811"
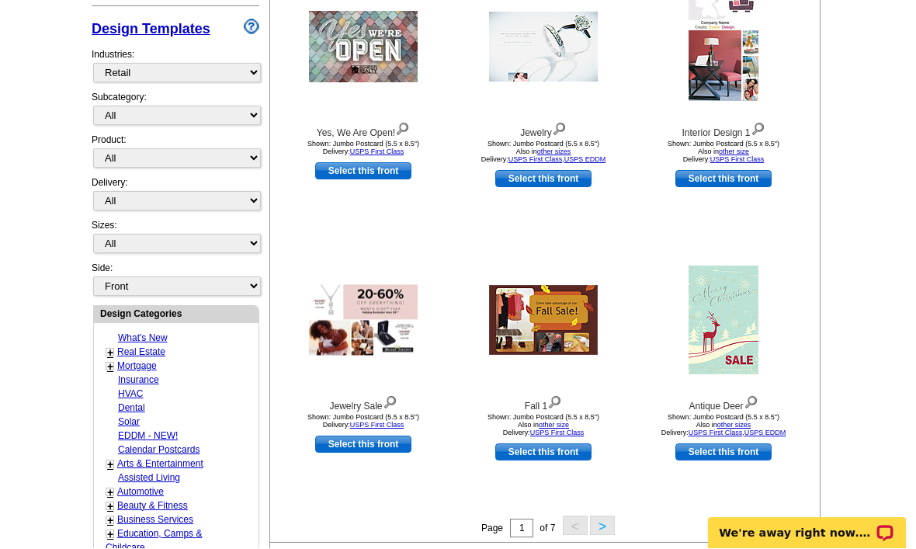
click at [574, 461] on link "Select this front" at bounding box center [543, 452] width 96 height 17
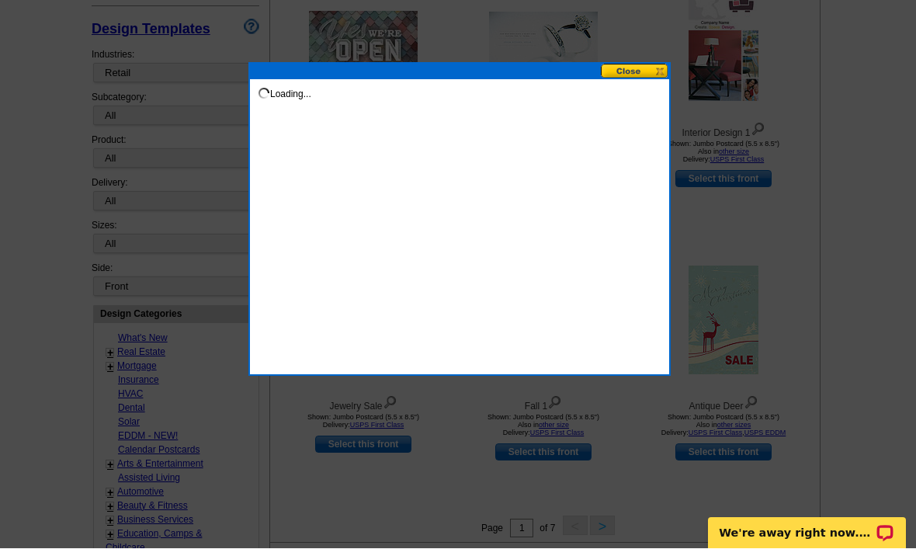
scroll to position [330, 0]
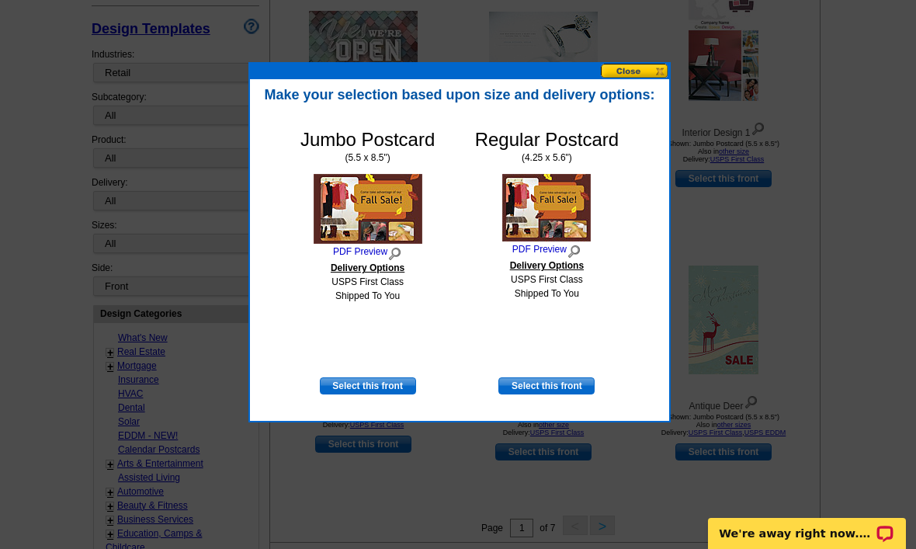
click at [561, 393] on link "Select this front" at bounding box center [546, 385] width 96 height 17
select select "1"
select select "back"
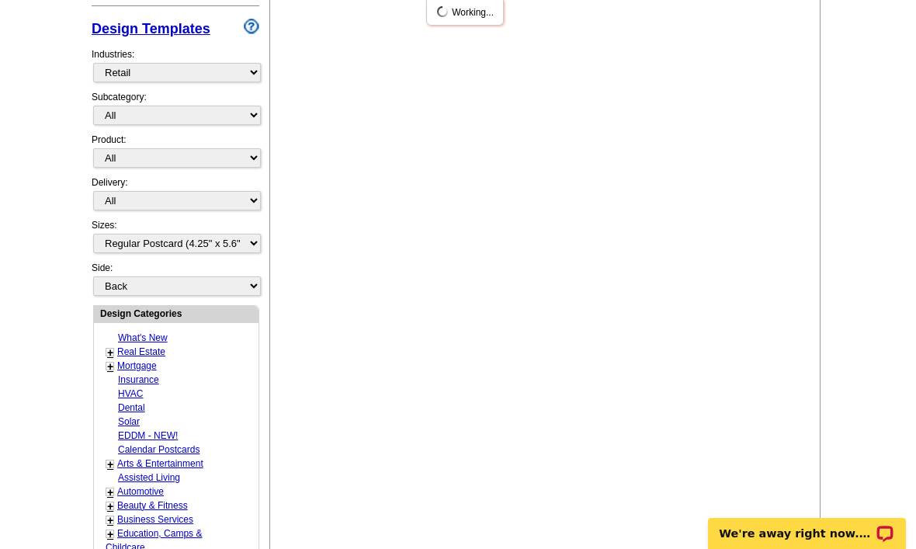
scroll to position [0, 0]
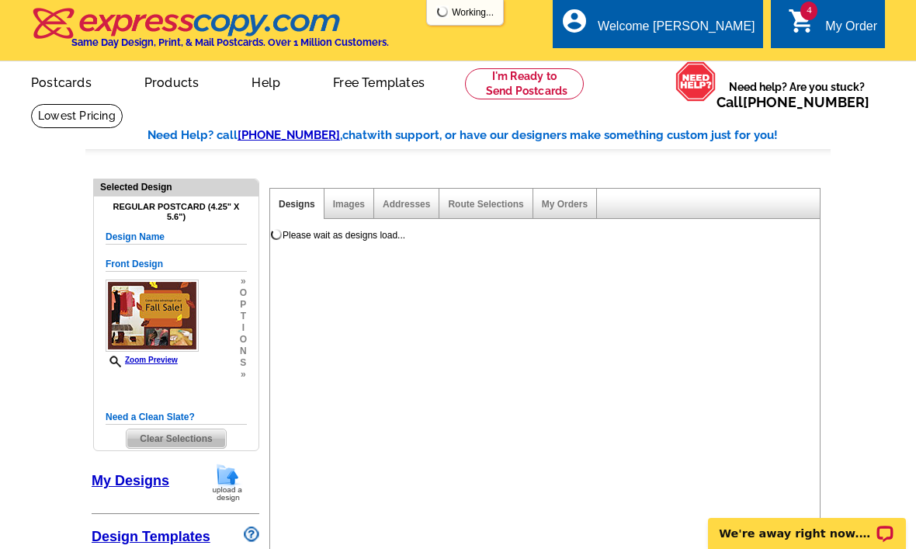
click at [825, 33] on div "My Order" at bounding box center [851, 30] width 52 height 22
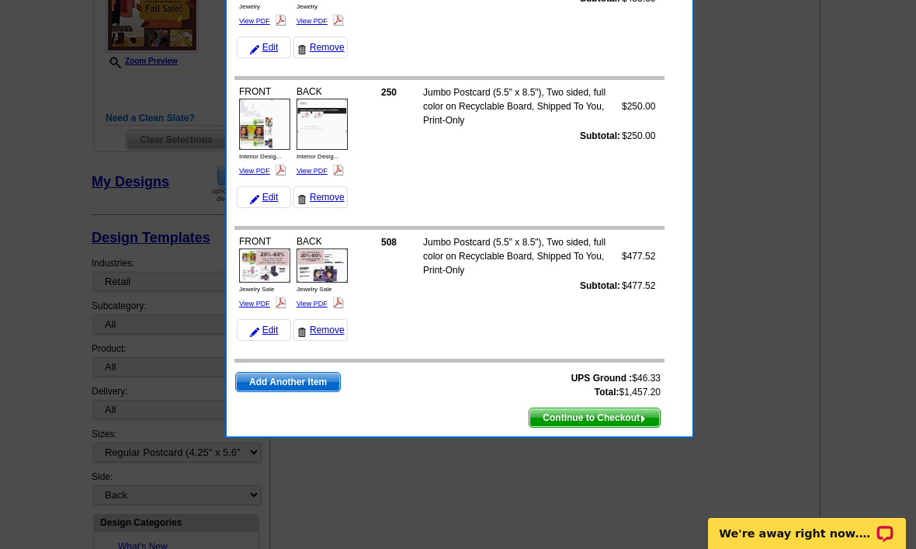
scroll to position [298, 0]
click at [749, 338] on div at bounding box center [458, 126] width 916 height 848
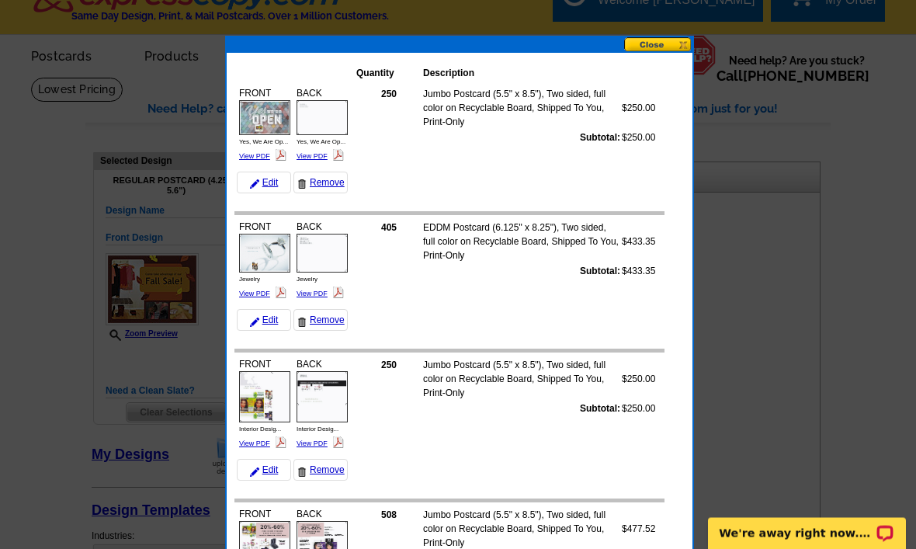
click at [661, 45] on button at bounding box center [658, 45] width 68 height 15
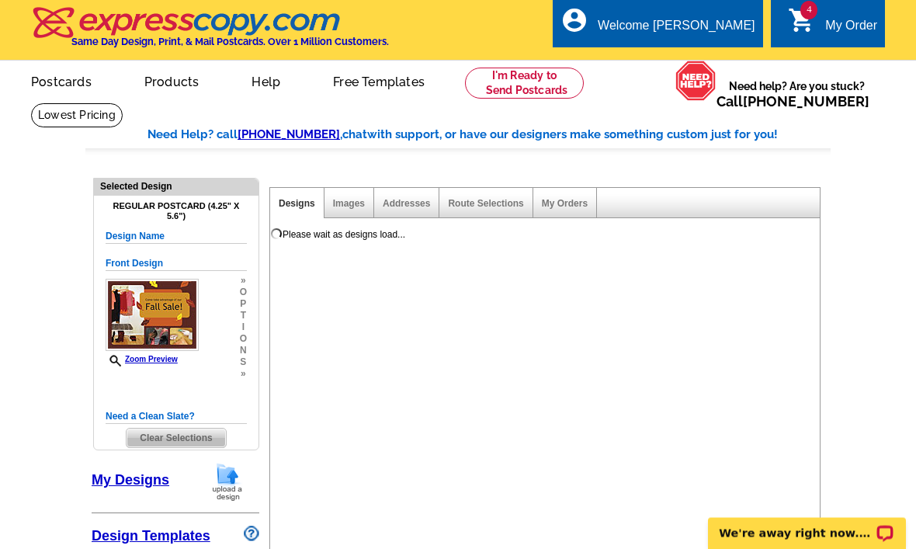
scroll to position [0, 0]
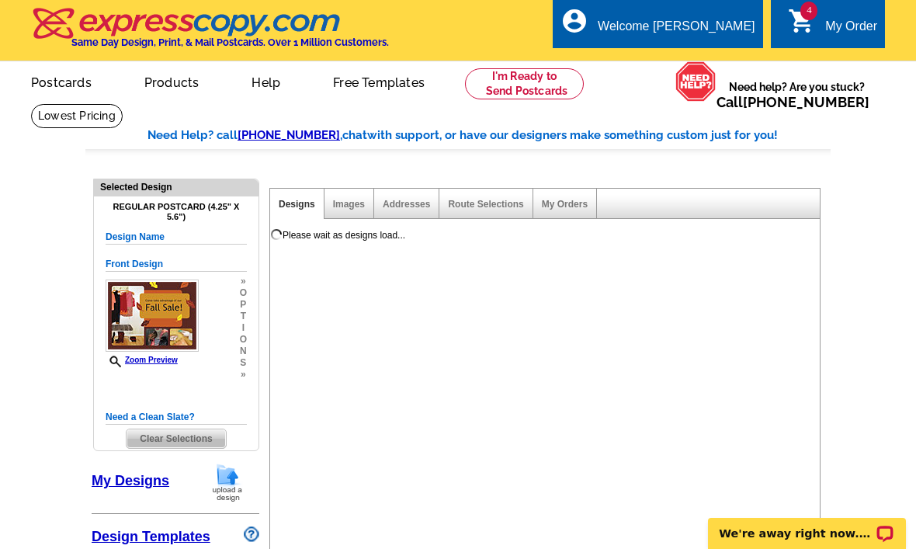
click at [822, 26] on link "4 shopping_cart My Order" at bounding box center [832, 26] width 89 height 19
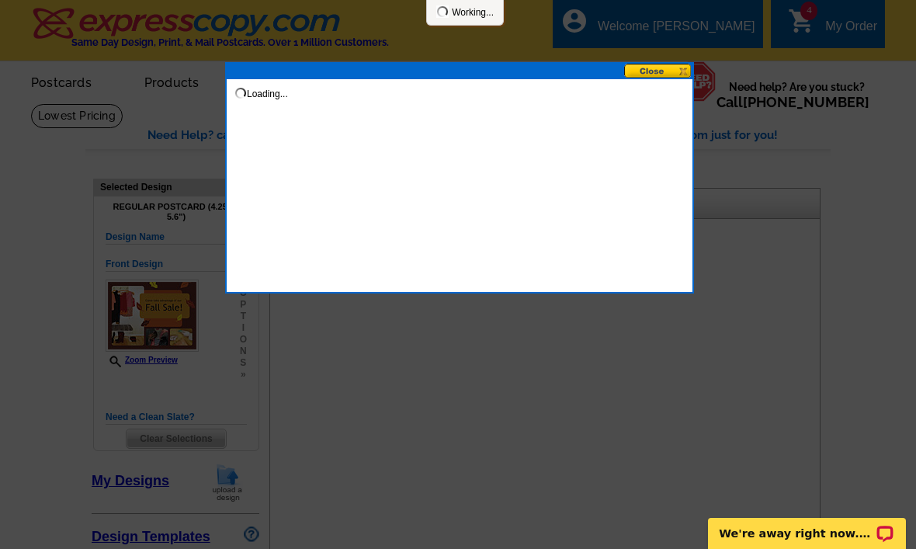
click at [821, 33] on div at bounding box center [458, 274] width 916 height 549
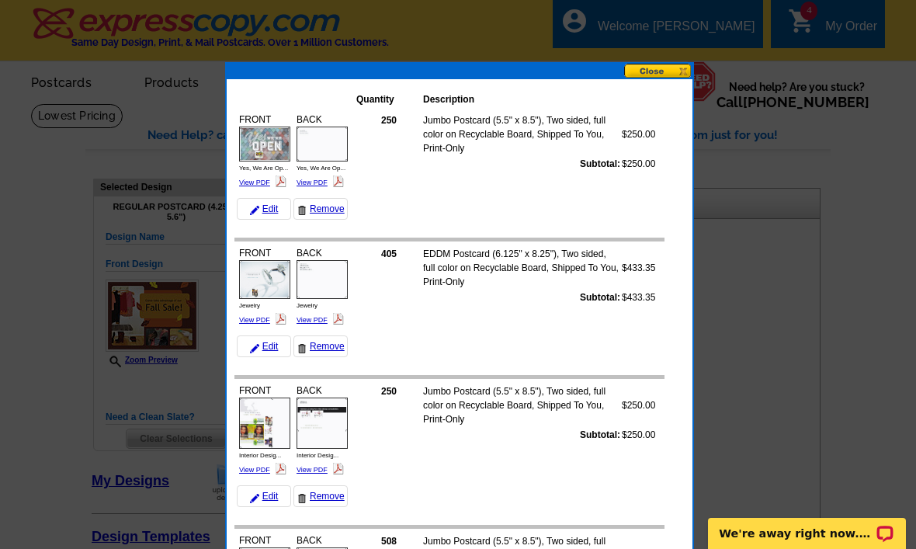
click at [674, 80] on div "Quantity Description FRONT Yes, We Are Op... View PDF $250.00" at bounding box center [460, 407] width 466 height 656
click at [677, 78] on button at bounding box center [658, 71] width 68 height 15
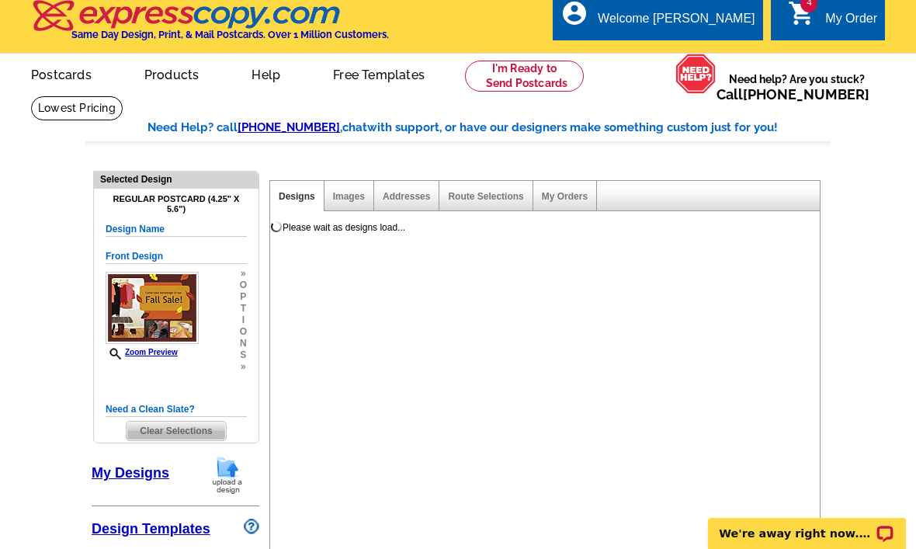
scroll to position [10, 0]
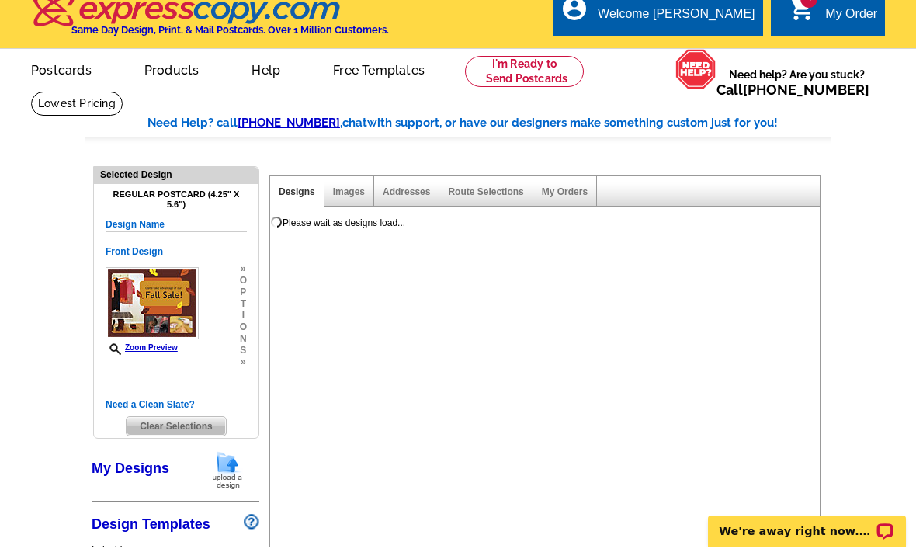
click at [201, 419] on span "Clear Selections" at bounding box center [176, 428] width 99 height 19
click at [206, 418] on link "Clear Selections" at bounding box center [176, 428] width 100 height 20
click at [205, 419] on span "Clear Selections" at bounding box center [176, 428] width 99 height 19
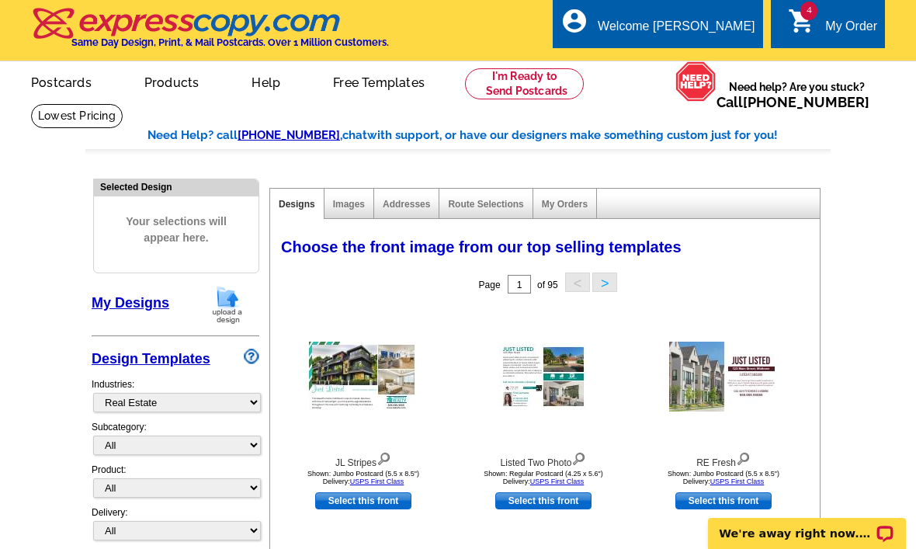
click at [811, 21] on icon "shopping_cart" at bounding box center [802, 21] width 28 height 28
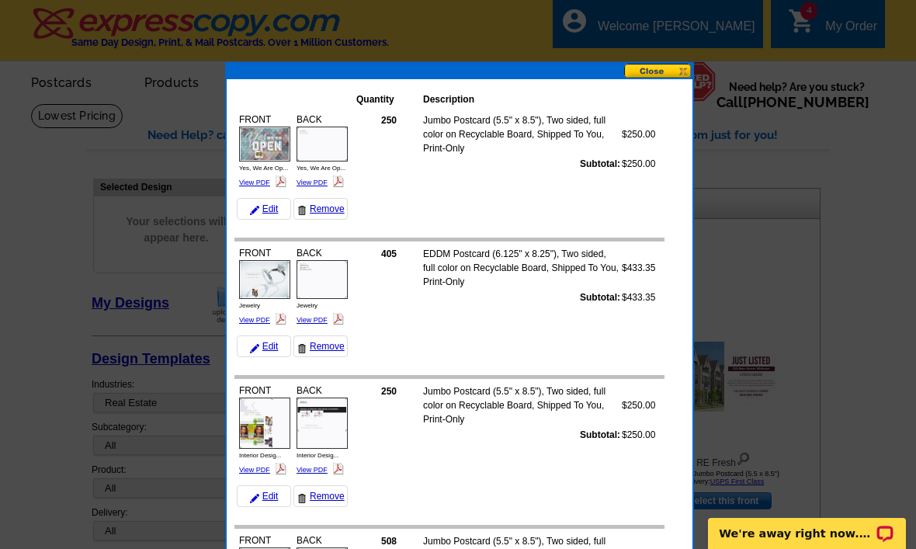
click at [668, 78] on button at bounding box center [658, 71] width 68 height 15
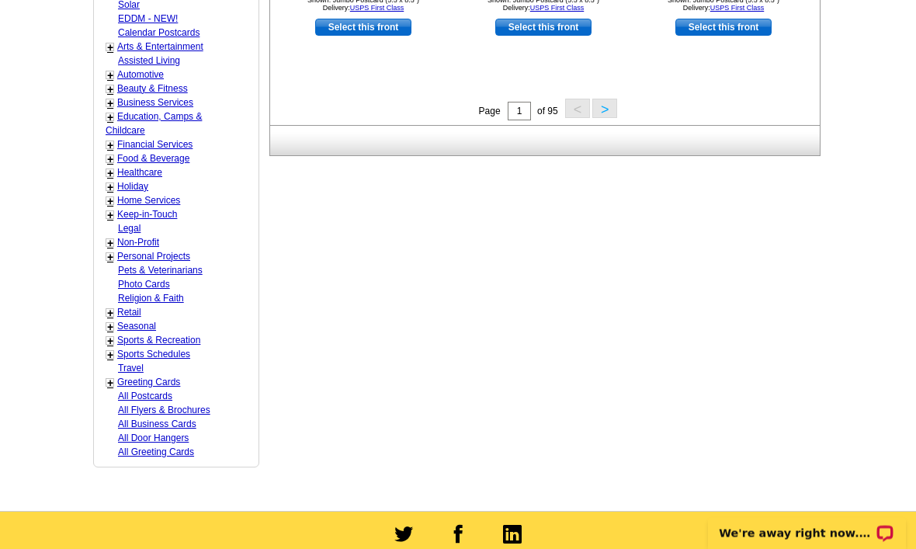
scroll to position [754, 0]
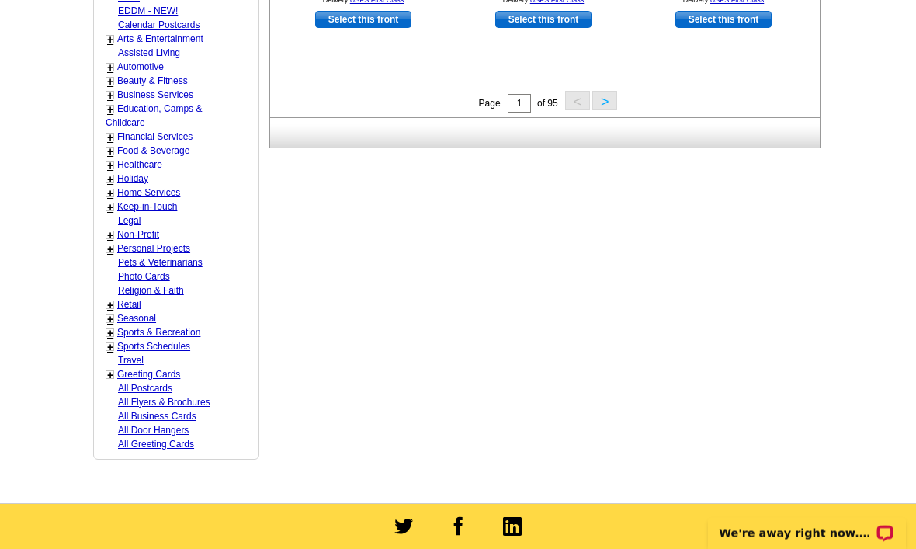
click at [135, 300] on link "Retail" at bounding box center [129, 305] width 24 height 11
select select "811"
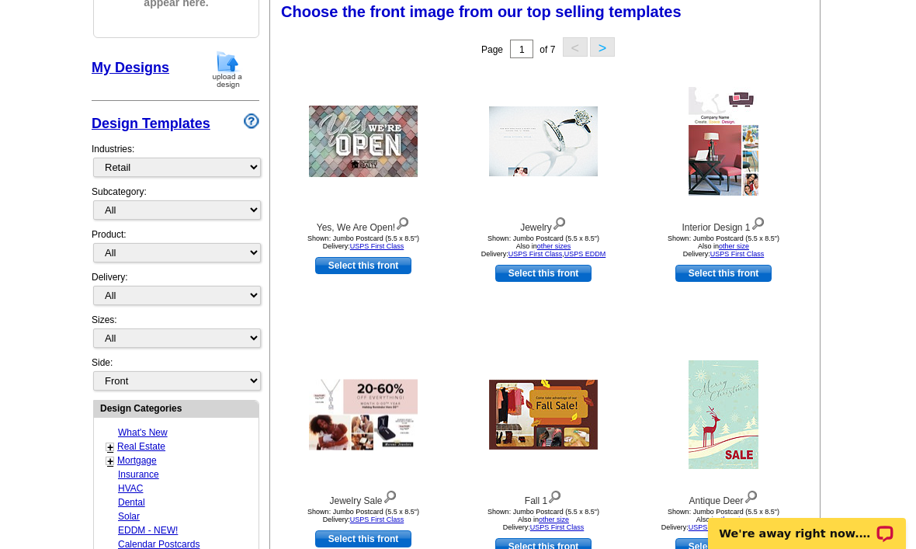
scroll to position [238, 0]
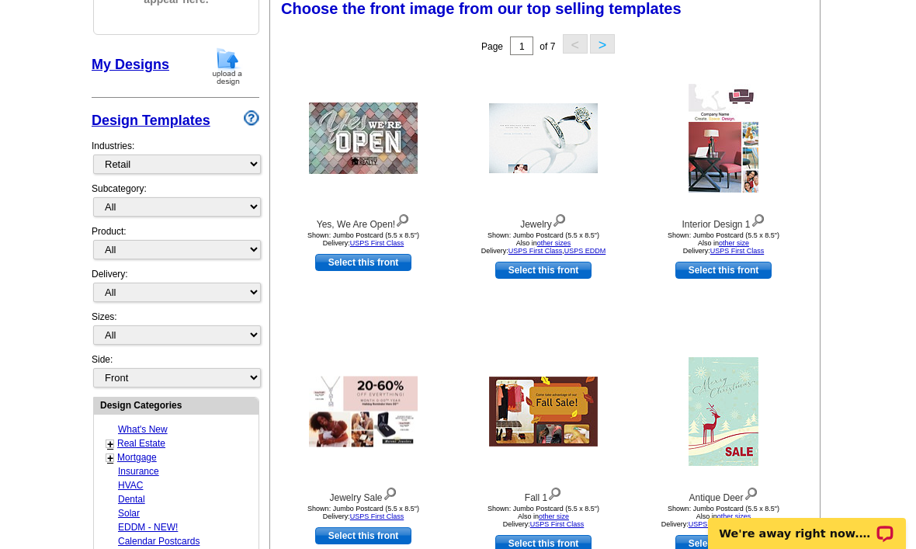
click at [535, 526] on link "USPS First Class" at bounding box center [557, 524] width 54 height 8
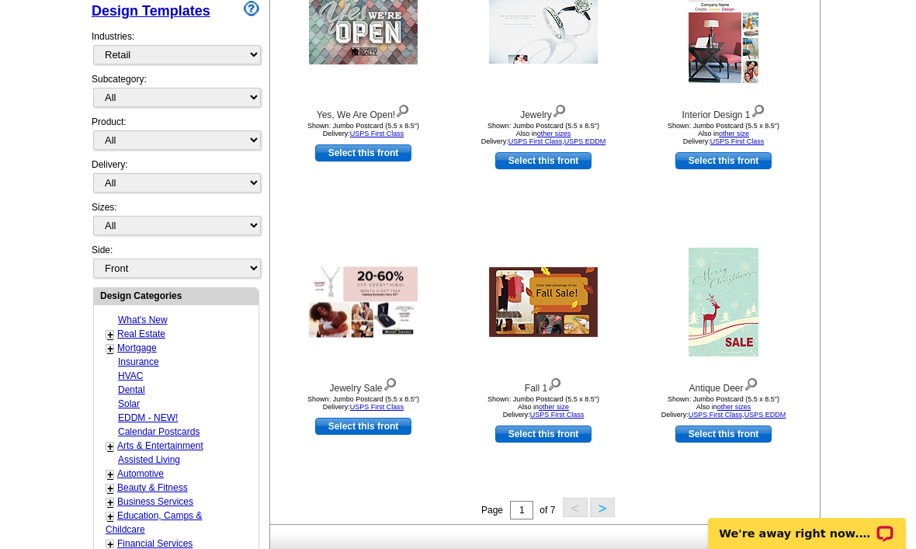
scroll to position [349, 0]
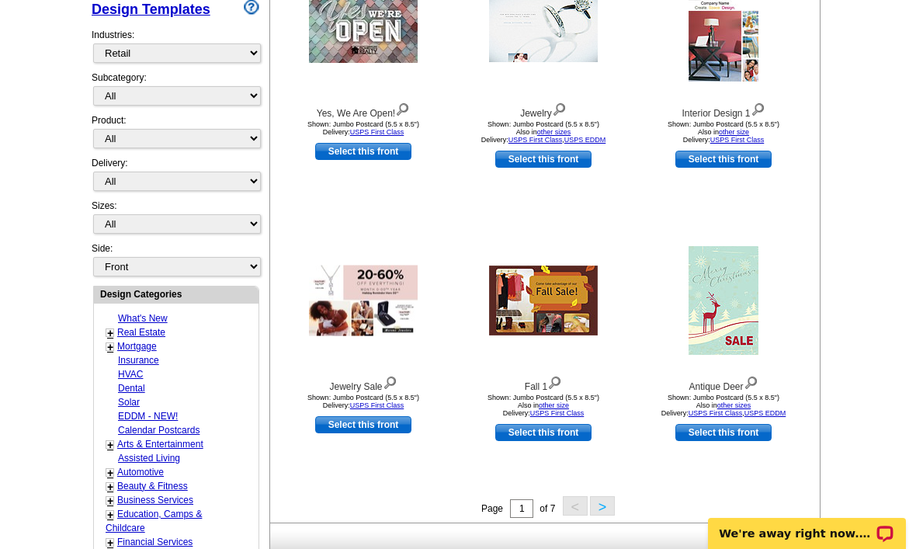
click at [533, 435] on link "Select this front" at bounding box center [543, 432] width 96 height 17
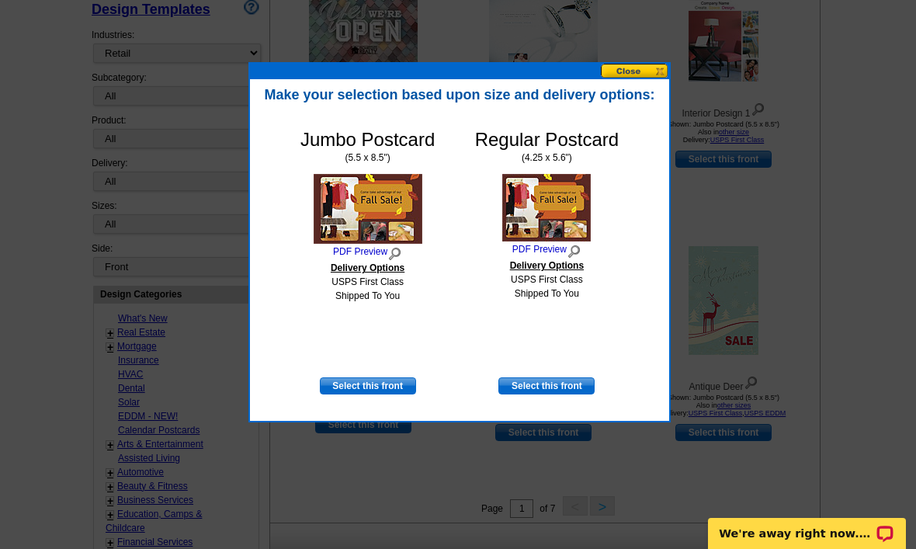
click at [567, 385] on link "Select this front" at bounding box center [546, 385] width 96 height 17
select select "1"
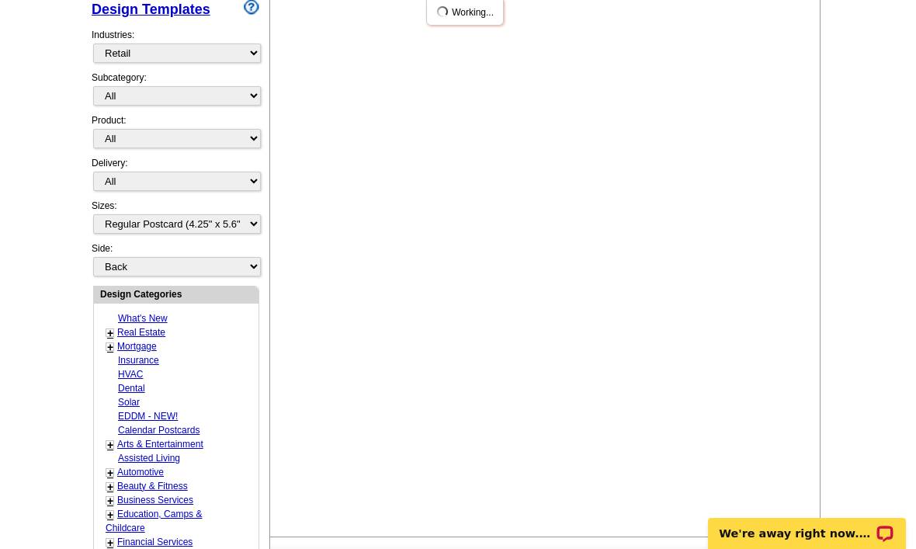
scroll to position [0, 0]
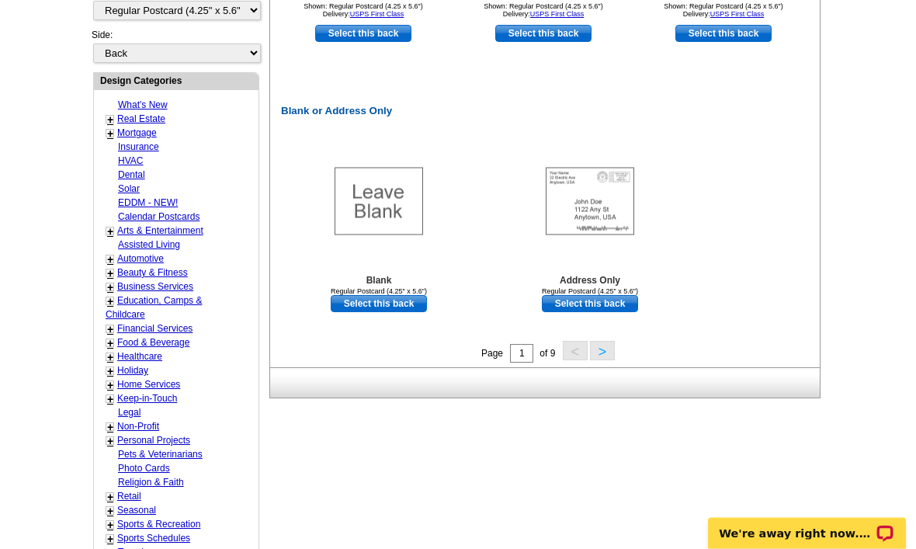
click at [607, 310] on link "Select this back" at bounding box center [590, 304] width 96 height 17
select select "front"
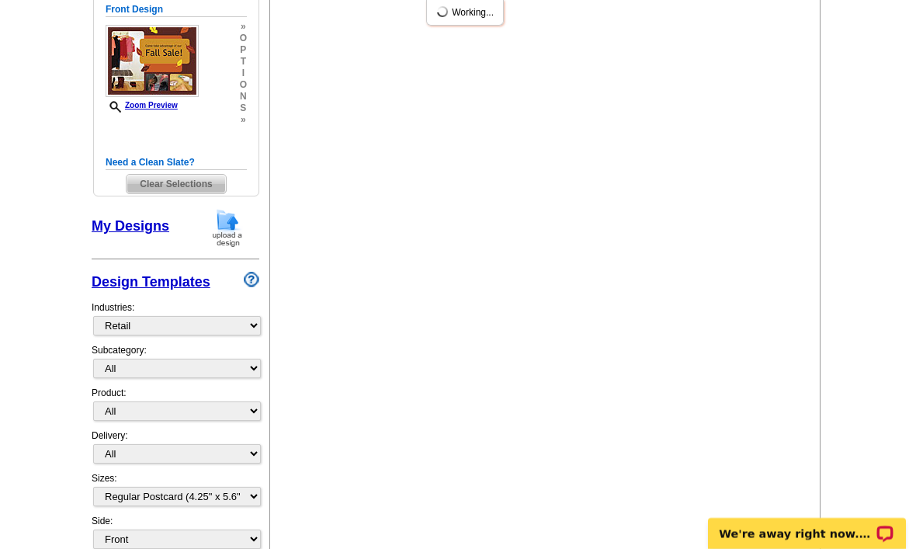
scroll to position [238, 0]
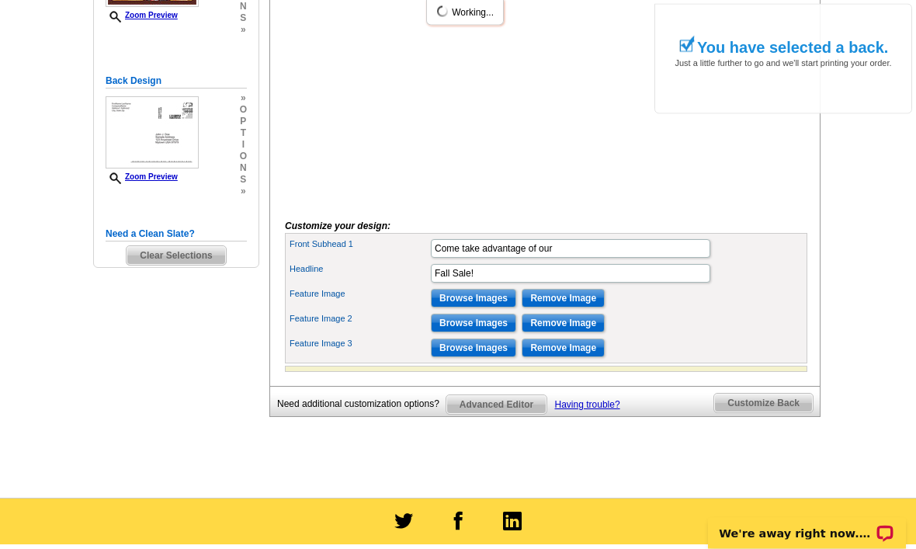
click at [496, 308] on input "Browse Images" at bounding box center [473, 299] width 85 height 19
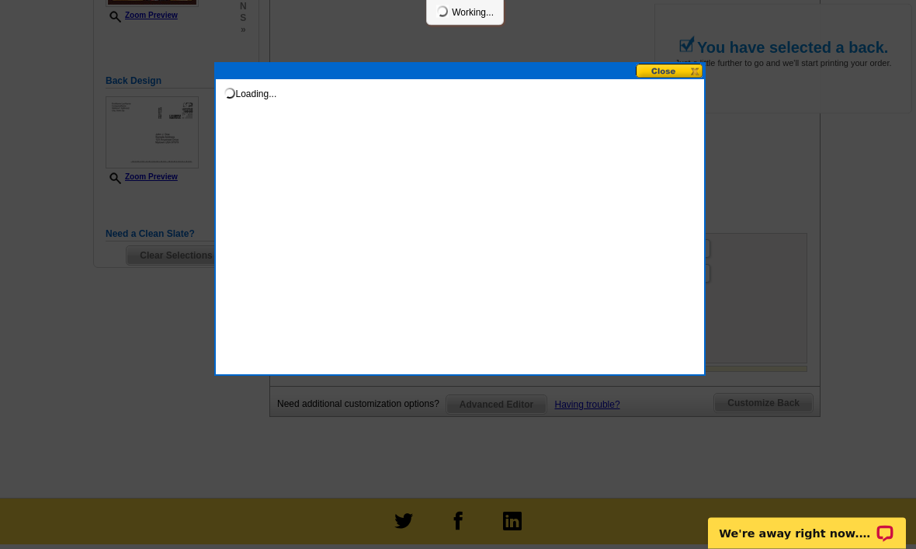
scroll to position [364, 0]
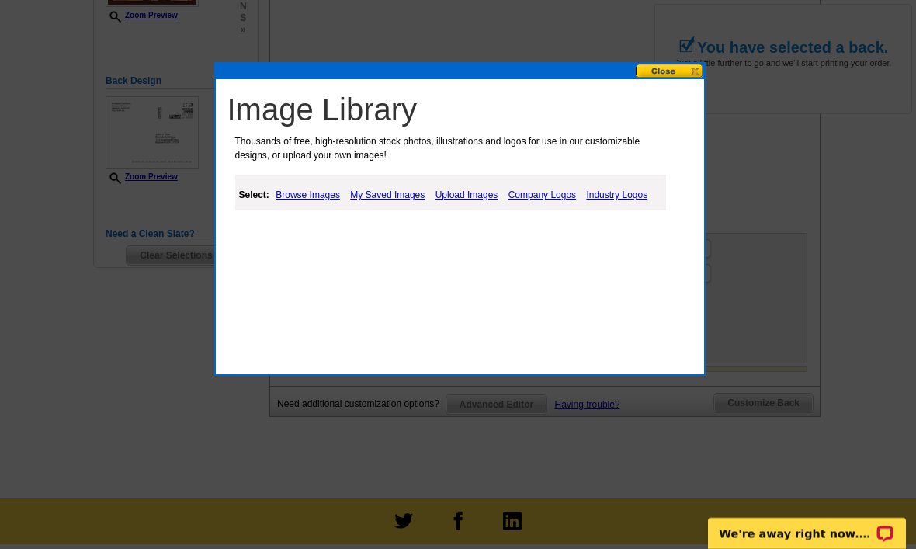
click at [466, 197] on link "Upload Images" at bounding box center [467, 195] width 71 height 19
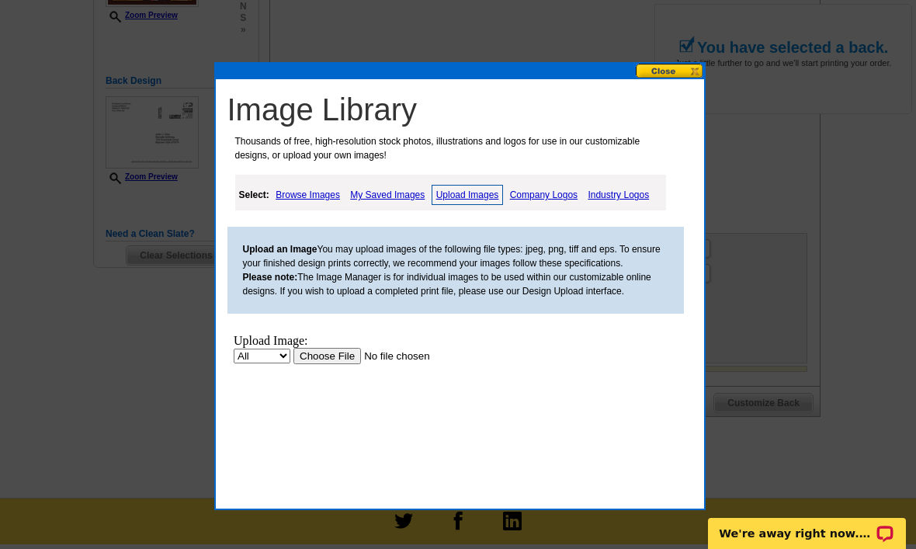
scroll to position [0, 0]
click at [406, 192] on link "My Saved Images" at bounding box center [387, 195] width 82 height 19
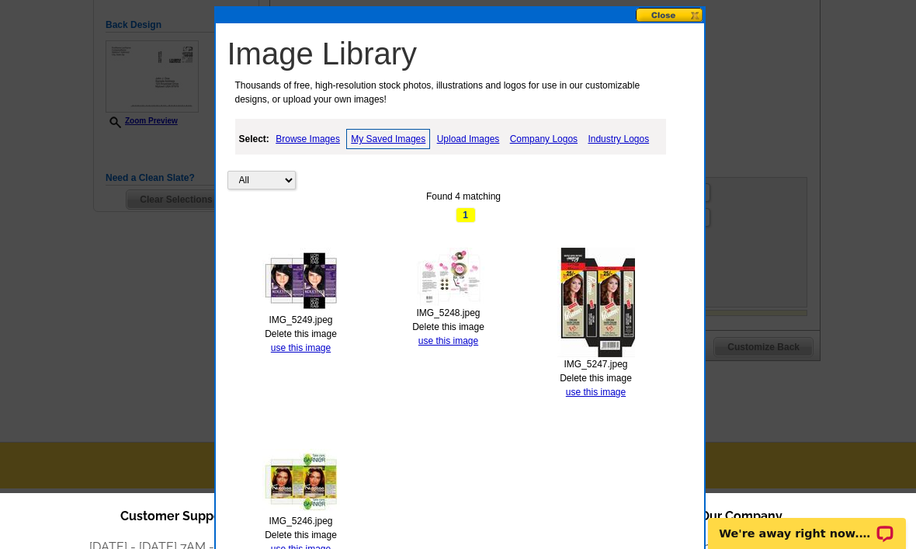
scroll to position [425, 0]
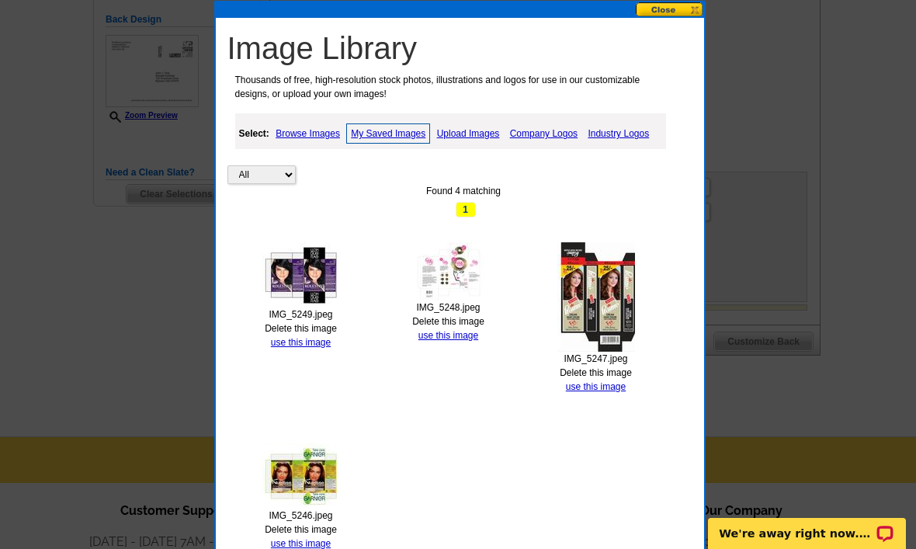
click at [311, 532] on link "Delete this image" at bounding box center [301, 529] width 72 height 11
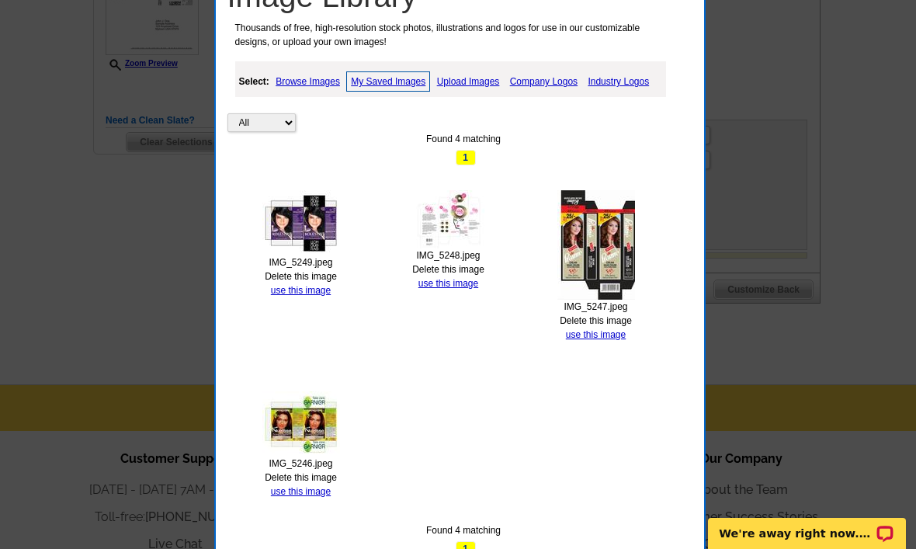
click at [311, 494] on link "use this image" at bounding box center [301, 491] width 60 height 11
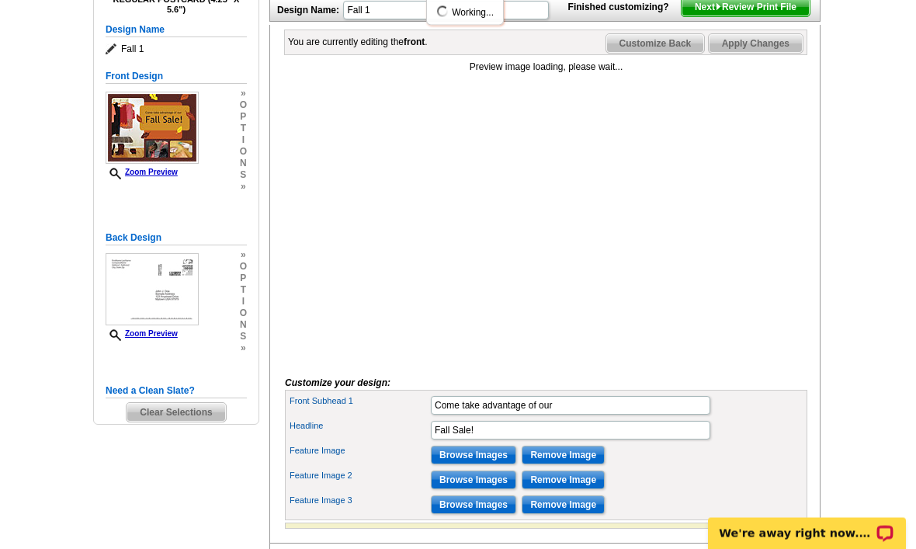
scroll to position [207, 0]
click at [474, 489] on input "Browse Images" at bounding box center [473, 479] width 85 height 19
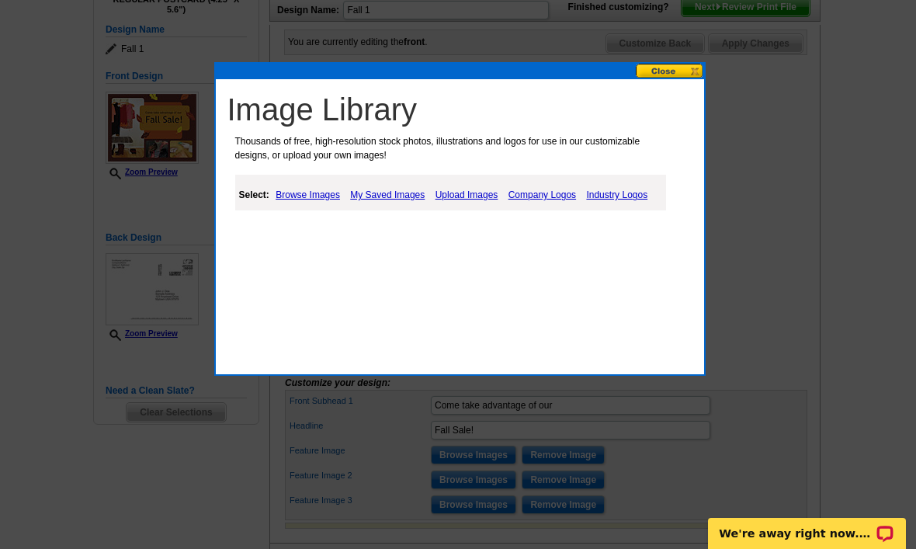
click at [486, 499] on div at bounding box center [458, 171] width 916 height 756
click at [693, 81] on div "Image Library Thousands of free, high-resolution stock photos, illustrations an…" at bounding box center [460, 158] width 488 height 159
click at [677, 72] on button at bounding box center [670, 71] width 68 height 15
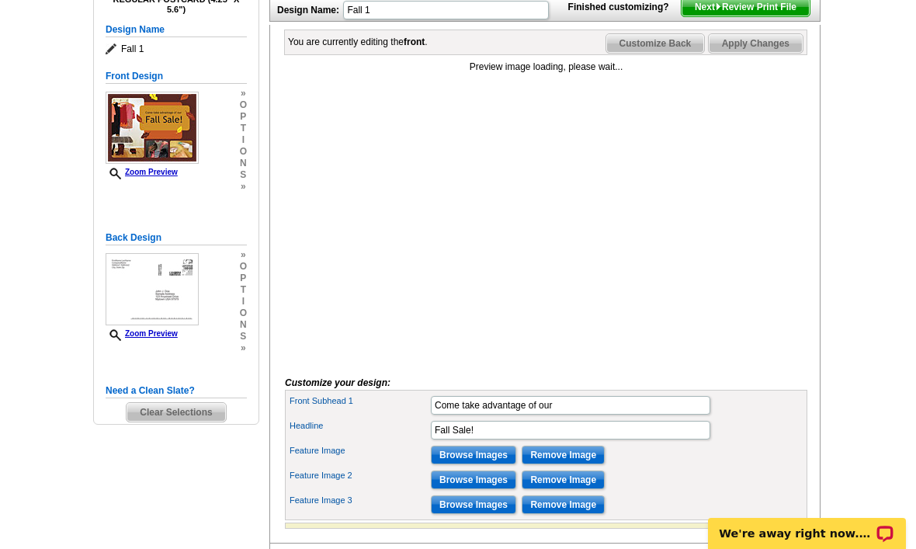
click at [488, 489] on input "Browse Images" at bounding box center [473, 479] width 85 height 19
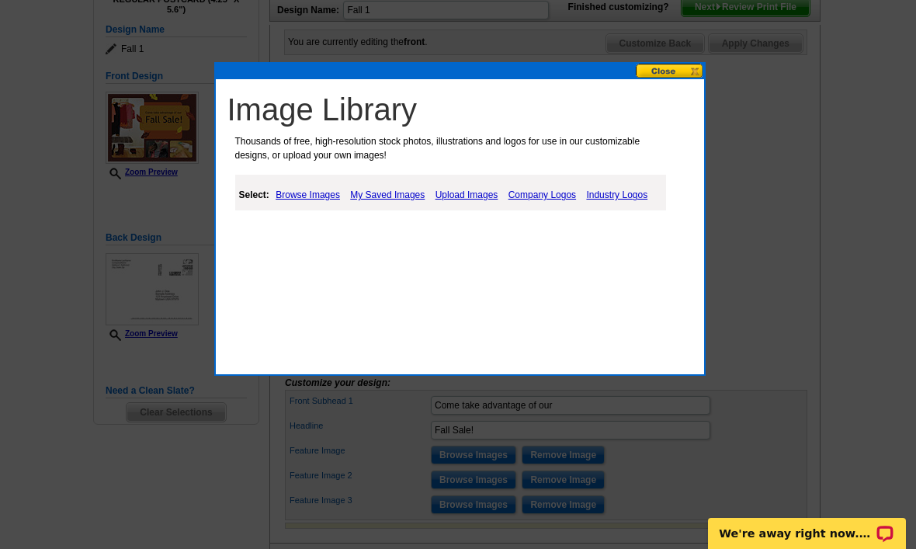
click at [465, 195] on link "Upload Images" at bounding box center [467, 195] width 71 height 19
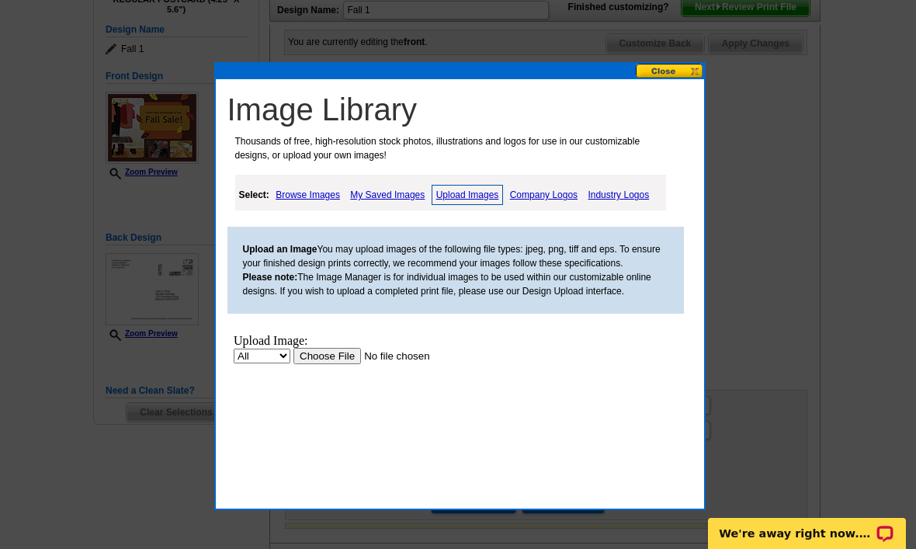
scroll to position [0, 0]
click at [411, 200] on link "My Saved Images" at bounding box center [387, 195] width 82 height 19
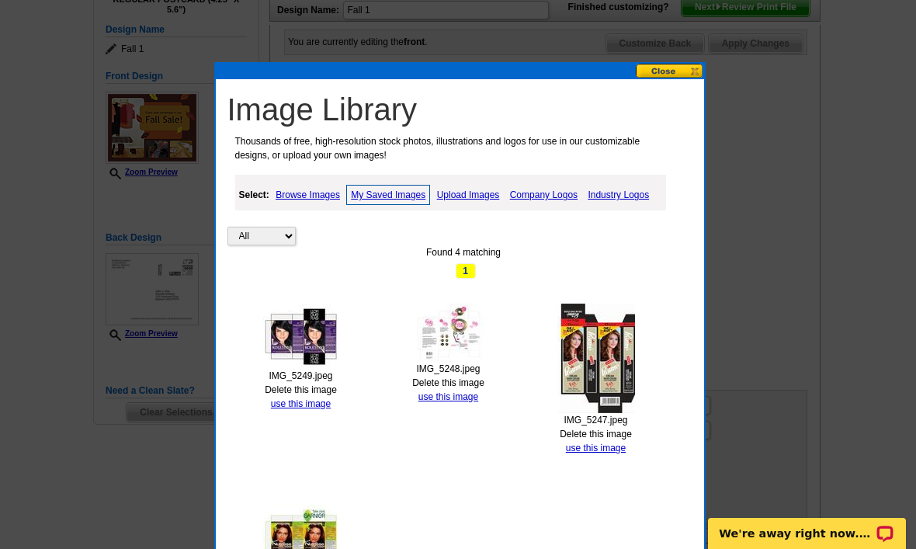
click at [605, 450] on link "use this image" at bounding box center [596, 447] width 60 height 11
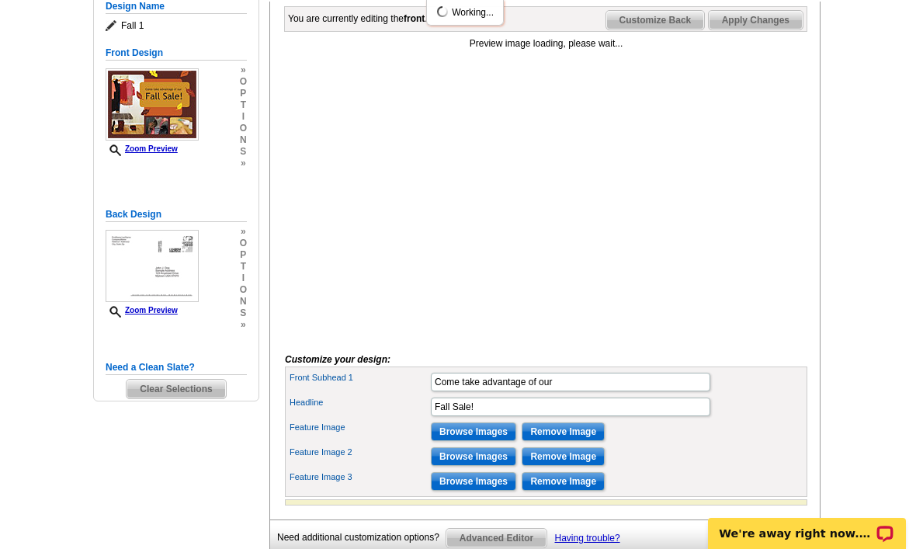
scroll to position [255, 0]
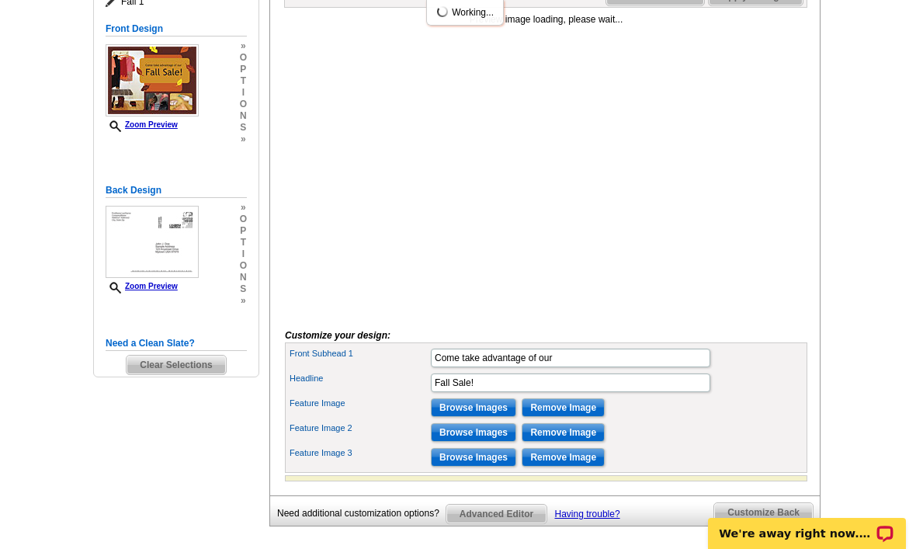
click at [494, 467] on input "Browse Images" at bounding box center [473, 457] width 85 height 19
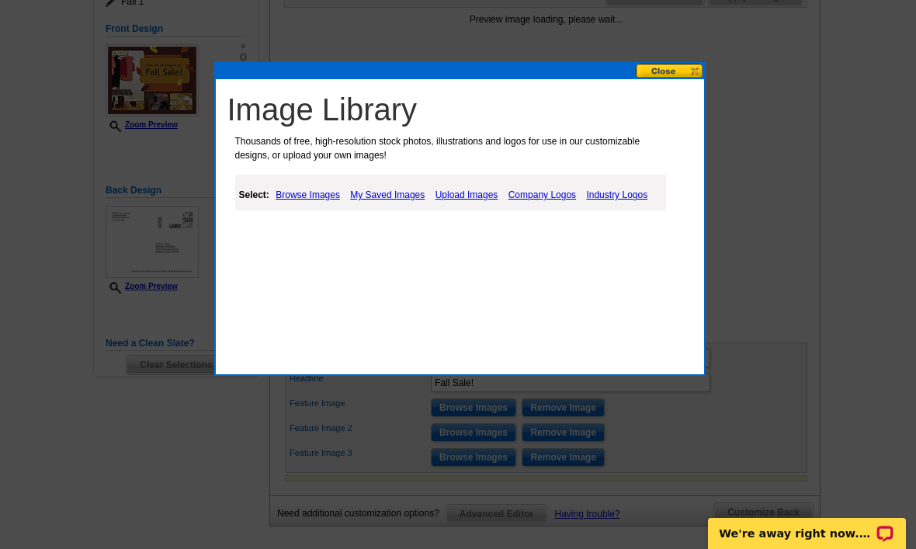
click at [396, 186] on link "My Saved Images" at bounding box center [387, 195] width 82 height 19
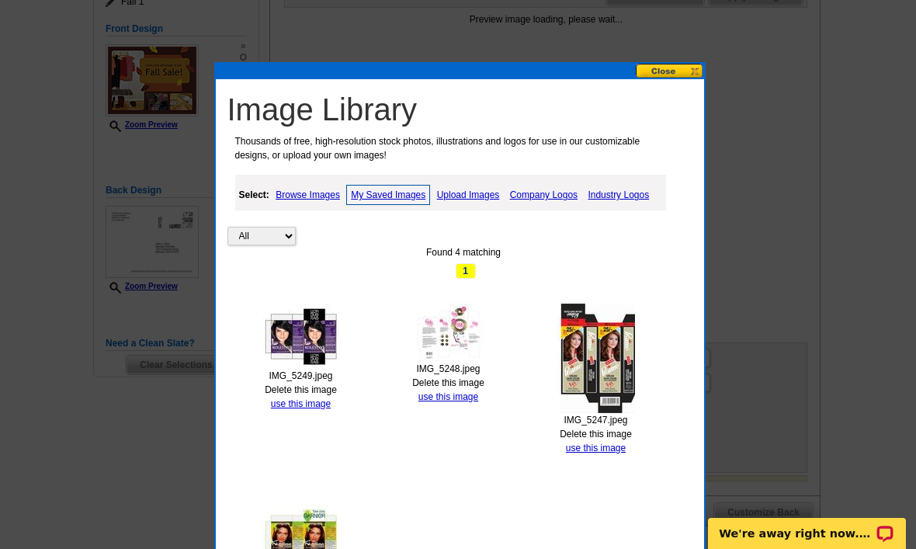
click at [319, 408] on link "use this image" at bounding box center [301, 403] width 60 height 11
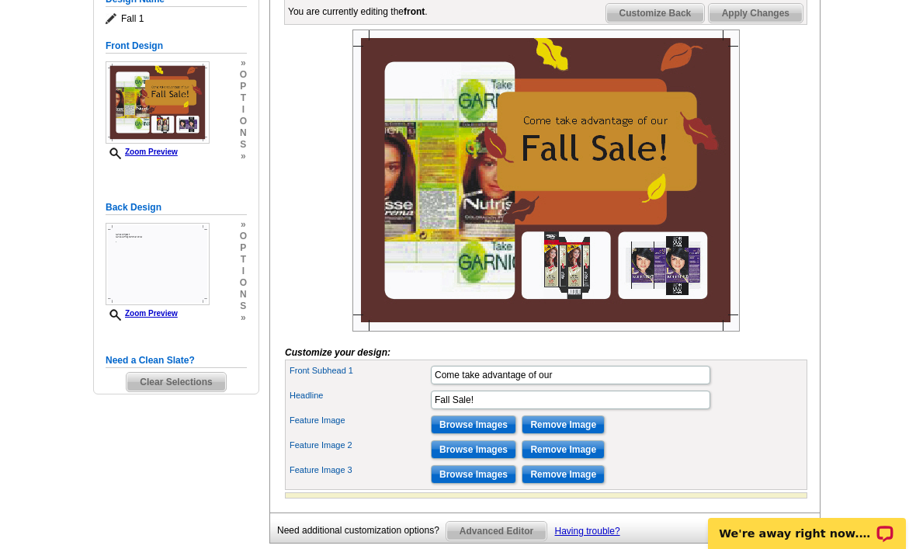
scroll to position [237, 0]
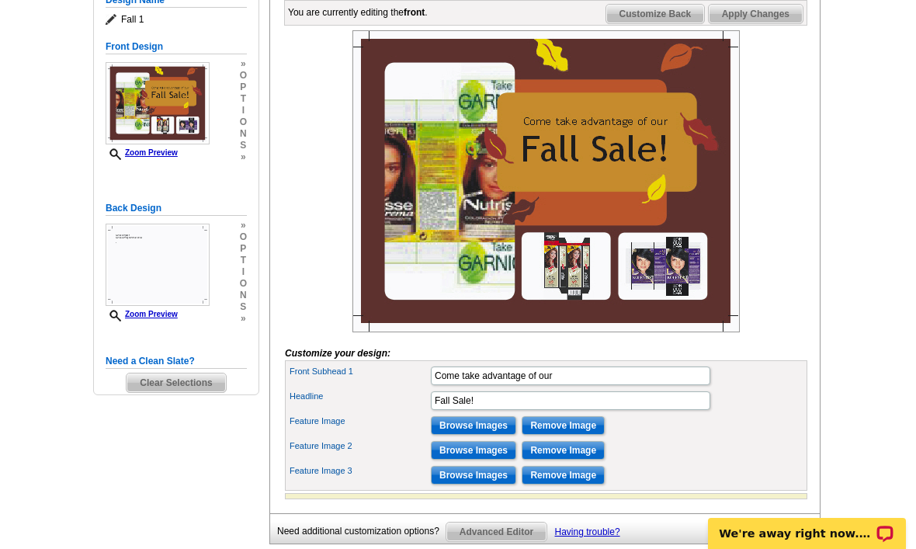
click at [657, 23] on span "Customize Back" at bounding box center [655, 14] width 99 height 19
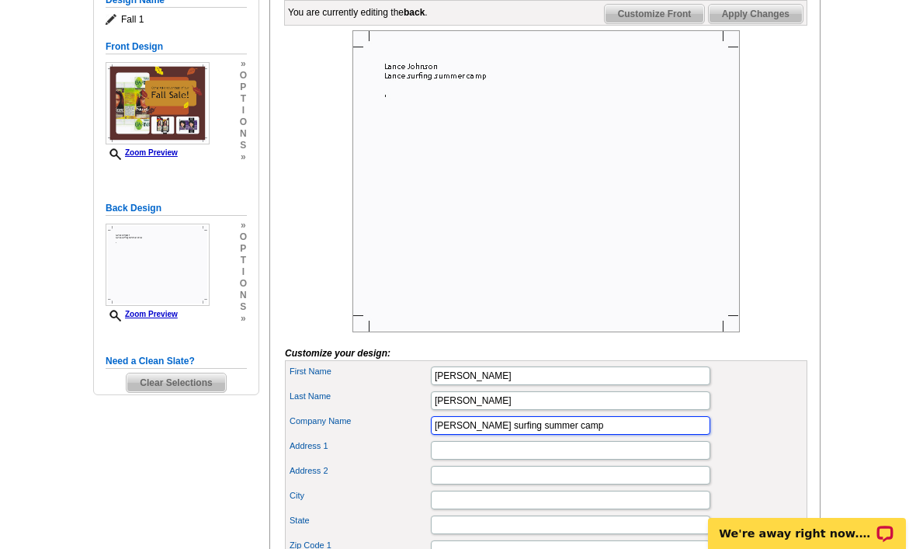
click at [571, 435] on input "Lance surfing summer camp" at bounding box center [570, 425] width 279 height 19
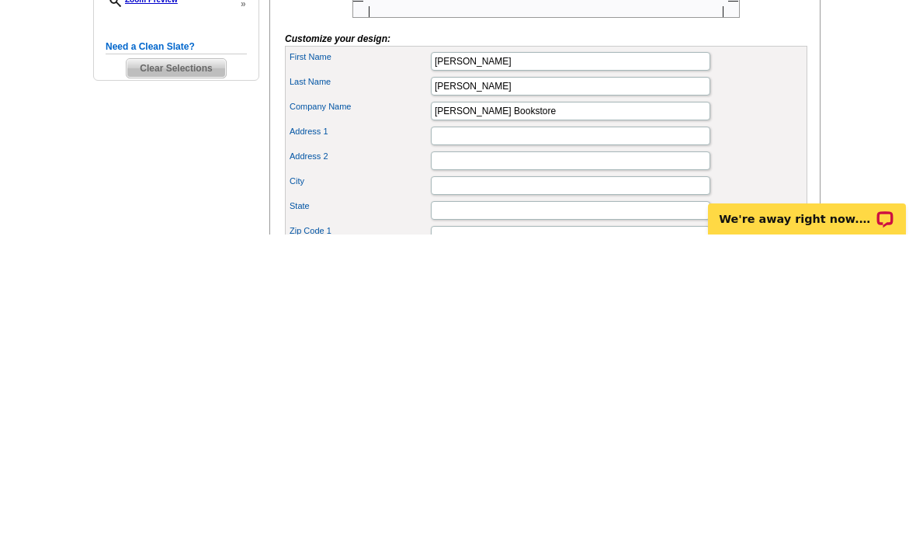
scroll to position [551, 0]
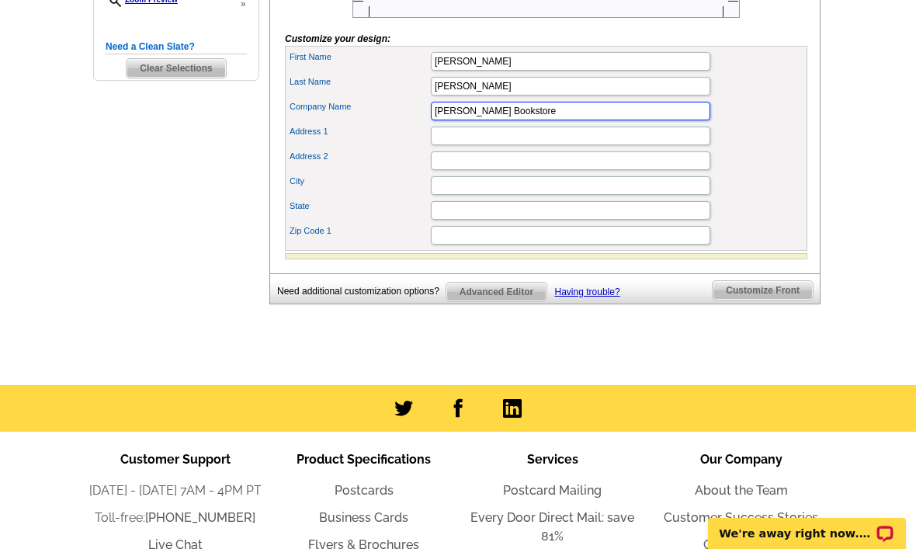
type input "Lance Bookstore"
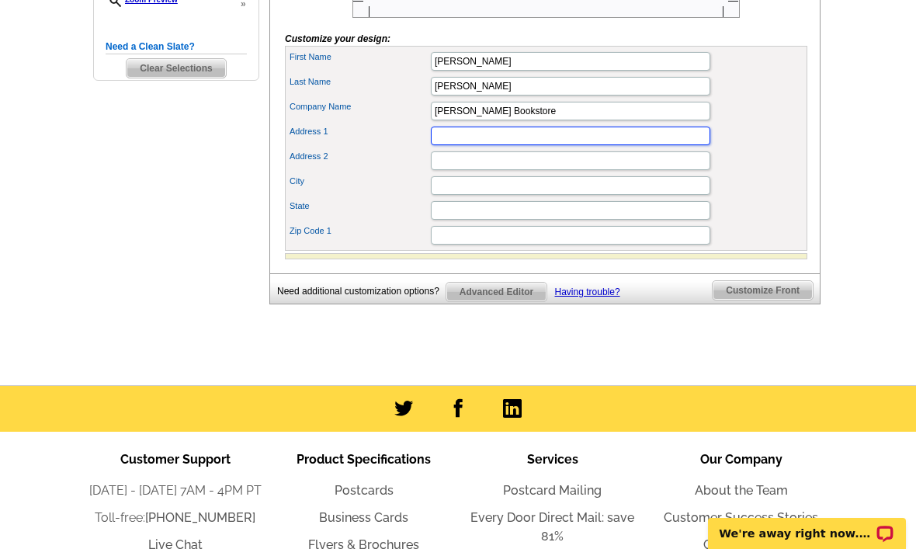
click at [638, 145] on input "Address 1" at bounding box center [570, 136] width 279 height 19
type input "4020 Clearwater Rd"
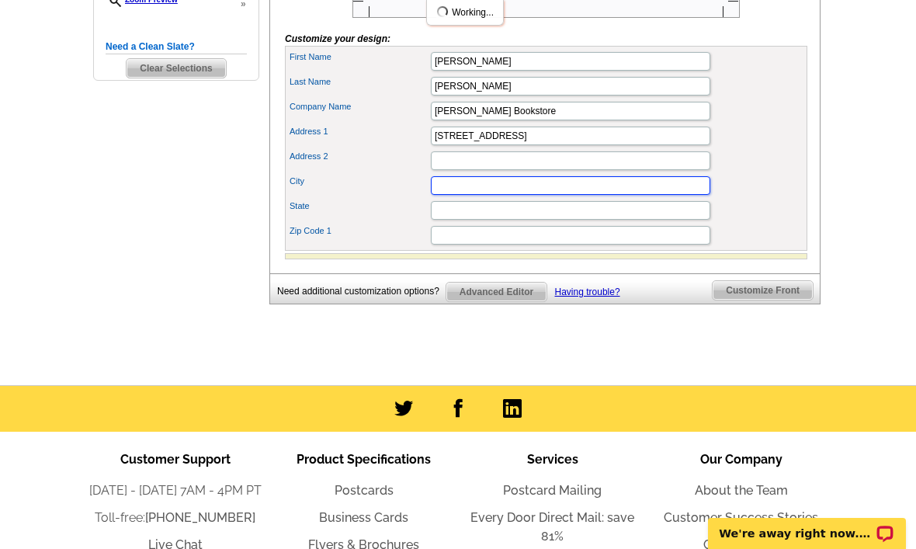
type input "Saint Cloud"
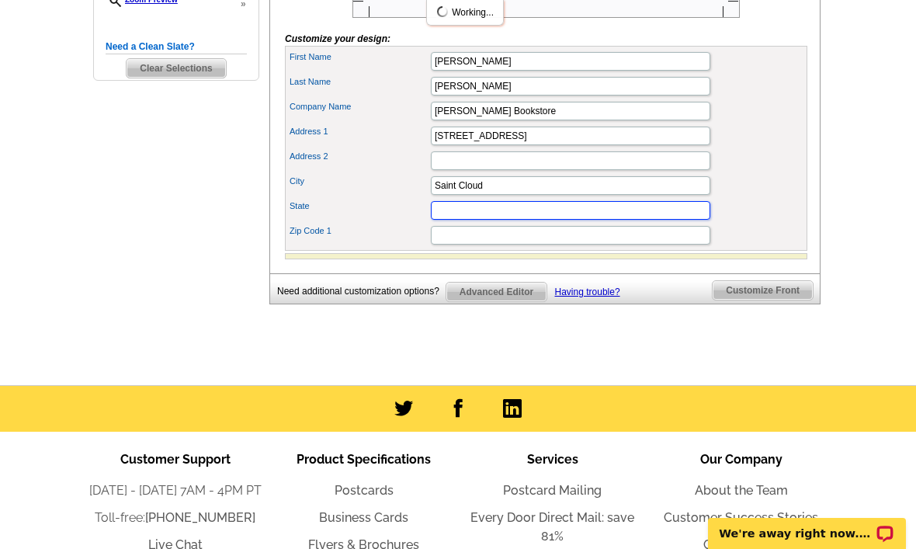
type input "MN"
type input "56301"
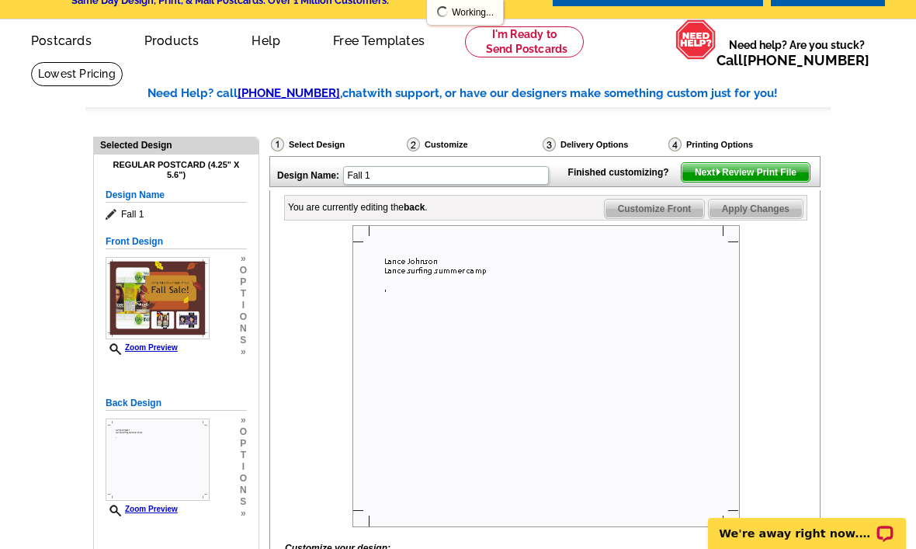
scroll to position [40, 0]
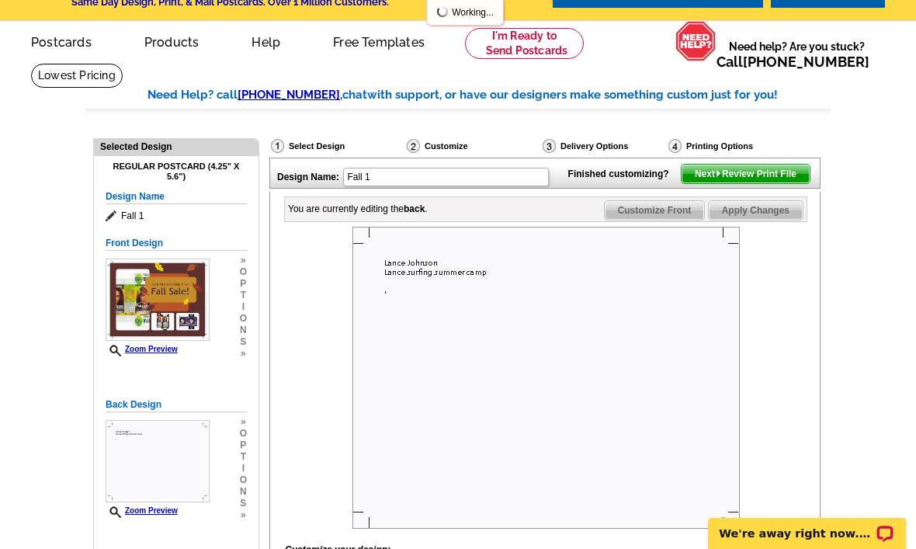
click at [654, 220] on div "You are currently editing the back . Customize Front Customize Back Apply Chang…" at bounding box center [544, 488] width 551 height 592
click at [659, 220] on span "Customize Front" at bounding box center [655, 210] width 100 height 19
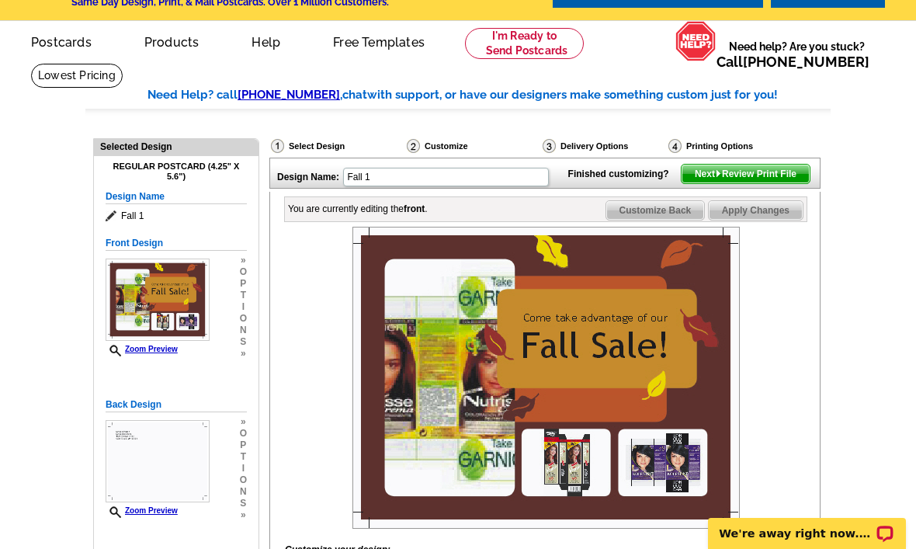
click at [663, 220] on span "Customize Back" at bounding box center [655, 210] width 99 height 19
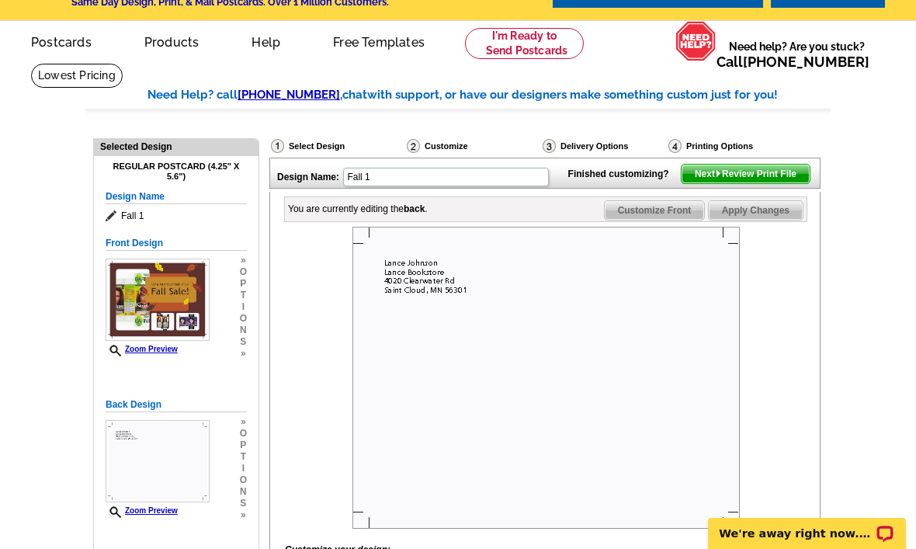
click at [748, 183] on span "Next Review Print File" at bounding box center [746, 174] width 128 height 19
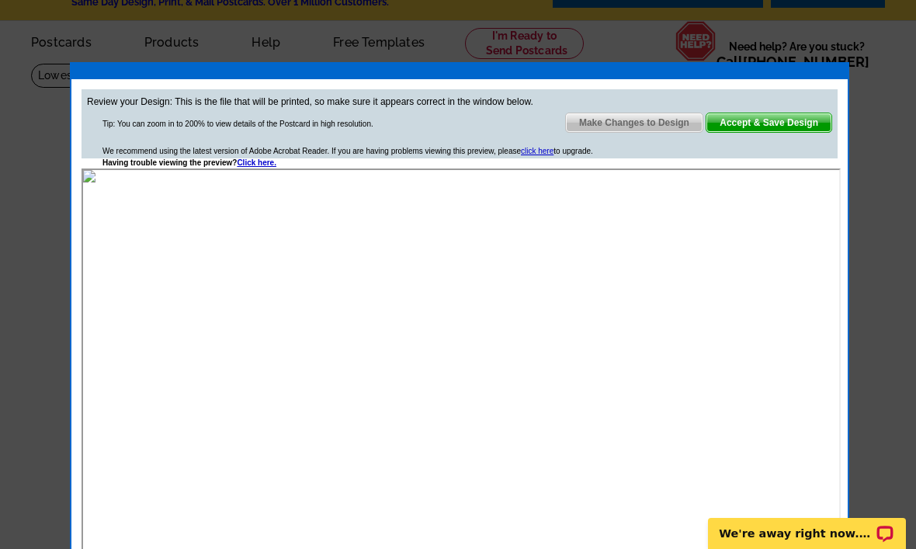
scroll to position [0, 0]
click at [761, 127] on span "Accept & Save Design" at bounding box center [768, 122] width 125 height 19
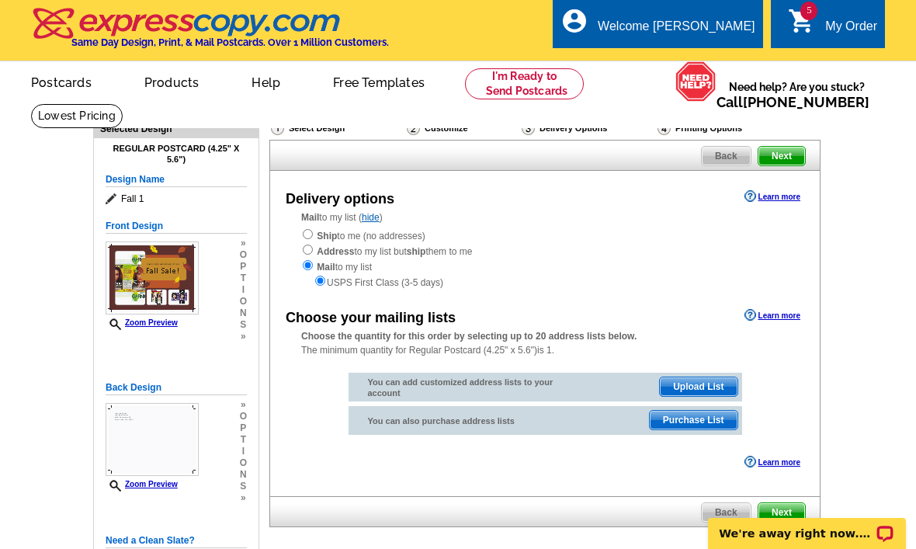
click at [387, 234] on div "Ship to me (no addresses) Address to my list but ship them to me Mail to my lis…" at bounding box center [544, 258] width 487 height 62
click at [380, 222] on link "hide" at bounding box center [371, 217] width 18 height 11
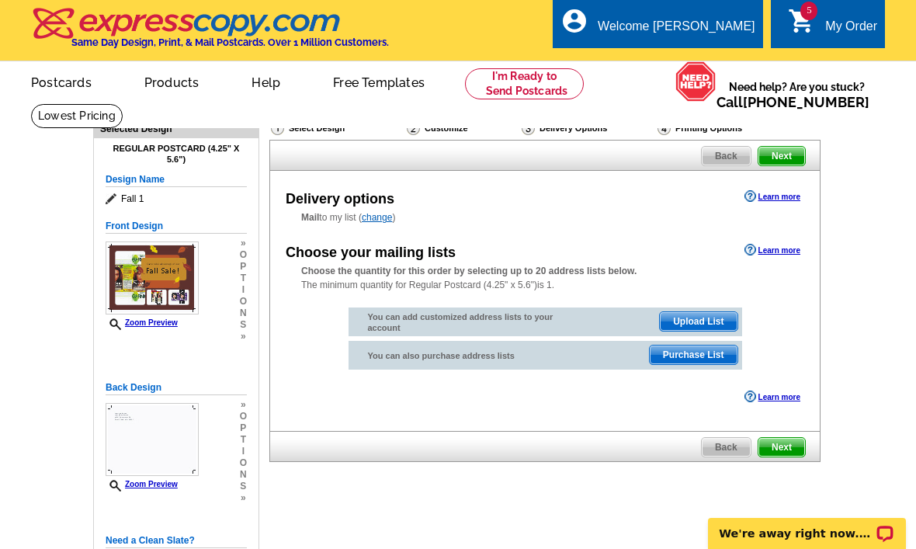
click at [385, 220] on link "change" at bounding box center [377, 217] width 30 height 11
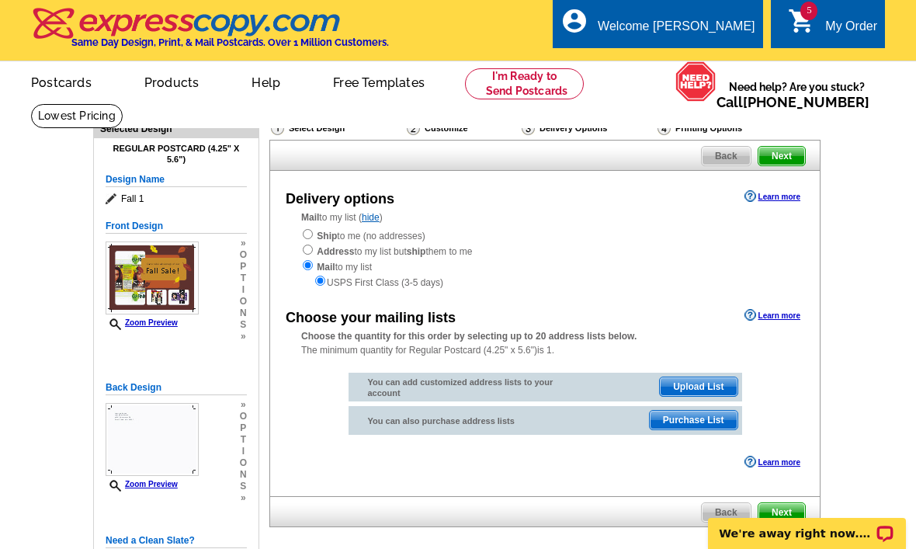
click at [313, 228] on div "Ship to me (no addresses) Address to my list but ship them to me Mail to my lis…" at bounding box center [544, 258] width 487 height 62
click at [312, 239] on input "radio" at bounding box center [308, 234] width 10 height 10
radio input "true"
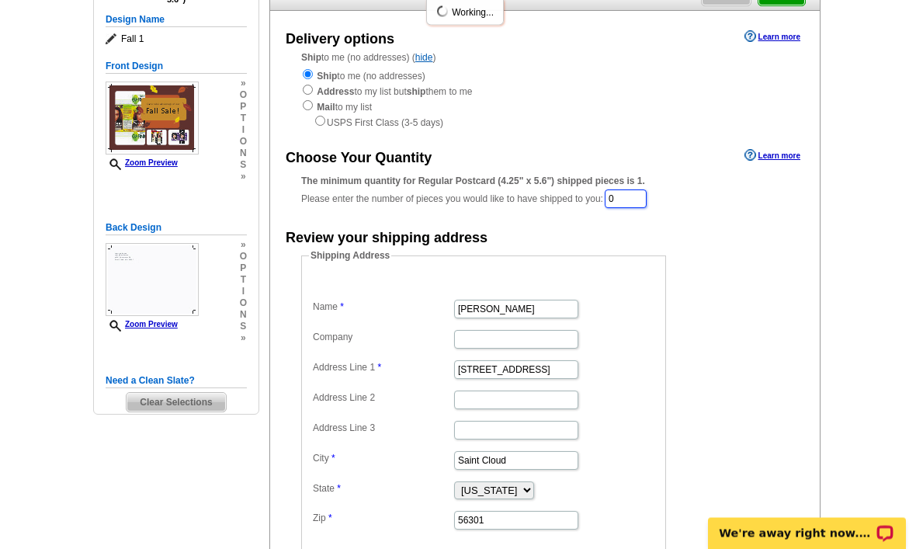
click at [630, 209] on input "0" at bounding box center [626, 199] width 42 height 19
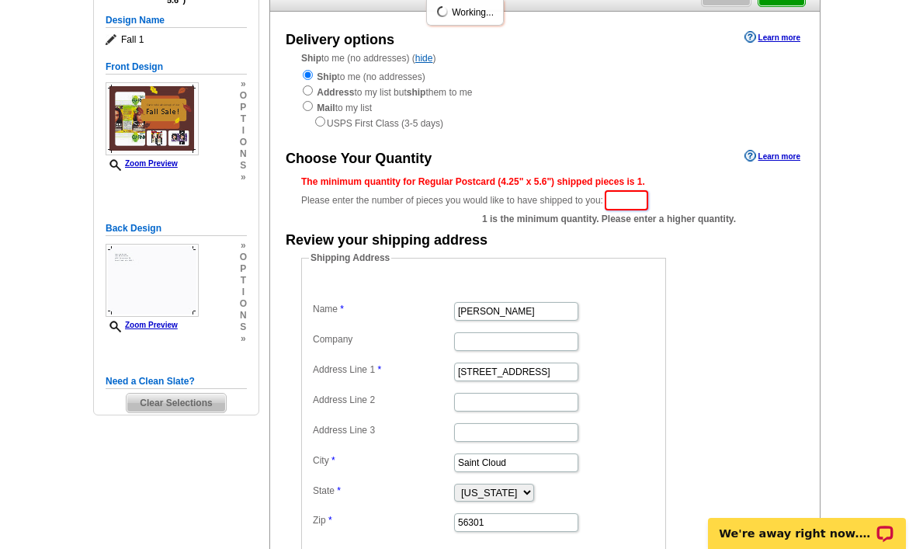
type input "1"
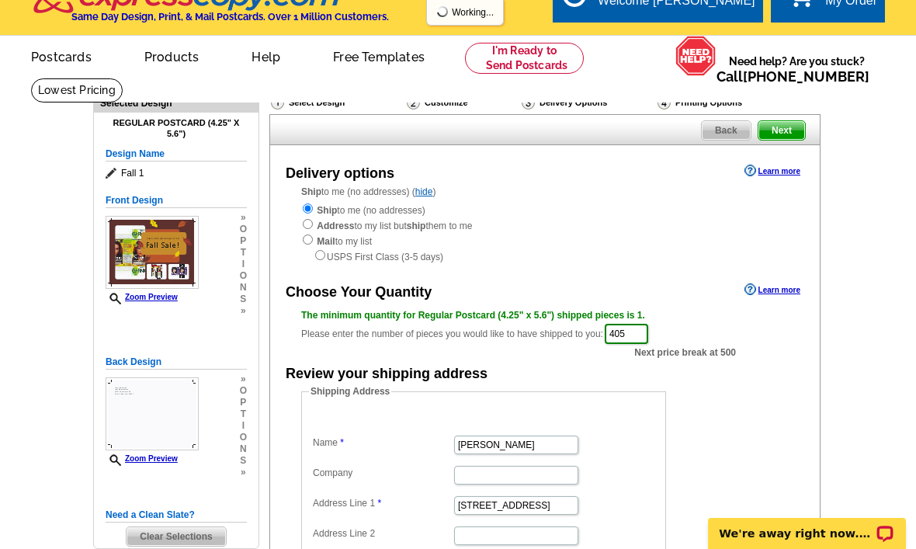
scroll to position [0, 0]
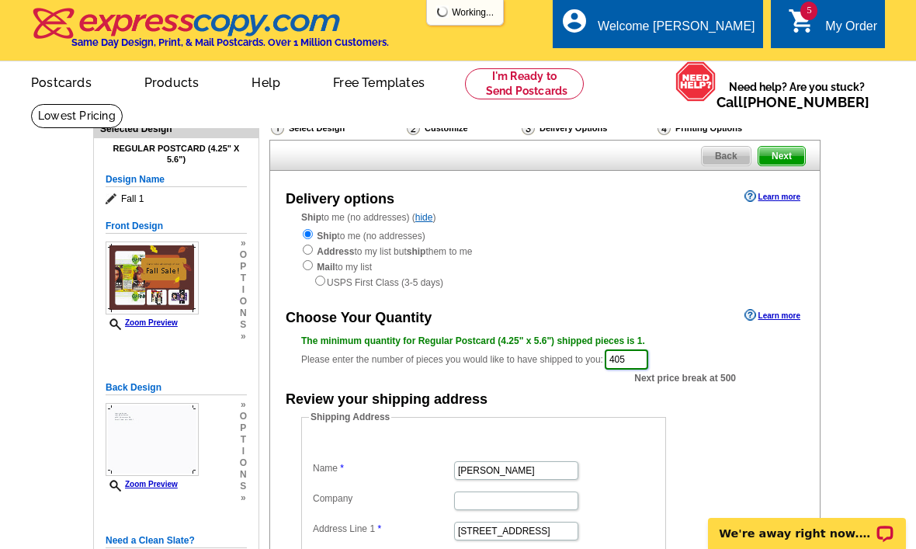
type input "405"
click at [788, 166] on link "Next" at bounding box center [782, 156] width 48 height 20
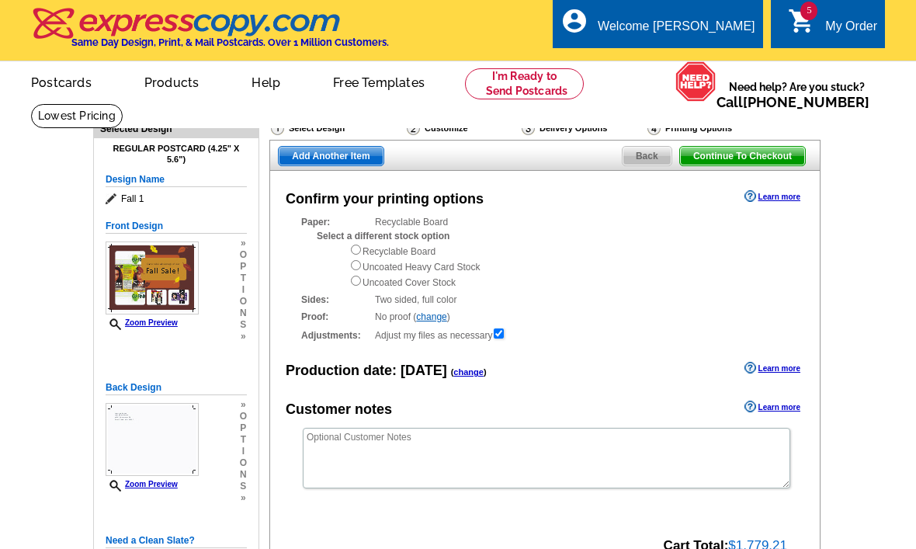
click at [331, 165] on span "Add Another Item" at bounding box center [331, 156] width 104 height 19
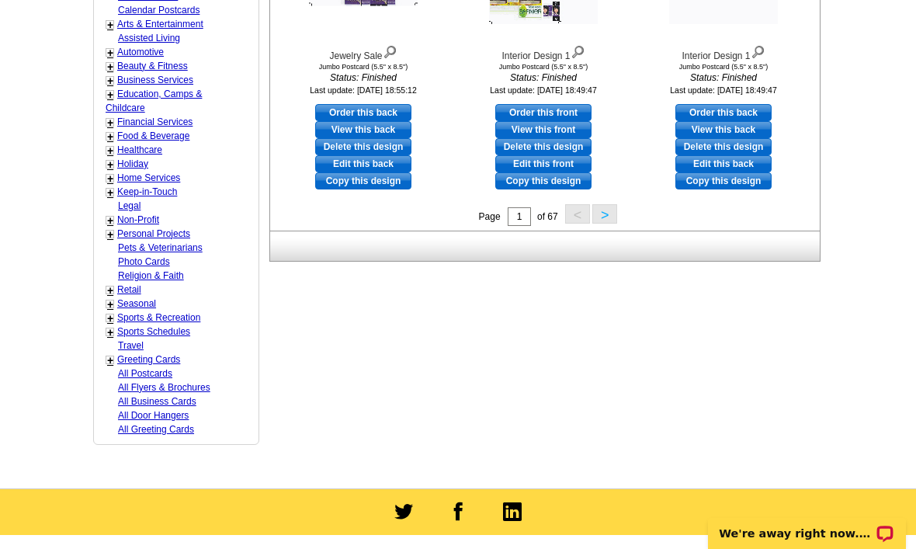
scroll to position [720, 0]
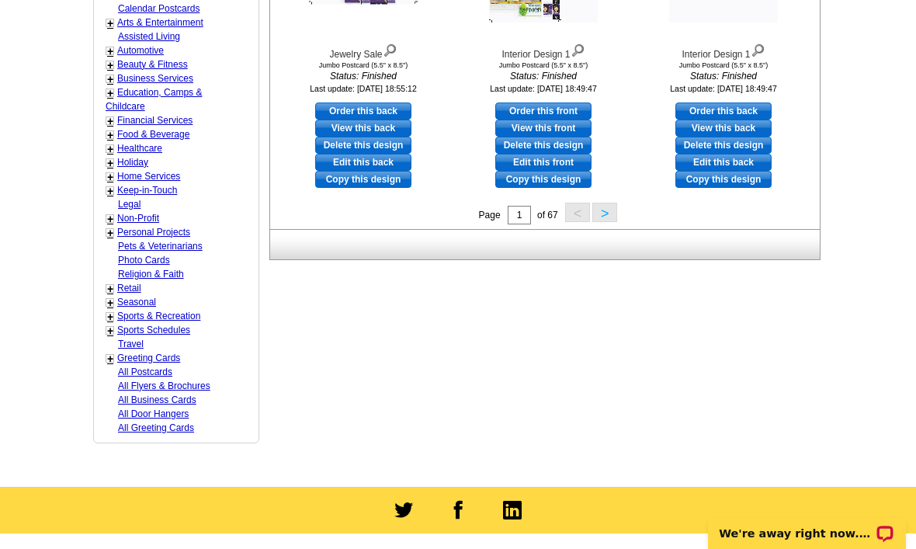
click at [126, 269] on link "Religion & Faith" at bounding box center [151, 274] width 66 height 11
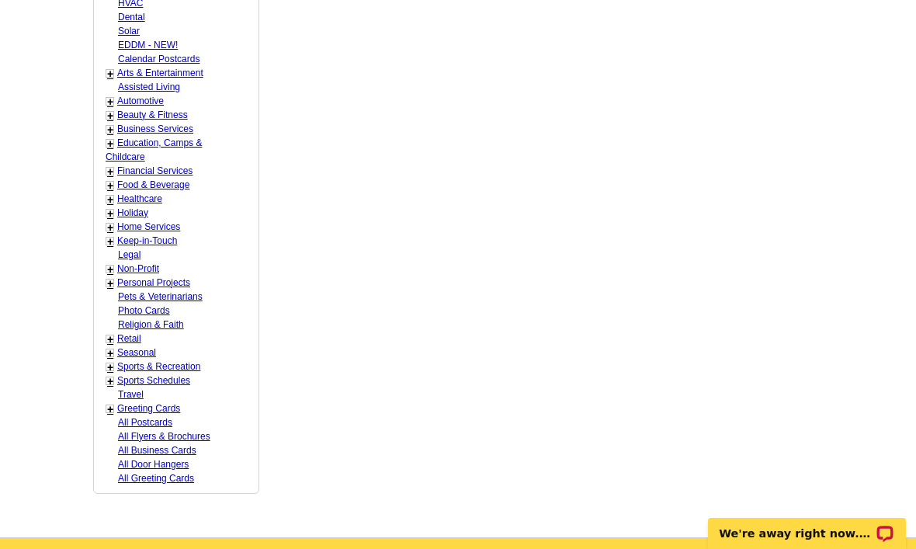
click at [137, 277] on link "Personal Projects" at bounding box center [153, 282] width 73 height 11
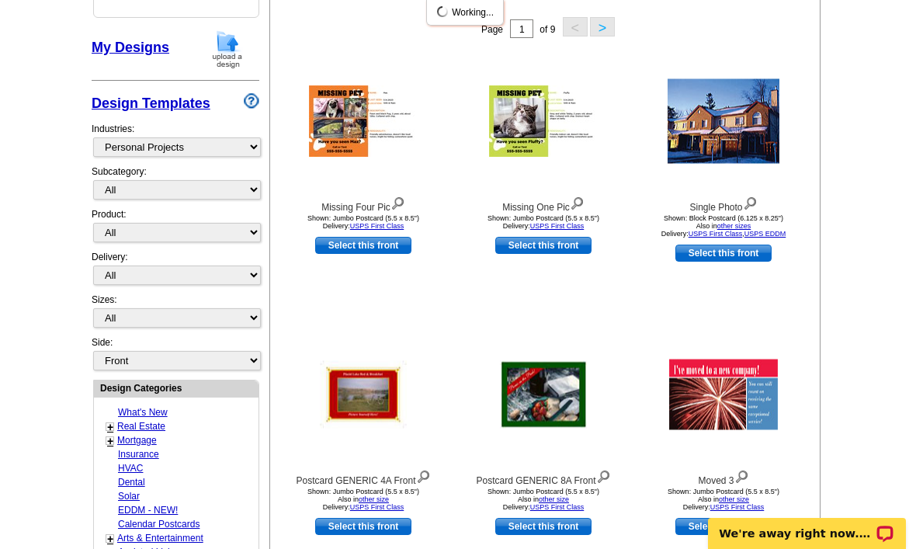
scroll to position [227, 0]
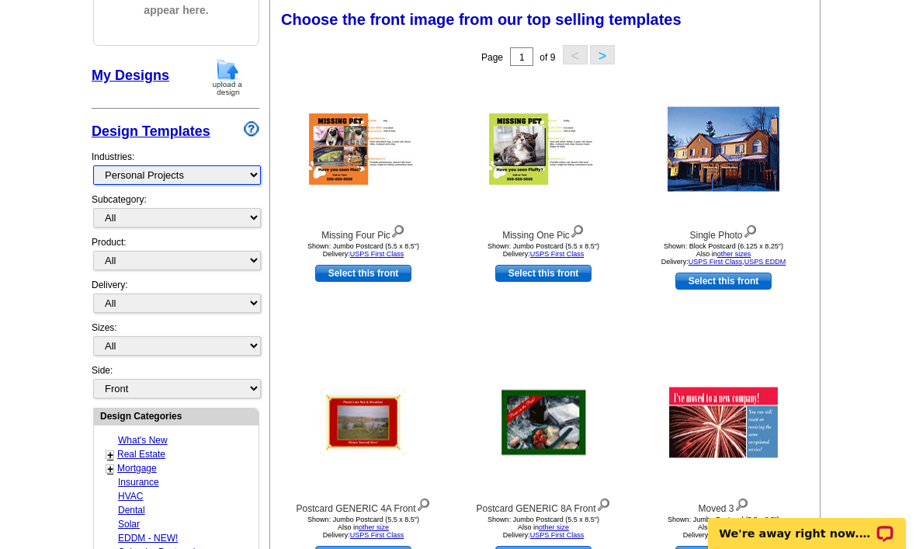
click at [132, 173] on select "What's New Real Estate Mortgage Insurance HVAC Dental Solar EDDM - NEW! Calenda…" at bounding box center [177, 174] width 168 height 19
select select "811"
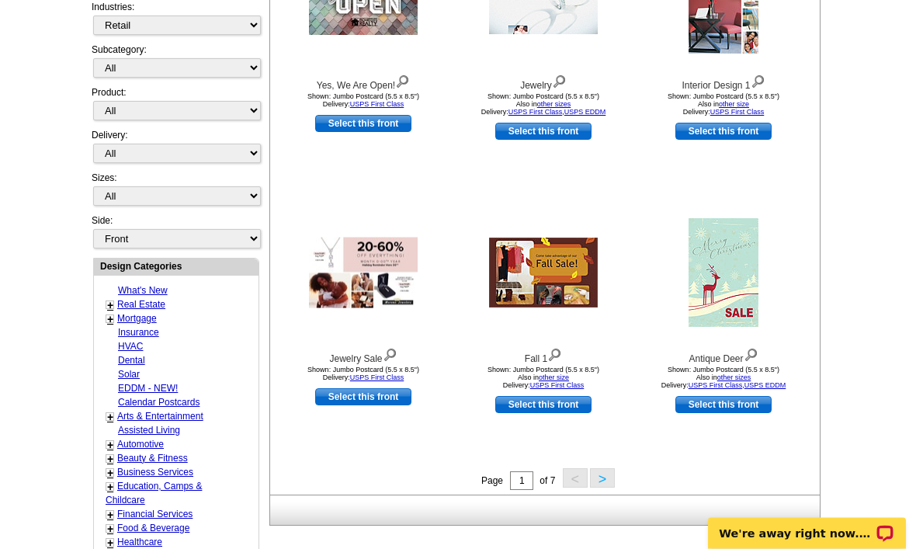
scroll to position [378, 0]
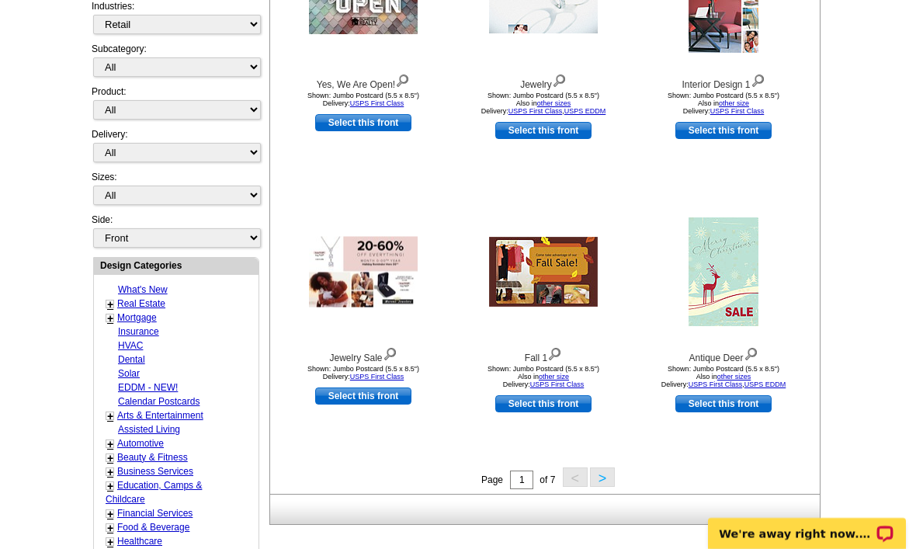
click at [748, 427] on div "Antique Deer Shown: Jumbo Postcard (5.5 x 8.5") Also in other sizes Delivery: U…" at bounding box center [723, 330] width 180 height 273
click at [737, 407] on link "Select this front" at bounding box center [723, 403] width 96 height 17
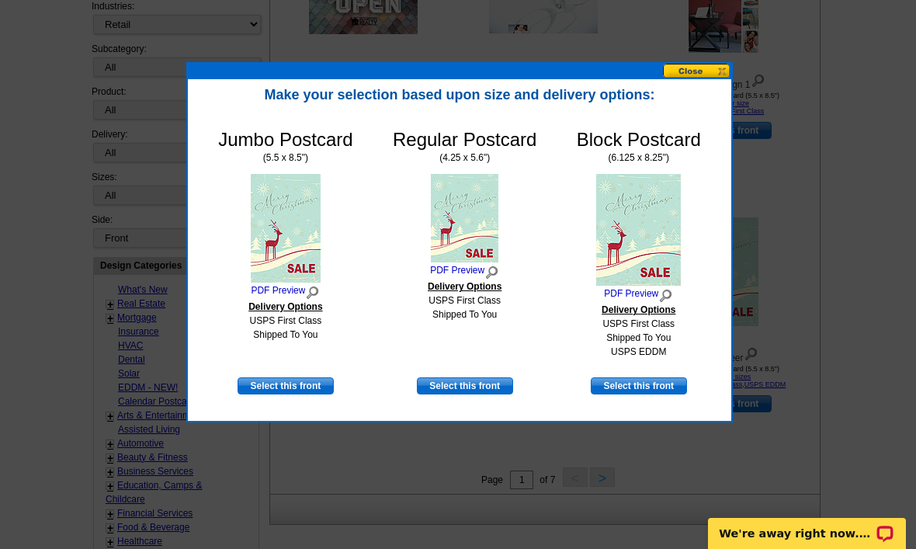
click at [652, 390] on link "Select this front" at bounding box center [639, 385] width 96 height 17
select select "14"
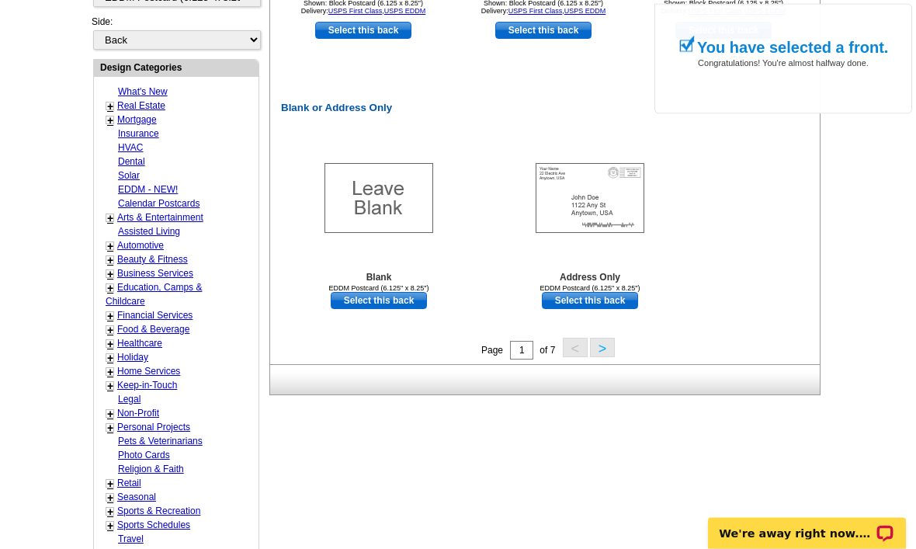
scroll to position [744, 0]
click at [617, 293] on link "Select this back" at bounding box center [590, 300] width 96 height 17
select select "front"
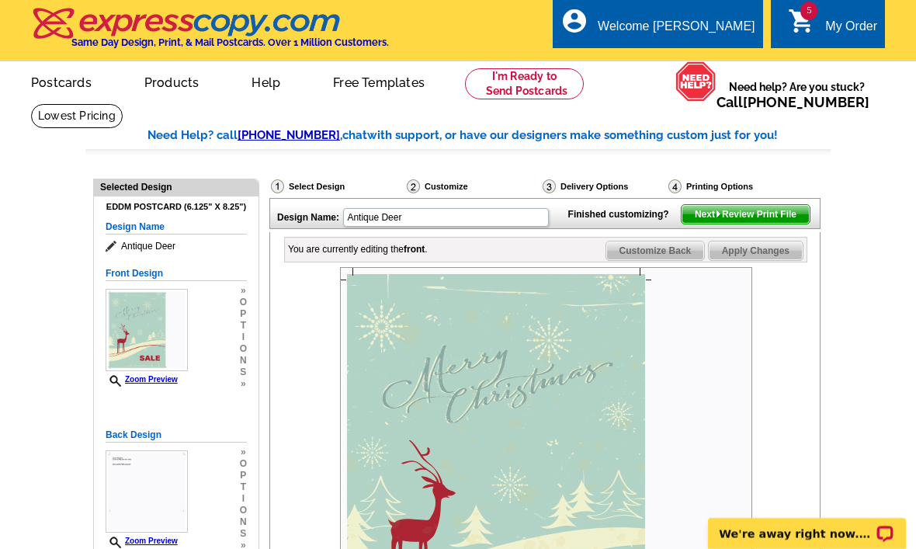
click at [741, 224] on span "Next Review Print File" at bounding box center [746, 214] width 128 height 19
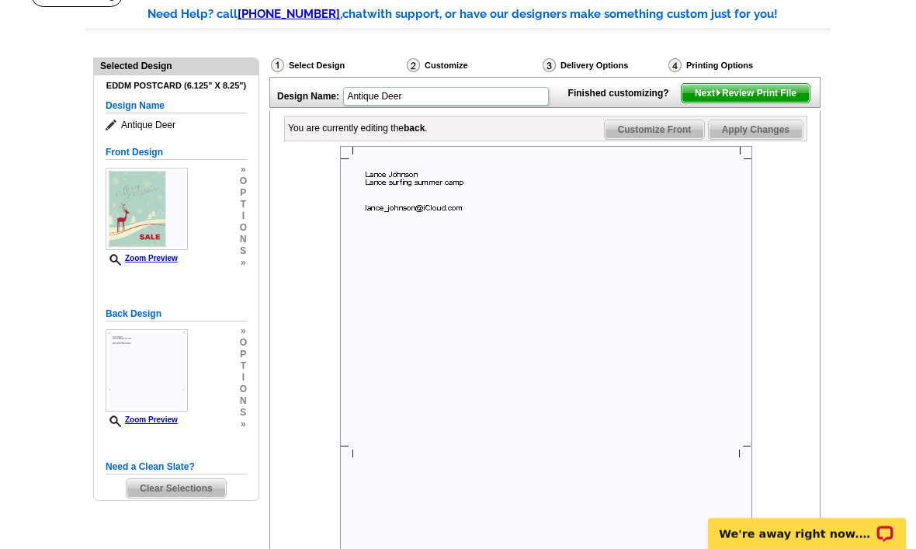
scroll to position [120, 0]
click at [683, 172] on img at bounding box center [546, 353] width 412 height 412
click at [664, 140] on span "Customize Front" at bounding box center [655, 130] width 100 height 19
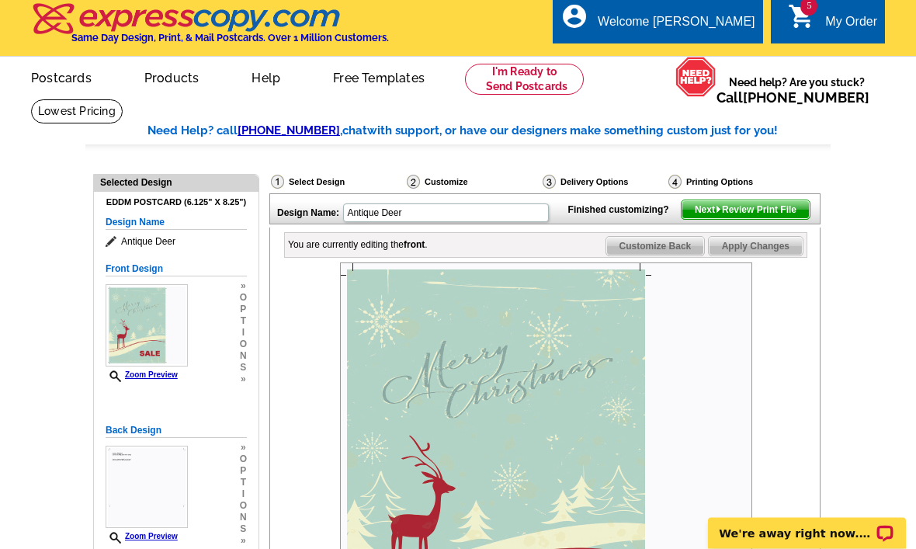
scroll to position [0, 0]
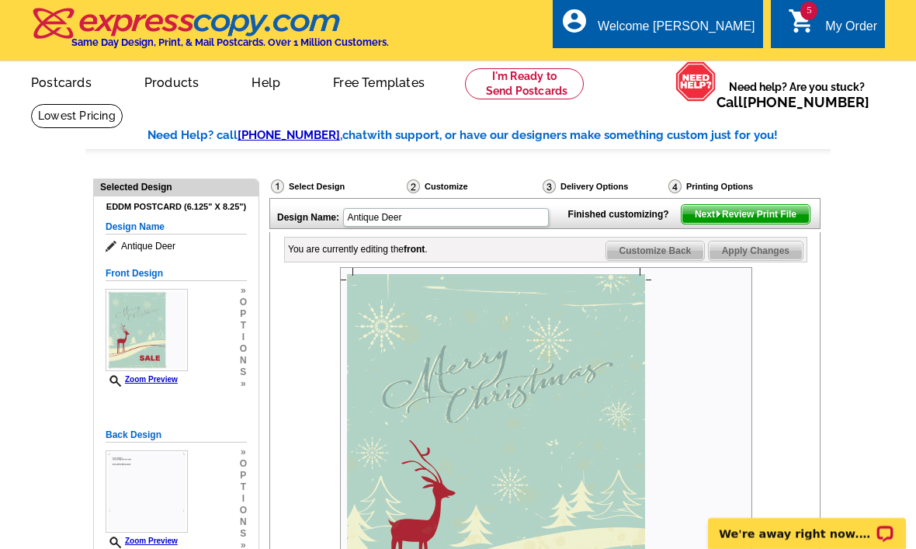
click at [801, 30] on icon "shopping_cart" at bounding box center [802, 21] width 28 height 28
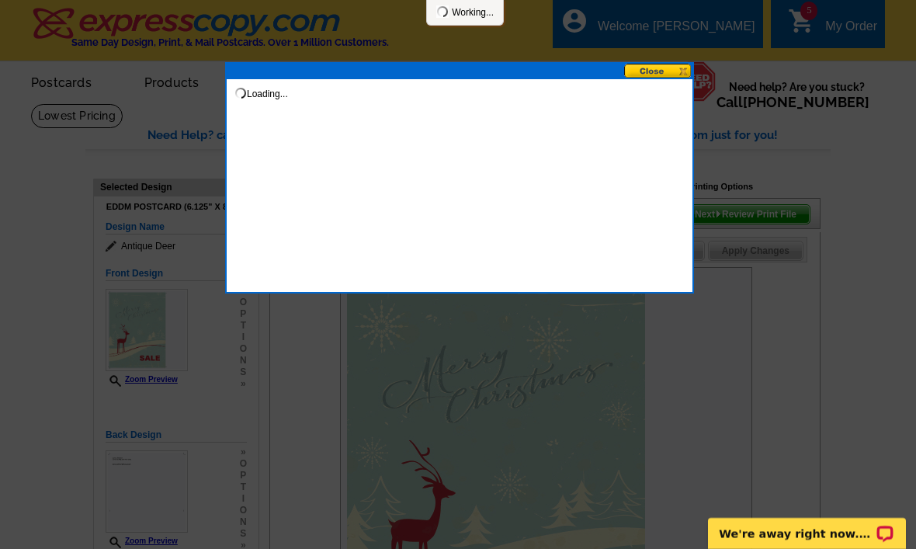
click at [819, 31] on div at bounding box center [458, 274] width 916 height 549
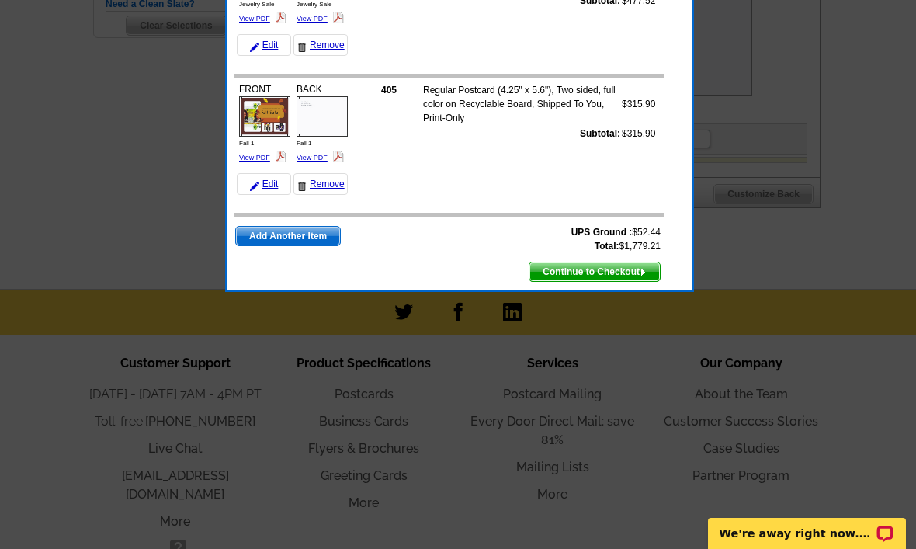
scroll to position [583, 0]
click at [301, 258] on td "UPS Ground : $52.44 Total: $1,779.21 Add Another Item Continue to Checkout" at bounding box center [449, 249] width 430 height 68
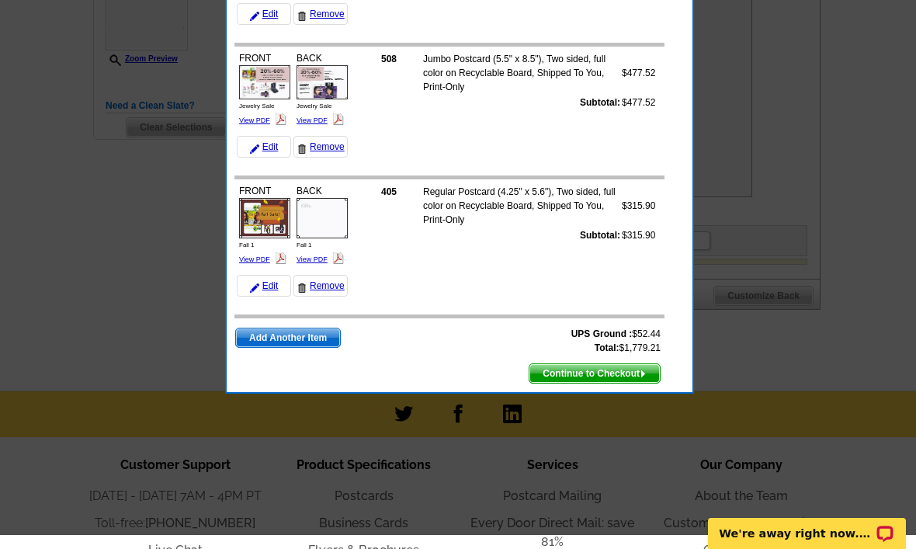
scroll to position [468, 0]
